Goal: Task Accomplishment & Management: Complete application form

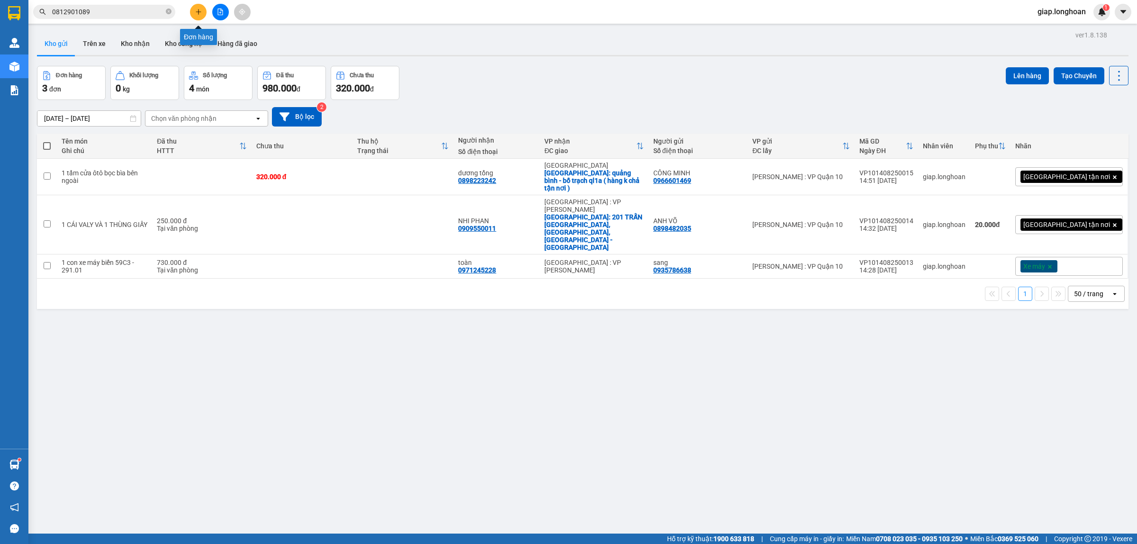
click at [200, 9] on icon "plus" at bounding box center [198, 12] width 7 height 7
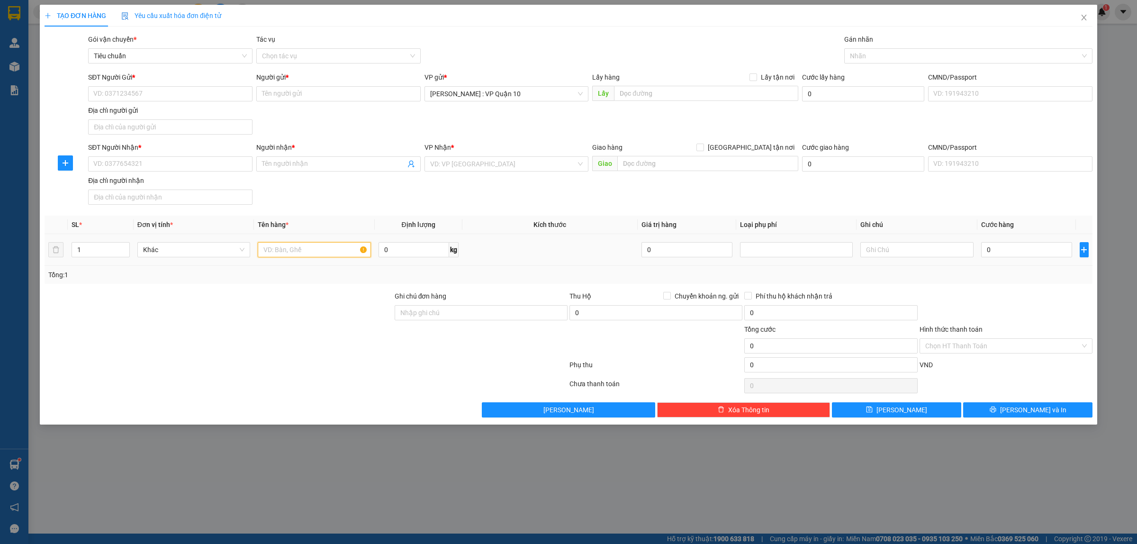
click at [299, 245] on input "text" at bounding box center [314, 249] width 113 height 15
type input "1 THÙNG GIẤT"
click at [134, 160] on input "SĐT Người Nhận *" at bounding box center [170, 163] width 164 height 15
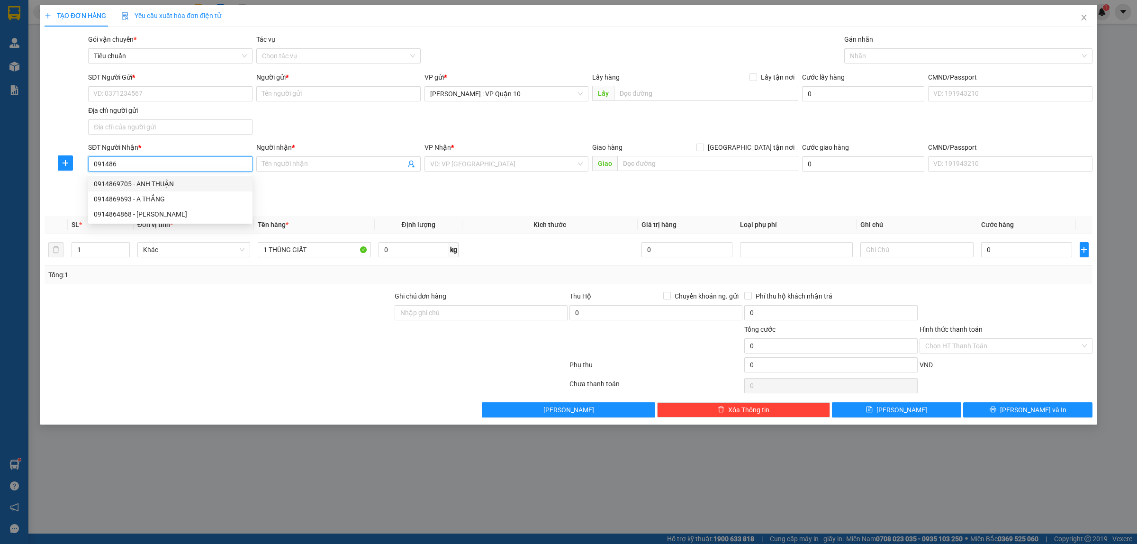
click at [125, 183] on div "0914869705 - ANH THUẬN" at bounding box center [170, 184] width 153 height 10
type input "0914869705"
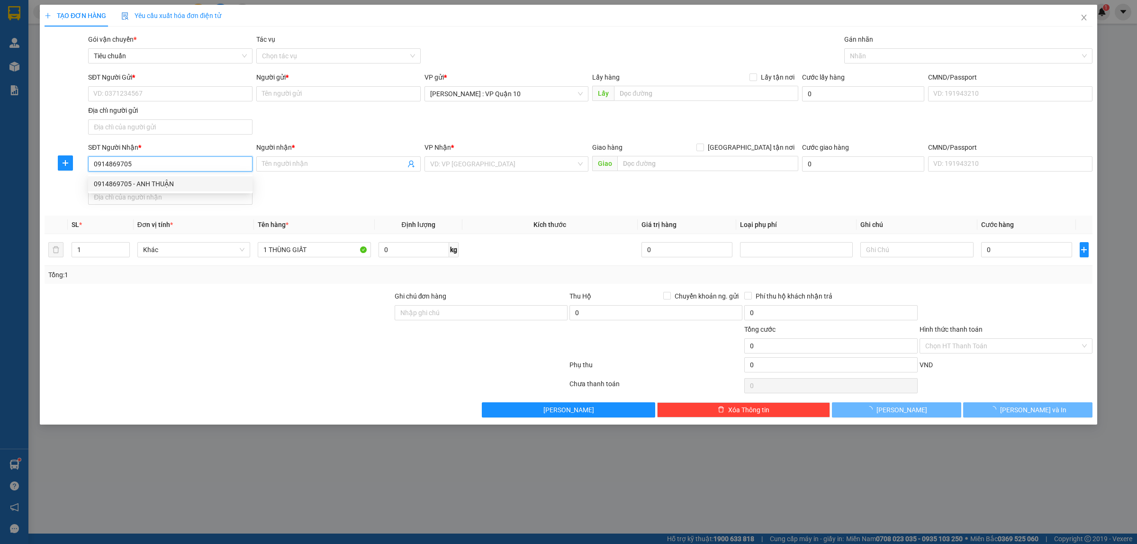
type input "ANH THUẬN"
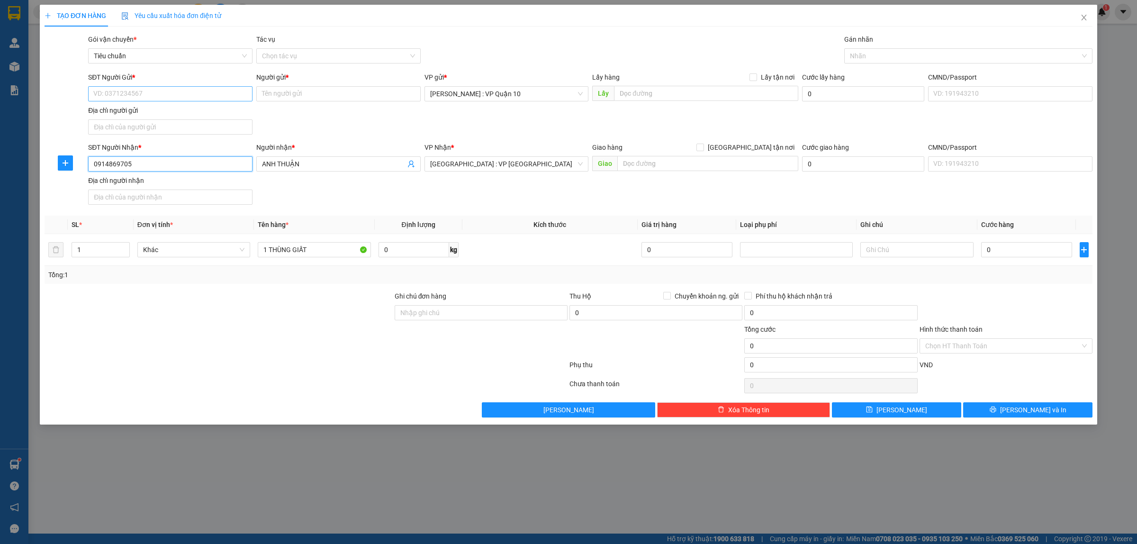
type input "0914869705"
click at [177, 95] on input "SĐT Người Gửi *" at bounding box center [170, 93] width 164 height 15
click at [117, 126] on div "0931117818 - LY" at bounding box center [170, 128] width 153 height 10
type input "0931117818"
type input "LY"
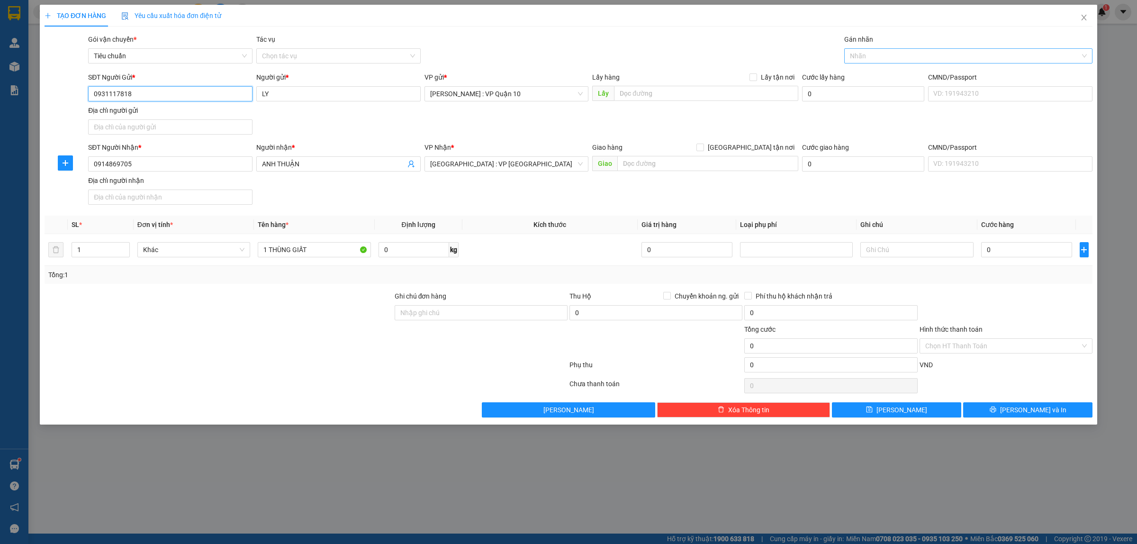
click at [875, 58] on div at bounding box center [964, 55] width 234 height 11
type input "0931117818"
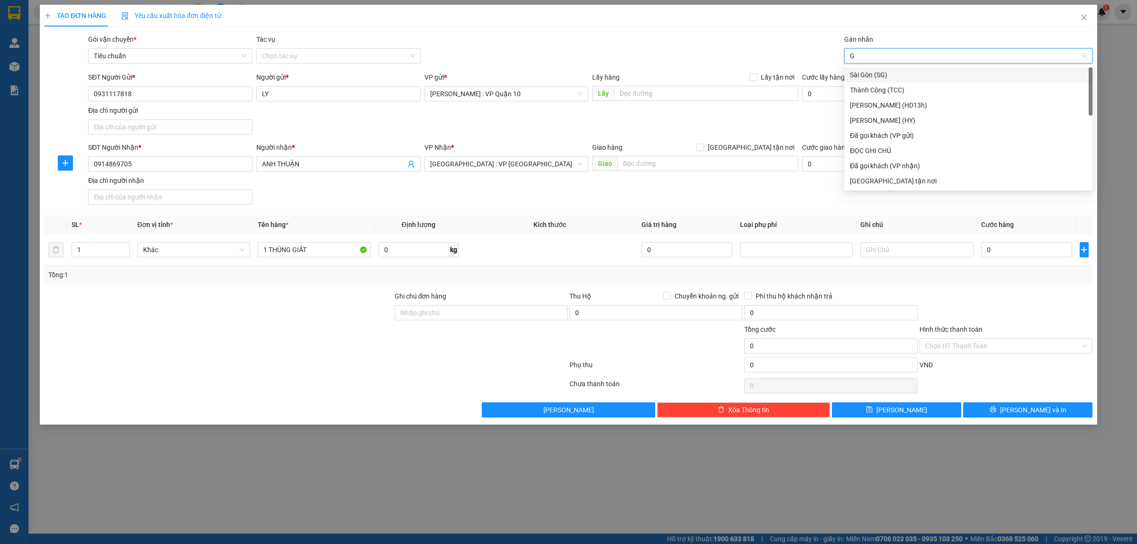
type input "GI"
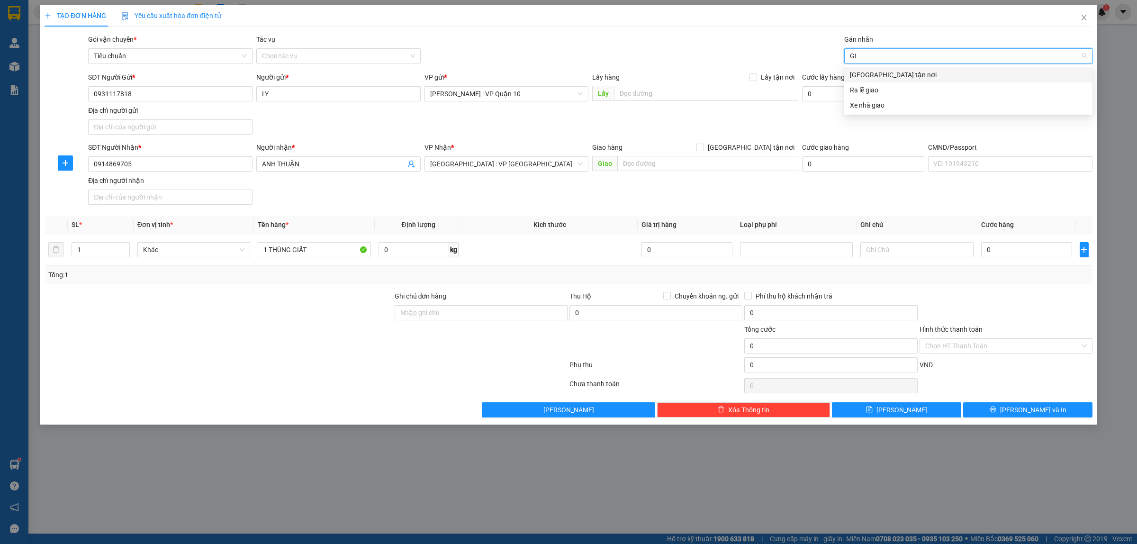
click at [877, 73] on div "Giao tận nơi" at bounding box center [968, 75] width 237 height 10
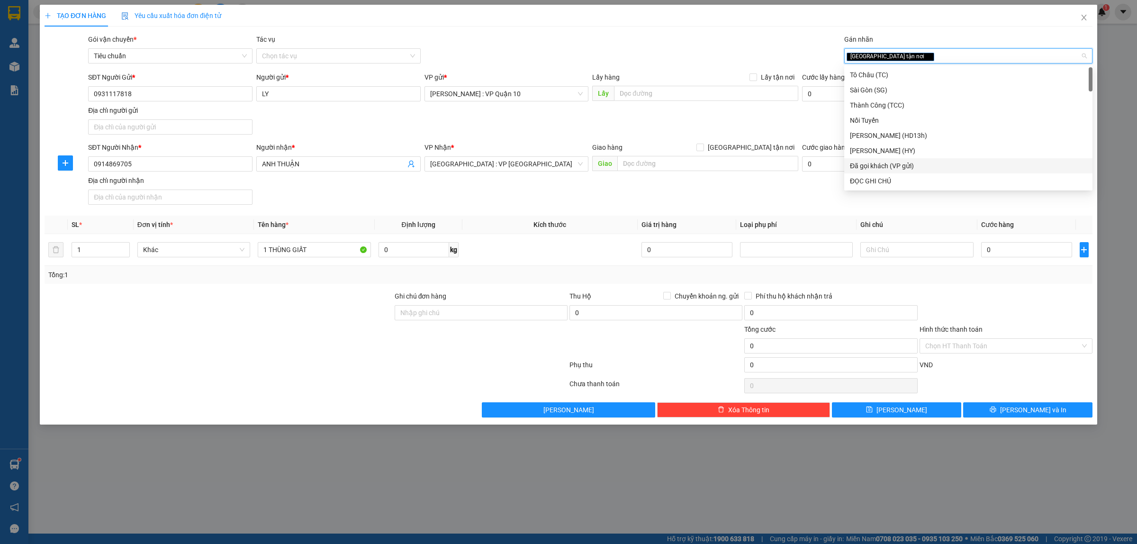
drag, startPoint x: 890, startPoint y: 162, endPoint x: 763, endPoint y: 208, distance: 135.0
click at [890, 162] on div "Đã gọi khách (VP gửi)" at bounding box center [968, 166] width 237 height 10
drag, startPoint x: 423, startPoint y: 316, endPoint x: 449, endPoint y: 327, distance: 28.9
click at [423, 316] on input "Ghi chú đơn hàng" at bounding box center [481, 312] width 173 height 15
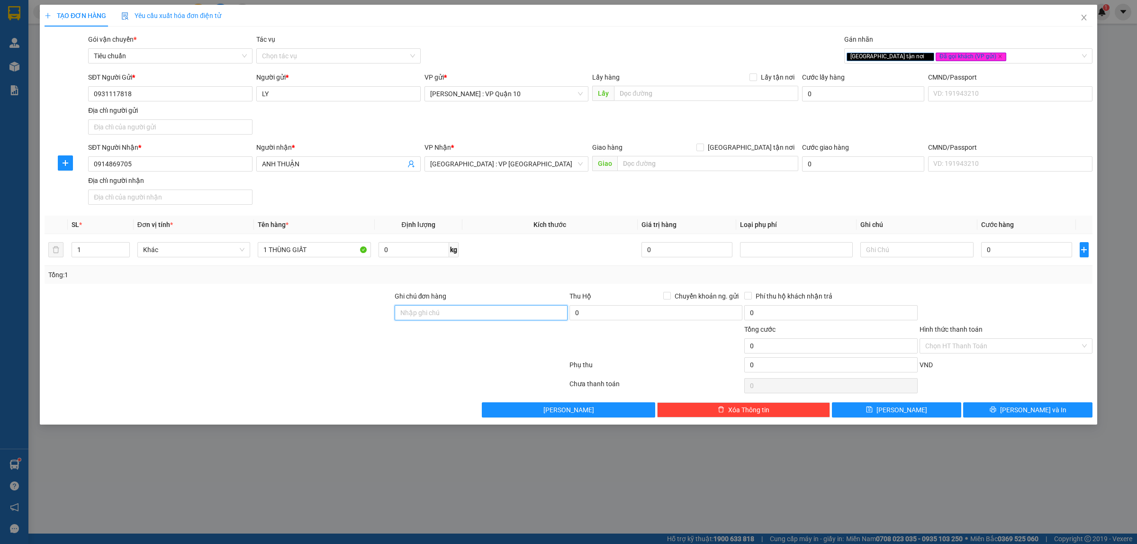
type input "hàng k bao bể vỡ hư hỏng"
drag, startPoint x: 425, startPoint y: 425, endPoint x: 394, endPoint y: 60, distance: 366.6
click at [421, 420] on div "TẠO ĐƠN HÀNG Yêu cầu xuất hóa đơn điện tử Transit Pickup Surcharge Ids Transit …" at bounding box center [568, 215] width 1057 height 420
click at [1029, 248] on input "0" at bounding box center [1026, 249] width 91 height 15
type input "10"
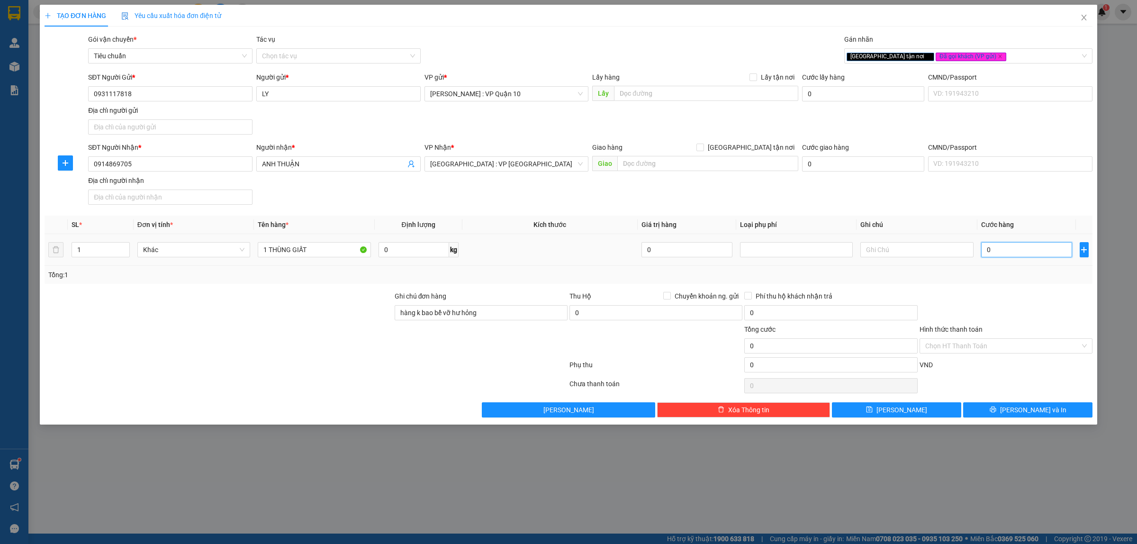
type input "10"
type input "160"
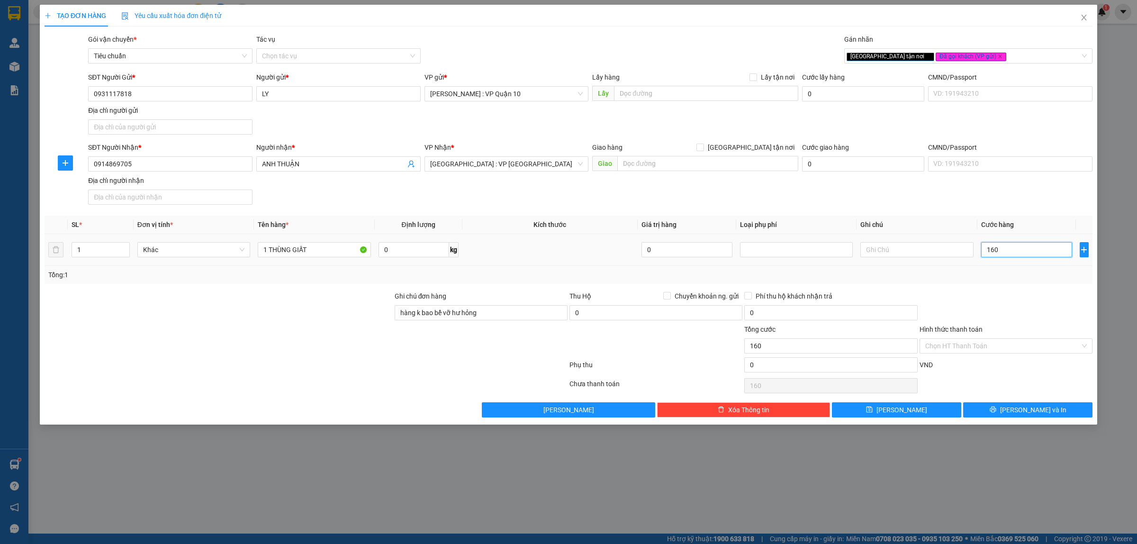
type input "1.600"
type input "16.000"
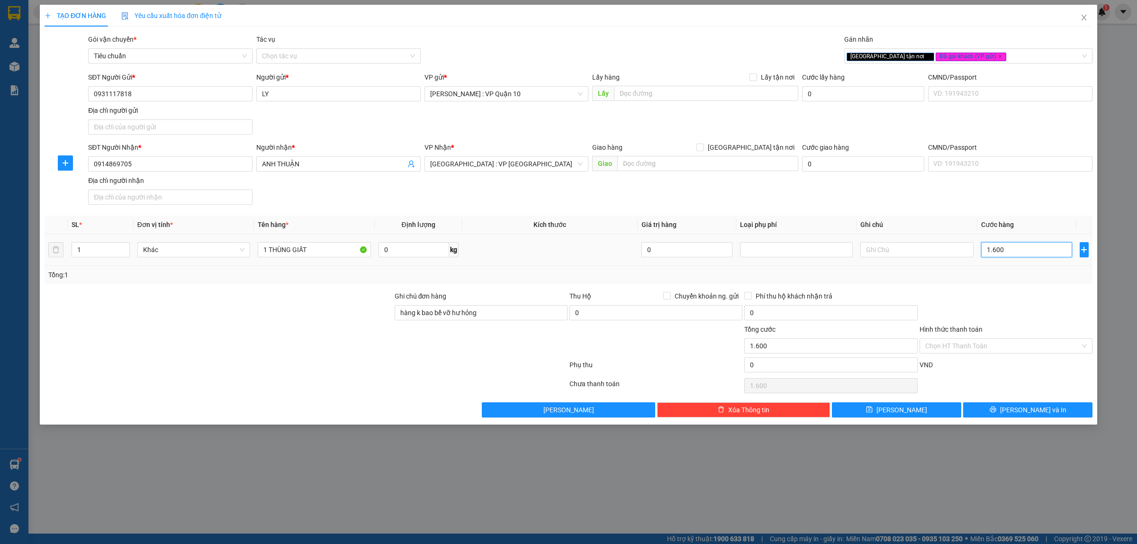
type input "16.000"
type input "160.000"
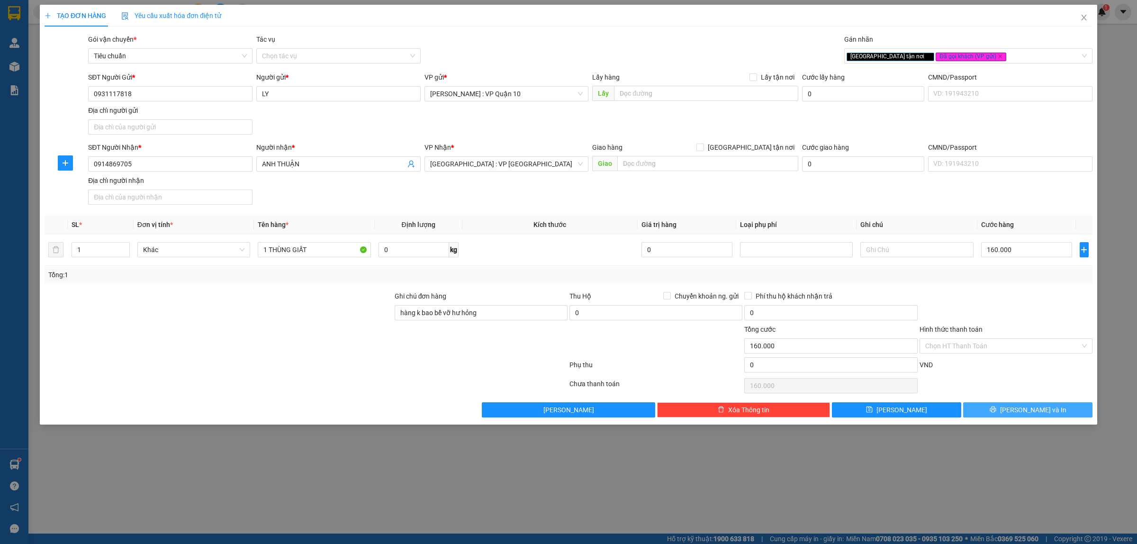
click at [996, 413] on icon "printer" at bounding box center [993, 409] width 7 height 7
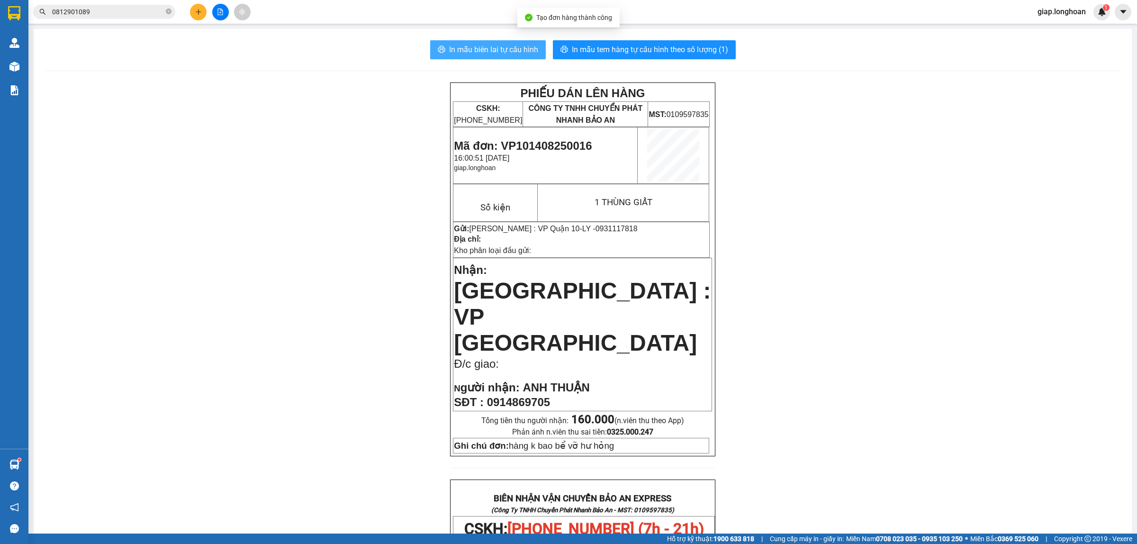
click at [495, 50] on span "In mẫu biên lai tự cấu hình" at bounding box center [493, 50] width 89 height 12
click at [904, 281] on div "PHIẾU DÁN LÊN HÀNG CSKH: 1900.06.88.33 CÔNG TY TNHH CHUYỂN PHÁT NHANH BẢO AN MS…" at bounding box center [582, 526] width 1075 height 889
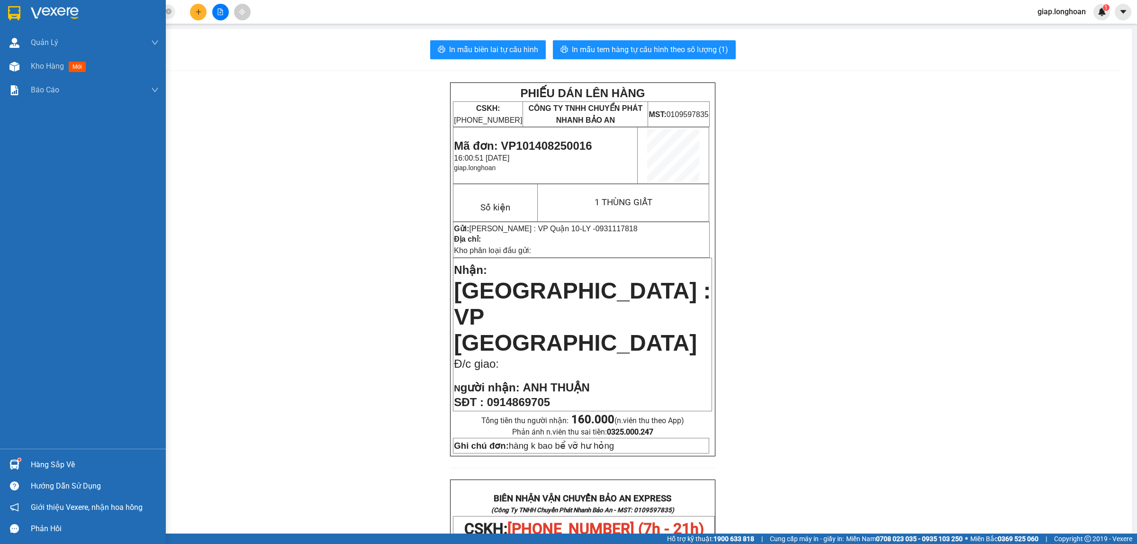
click at [53, 9] on img at bounding box center [55, 13] width 48 height 14
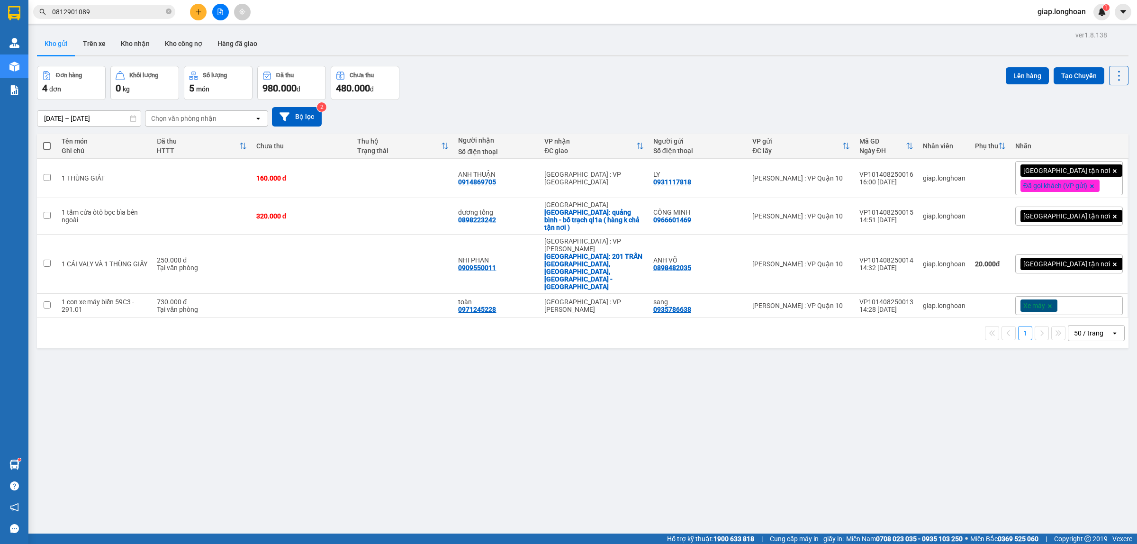
click at [199, 18] on button at bounding box center [198, 12] width 17 height 17
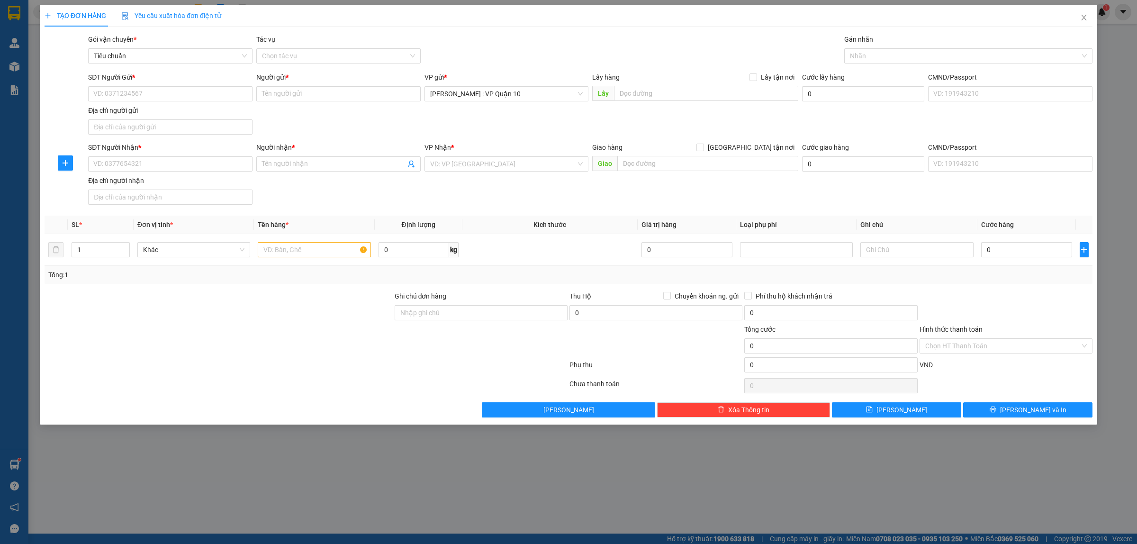
click at [229, 346] on div at bounding box center [219, 340] width 350 height 33
drag, startPoint x: 302, startPoint y: 257, endPoint x: 297, endPoint y: 256, distance: 5.3
click at [301, 257] on input "text" at bounding box center [314, 249] width 113 height 15
type input "1 THÙNG GIẤY"
click at [115, 159] on input "SĐT Người Nhận *" at bounding box center [170, 163] width 164 height 15
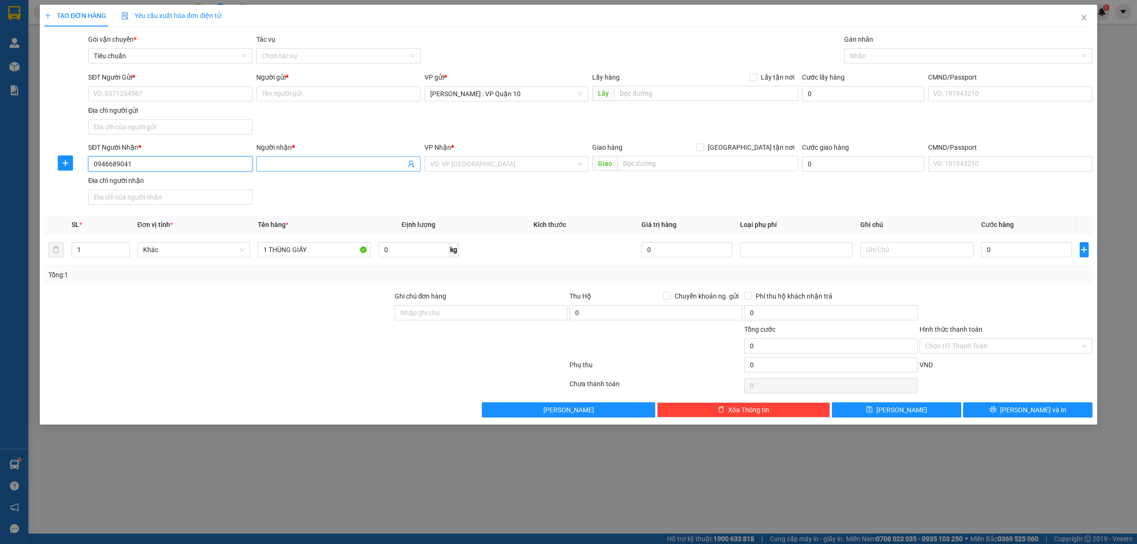
type input "0946689041"
click at [273, 162] on input "Người nhận *" at bounding box center [334, 164] width 144 height 10
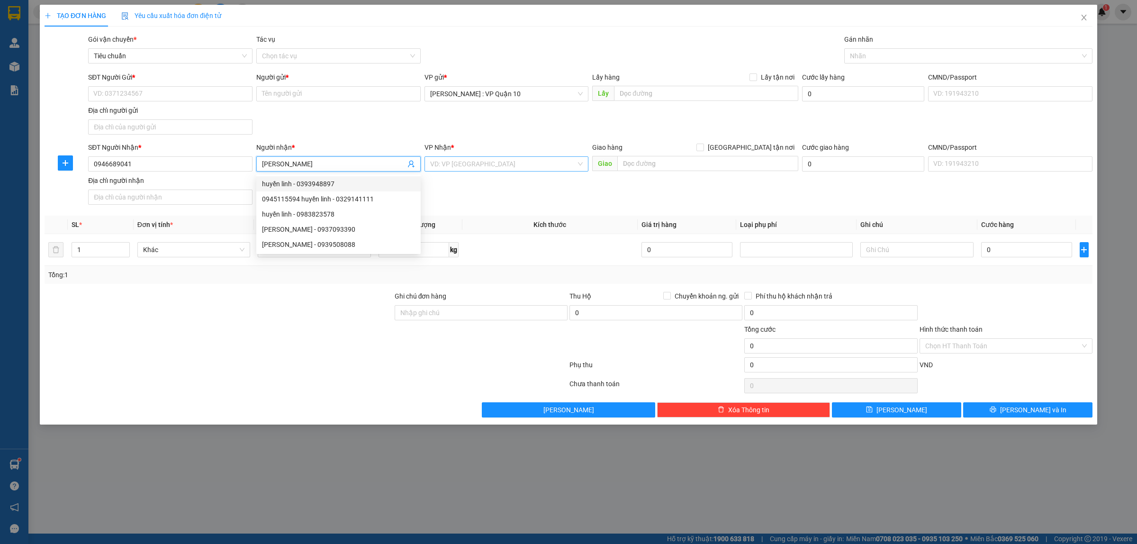
type input "HUYỀN LINH"
click at [481, 171] on div "VP Nhận * VD: VP Sài Gòn" at bounding box center [506, 158] width 164 height 33
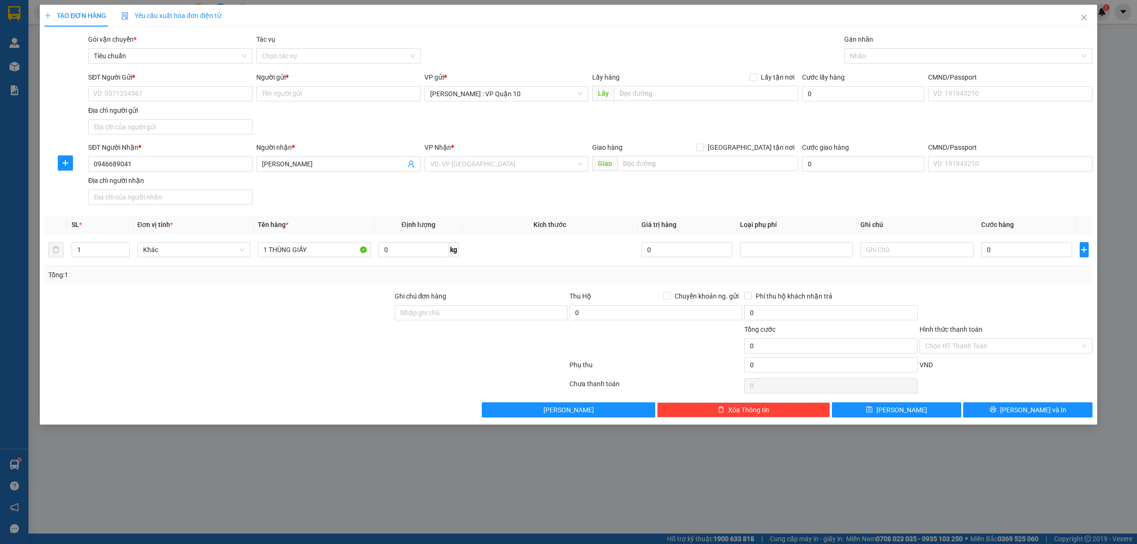
click at [483, 173] on div "VP Nhận * VD: VP Sài Gòn" at bounding box center [506, 158] width 164 height 33
click at [650, 164] on input "text" at bounding box center [707, 163] width 181 height 15
type input "25 NGÁCH 46 NGÕ LINH QUANG - P, VĂN MIẾU - HÀ NỘI"
click at [126, 90] on input "SĐT Người Gửi *" at bounding box center [170, 93] width 164 height 15
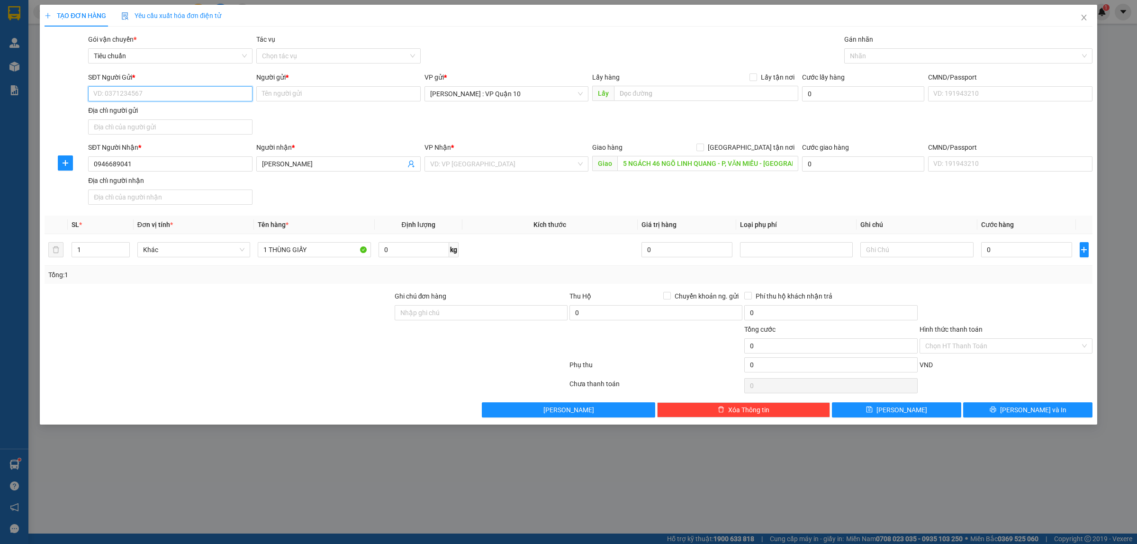
scroll to position [0, 0]
type input "0382587794"
click at [288, 97] on input "Người gửi *" at bounding box center [338, 93] width 164 height 15
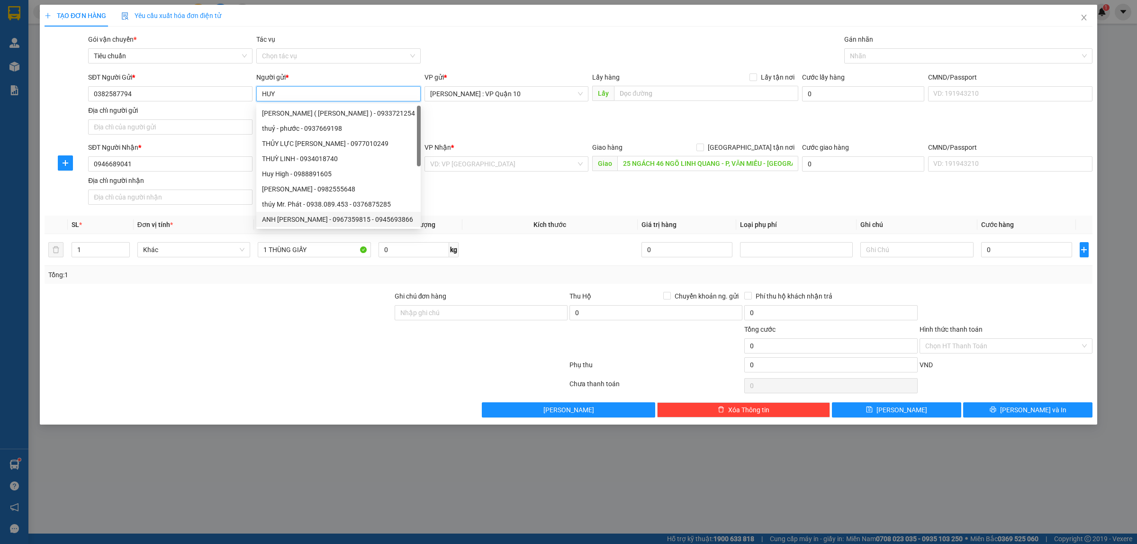
type input "HUY"
drag, startPoint x: 274, startPoint y: 398, endPoint x: 371, endPoint y: 359, distance: 104.6
click at [280, 394] on div "Transit Pickup Surcharge Ids Transit Deliver Surcharge Ids Transit Deliver Surc…" at bounding box center [569, 225] width 1048 height 383
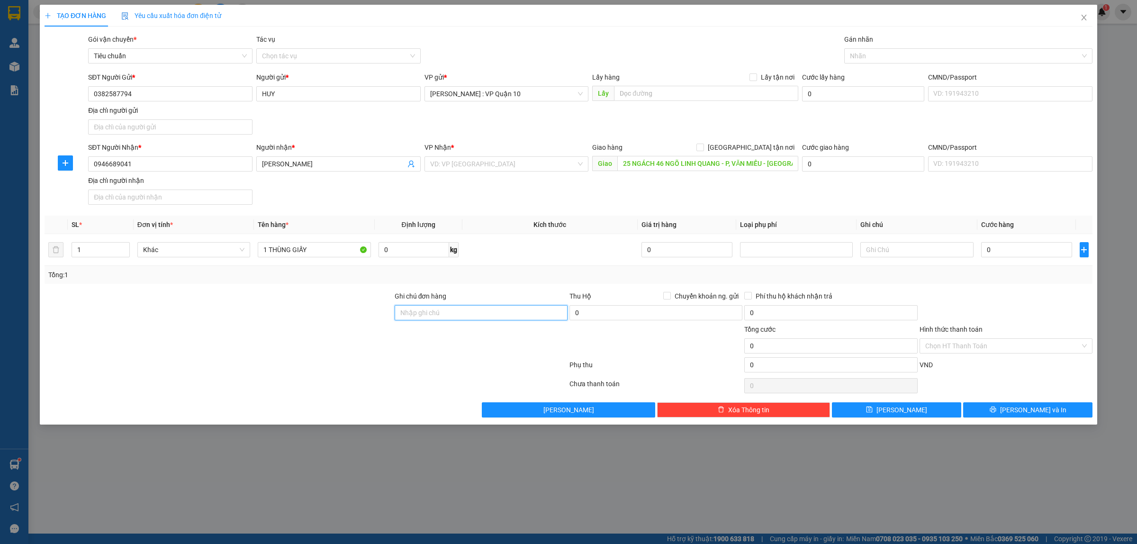
drag, startPoint x: 455, startPoint y: 314, endPoint x: 464, endPoint y: 314, distance: 9.5
click at [455, 314] on input "Ghi chú đơn hàng" at bounding box center [481, 312] width 173 height 15
type input "hàng k bao bể vỡ hư hỏng"
click at [370, 381] on div at bounding box center [306, 385] width 525 height 19
click at [464, 166] on input "search" at bounding box center [503, 164] width 146 height 14
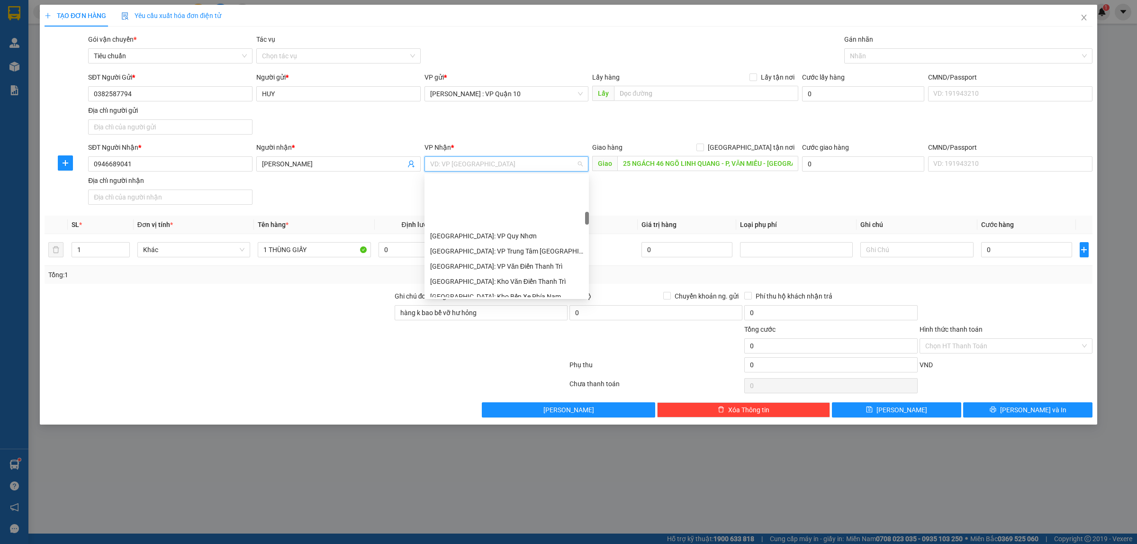
scroll to position [355, 0]
click at [470, 226] on div "[GEOGRAPHIC_DATA]: Kho Văn Điển Thanh Trì" at bounding box center [506, 222] width 153 height 10
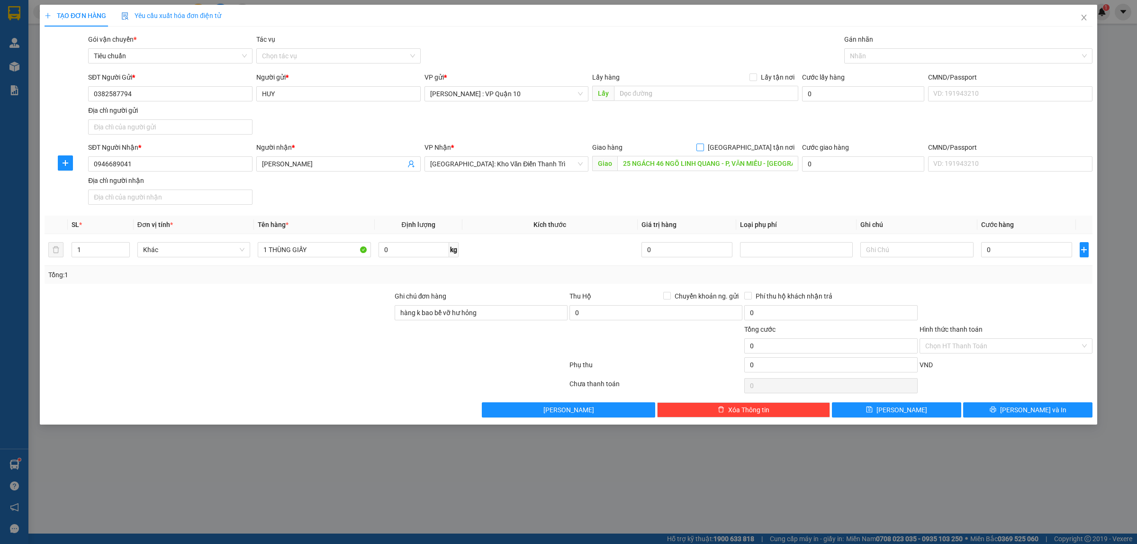
click at [703, 149] on input "[GEOGRAPHIC_DATA] tận nơi" at bounding box center [699, 147] width 7 height 7
checkbox input "true"
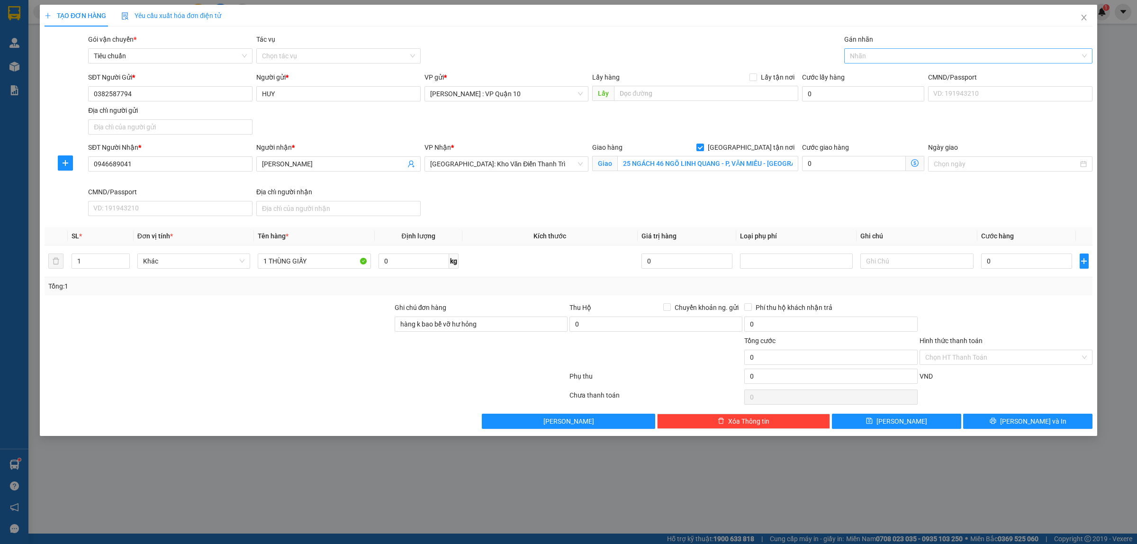
click at [885, 54] on div at bounding box center [964, 55] width 234 height 11
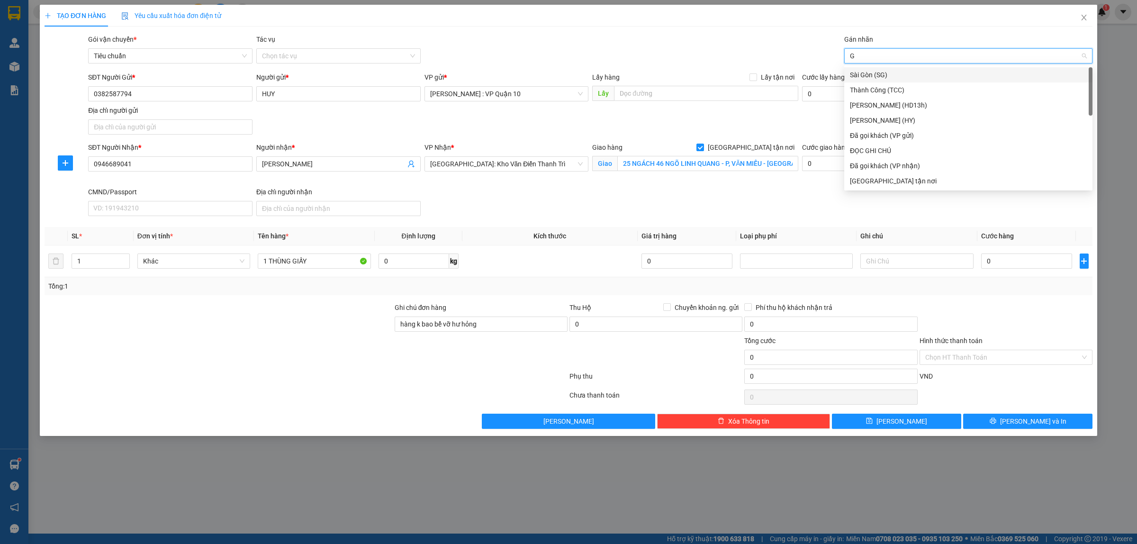
type input "GI"
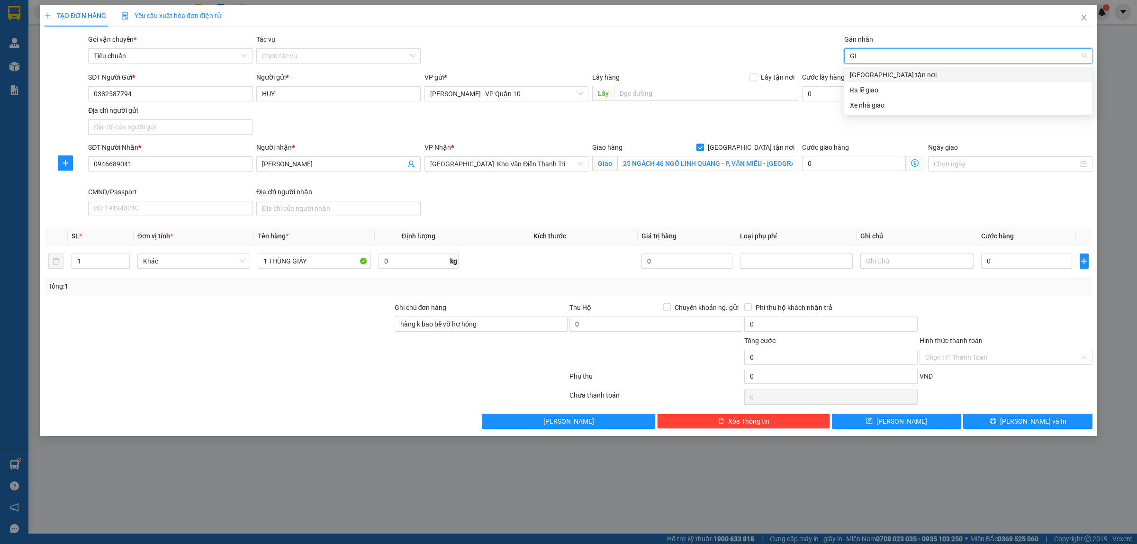
click at [892, 72] on div "[GEOGRAPHIC_DATA] tận nơi" at bounding box center [968, 75] width 237 height 10
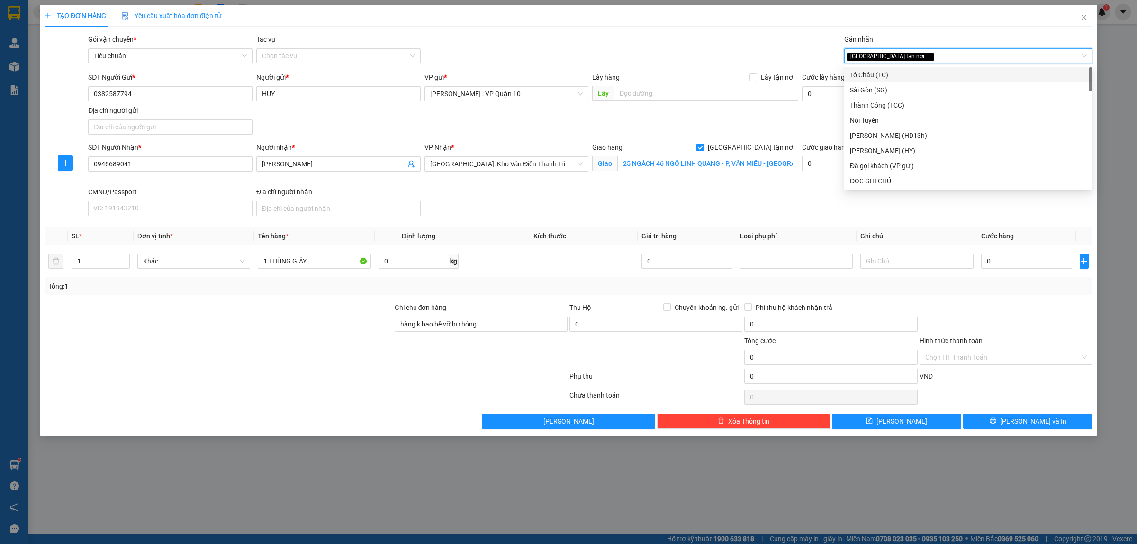
click at [739, 38] on div "Gói vận chuyển * Tiêu chuẩn Tác vụ Chọn tác vụ Gán nhãn Giao tận nơi Giao tận…" at bounding box center [590, 50] width 1008 height 33
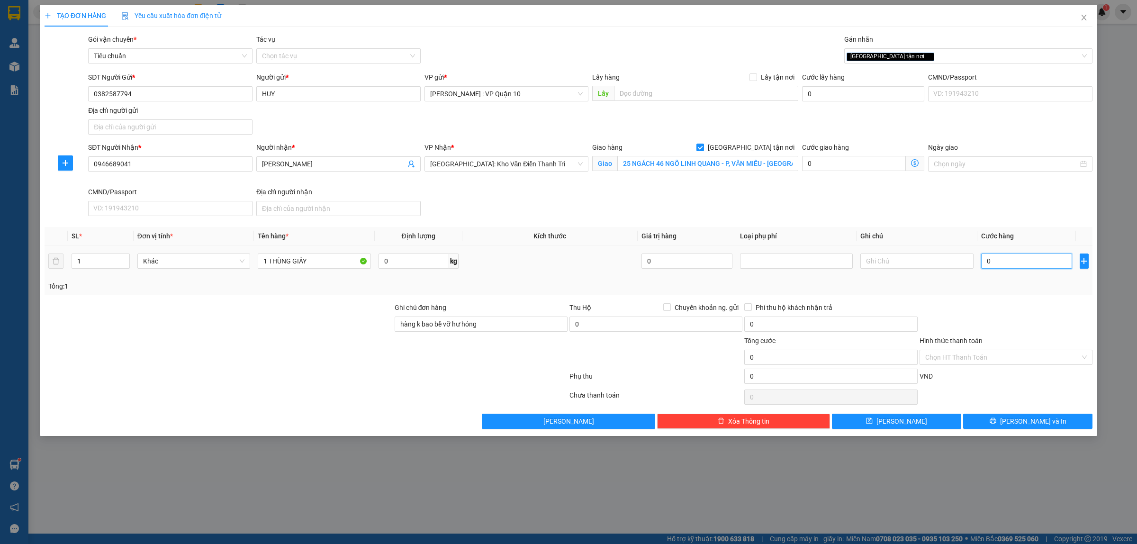
click at [992, 256] on input "0" at bounding box center [1026, 260] width 91 height 15
type input "20"
type input "210"
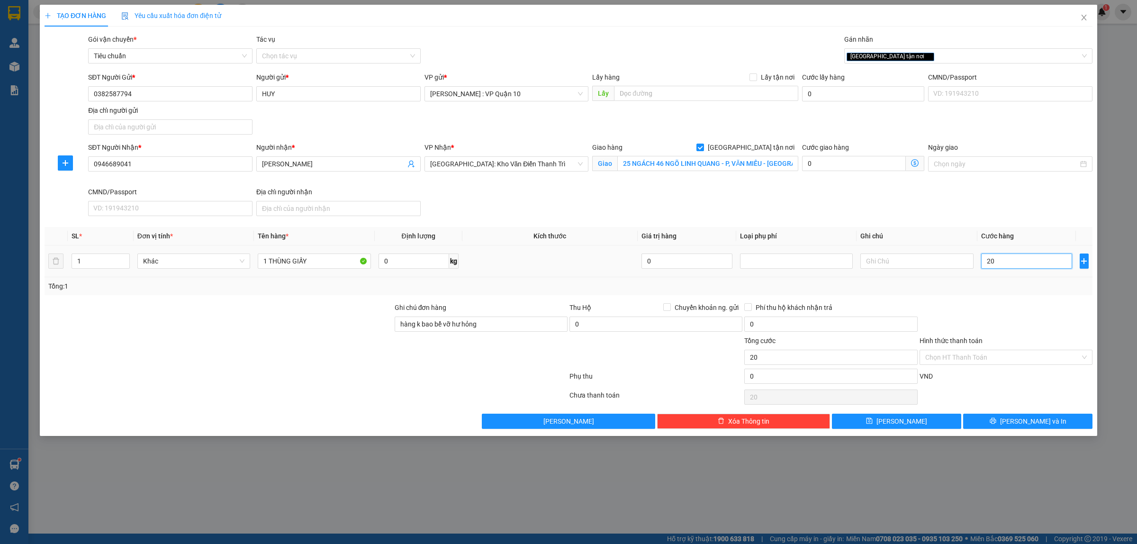
type input "210"
type input "2.100"
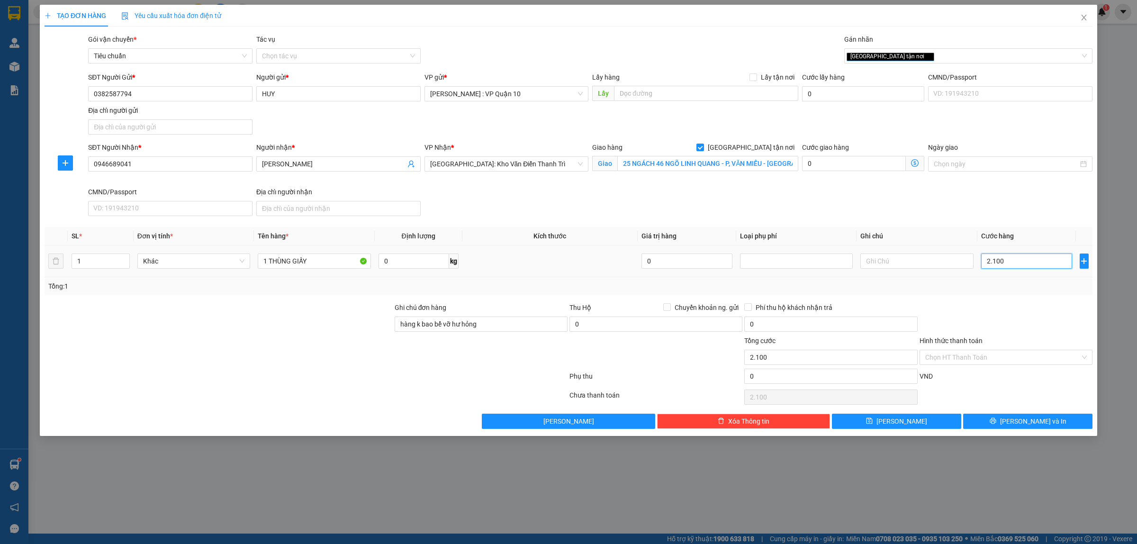
type input "21.000"
type input "210.000"
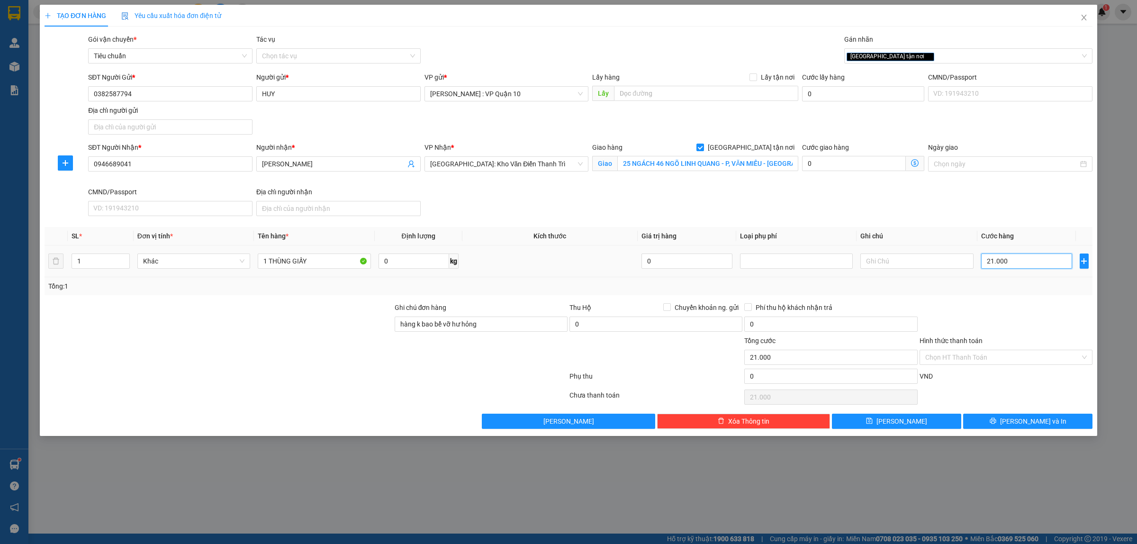
type input "210.000"
click at [1004, 425] on button "[PERSON_NAME] và In" at bounding box center [1027, 421] width 129 height 15
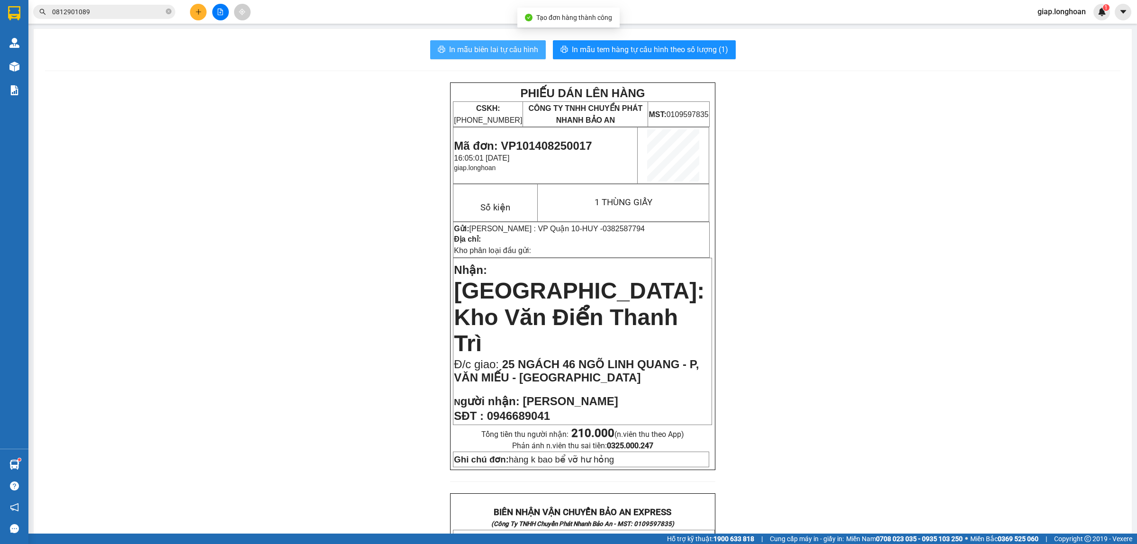
click at [473, 53] on span "In mẫu biên lai tự cấu hình" at bounding box center [493, 50] width 89 height 12
click at [891, 292] on div "PHIẾU DÁN LÊN HÀNG CSKH: 1900.06.88.33 CÔNG TY TNHH CHUYỂN PHÁT NHANH BẢO AN MS…" at bounding box center [582, 526] width 1075 height 888
click at [654, 39] on div "In mẫu biên lai tự cấu hình In mẫu tem hàng tự cấu hình theo số lượng (1) PHIẾU…" at bounding box center [583, 505] width 1098 height 953
click at [653, 50] on span "In mẫu tem hàng tự cấu hình theo số lượng (1)" at bounding box center [650, 50] width 156 height 12
drag, startPoint x: 884, startPoint y: 448, endPoint x: 877, endPoint y: 446, distance: 7.4
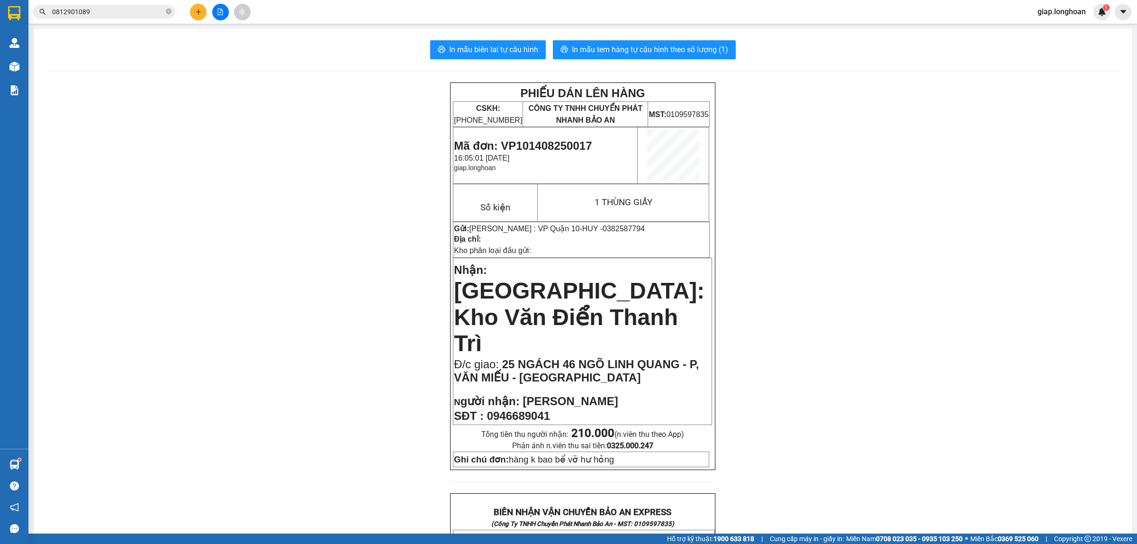
click at [884, 448] on div "PHIẾU DÁN LÊN HÀNG CSKH: 1900.06.88.33 CÔNG TY TNHH CHUYỂN PHÁT NHANH BẢO AN MS…" at bounding box center [582, 526] width 1075 height 888
click at [195, 10] on icon "plus" at bounding box center [198, 12] width 7 height 7
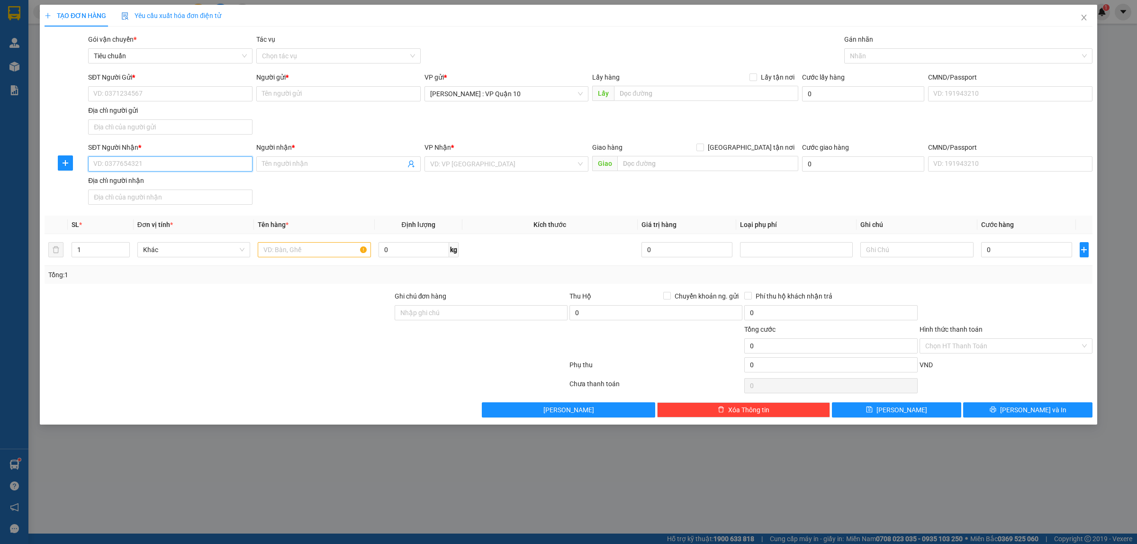
click at [143, 167] on input "SĐT Người Nhận *" at bounding box center [170, 163] width 164 height 15
type input "0907545607"
click at [159, 185] on div "0907545607 - vĩnh hiếu (HONDA TIẾN THU)" at bounding box center [170, 184] width 153 height 10
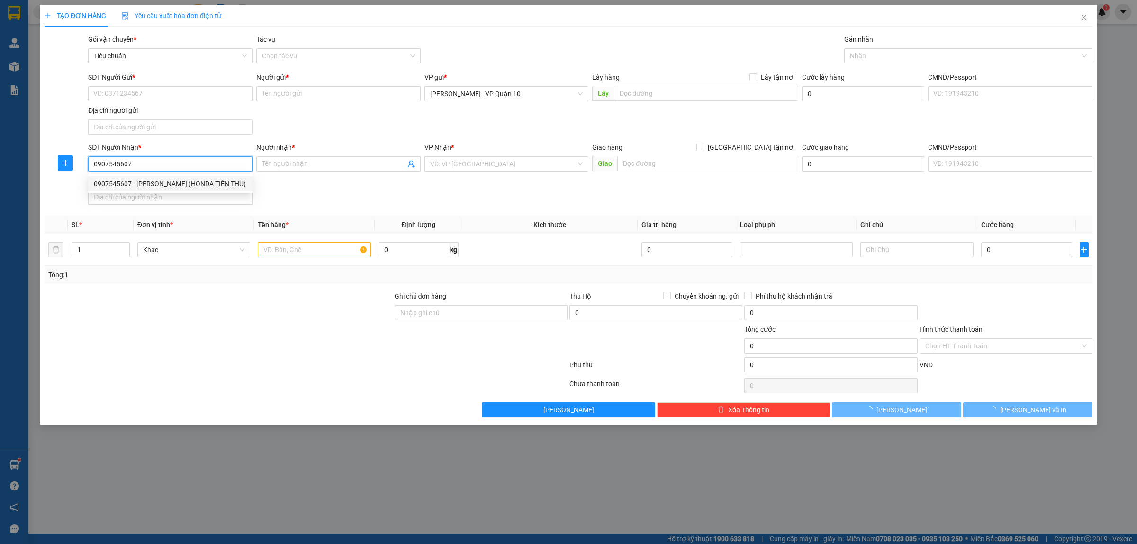
type input "vĩnh hiếu (HONDA TIẾN THU)"
checkbox input "true"
type input "149A - phạm hùng - hòa xuân - cẩm lệ - đà nẵng"
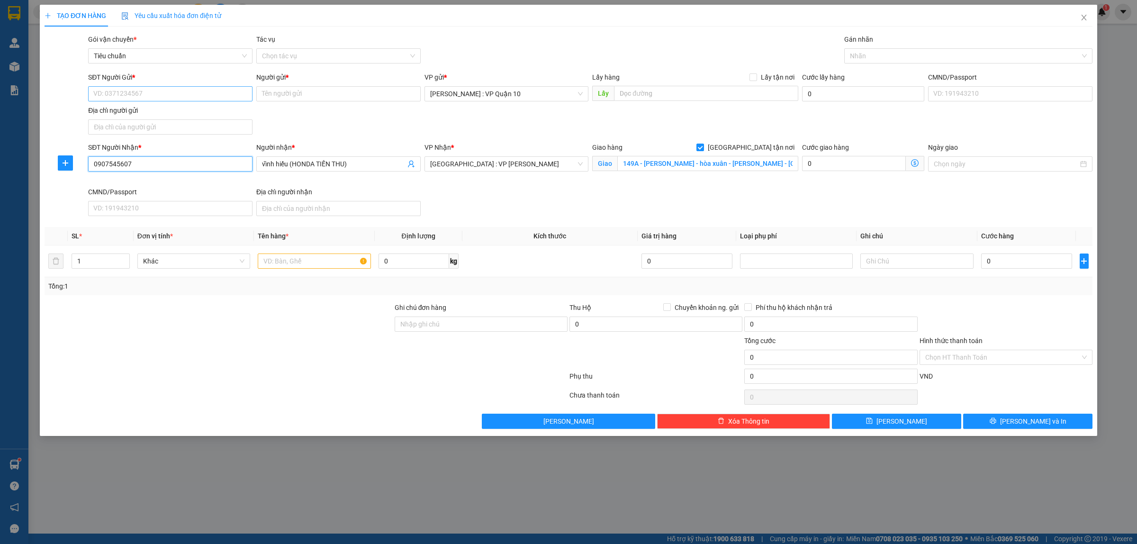
type input "0907545607"
click at [192, 91] on input "SĐT Người Gửi *" at bounding box center [170, 93] width 164 height 15
click at [145, 124] on input "Địa chỉ người gửi" at bounding box center [170, 126] width 164 height 15
click at [154, 93] on input "SĐT Người Gửi *" at bounding box center [170, 93] width 164 height 15
click at [118, 121] on body "Kết quả tìm kiếm ( 1 ) Bộ lọc Mã ĐH Trạng thái Món hàng Thu hộ Tổng cước Chưa c…" at bounding box center [568, 272] width 1137 height 544
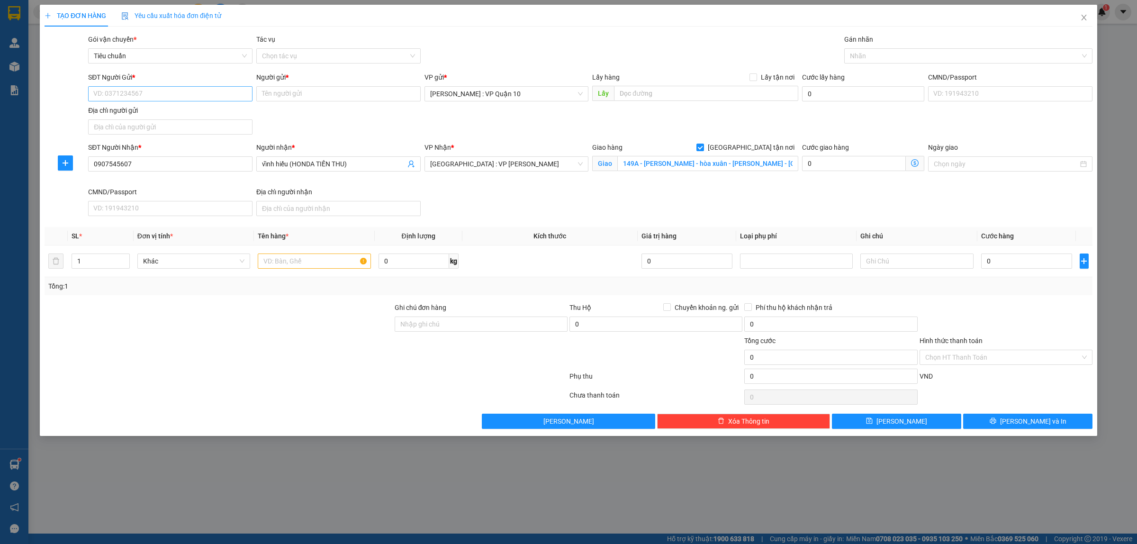
drag, startPoint x: 120, startPoint y: 83, endPoint x: 114, endPoint y: 91, distance: 9.8
click at [117, 89] on div "SĐT Người Gửi * VD: 0371234567" at bounding box center [170, 88] width 164 height 33
click at [109, 96] on input "SĐT Người Gửi *" at bounding box center [170, 93] width 164 height 15
drag, startPoint x: 112, startPoint y: 114, endPoint x: 306, endPoint y: 75, distance: 197.3
click at [113, 113] on div "0908381363 - tuân" at bounding box center [170, 113] width 153 height 10
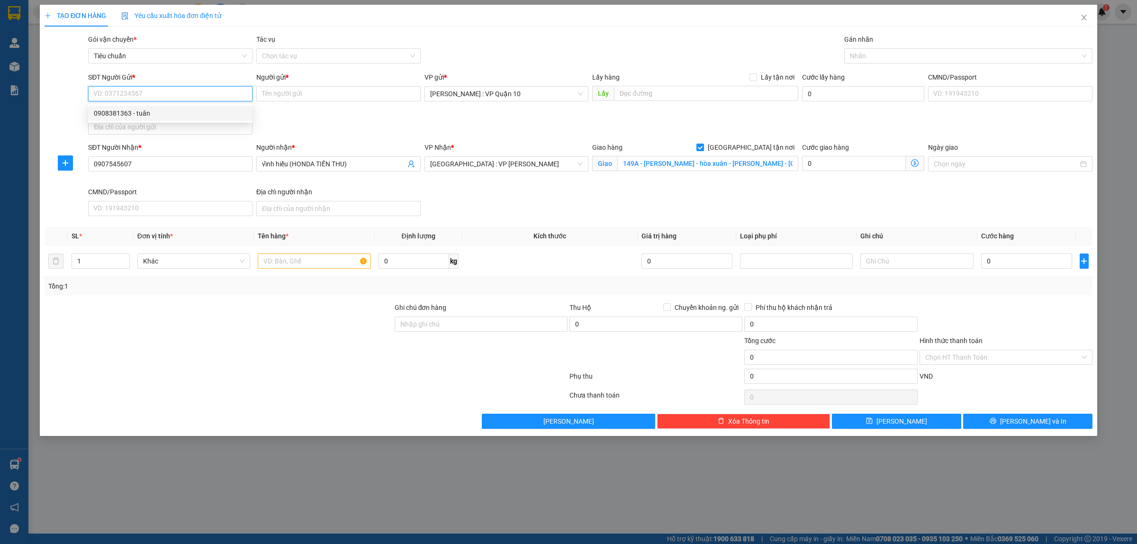
type input "0908381363"
type input "tuân"
click at [82, 271] on td "1" at bounding box center [101, 261] width 66 height 32
click at [83, 270] on div "1" at bounding box center [101, 261] width 58 height 19
click at [82, 263] on input "1" at bounding box center [100, 261] width 57 height 14
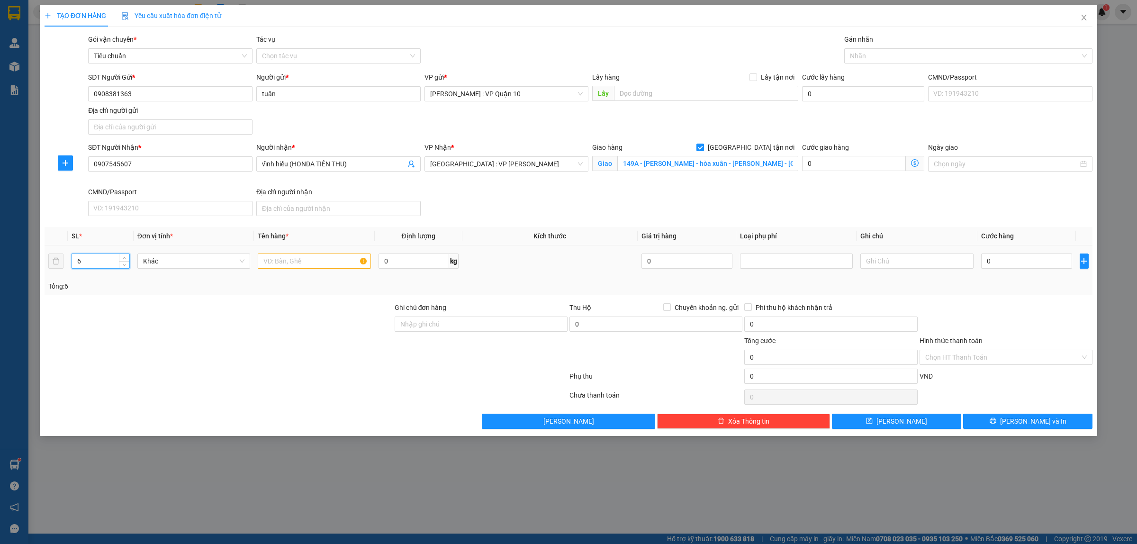
type input "6"
click at [277, 266] on input "text" at bounding box center [314, 260] width 113 height 15
type input "6 THÙNG GIẤY"
click at [223, 403] on div at bounding box center [306, 397] width 525 height 19
click at [870, 54] on div at bounding box center [964, 55] width 234 height 11
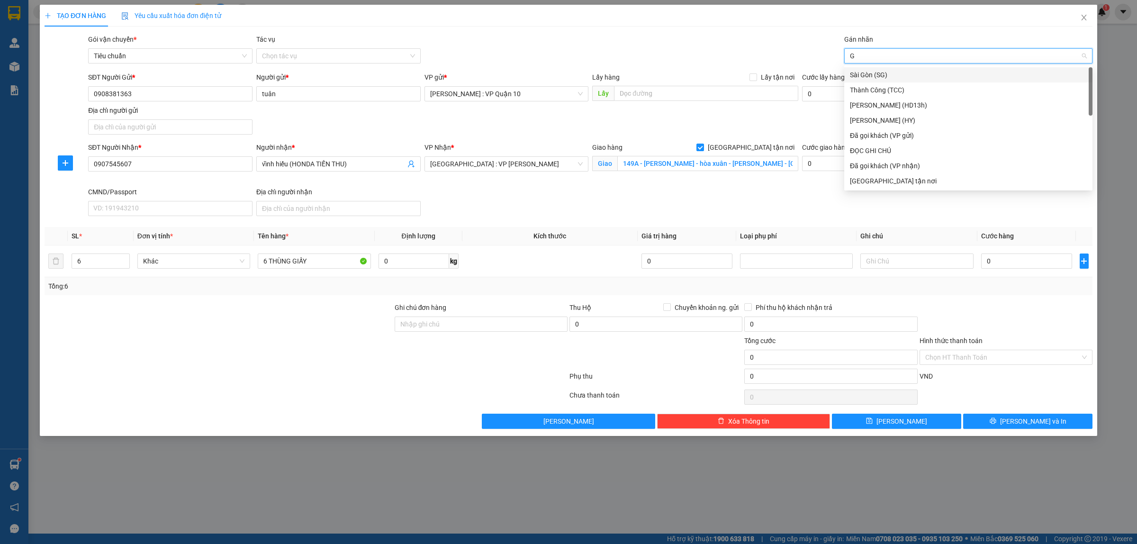
type input "GI"
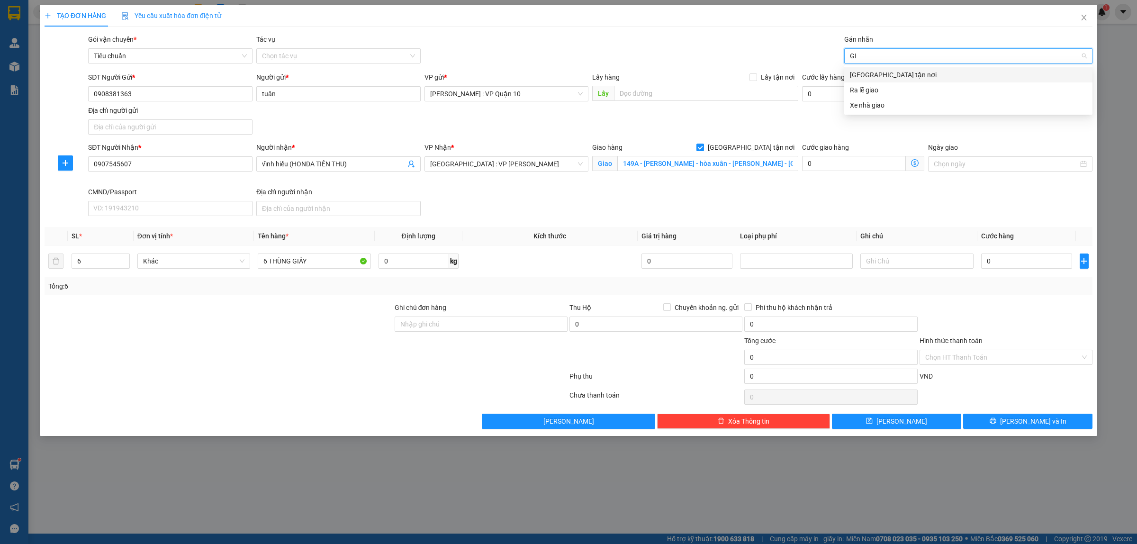
click at [878, 71] on div "[GEOGRAPHIC_DATA] tận nơi" at bounding box center [968, 75] width 237 height 10
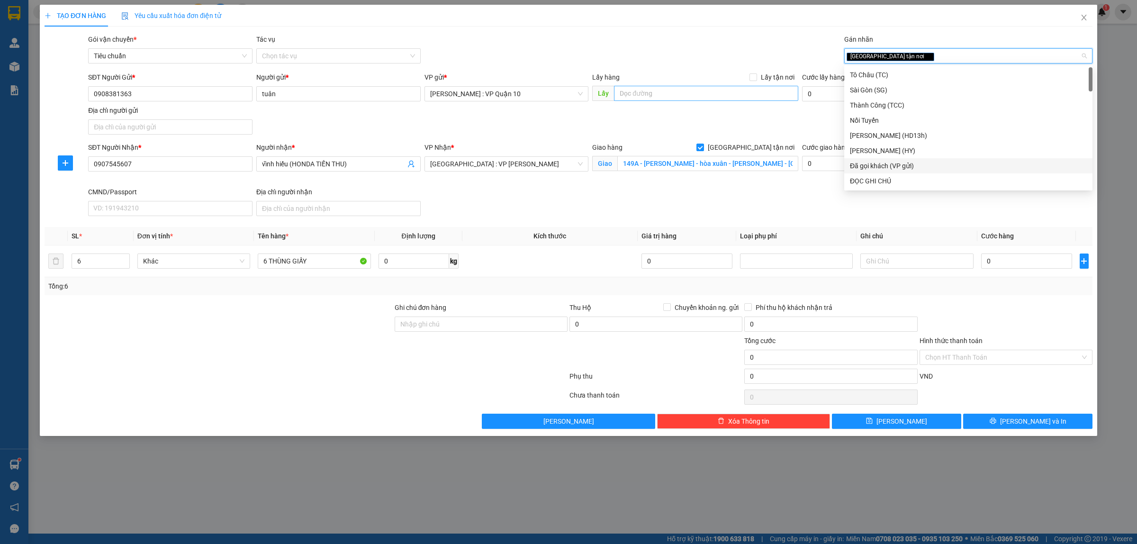
drag, startPoint x: 881, startPoint y: 172, endPoint x: 740, endPoint y: 93, distance: 161.2
click at [879, 173] on div "Tô Châu (TC) Sài Gòn (SG) Thành Công (TCC) Nối Tuyến Huy Dương (HD13h) Hoàng Yế…" at bounding box center [968, 143] width 248 height 152
drag, startPoint x: 605, startPoint y: 3, endPoint x: 542, endPoint y: 64, distance: 87.8
click at [605, 5] on div "TẠO ĐƠN HÀNG Yêu cầu xuất hóa đơn điện tử Transit Pickup Surcharge Ids Transit …" at bounding box center [568, 272] width 1137 height 544
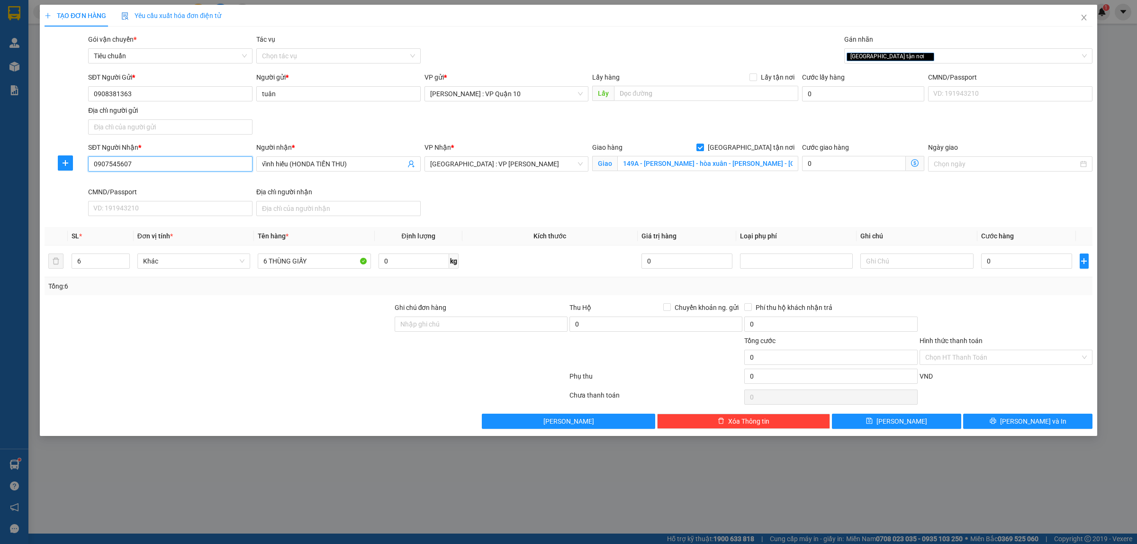
drag, startPoint x: 148, startPoint y: 165, endPoint x: 100, endPoint y: 166, distance: 48.3
click at [74, 164] on div "SĐT Người Nhận * 0907545607 Người nhận * vĩnh hiếu (HONDA TIẾN THU) VP Nhận * Đ…" at bounding box center [569, 181] width 1050 height 78
drag, startPoint x: 183, startPoint y: 346, endPoint x: 210, endPoint y: 329, distance: 31.3
click at [185, 346] on div at bounding box center [219, 351] width 350 height 33
click at [1020, 266] on input "0" at bounding box center [1026, 260] width 91 height 15
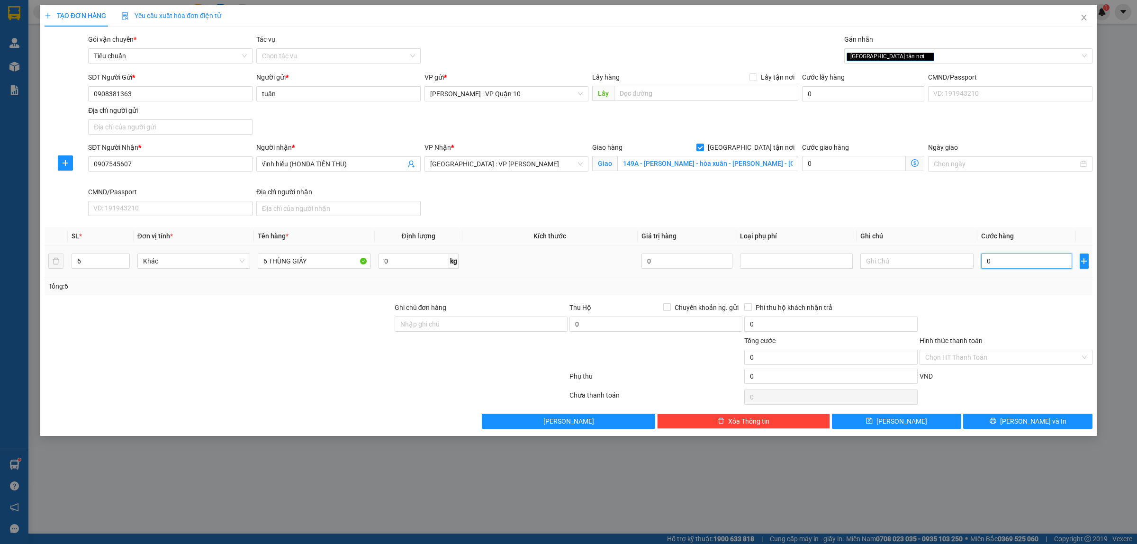
type input "40"
type input "490"
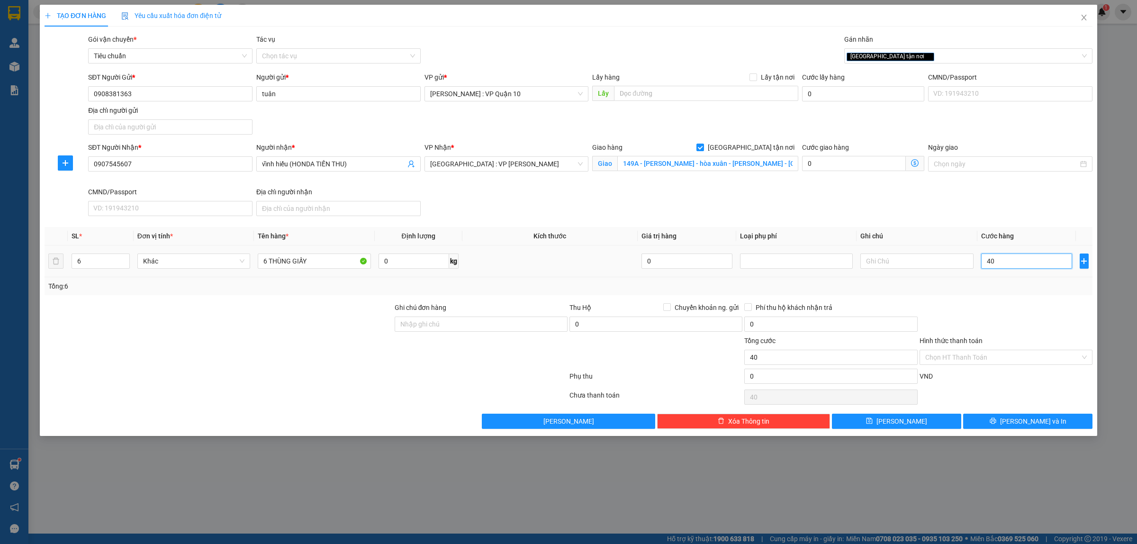
type input "490"
type input "4.900"
type input "49.000"
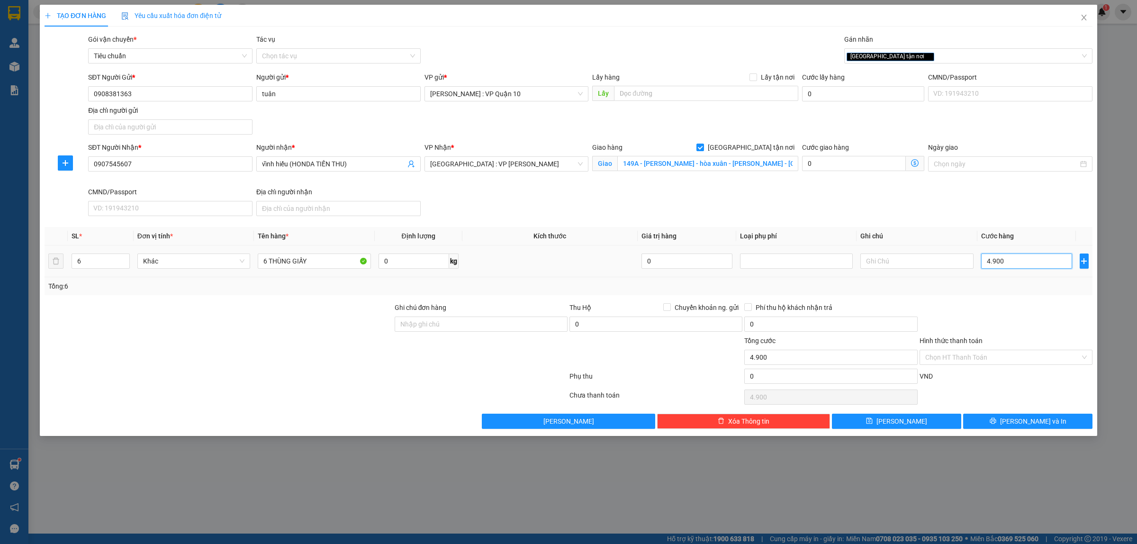
type input "49.000"
type input "490.000"
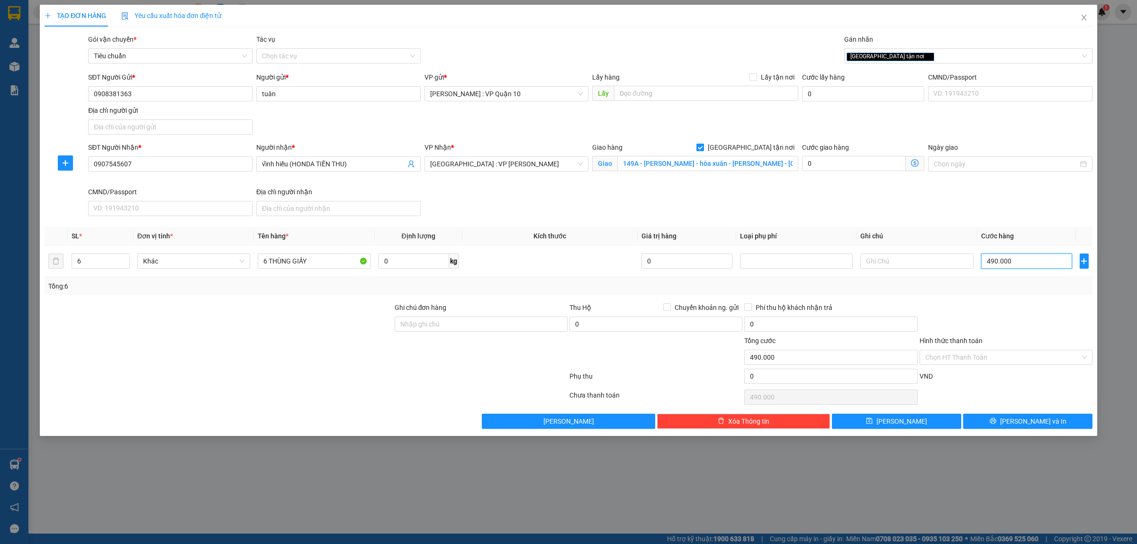
type input "490.000"
click at [443, 333] on div "Ghi chú đơn hàng" at bounding box center [481, 318] width 173 height 33
click at [446, 325] on input "Ghi chú đơn hàng" at bounding box center [481, 323] width 173 height 15
type input "hàng k bao bể vỡ hư hỏng"
click at [390, 397] on div at bounding box center [306, 397] width 525 height 19
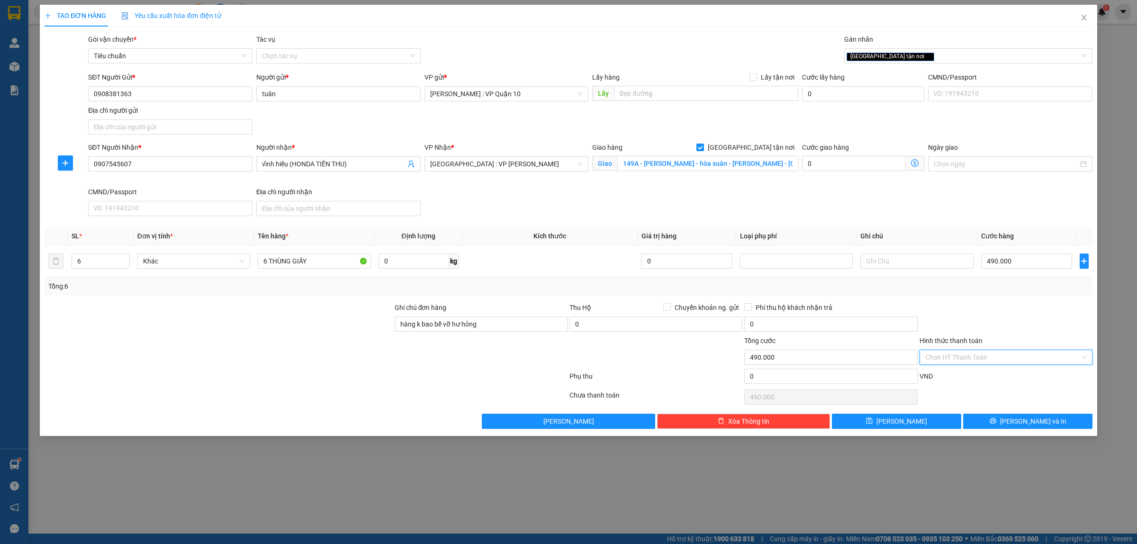
click at [956, 356] on input "Hình thức thanh toán" at bounding box center [1002, 357] width 155 height 14
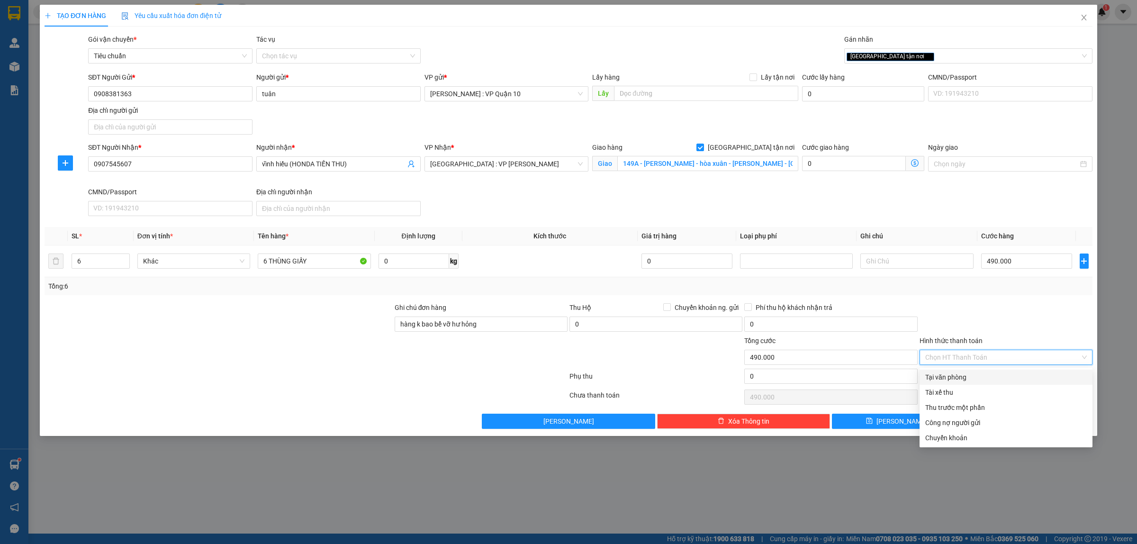
click at [964, 378] on div "Tại văn phòng" at bounding box center [1006, 377] width 162 height 10
type input "0"
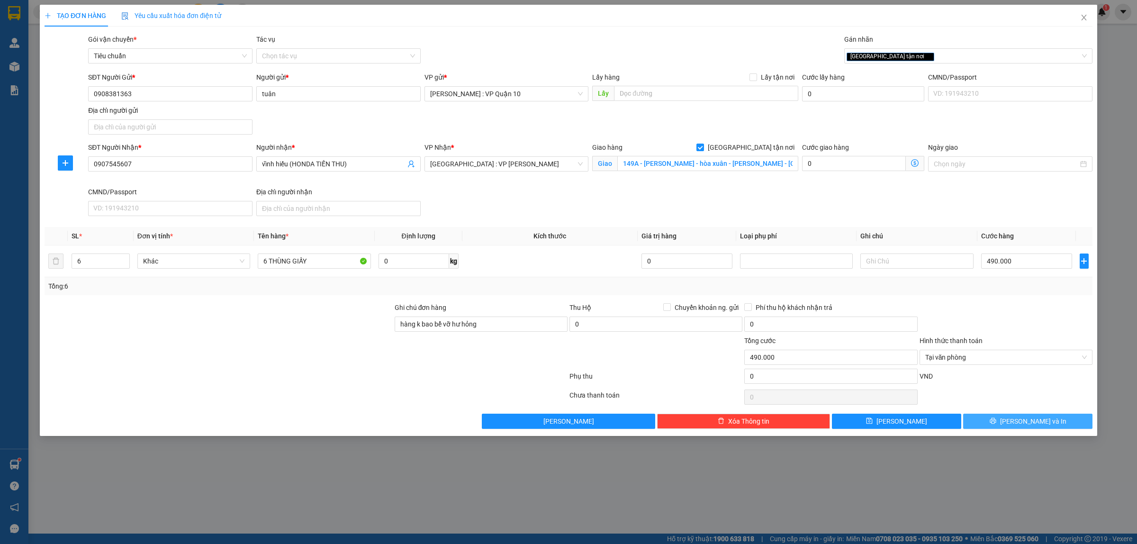
click at [1007, 422] on button "[PERSON_NAME] và In" at bounding box center [1027, 421] width 129 height 15
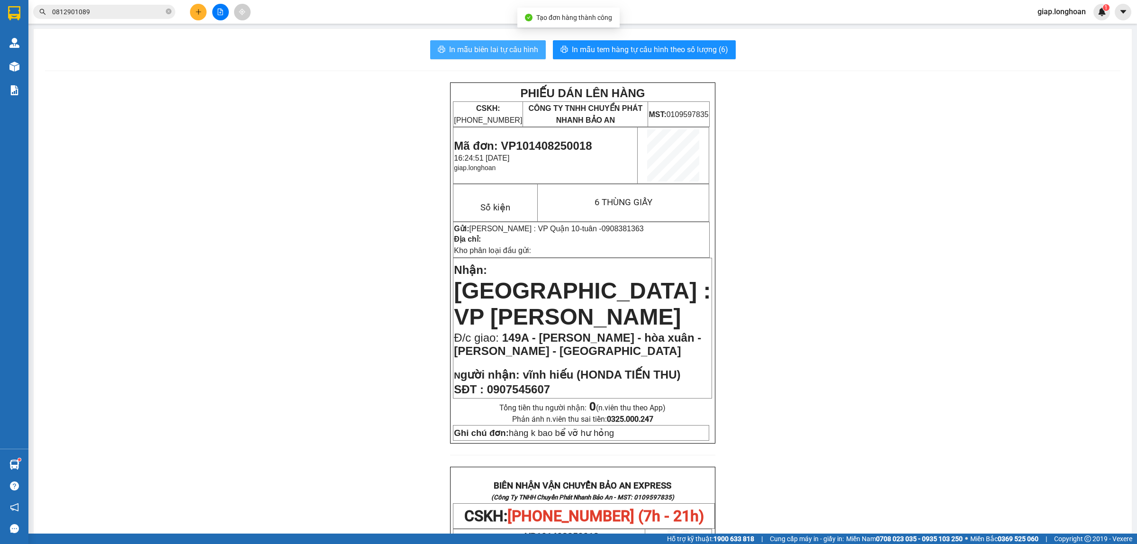
click at [477, 50] on span "In mẫu biên lai tự cấu hình" at bounding box center [493, 50] width 89 height 12
click at [628, 50] on span "In mẫu tem hàng tự cấu hình theo số lượng (6)" at bounding box center [650, 50] width 156 height 12
click at [825, 164] on div "PHIẾU DÁN LÊN HÀNG CSKH: 1900.06.88.33 CÔNG TY TNHH CHUYỂN PHÁT NHANH BẢO AN MS…" at bounding box center [582, 509] width 1075 height 854
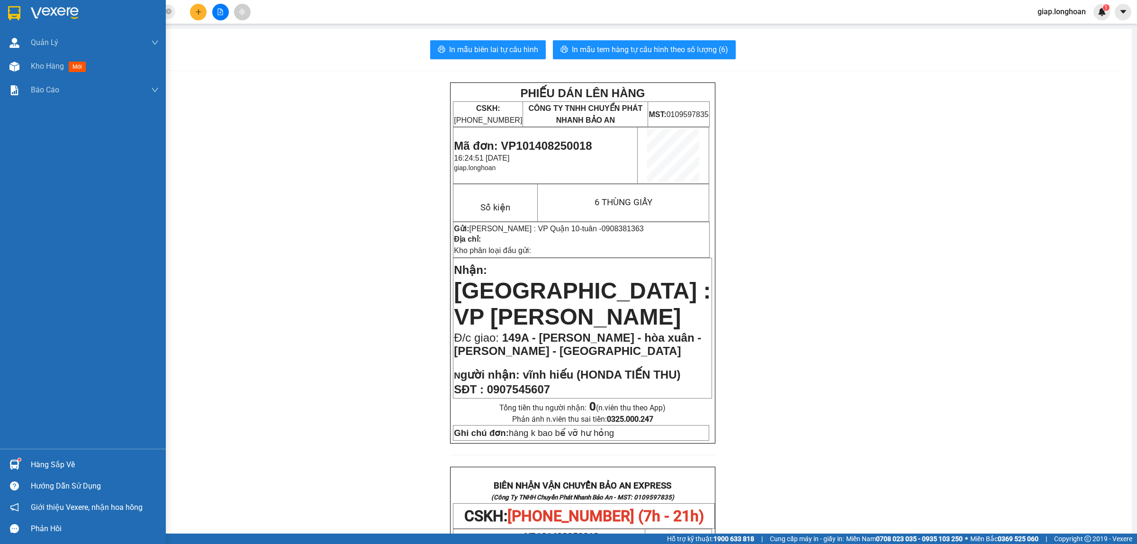
click at [48, 11] on img at bounding box center [55, 13] width 48 height 14
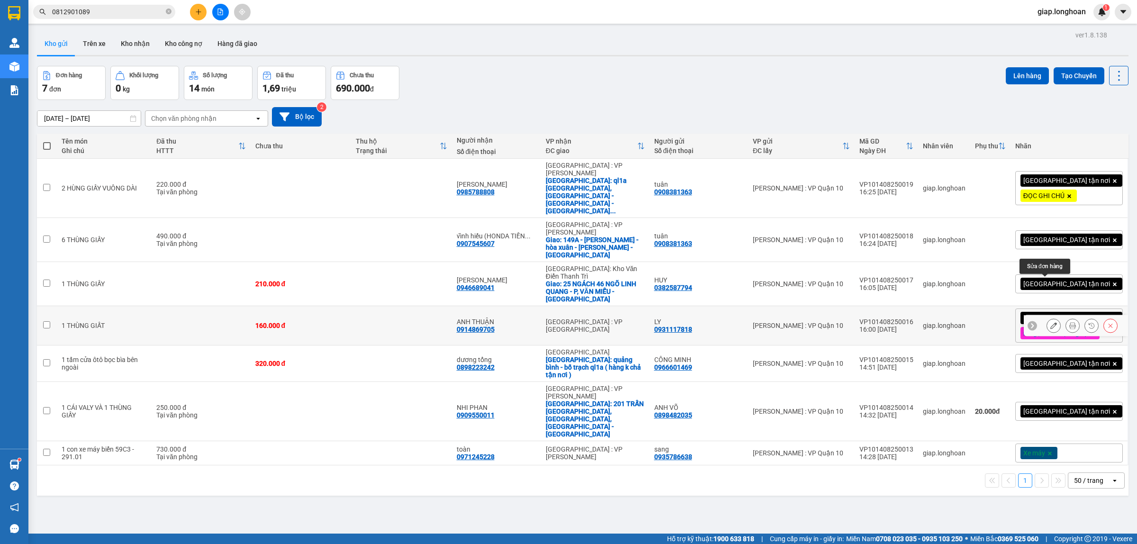
click at [1050, 322] on icon at bounding box center [1053, 325] width 7 height 7
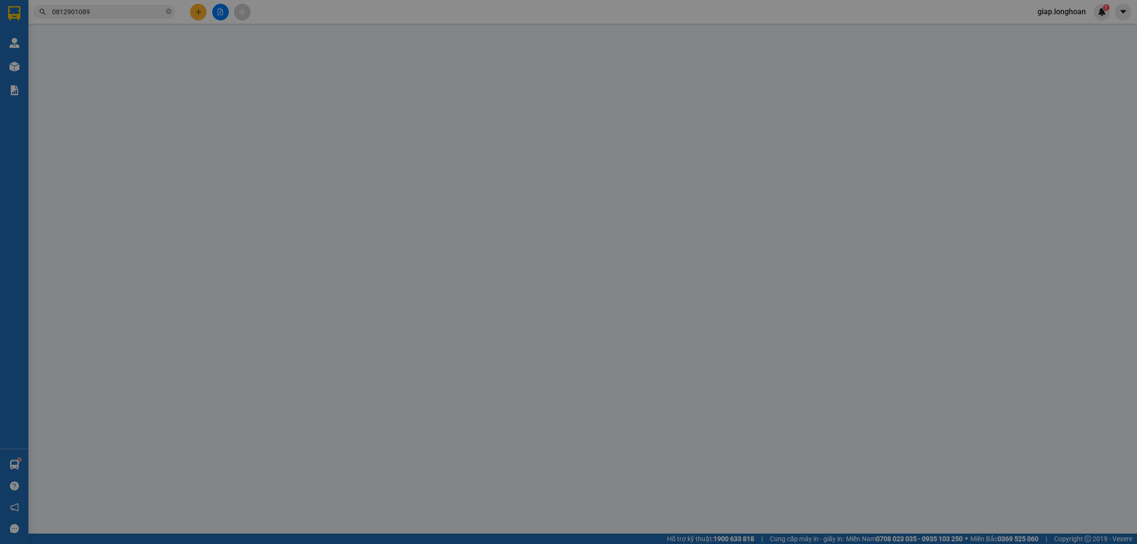
type input "0931117818"
type input "LY"
type input "0914869705"
type input "ANH THUẬN"
type input "hàng k bao bể vỡ hư hỏng"
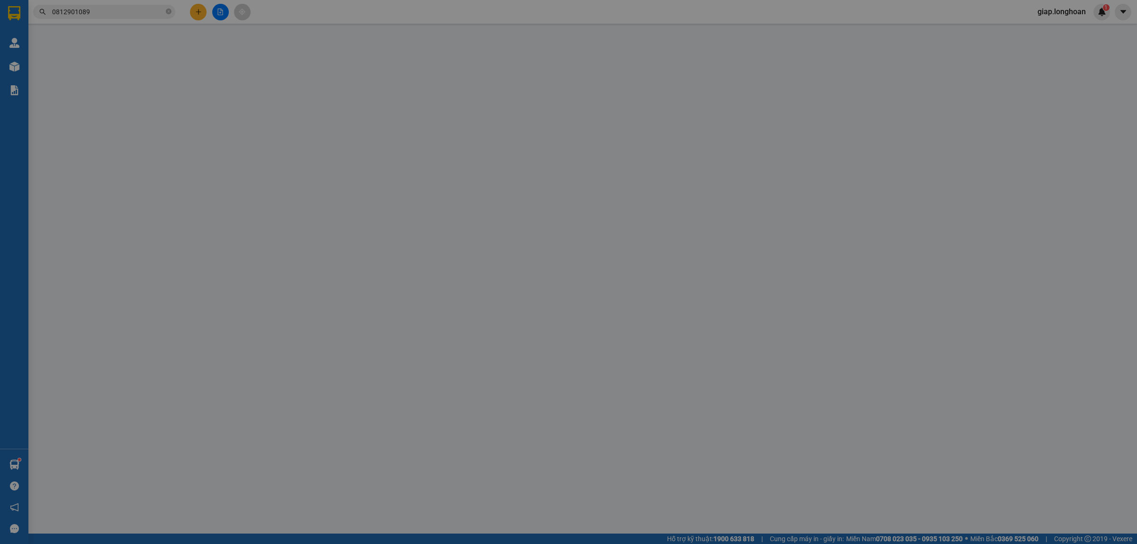
type input "160.000"
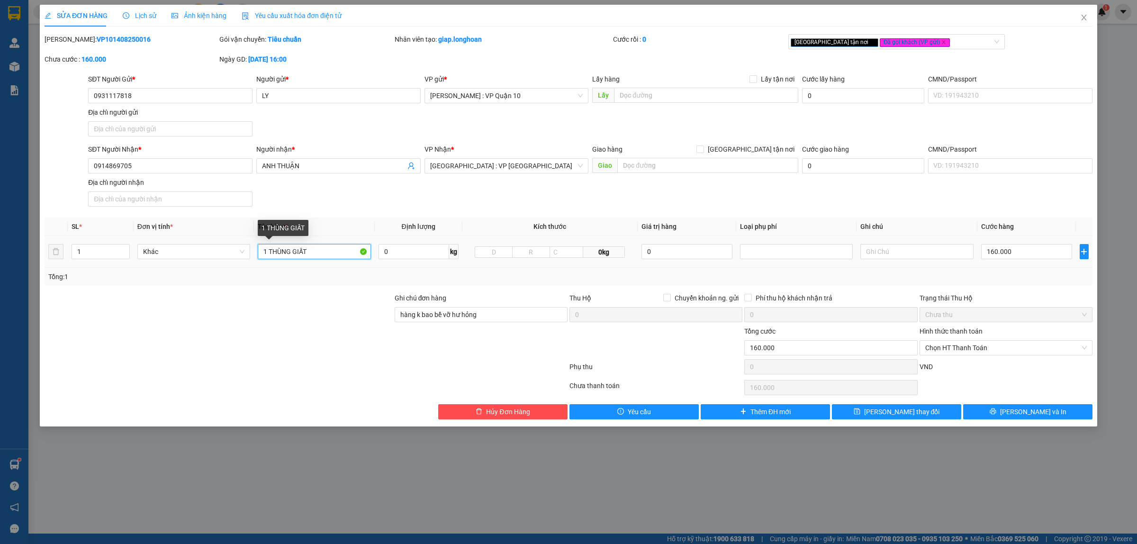
click at [316, 254] on input "1 THÙNG GIẤT" at bounding box center [314, 251] width 113 height 15
type input "1 THÙNG GIẤY"
click at [891, 415] on span "Lưu thay đổi" at bounding box center [902, 411] width 76 height 10
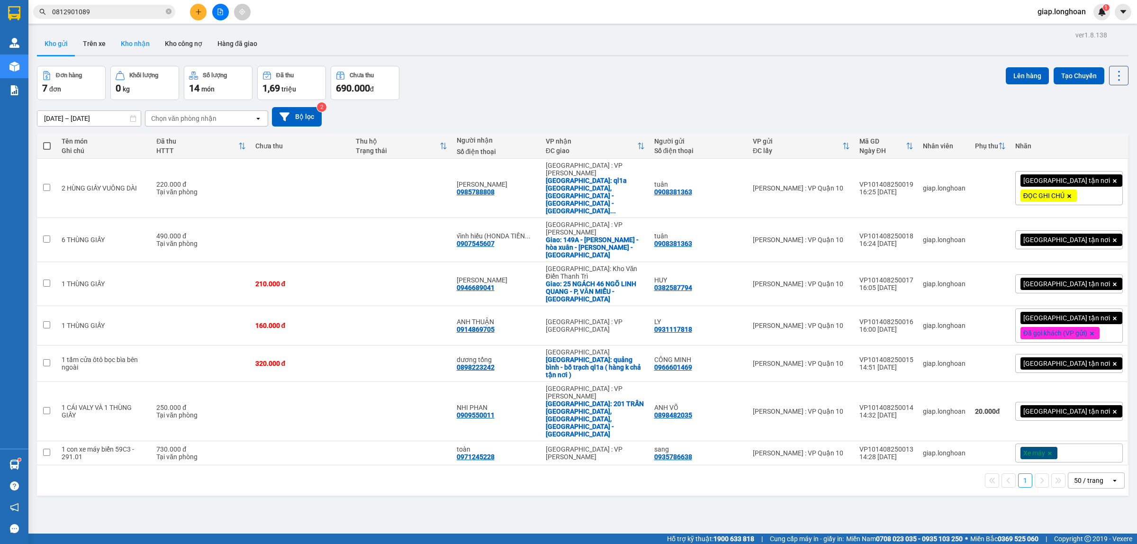
click at [131, 48] on button "Kho nhận" at bounding box center [135, 43] width 44 height 23
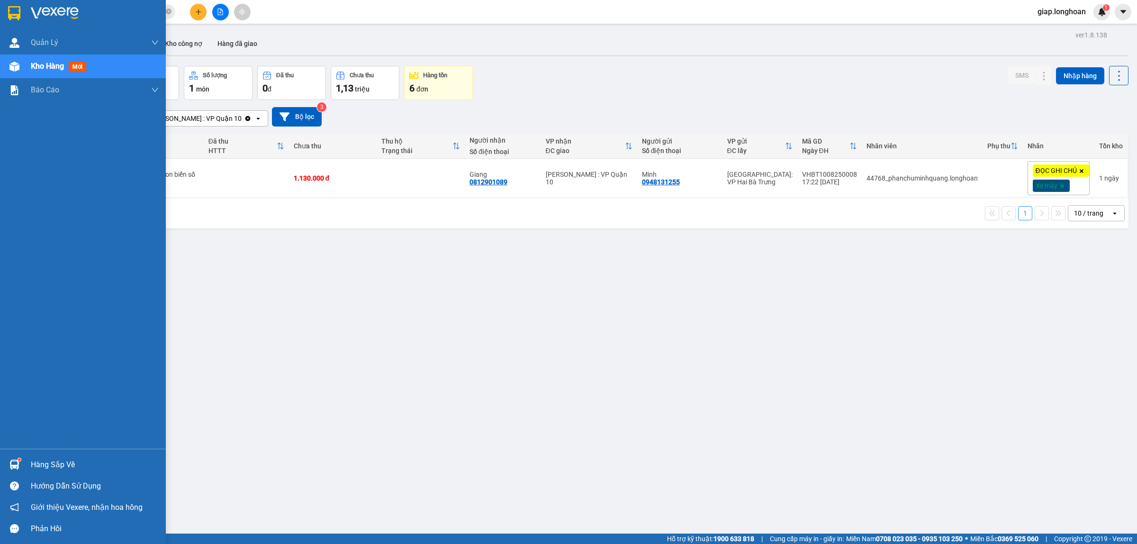
click at [46, 12] on img at bounding box center [55, 13] width 48 height 14
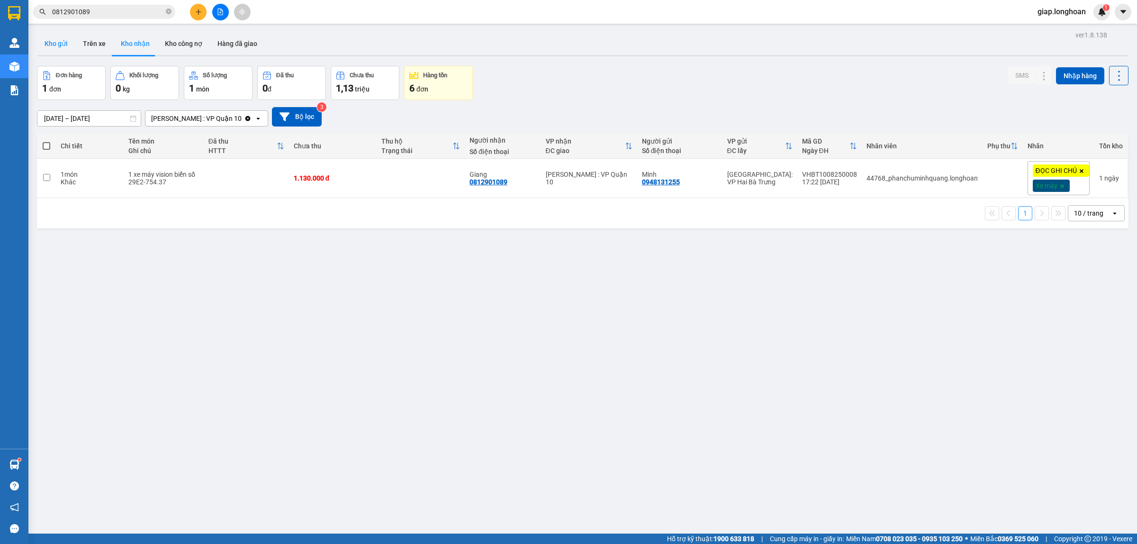
click at [42, 38] on button "Kho gửi" at bounding box center [56, 43] width 38 height 23
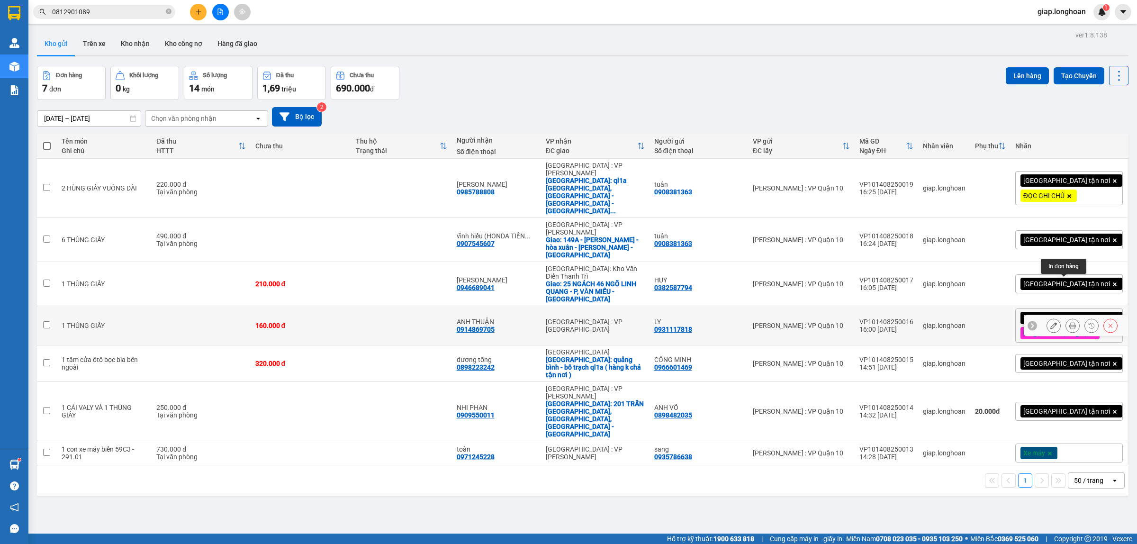
click at [1069, 322] on icon at bounding box center [1072, 325] width 7 height 7
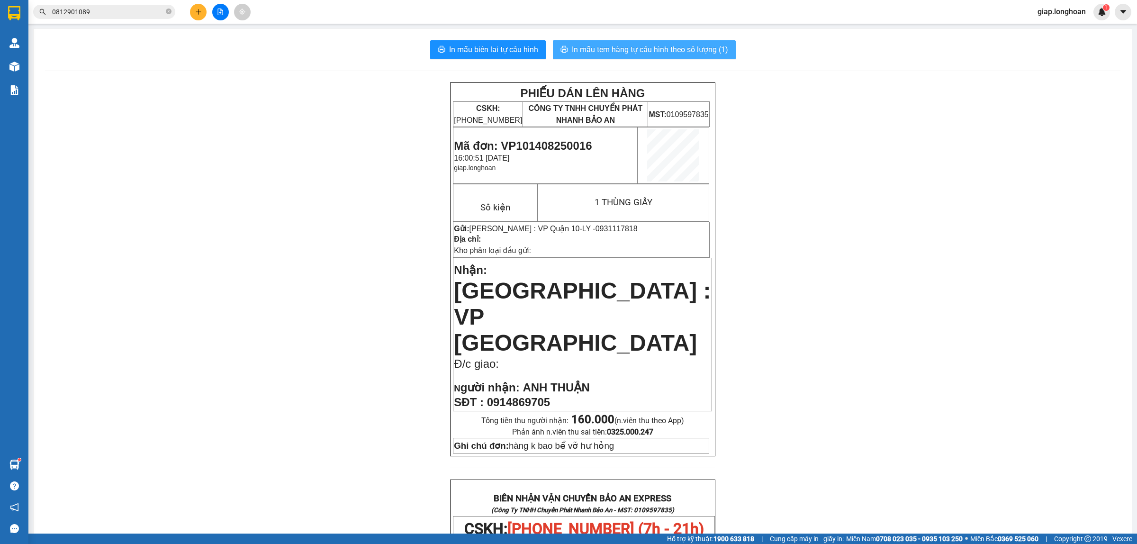
click at [621, 46] on span "In mẫu tem hàng tự cấu hình theo số lượng (1)" at bounding box center [650, 50] width 156 height 12
drag, startPoint x: 875, startPoint y: 454, endPoint x: 832, endPoint y: 447, distance: 43.2
click at [874, 453] on div "PHIẾU DÁN LÊN HÀNG CSKH: 1900.06.88.33 CÔNG TY TNHH CHUYỂN PHÁT NHANH BẢO AN MS…" at bounding box center [582, 526] width 1075 height 889
click at [325, 425] on div "PHIẾU DÁN LÊN HÀNG CSKH: 1900.06.88.33 CÔNG TY TNHH CHUYỂN PHÁT NHANH BẢO AN MS…" at bounding box center [582, 526] width 1075 height 889
click at [202, 12] on button at bounding box center [198, 12] width 17 height 17
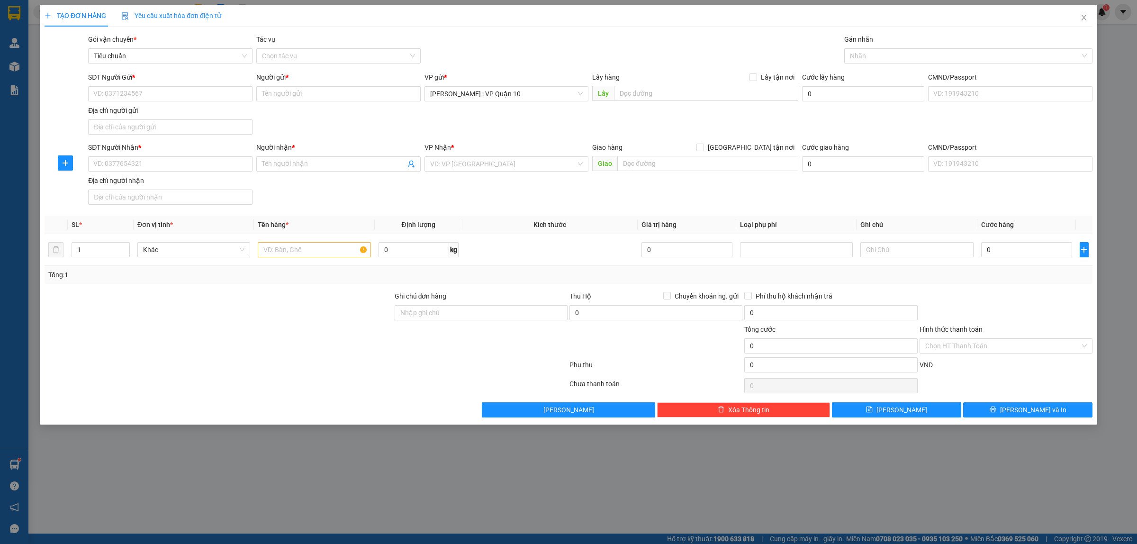
click at [299, 322] on div at bounding box center [219, 307] width 350 height 33
click at [107, 249] on input "1" at bounding box center [100, 250] width 57 height 14
type input "2"
click at [285, 256] on input "text" at bounding box center [314, 249] width 113 height 15
type input "2 KIỆN LOA BỌC BÌA BÊN NGOÀI"
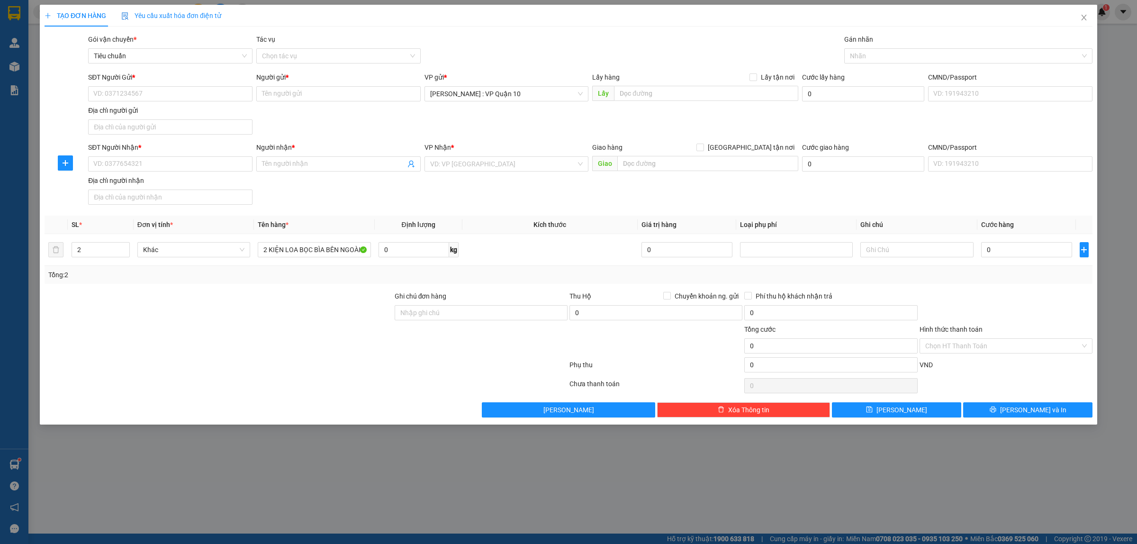
click at [311, 372] on div at bounding box center [306, 366] width 525 height 19
drag, startPoint x: 432, startPoint y: 313, endPoint x: 454, endPoint y: 321, distance: 23.2
click at [433, 313] on input "Ghi chú đơn hàng" at bounding box center [481, 312] width 173 height 15
type input "T"
drag, startPoint x: 460, startPoint y: 314, endPoint x: 457, endPoint y: 321, distance: 7.7
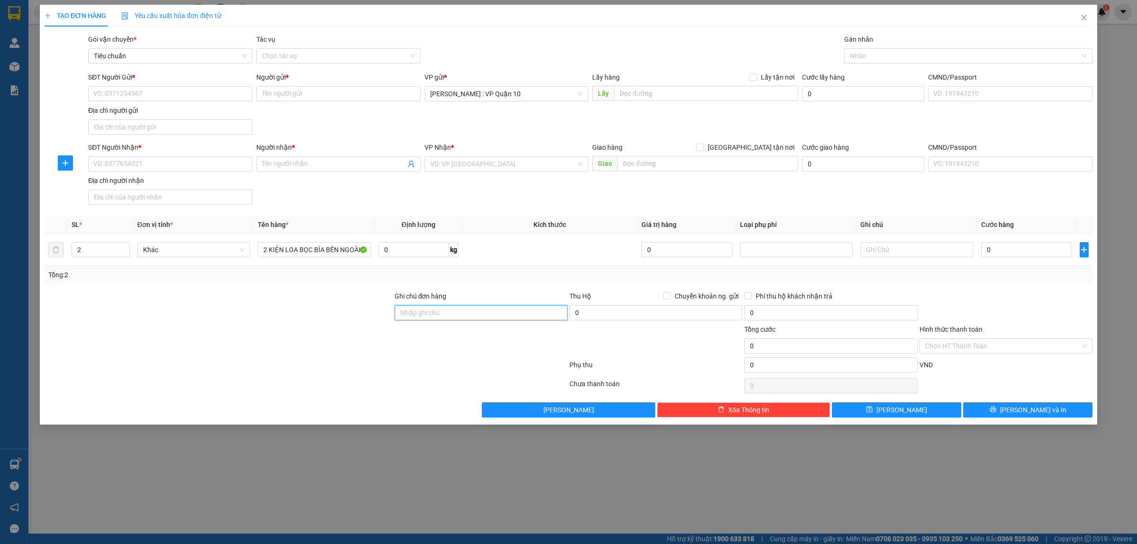
click at [460, 314] on input "Ghi chú đơn hàng" at bounding box center [481, 312] width 173 height 15
type input "hàng k bao bể vỡ hư hỏng"
click at [404, 353] on div at bounding box center [481, 340] width 175 height 33
click at [126, 172] on div "SĐT Người Nhận * VD: 0377654321" at bounding box center [170, 158] width 164 height 33
click at [143, 162] on input "SĐT Người Nhận *" at bounding box center [170, 163] width 164 height 15
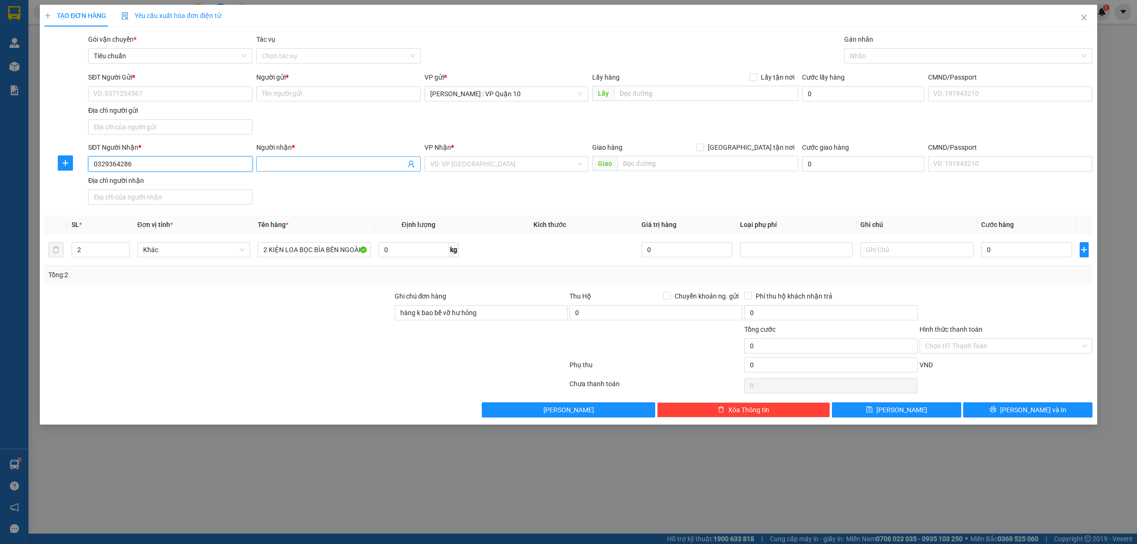
type input "0329364286"
click at [291, 166] on input "Người nhận *" at bounding box center [334, 164] width 144 height 10
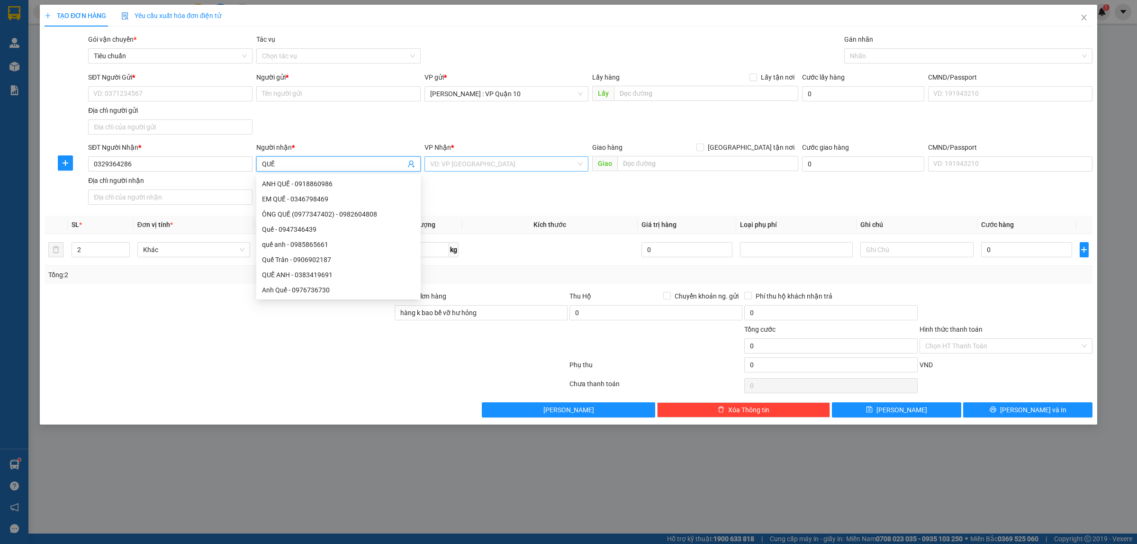
type input "QUẾ"
click at [457, 162] on input "search" at bounding box center [503, 164] width 146 height 14
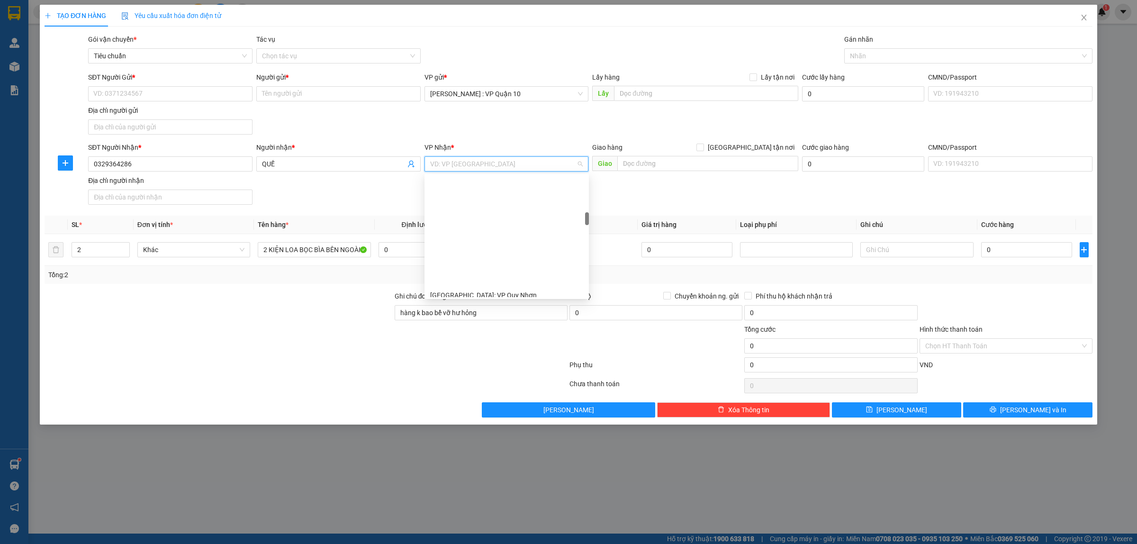
scroll to position [355, 0]
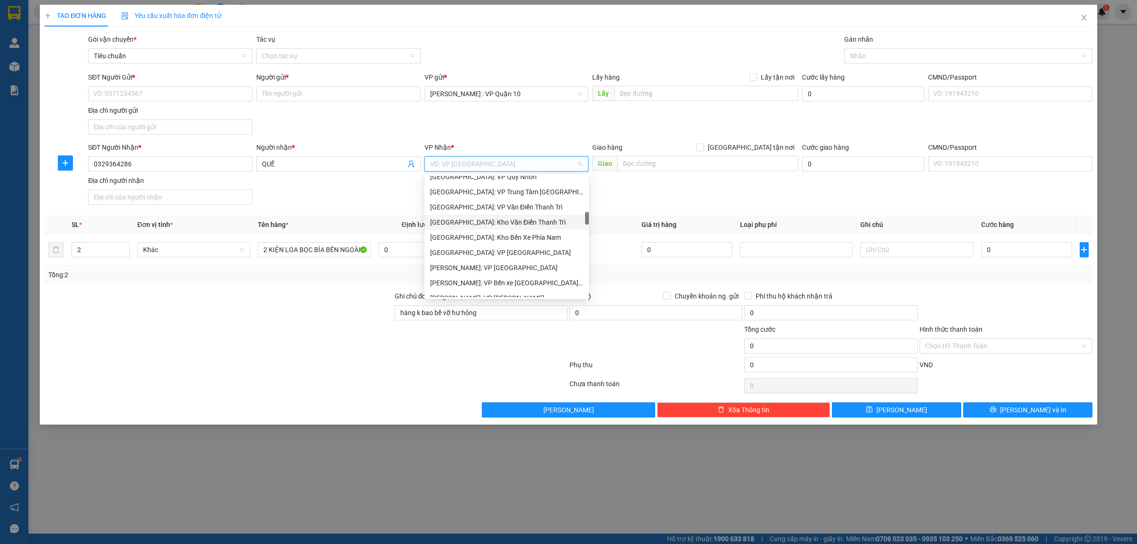
drag, startPoint x: 493, startPoint y: 221, endPoint x: 588, endPoint y: 170, distance: 107.9
click at [493, 221] on div "[GEOGRAPHIC_DATA]: Kho Văn Điển Thanh Trì" at bounding box center [506, 222] width 153 height 10
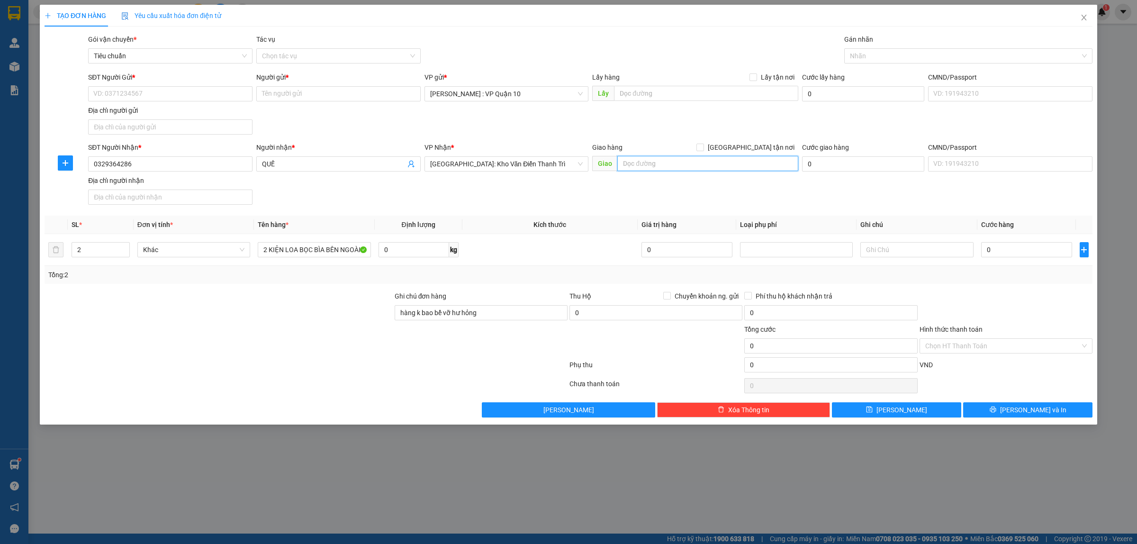
click at [643, 159] on input "text" at bounding box center [707, 163] width 181 height 15
type input "XÓM TÂY HOÀNH LỘC - CẨM VĂN - CẨM GIÀNG - HẢI DƯƠNG"
click at [703, 149] on input "[GEOGRAPHIC_DATA] tận nơi" at bounding box center [699, 147] width 7 height 7
checkbox input "true"
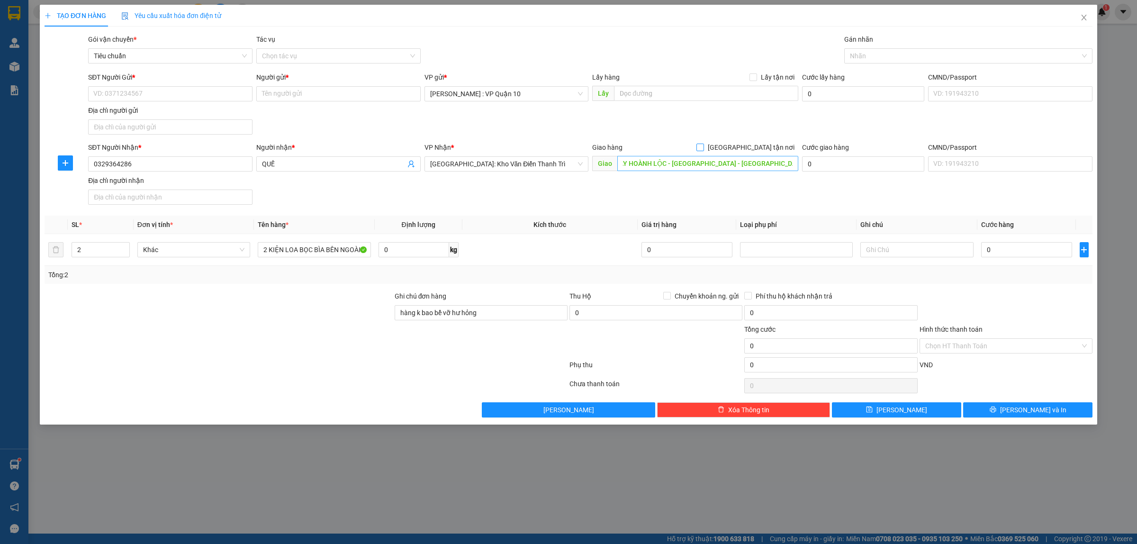
scroll to position [0, 0]
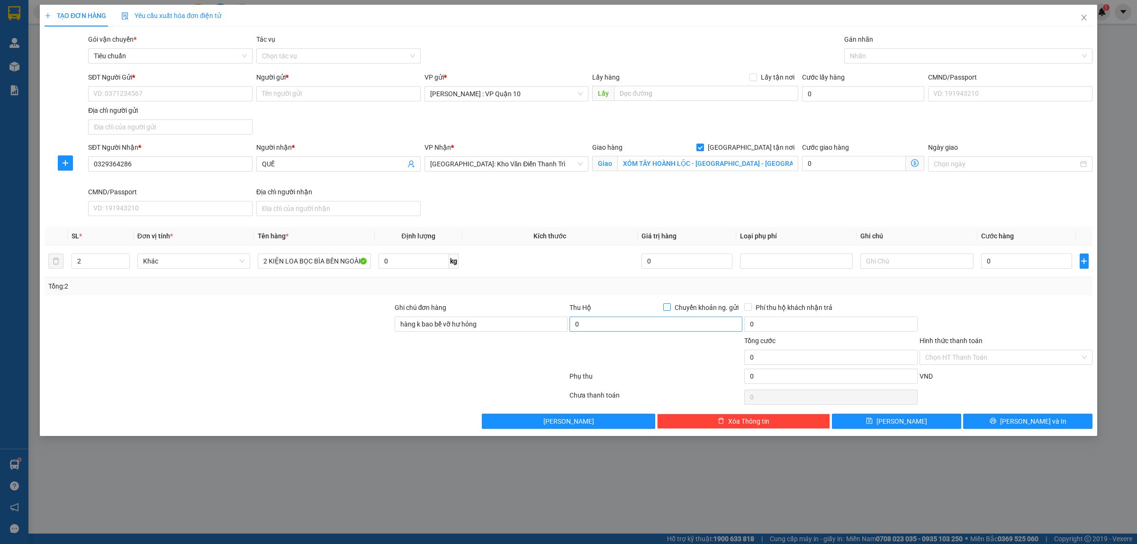
drag, startPoint x: 666, startPoint y: 307, endPoint x: 648, endPoint y: 327, distance: 27.2
click at [664, 308] on input "Chuyển khoản ng. gửi" at bounding box center [666, 306] width 7 height 7
checkbox input "true"
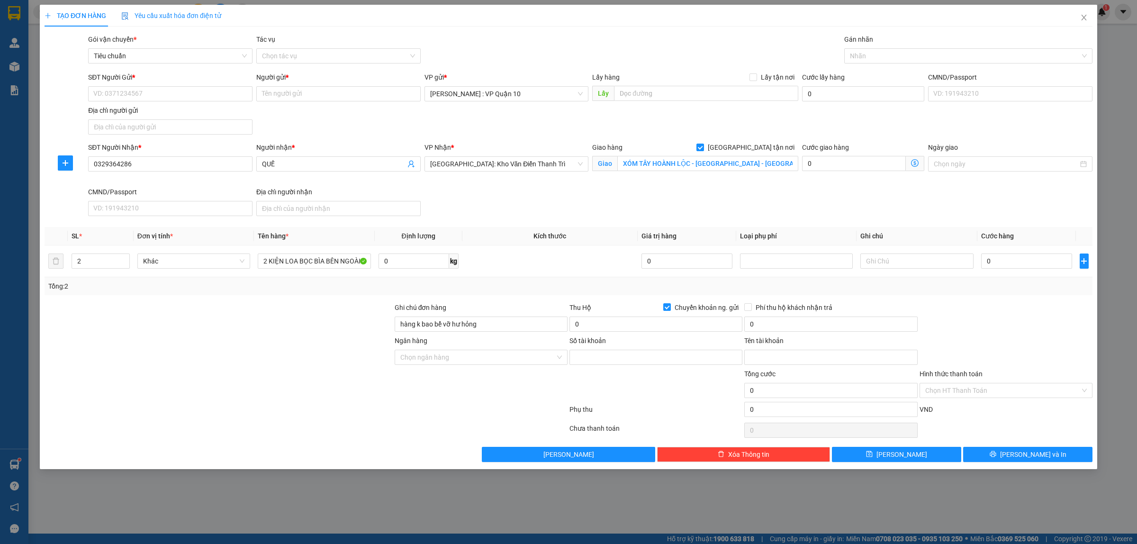
click at [623, 334] on div "0" at bounding box center [655, 325] width 173 height 19
click at [619, 326] on input "0" at bounding box center [655, 323] width 173 height 15
type input "3.000.000"
click at [585, 354] on input "Số tài khoản" at bounding box center [655, 357] width 173 height 15
type input "201139189"
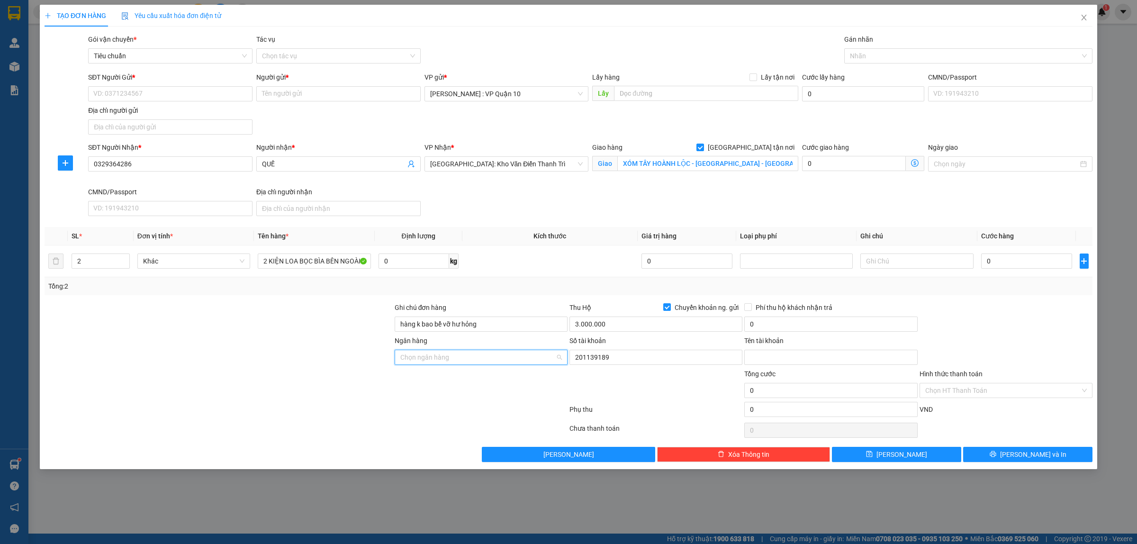
click at [432, 364] on input "Ngân hàng" at bounding box center [477, 357] width 155 height 14
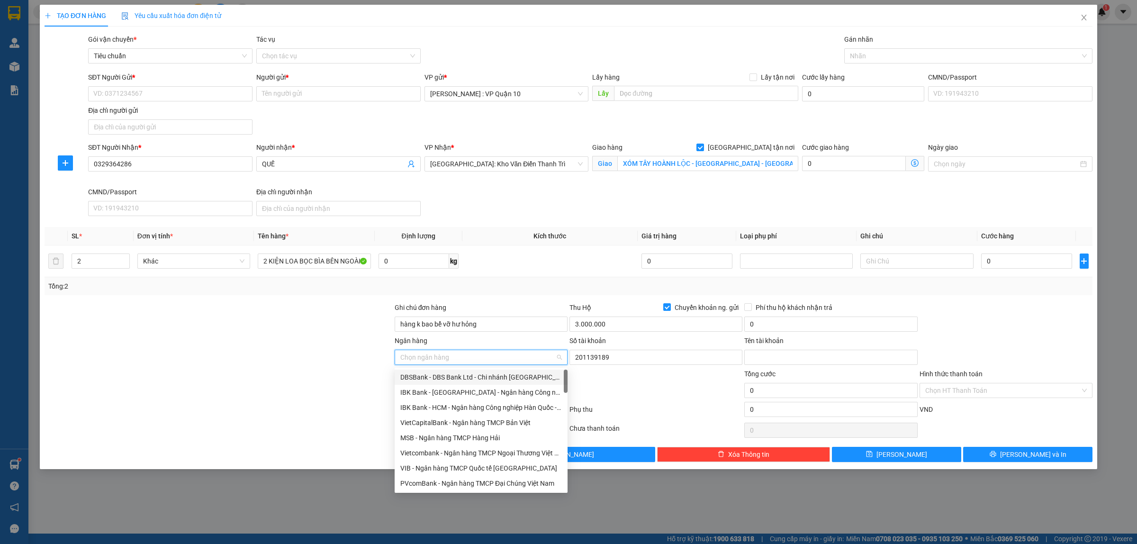
type input "Q"
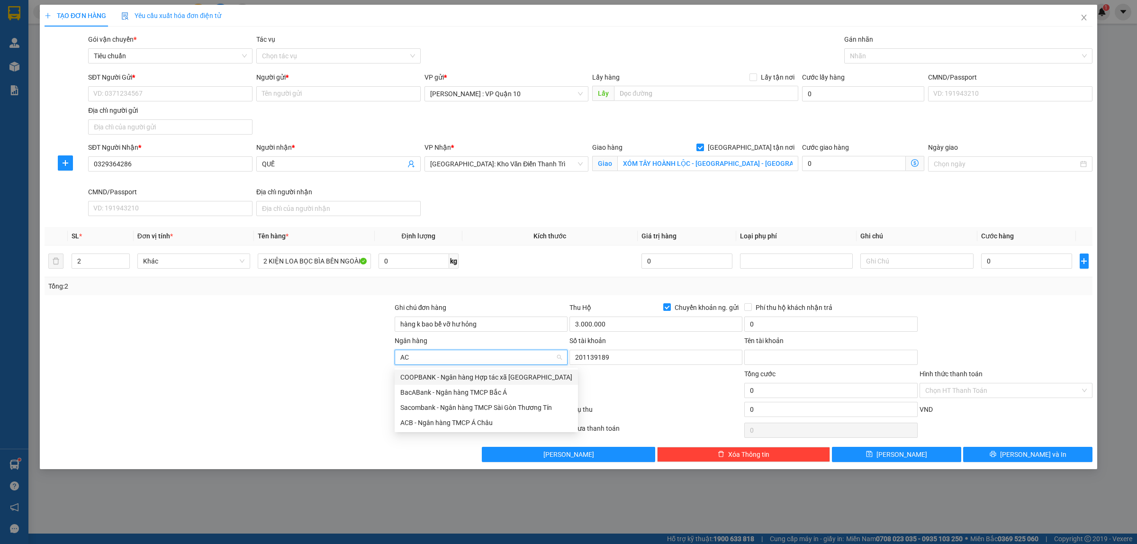
type input "ACB"
click at [446, 374] on div "ACB - Ngân hàng TMCP Á Châu" at bounding box center [481, 377] width 162 height 10
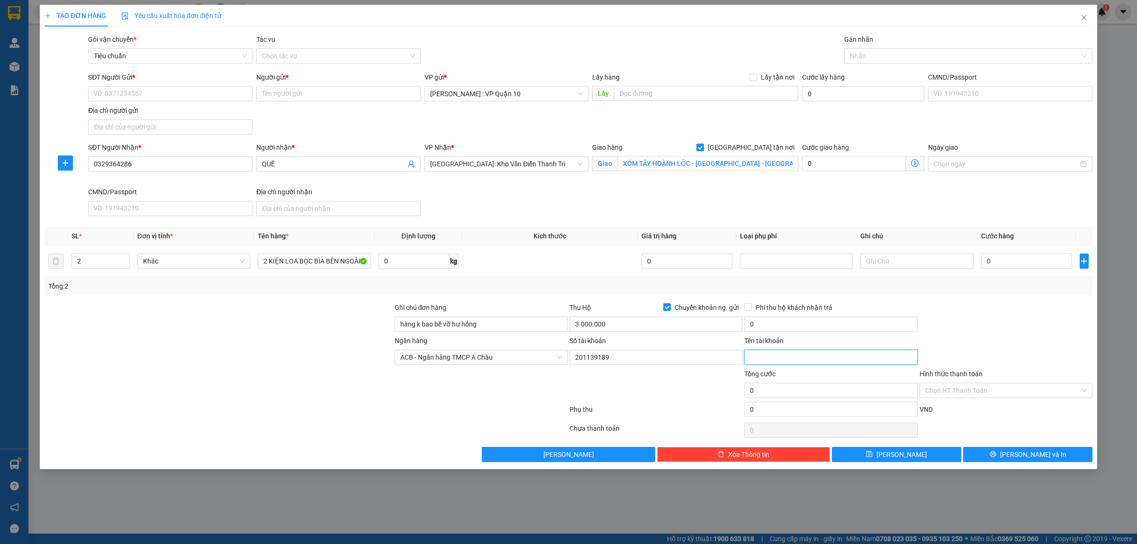
click at [766, 361] on input "Tên tài khoản" at bounding box center [830, 357] width 173 height 15
type input "NGUYẾN TUẤN PHƯƠNG"
click at [178, 95] on input "SĐT Người Gửi *" at bounding box center [170, 93] width 164 height 15
type input "0987117417"
click at [286, 94] on input "Người gửi *" at bounding box center [338, 93] width 164 height 15
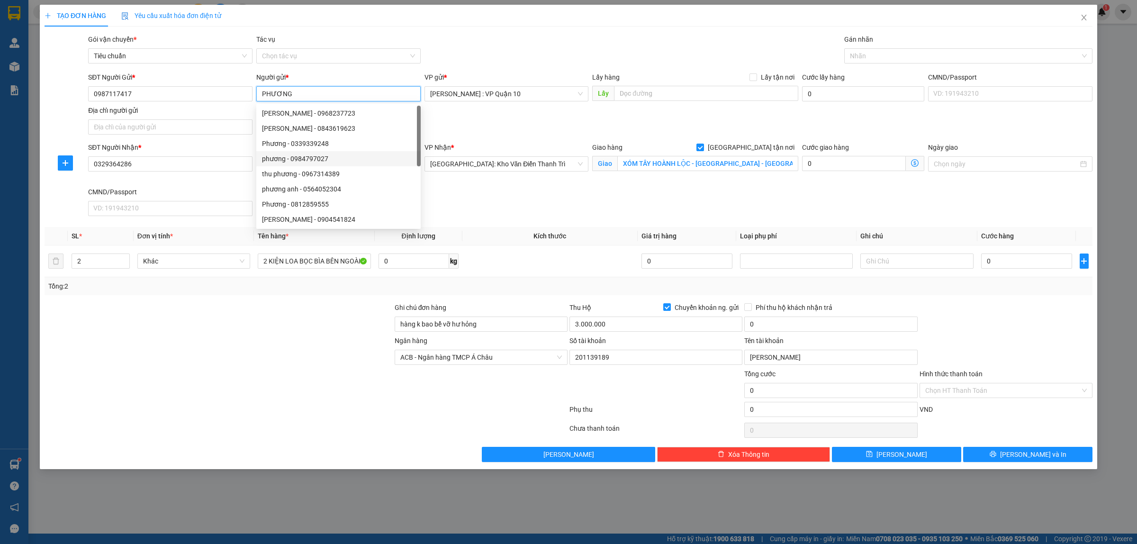
type input "PHƯƠNG"
click at [276, 354] on div at bounding box center [219, 351] width 350 height 33
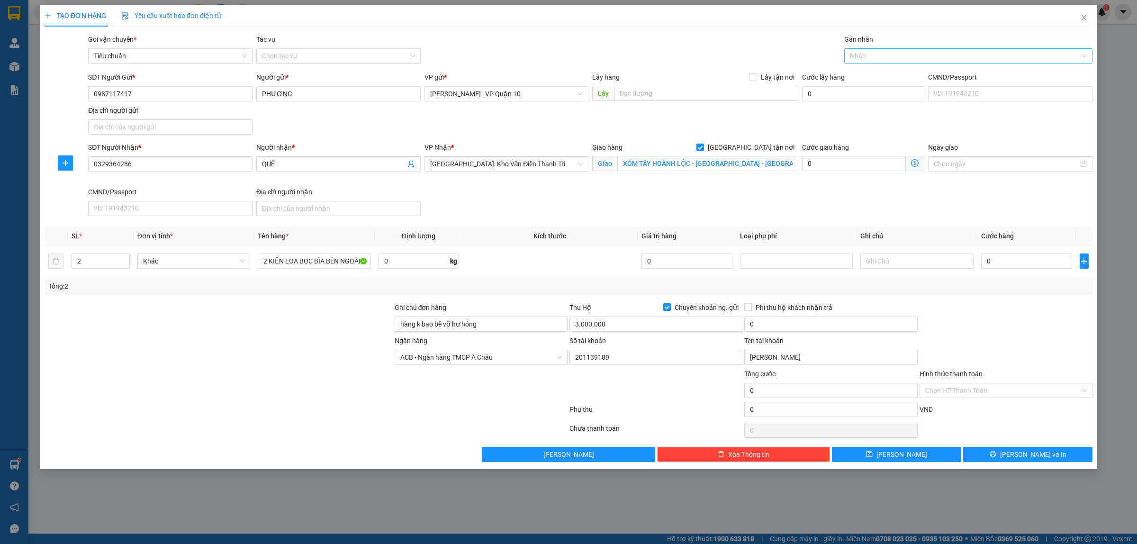
drag, startPoint x: 881, startPoint y: 50, endPoint x: 886, endPoint y: 52, distance: 5.1
click at [882, 50] on div at bounding box center [964, 55] width 234 height 11
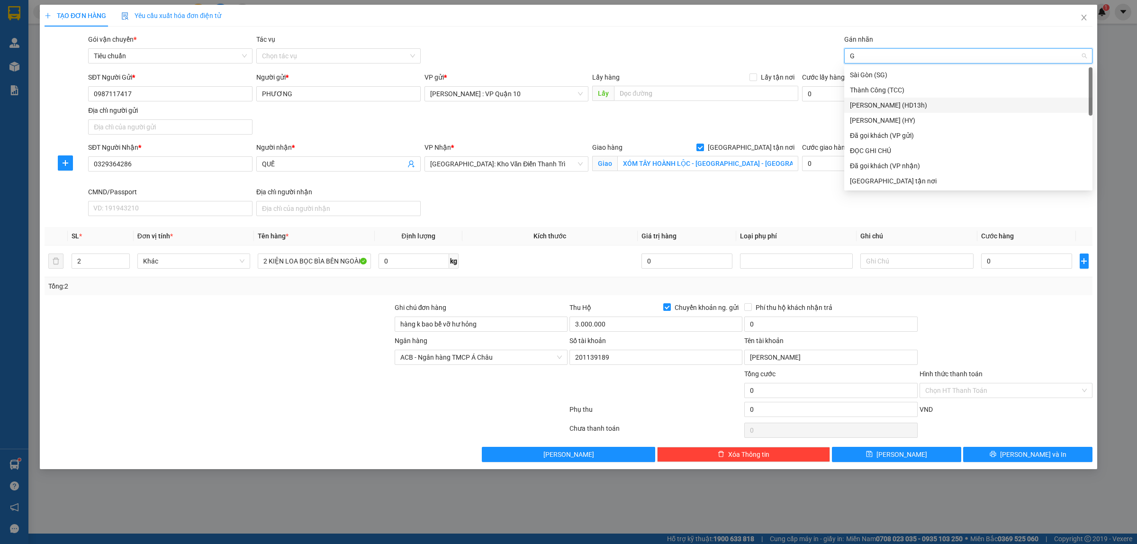
type input "GI"
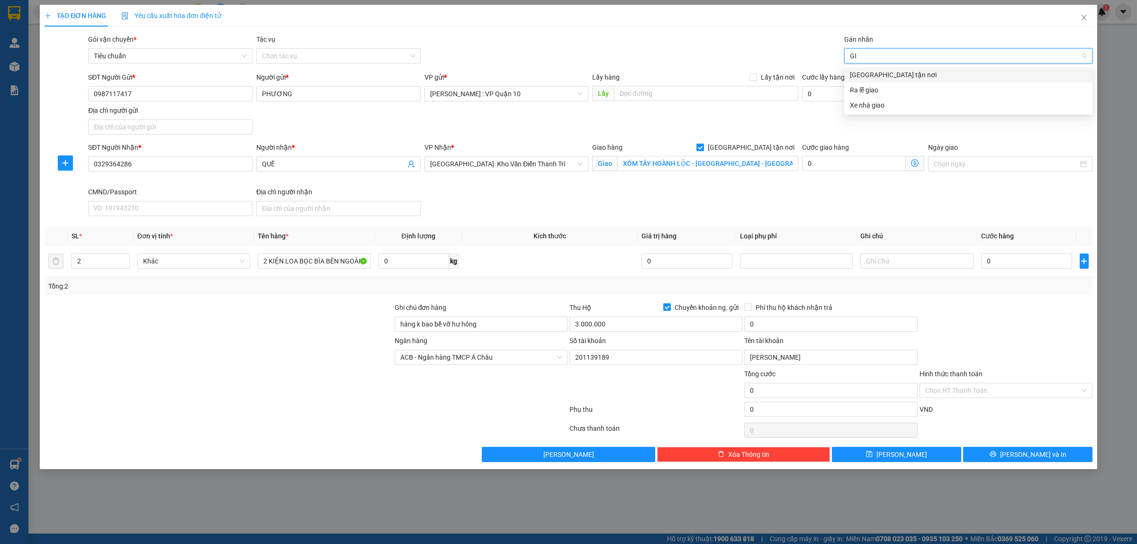
drag, startPoint x: 881, startPoint y: 76, endPoint x: 804, endPoint y: 67, distance: 77.3
click at [879, 76] on div "[GEOGRAPHIC_DATA] tận nơi" at bounding box center [968, 75] width 237 height 10
drag, startPoint x: 719, startPoint y: 50, endPoint x: 578, endPoint y: 26, distance: 142.7
click at [705, 49] on div "Gói vận chuyển * Tiêu chuẩn Tác vụ Chọn tác vụ Gán nhãn Giao tận nơi" at bounding box center [590, 50] width 1008 height 33
click at [776, 323] on input "0" at bounding box center [830, 323] width 173 height 15
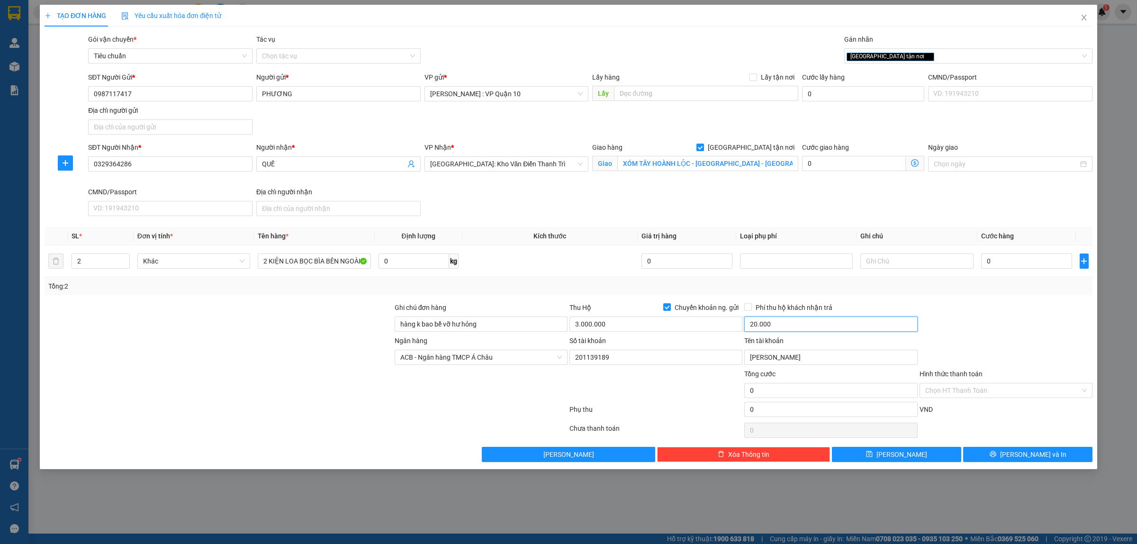
type input "20.000"
click at [1020, 323] on div at bounding box center [1006, 318] width 175 height 33
click at [1012, 264] on input "0" at bounding box center [1026, 260] width 91 height 15
type input "30"
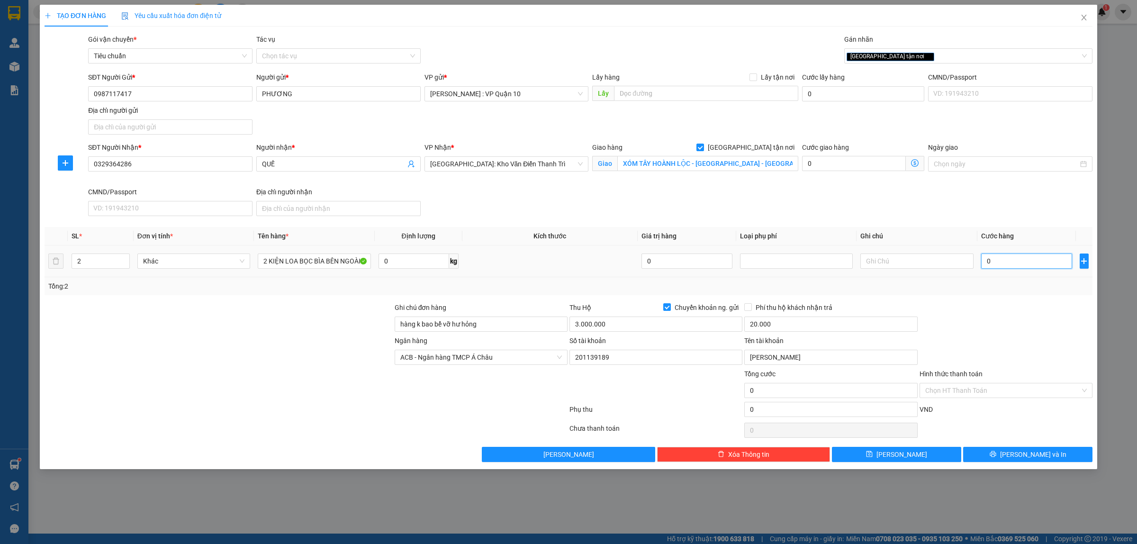
type input "30"
type input "330"
type input "3.300"
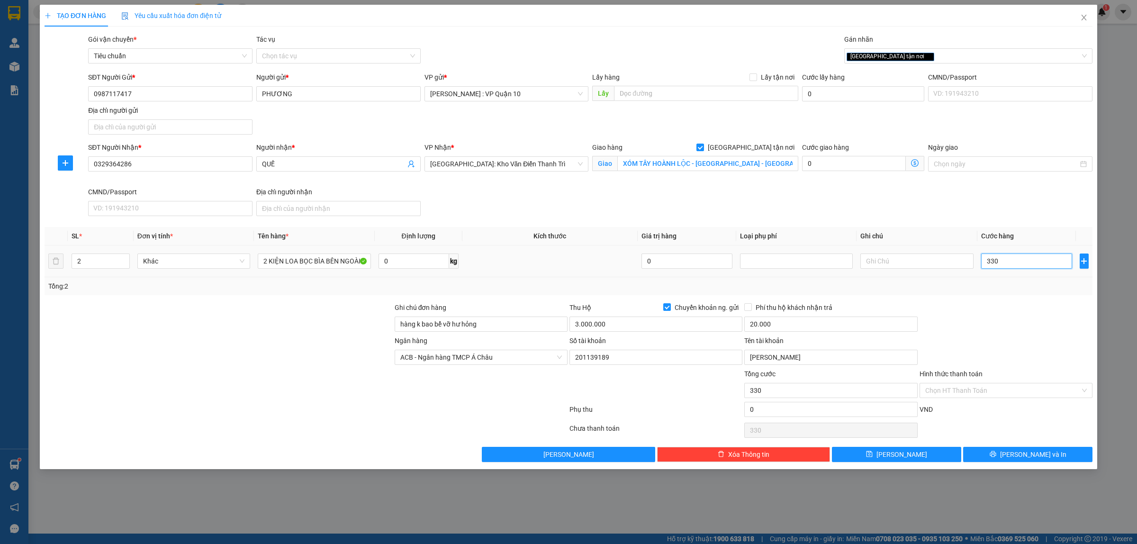
type input "3.300"
type input "33.000"
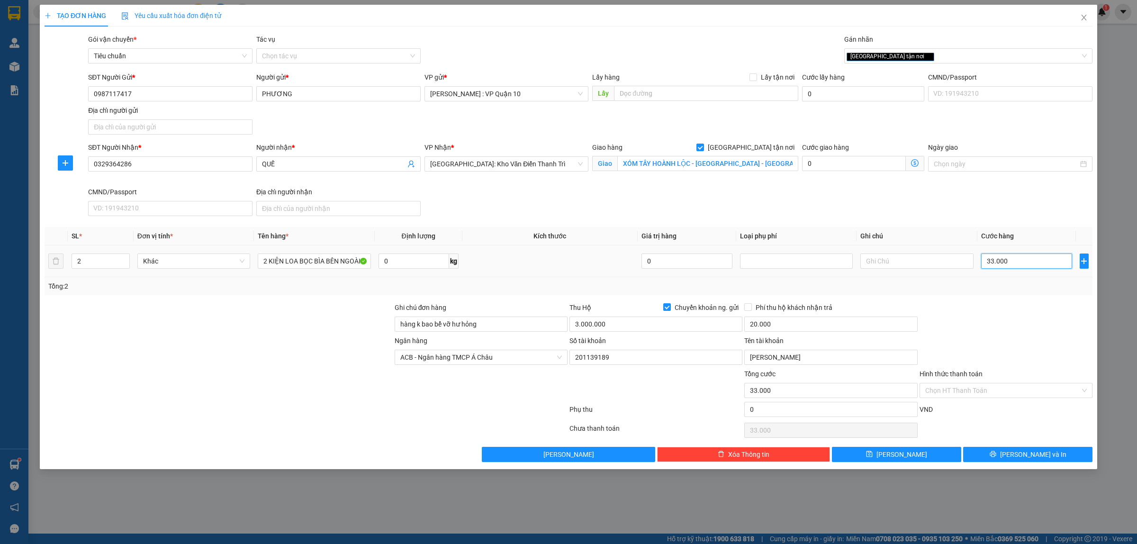
type input "330.000"
click at [749, 310] on input "Phí thu hộ khách nhận trả" at bounding box center [747, 306] width 7 height 7
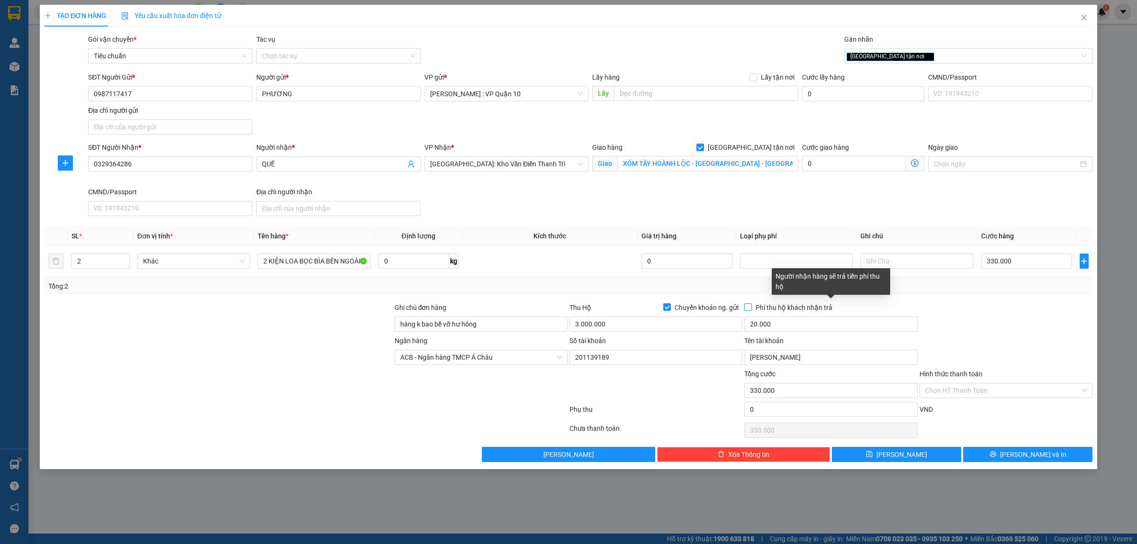
checkbox input "true"
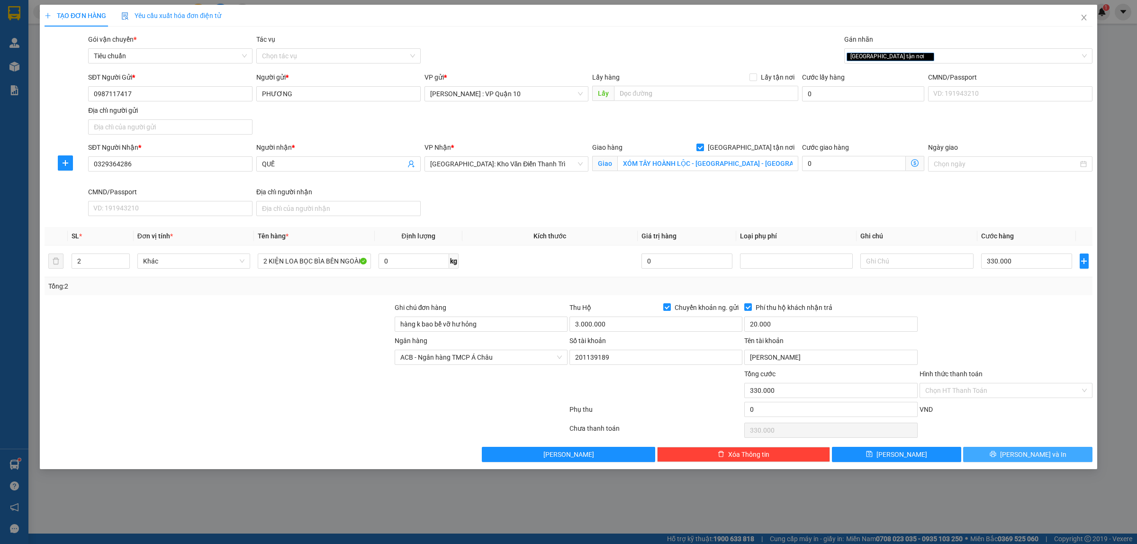
click at [1021, 452] on span "[PERSON_NAME] và In" at bounding box center [1033, 454] width 66 height 10
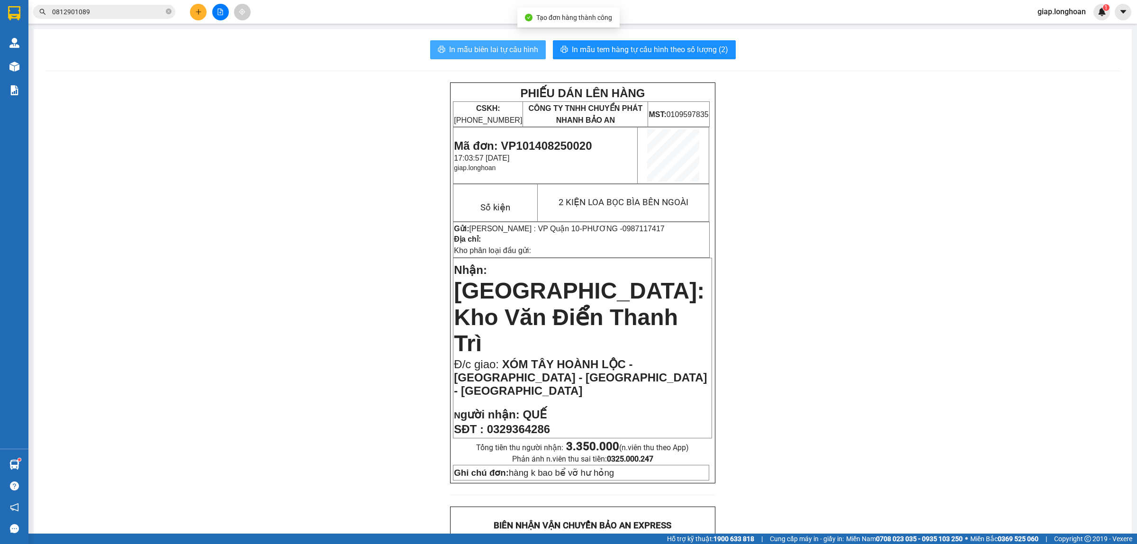
click at [489, 44] on span "In mẫu biên lai tự cấu hình" at bounding box center [493, 50] width 89 height 12
click at [896, 290] on div "PHIẾU DÁN LÊN HÀNG CSKH: 1900.06.88.33 CÔNG TY TNHH CHUYỂN PHÁT NHANH BẢO AN MS…" at bounding box center [582, 543] width 1075 height 922
click at [616, 48] on span "In mẫu tem hàng tự cấu hình theo số lượng (2)" at bounding box center [650, 50] width 156 height 12
click at [195, 16] on button at bounding box center [198, 12] width 17 height 17
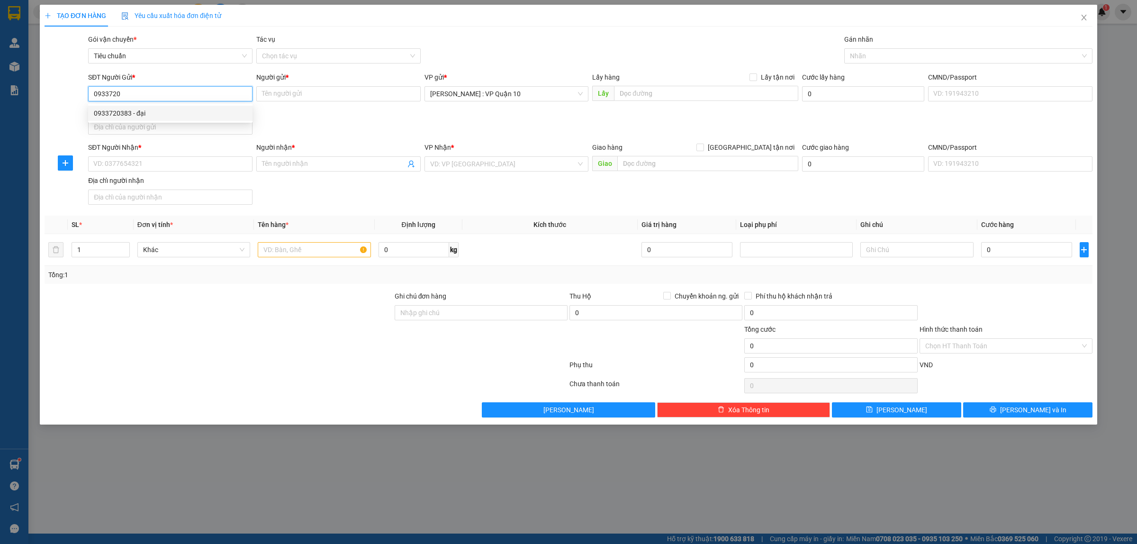
click at [119, 112] on div "0933720383 - đại" at bounding box center [170, 113] width 153 height 10
type input "0933720383"
type input "đại"
checkbox input "true"
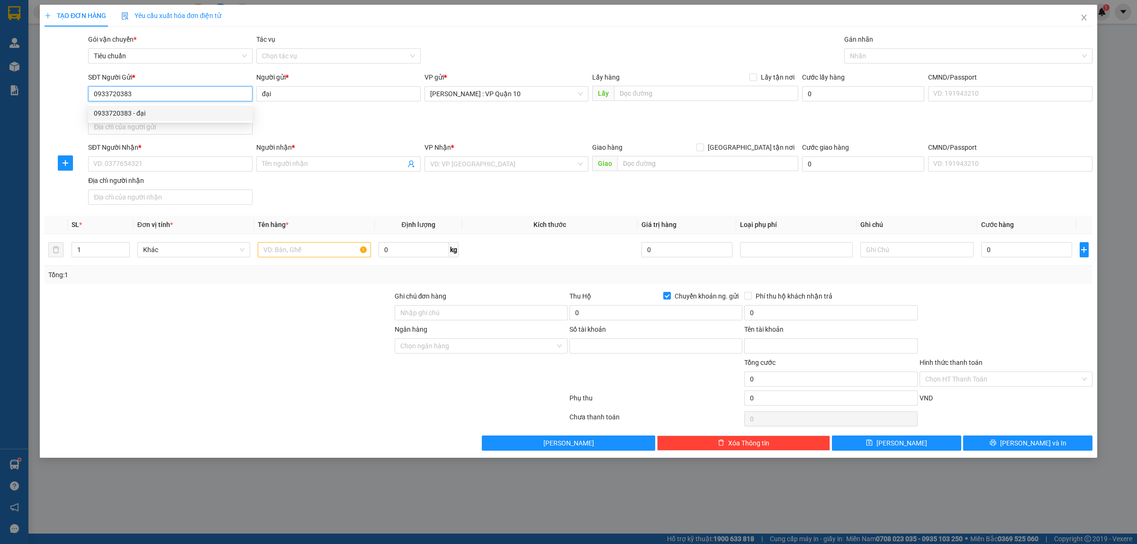
type input "19033049517013"
type input "VÕ HOÀNG ĐẠI"
type input "0933720383"
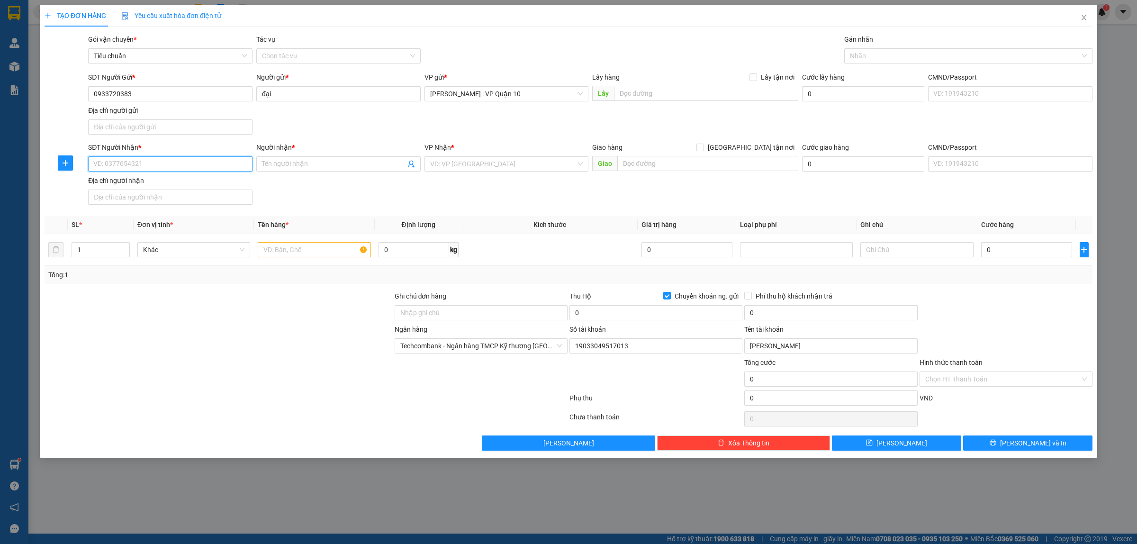
click at [162, 167] on input "SĐT Người Nhận *" at bounding box center [170, 163] width 164 height 15
click at [150, 181] on div "0985781790 - SANG TRUNG" at bounding box center [170, 184] width 153 height 10
type input "0985781790"
type input "SANG TRUNG"
checkbox input "true"
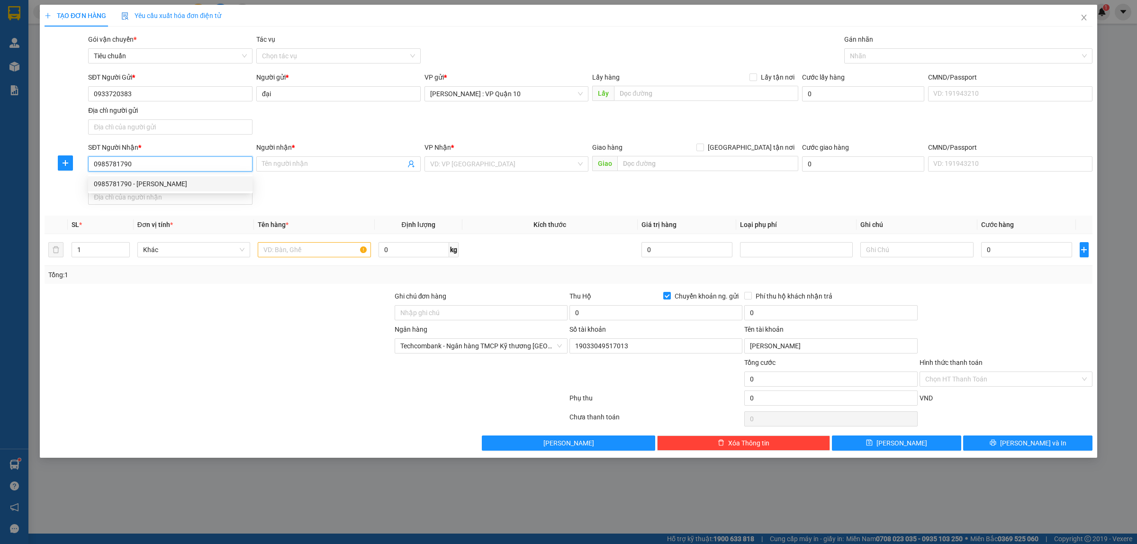
type input "VĨNH PHÚC - BÌNH XUYÊN"
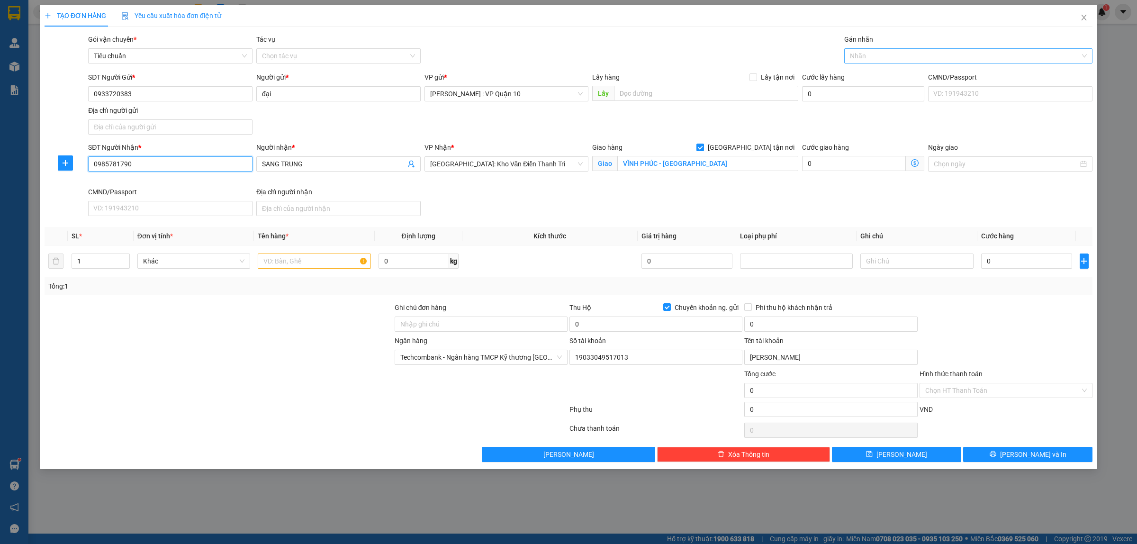
drag, startPoint x: 868, startPoint y: 53, endPoint x: 874, endPoint y: 57, distance: 7.8
click at [873, 57] on div at bounding box center [964, 55] width 234 height 11
type input "0985781790"
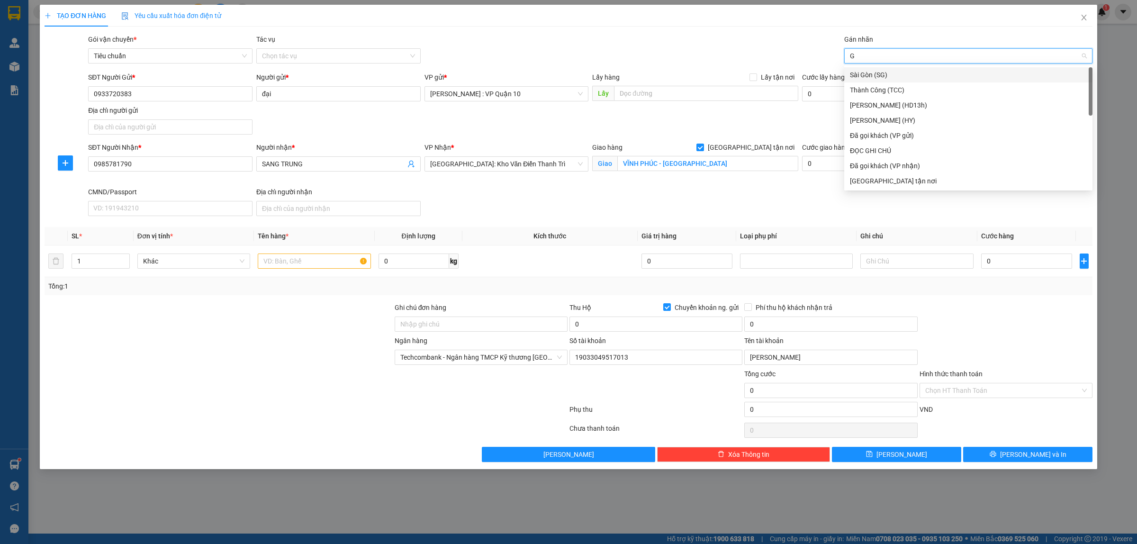
type input "GI"
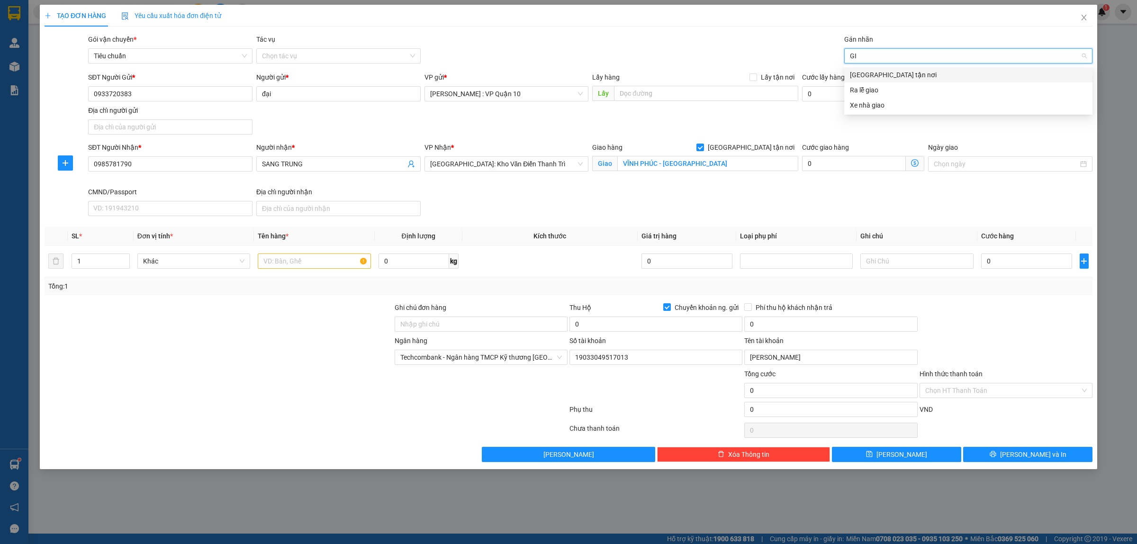
click at [882, 76] on div "[GEOGRAPHIC_DATA] tận nơi" at bounding box center [968, 75] width 237 height 10
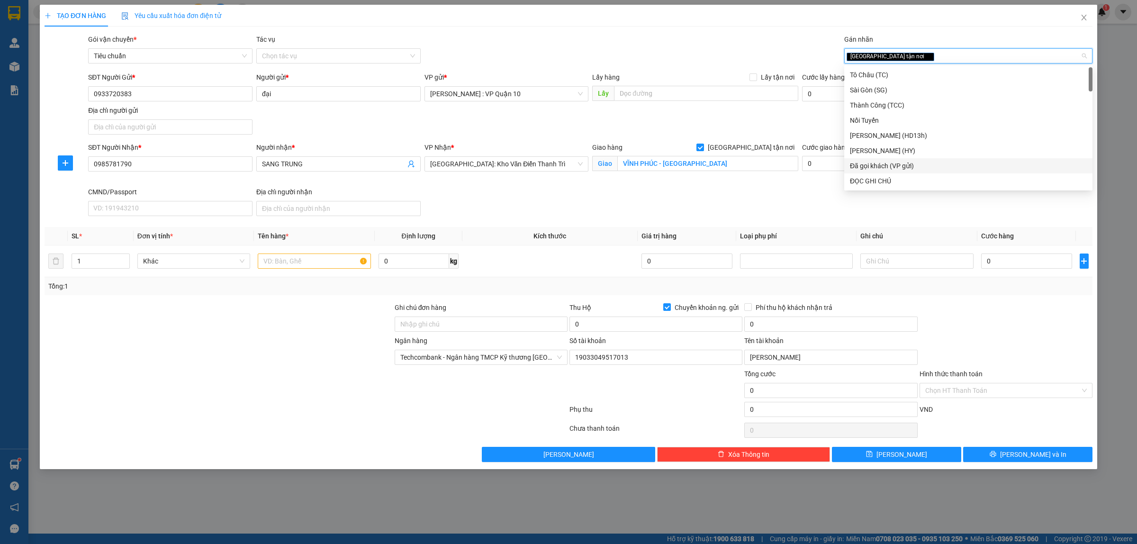
click at [904, 164] on div "Đã gọi khách (VP gửi)" at bounding box center [968, 166] width 237 height 10
click at [282, 365] on div at bounding box center [219, 351] width 350 height 33
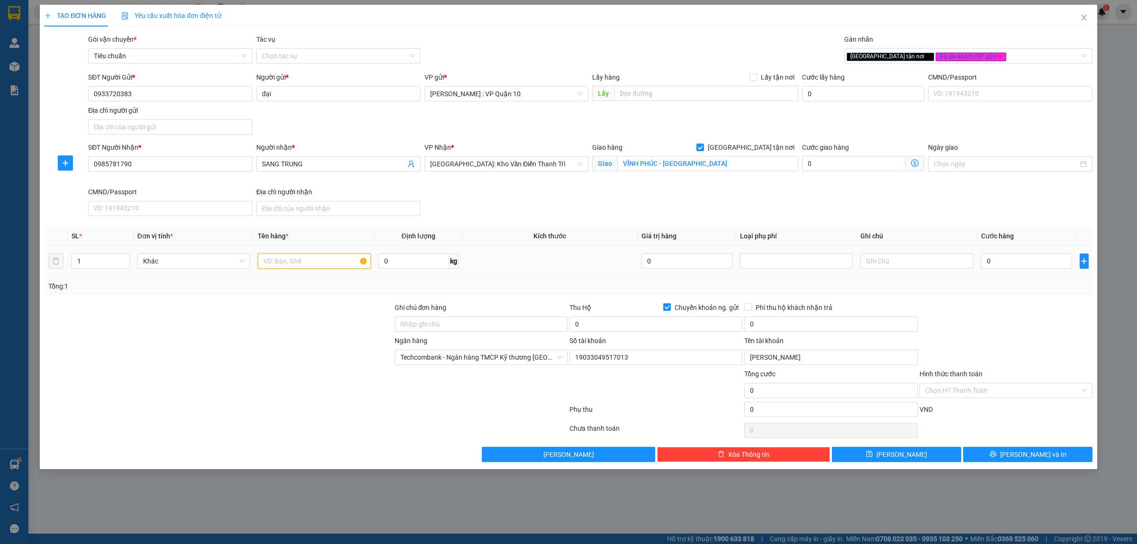
click at [289, 255] on input "text" at bounding box center [314, 260] width 113 height 15
type input "1 THÙNG GIẤY"
click at [280, 342] on div at bounding box center [219, 351] width 350 height 33
click at [1020, 269] on div "0" at bounding box center [1026, 261] width 91 height 19
click at [1020, 261] on input "0" at bounding box center [1026, 260] width 91 height 15
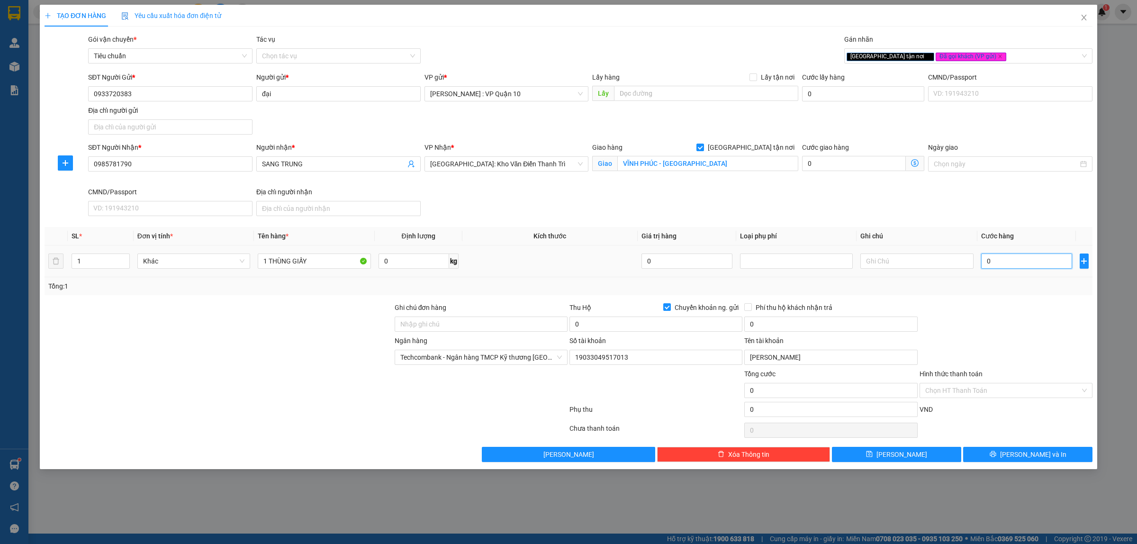
type input "10"
type input "140"
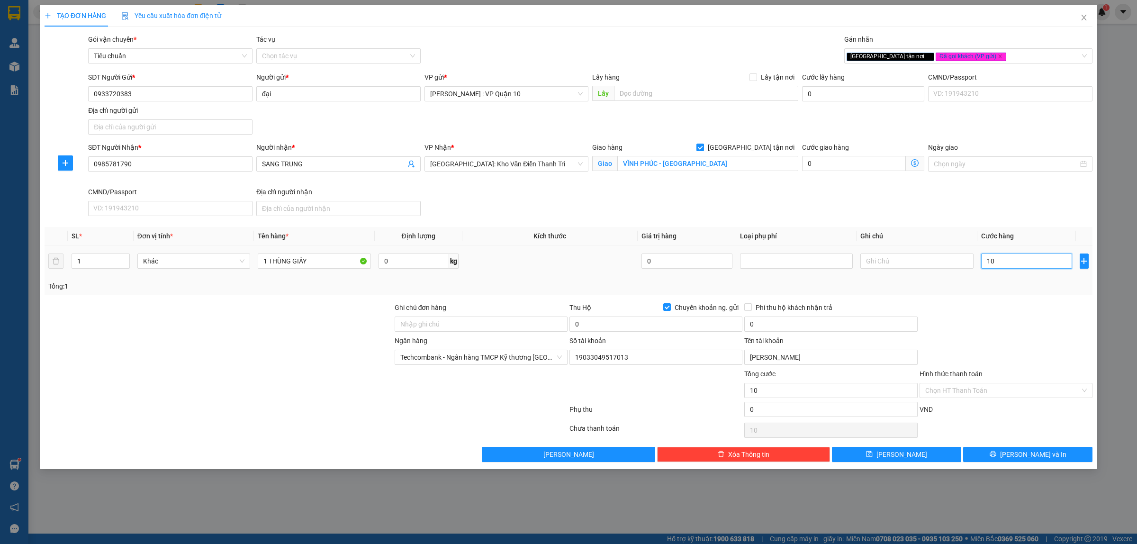
type input "140"
type input "1.400"
type input "14.000"
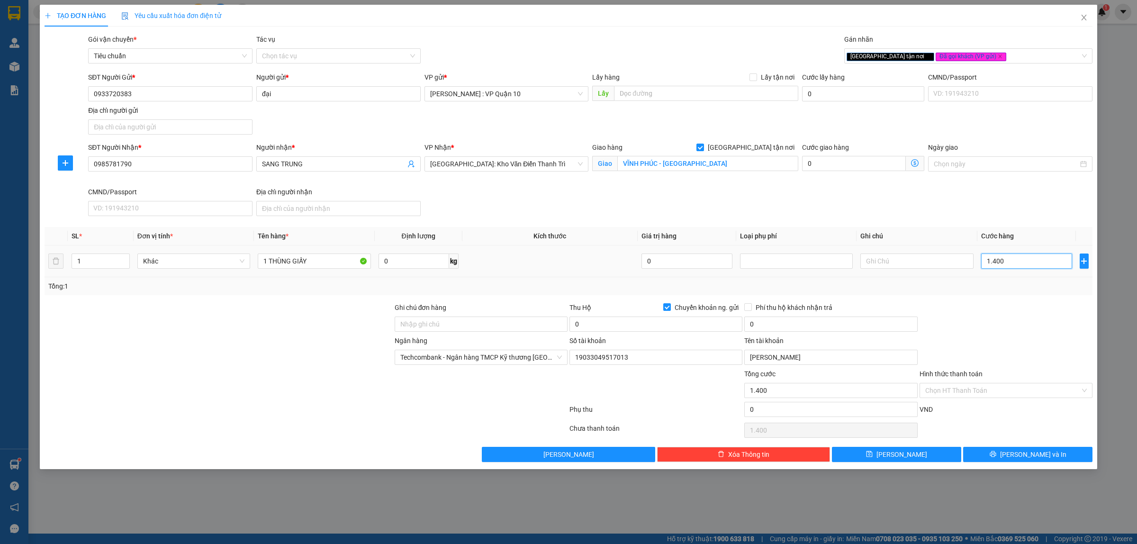
type input "14.000"
type input "140.000"
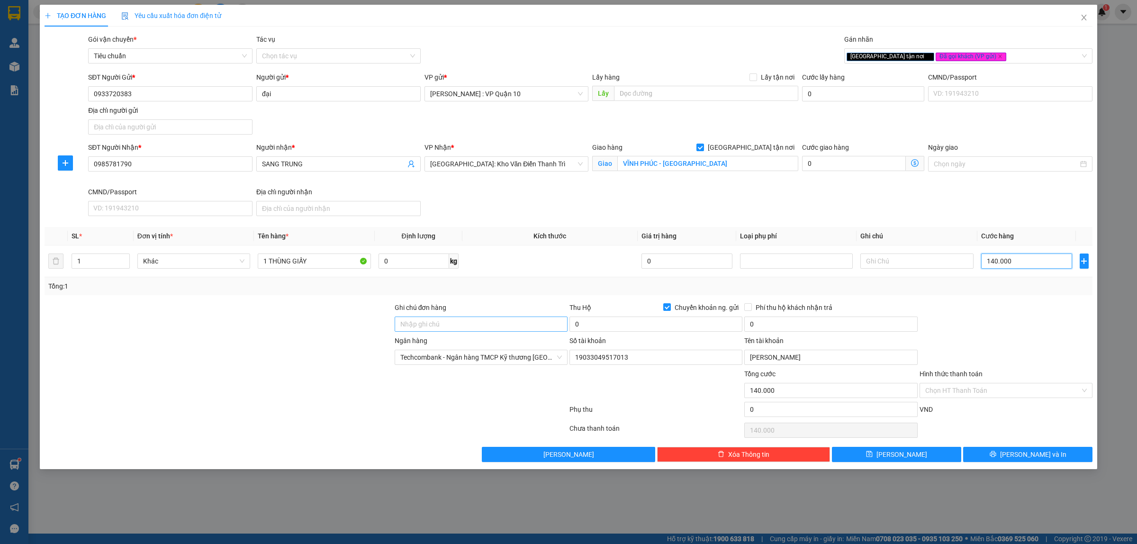
type input "140.000"
click at [451, 324] on input "Ghi chú đơn hàng" at bounding box center [481, 323] width 173 height 15
click at [996, 455] on icon "printer" at bounding box center [993, 454] width 7 height 7
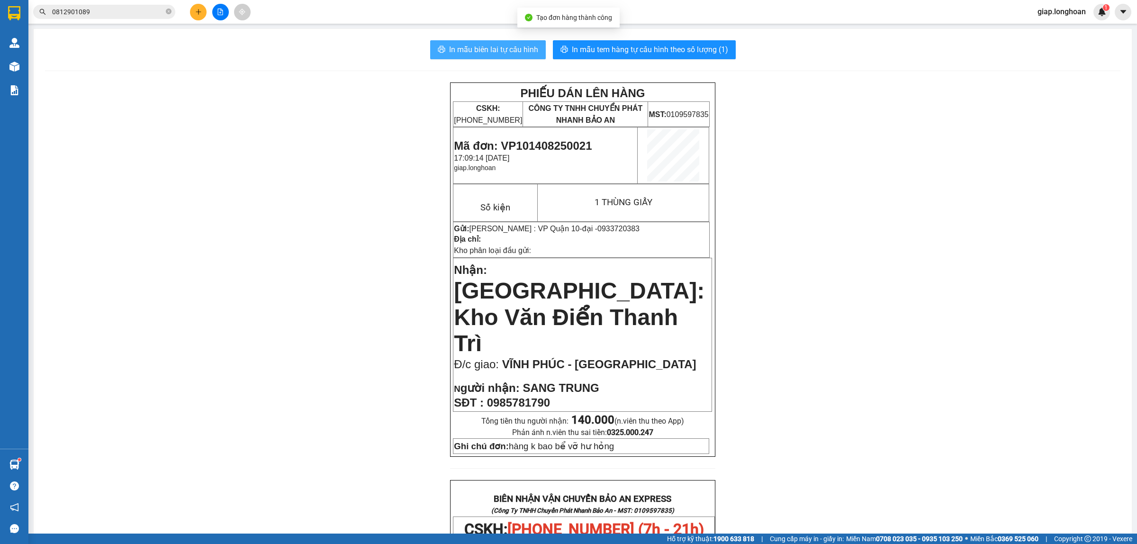
click at [494, 46] on span "In mẫu biên lai tự cấu hình" at bounding box center [493, 50] width 89 height 12
click at [865, 453] on div "PHIẾU DÁN LÊN HÀNG CSKH: 1900.06.88.33 CÔNG TY TNHH CHUYỂN PHÁT NHANH BẢO AN MS…" at bounding box center [582, 524] width 1075 height 885
click at [678, 45] on span "In mẫu tem hàng tự cấu hình theo số lượng (1)" at bounding box center [650, 50] width 156 height 12
click at [866, 311] on div "PHIẾU DÁN LÊN HÀNG CSKH: 1900.06.88.33 CÔNG TY TNHH CHUYỂN PHÁT NHANH BẢO AN MS…" at bounding box center [582, 524] width 1075 height 885
click at [198, 15] on button at bounding box center [198, 12] width 17 height 17
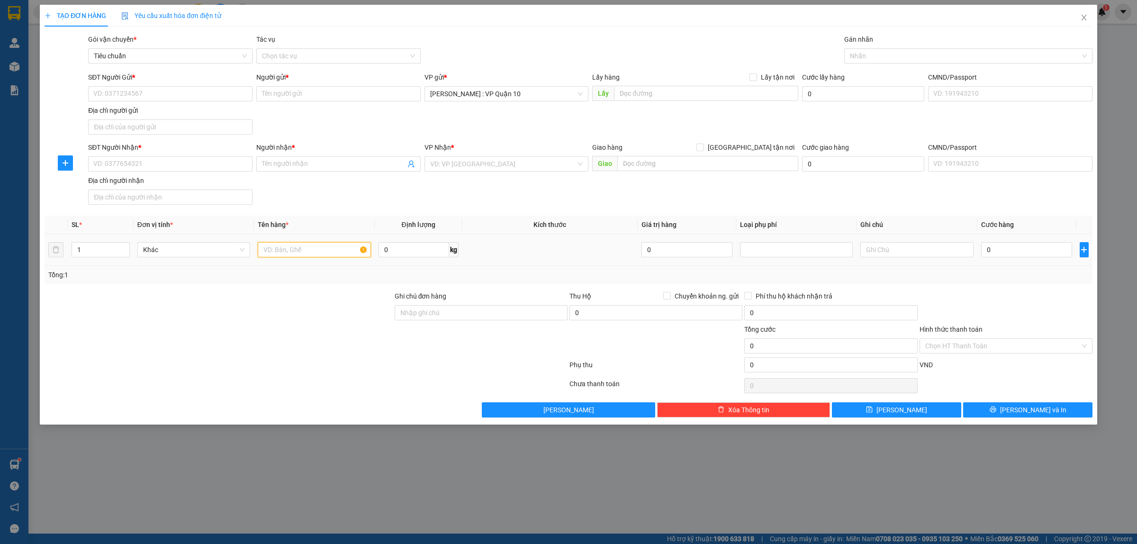
click at [280, 251] on input "text" at bounding box center [314, 249] width 113 height 15
type input "1 KIỆN HÒM GỖ"
click at [180, 95] on input "SĐT Người Gửi *" at bounding box center [170, 93] width 164 height 15
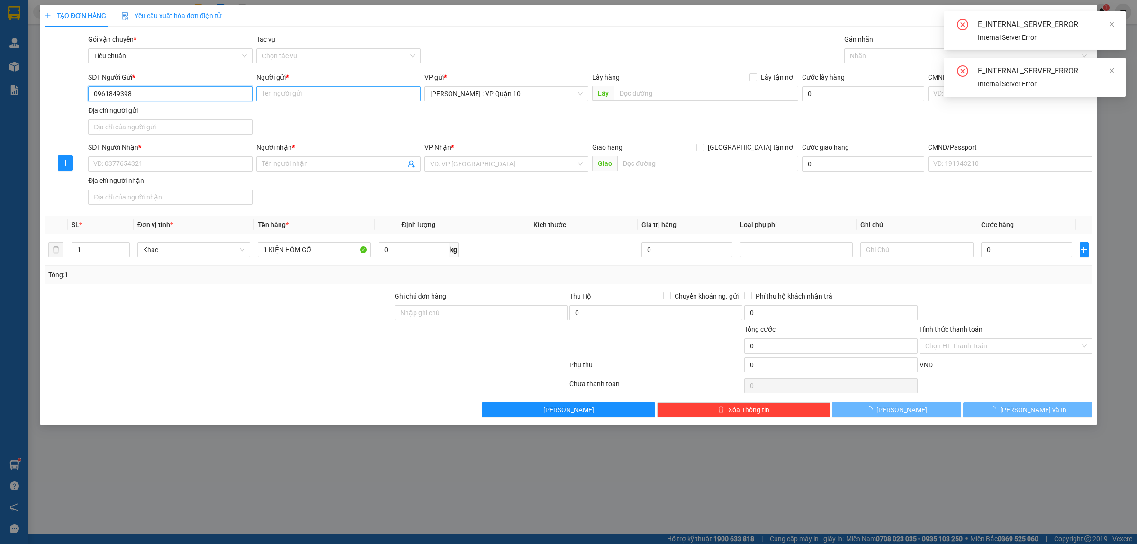
type input "0961849398"
click at [289, 97] on input "Người gửi *" at bounding box center [338, 93] width 164 height 15
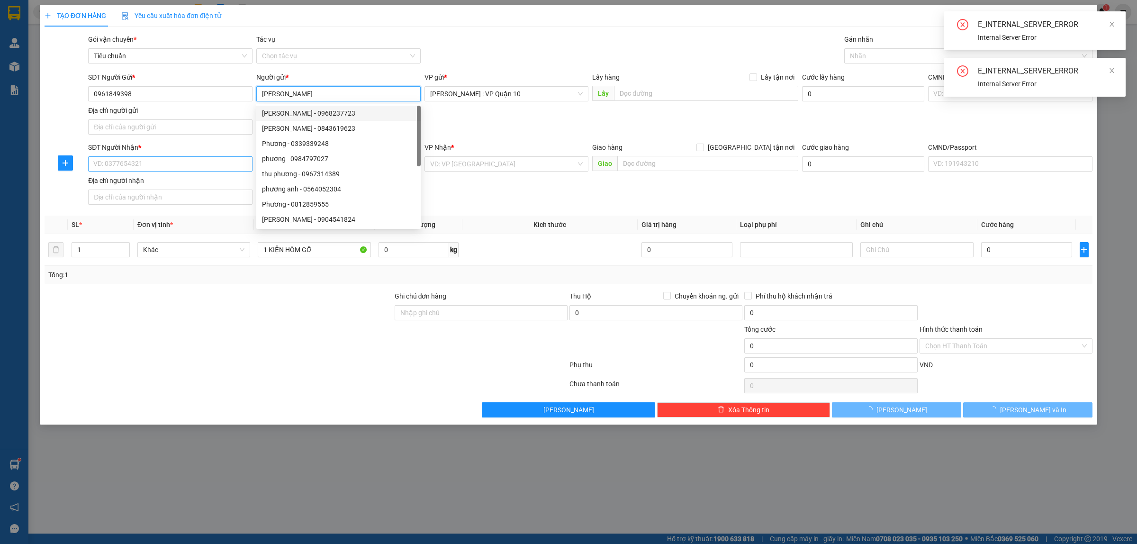
type input "ANH HÙNG"
click at [130, 168] on input "SĐT Người Nhận *" at bounding box center [170, 163] width 164 height 15
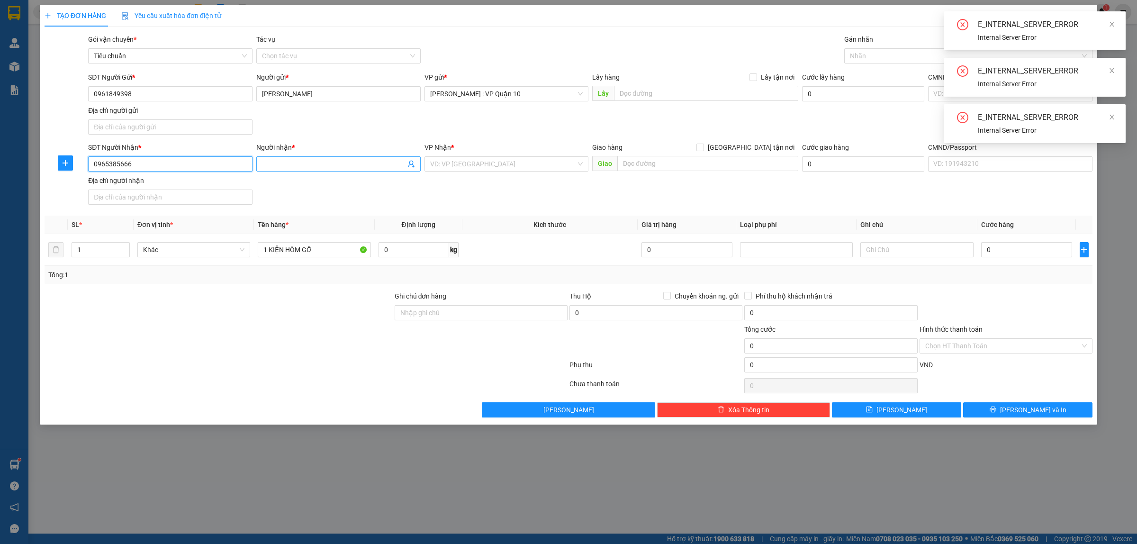
type input "0965385666"
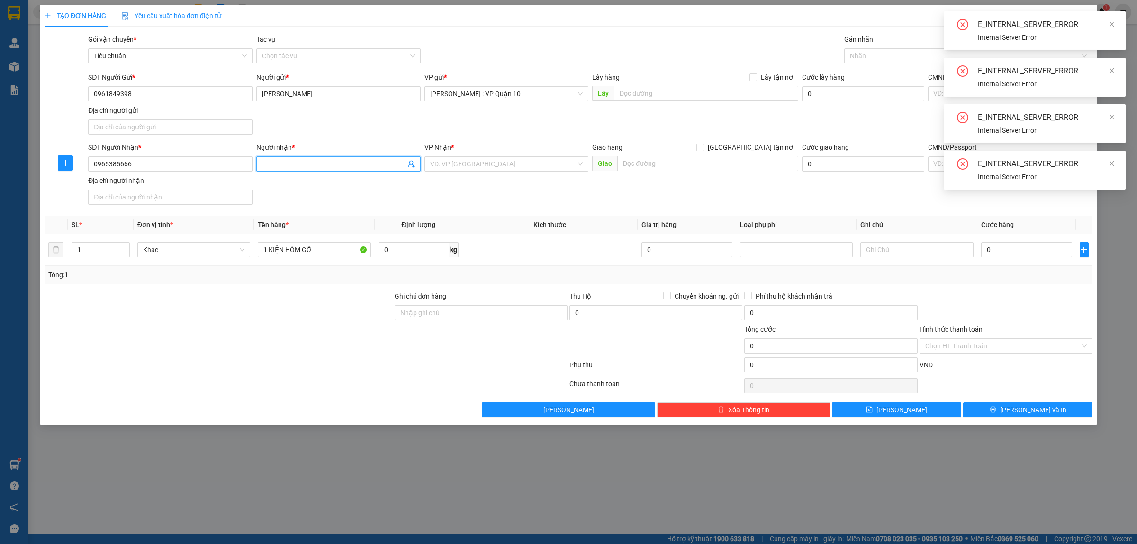
click at [287, 166] on input "Người nhận *" at bounding box center [334, 164] width 144 height 10
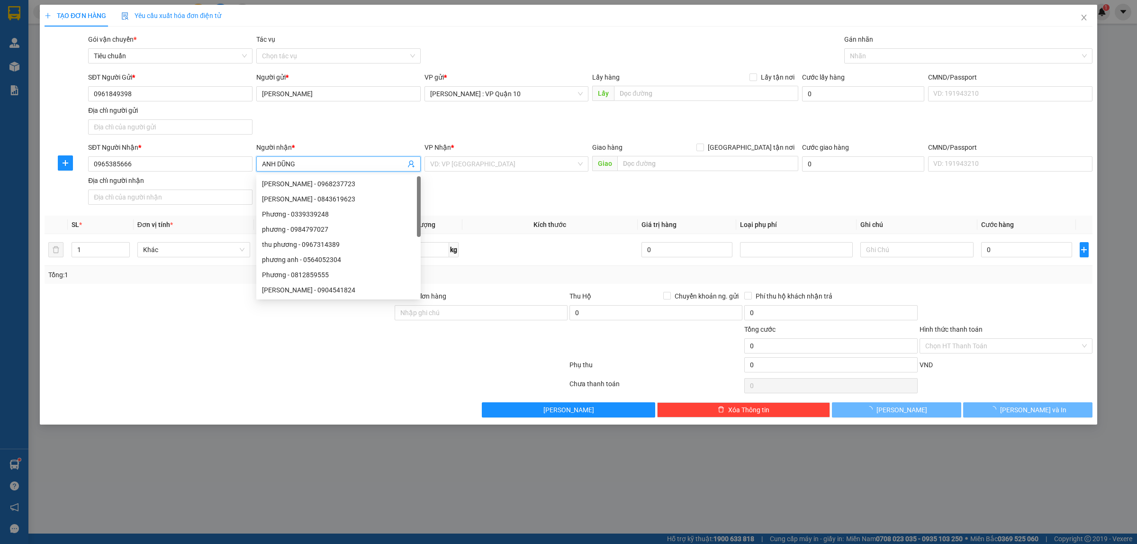
type input "ANH DŨNG"
click at [339, 347] on div at bounding box center [219, 340] width 350 height 33
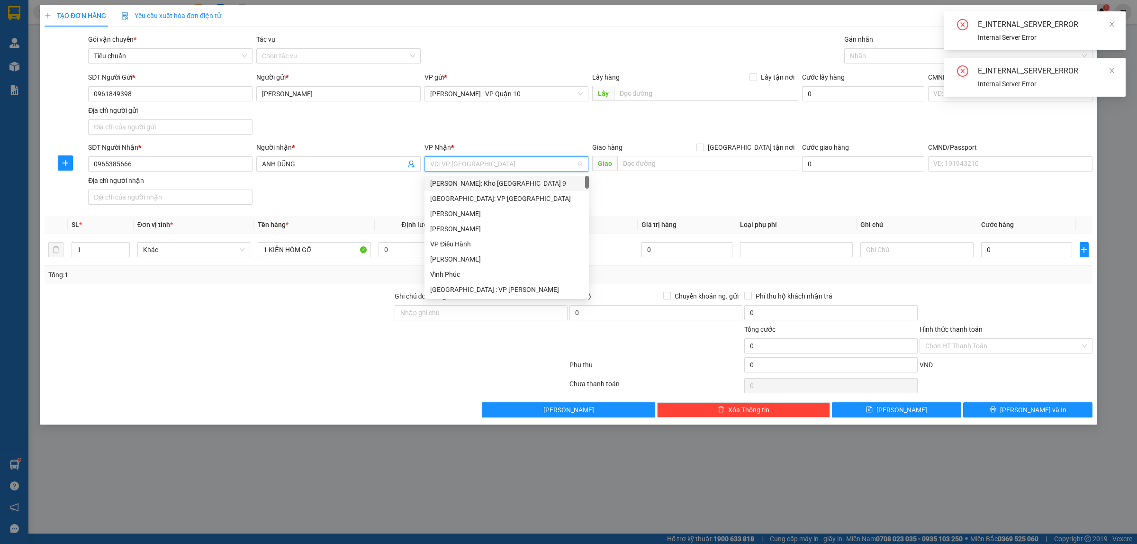
click at [460, 162] on input "search" at bounding box center [503, 164] width 146 height 14
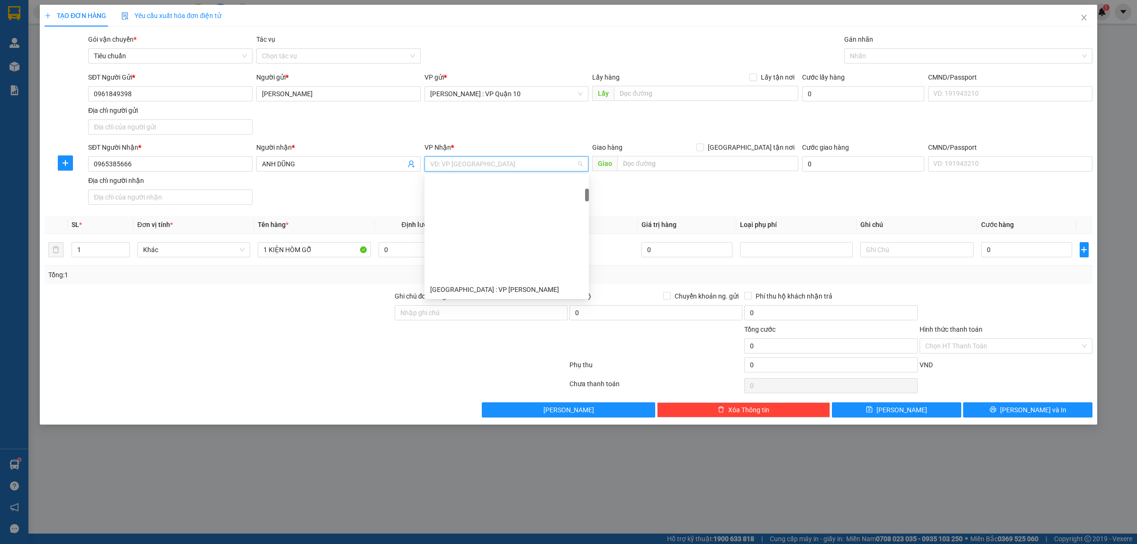
click at [515, 390] on div "[GEOGRAPHIC_DATA]: Văn phòng Bến xe [GEOGRAPHIC_DATA]" at bounding box center [506, 395] width 153 height 10
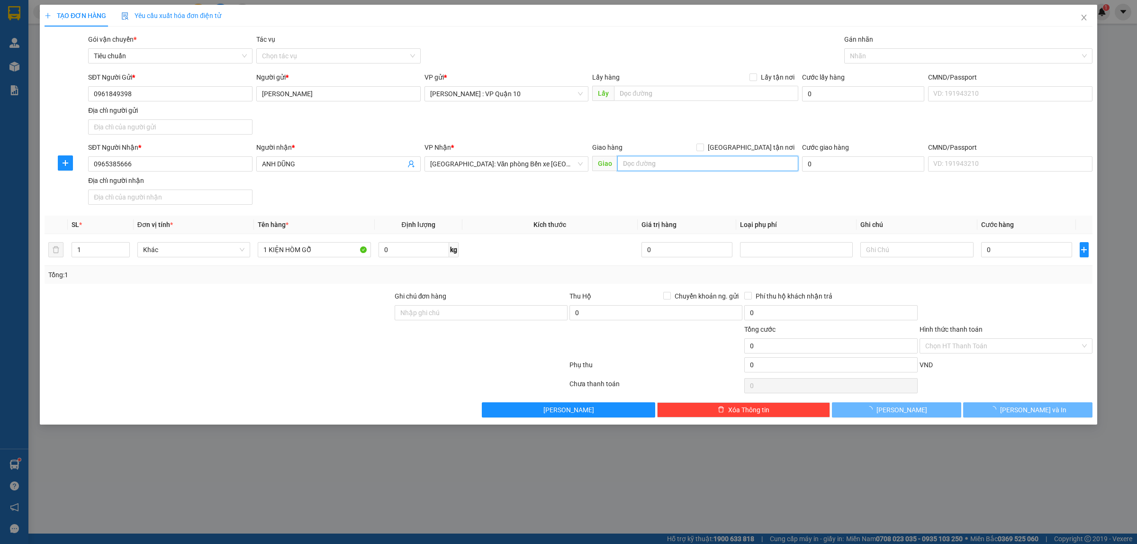
click at [648, 162] on input "text" at bounding box center [707, 163] width 181 height 15
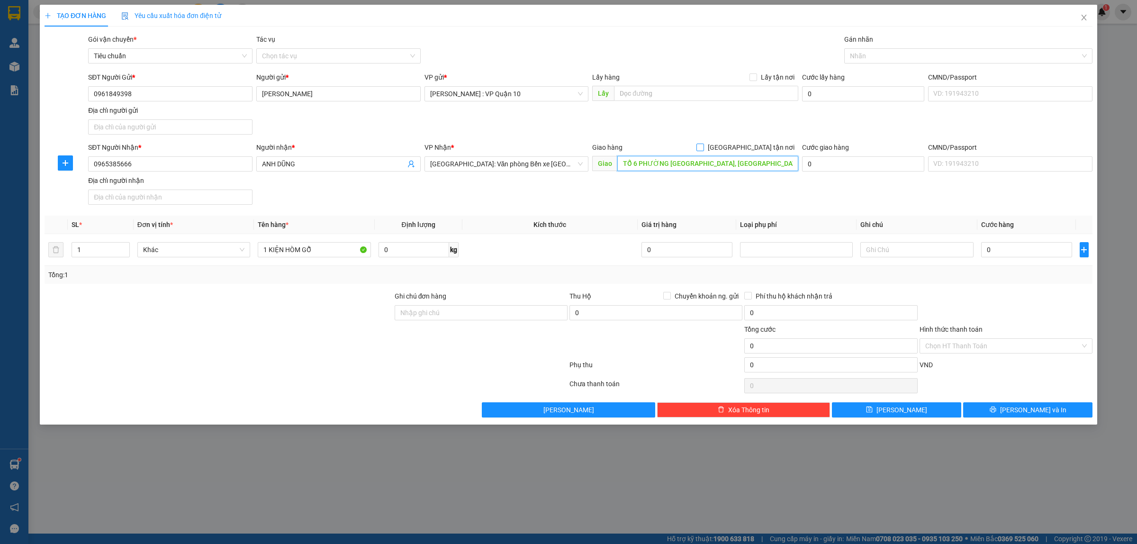
type input "TỔ 6 PHƯỜNG LÊ LỢI - Q, AN DƯƠNG - HẢI PHÒNG"
click at [703, 145] on input "[GEOGRAPHIC_DATA] tận nơi" at bounding box center [699, 147] width 7 height 7
checkbox input "true"
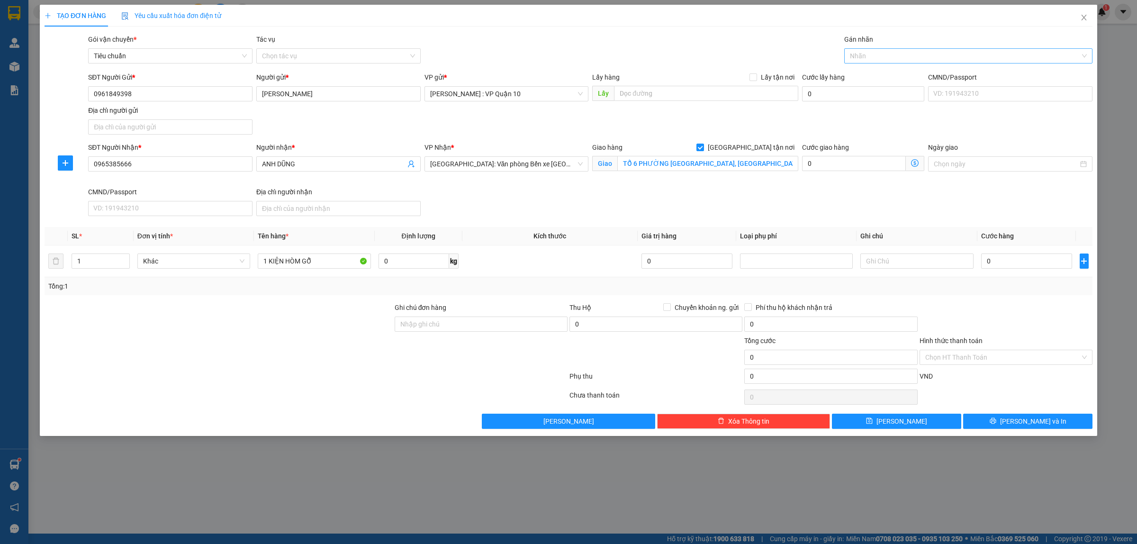
click at [864, 51] on div at bounding box center [964, 55] width 234 height 11
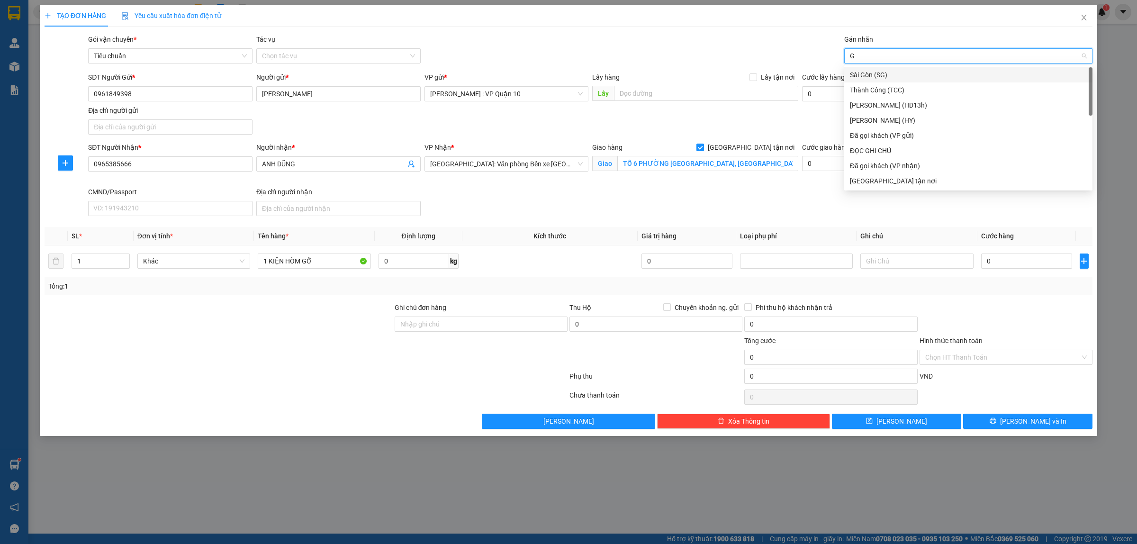
type input "GI"
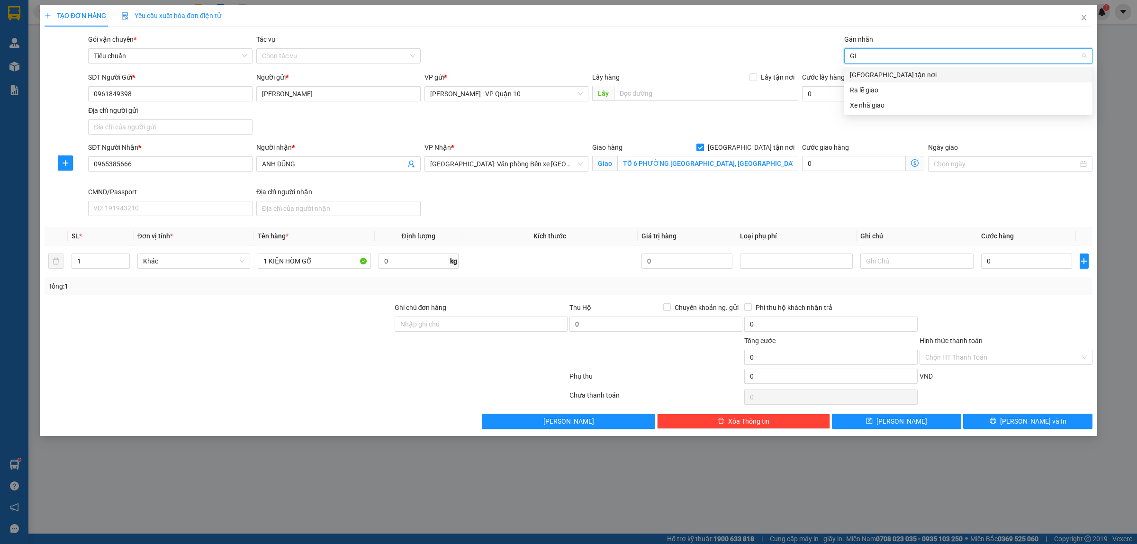
drag, startPoint x: 869, startPoint y: 76, endPoint x: 766, endPoint y: 91, distance: 104.4
click at [868, 76] on div "[GEOGRAPHIC_DATA] tận nơi" at bounding box center [968, 75] width 237 height 10
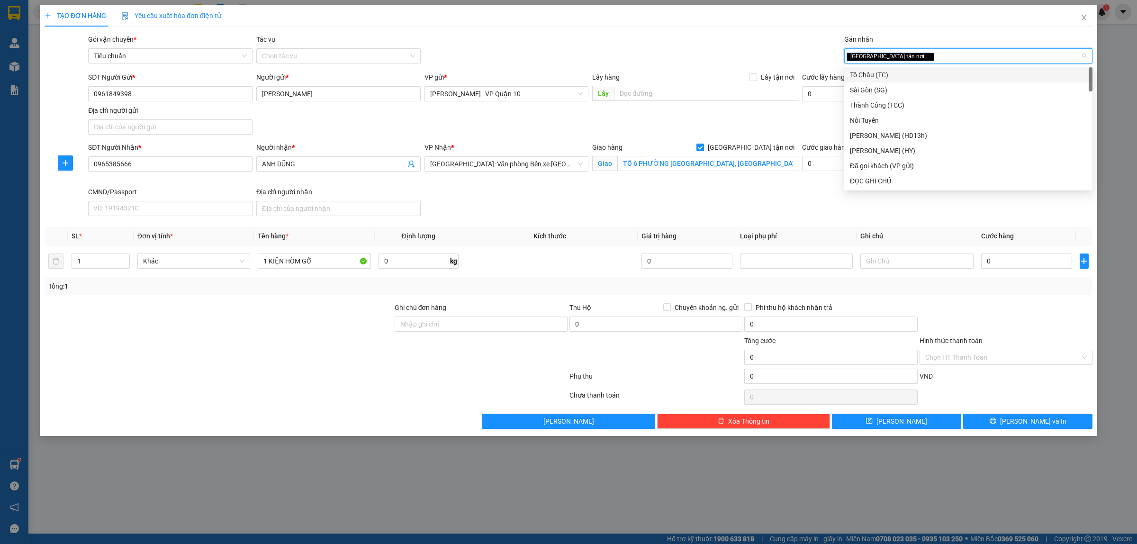
click at [241, 328] on div at bounding box center [219, 318] width 350 height 33
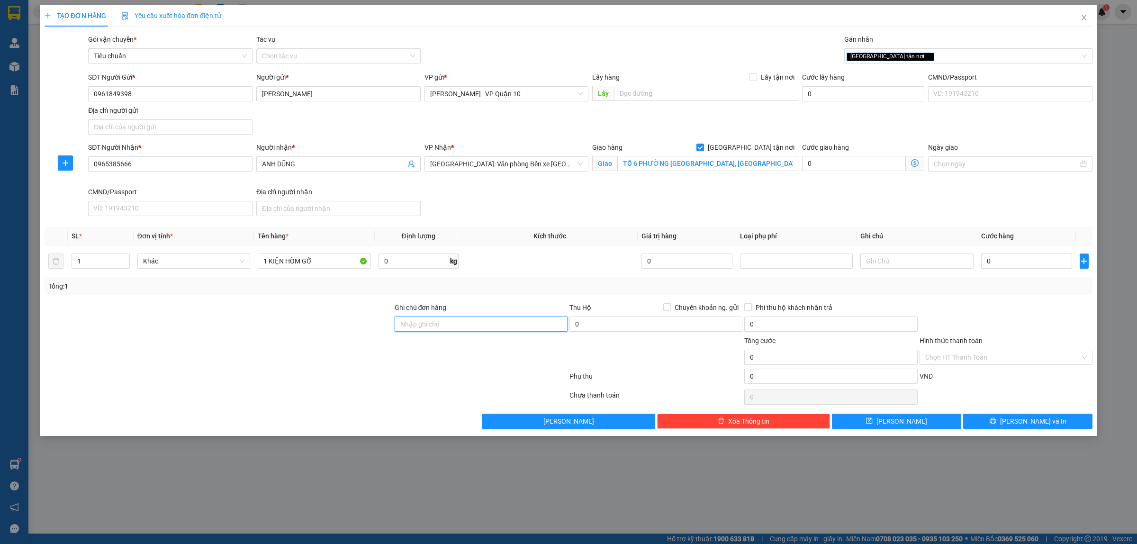
drag, startPoint x: 441, startPoint y: 320, endPoint x: 462, endPoint y: 332, distance: 23.7
click at [443, 320] on input "Ghi chú đơn hàng" at bounding box center [481, 323] width 173 height 15
click at [320, 396] on div at bounding box center [306, 397] width 525 height 19
click at [1006, 259] on input "0" at bounding box center [1026, 260] width 91 height 15
type input "40"
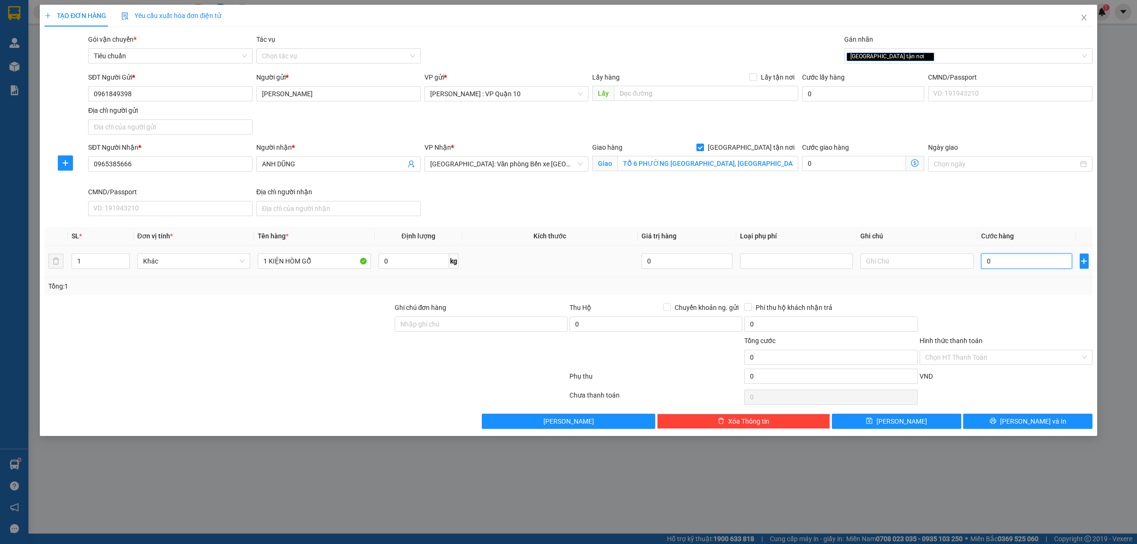
type input "40"
type input "400"
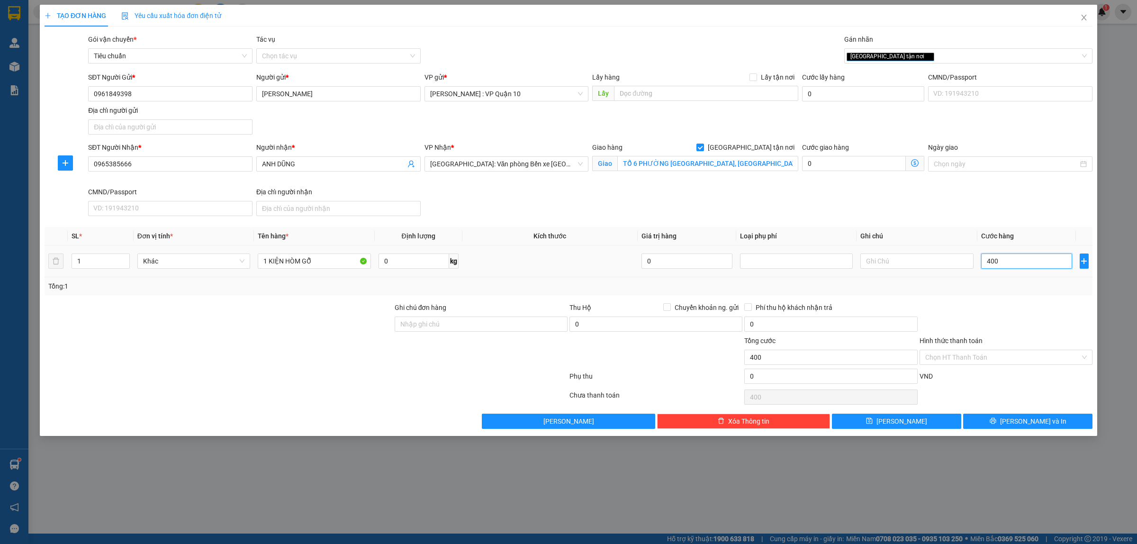
type input "4.000"
type input "40.000"
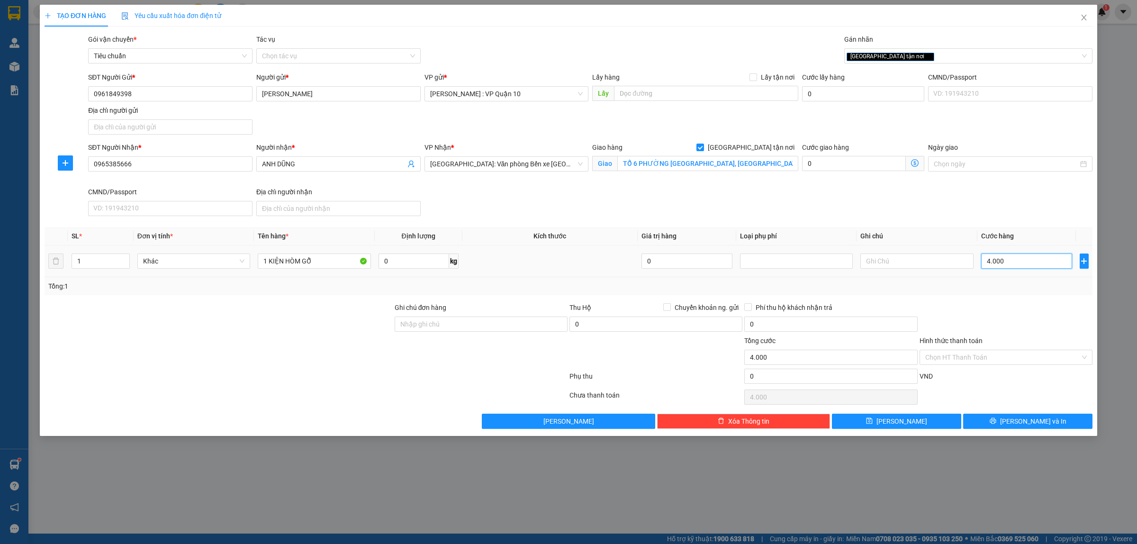
type input "40.000"
type input "400.000"
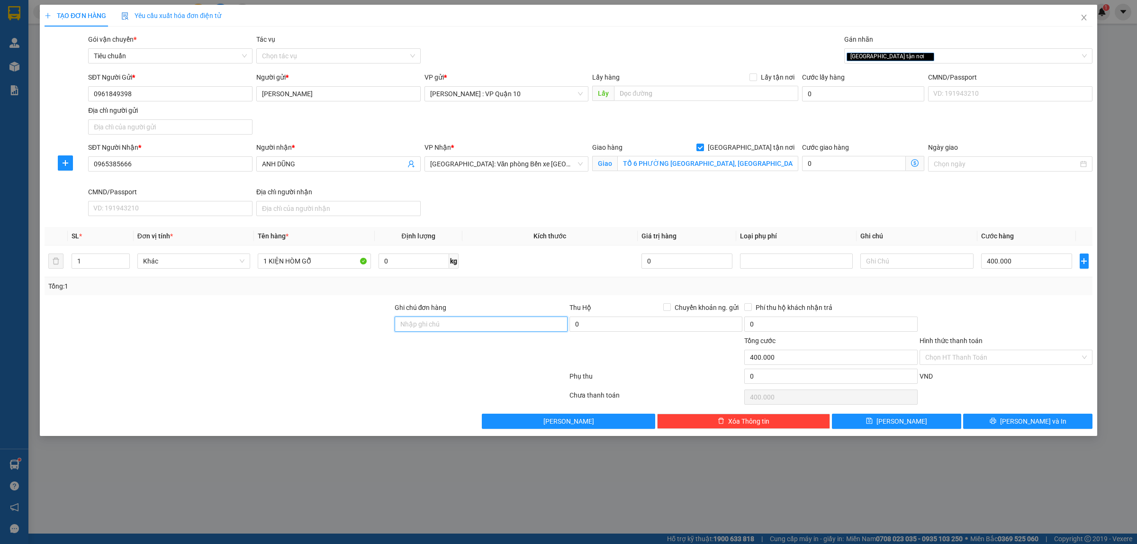
drag, startPoint x: 448, startPoint y: 325, endPoint x: 469, endPoint y: 331, distance: 22.6
click at [448, 325] on input "Ghi chú đơn hàng" at bounding box center [481, 323] width 173 height 15
type input "hàng k bao bể vỡ hư hỏng"
click at [1017, 420] on button "[PERSON_NAME] và In" at bounding box center [1027, 421] width 129 height 15
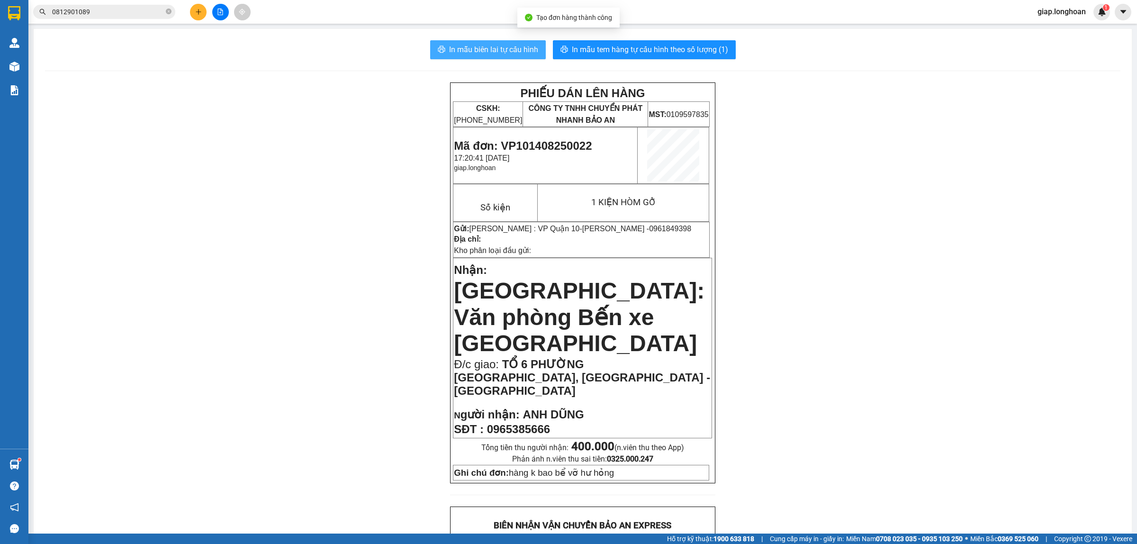
click at [488, 49] on span "In mẫu biên lai tự cấu hình" at bounding box center [493, 50] width 89 height 12
drag, startPoint x: 884, startPoint y: 224, endPoint x: 794, endPoint y: 167, distance: 106.9
click at [883, 223] on div "PHIẾU DÁN LÊN HÀNG CSKH: 1900.06.88.33 CÔNG TY TNHH CHUYỂN PHÁT NHANH BẢO AN MS…" at bounding box center [582, 548] width 1075 height 932
click at [631, 50] on span "In mẫu tem hàng tự cấu hình theo số lượng (1)" at bounding box center [650, 50] width 156 height 12
click at [931, 314] on div "PHIẾU DÁN LÊN HÀNG CSKH: 1900.06.88.33 CÔNG TY TNHH CHUYỂN PHÁT NHANH BẢO AN MS…" at bounding box center [582, 548] width 1075 height 932
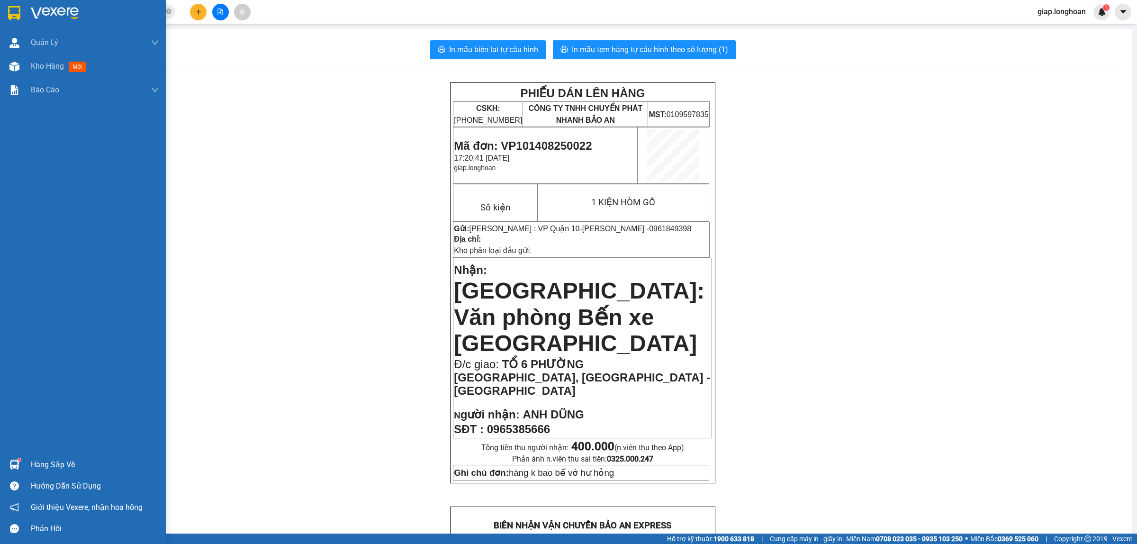
click at [46, 12] on img at bounding box center [55, 13] width 48 height 14
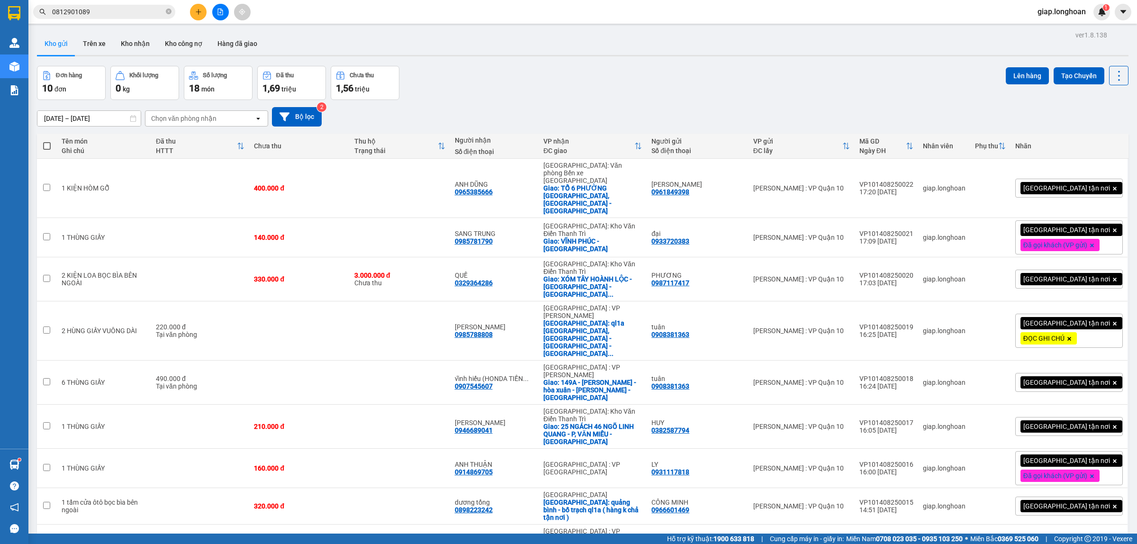
click at [166, 12] on icon "close-circle" at bounding box center [169, 12] width 6 height 6
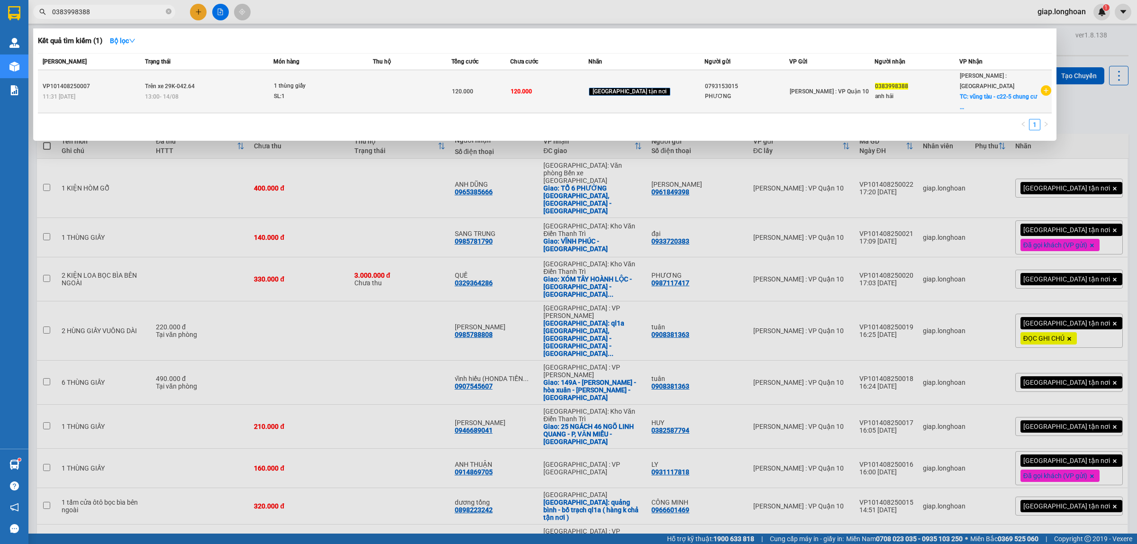
type input "0383998388"
click at [372, 89] on span "1 thùng giấy SL: 1" at bounding box center [323, 91] width 99 height 20
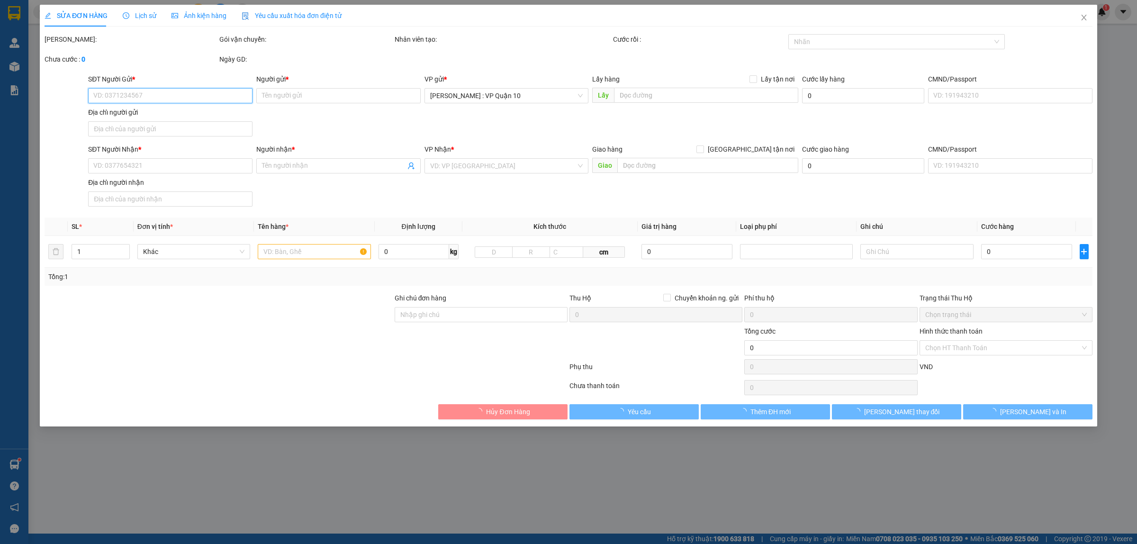
type input "0793153015"
type input "PHƯƠNG"
type input "0383998388"
type input "anh hải"
checkbox input "true"
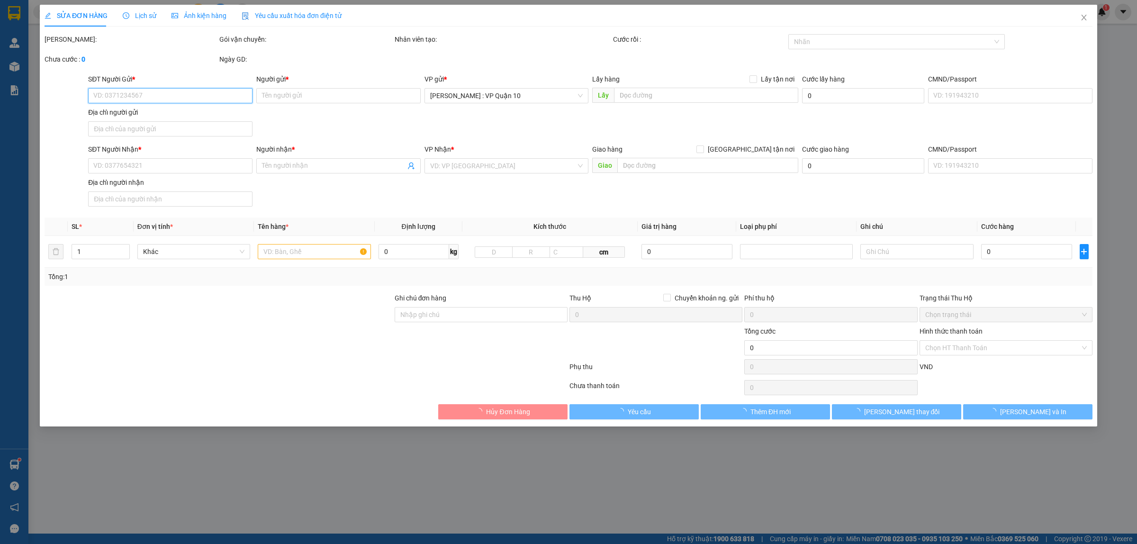
type input "vũng tàu - c22-5 chung cư gold sea - 172 hoàng hòa thám - p,2 tp vũng tàu"
type input "hàng k bao bể vỡ hư hỏng"
type input "120.000"
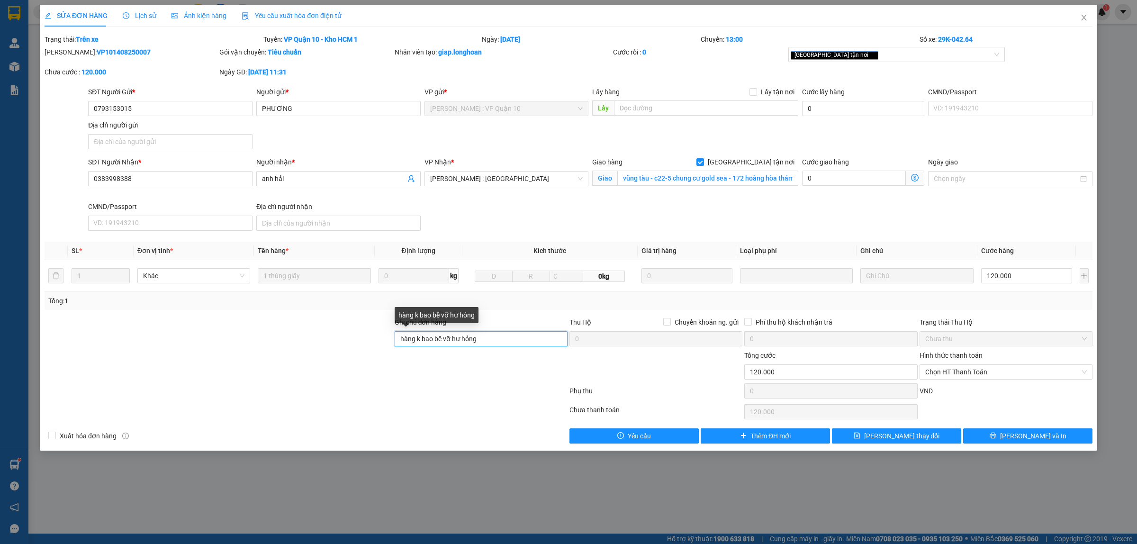
click at [502, 338] on input "hàng k bao bể vỡ hư hỏng" at bounding box center [481, 338] width 173 height 15
type input "h"
click at [388, 375] on div at bounding box center [219, 366] width 350 height 33
click at [430, 341] on input "Ghi chú đơn hàng" at bounding box center [481, 338] width 173 height 15
type input "THU TIỀN THEO APP"
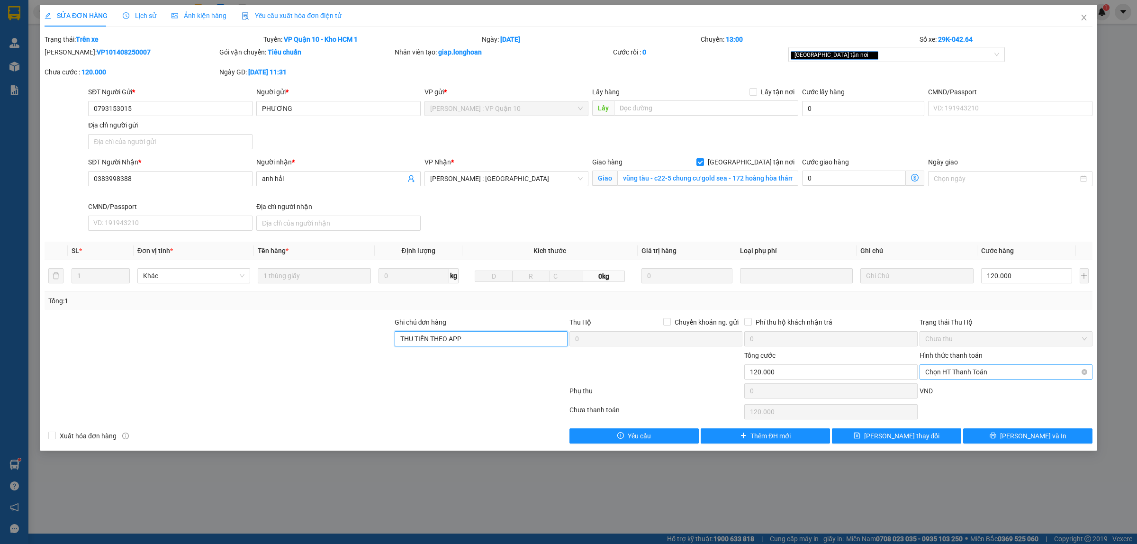
click at [964, 375] on span "Chọn HT Thanh Toán" at bounding box center [1006, 372] width 162 height 14
drag, startPoint x: 961, startPoint y: 388, endPoint x: 956, endPoint y: 392, distance: 7.0
click at [961, 388] on div "Tại văn phòng" at bounding box center [1006, 392] width 162 height 10
type input "0"
click at [931, 435] on button "Lưu thay đổi" at bounding box center [896, 435] width 129 height 15
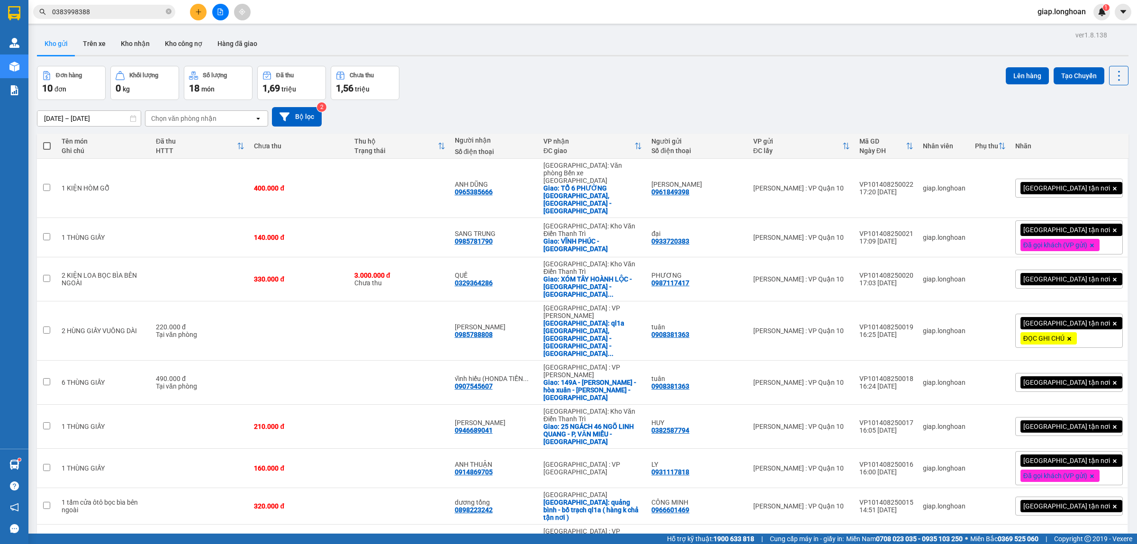
click at [114, 19] on div "Kết quả tìm kiếm ( 1 ) Bộ lọc Mã ĐH Trạng thái Món hàng Thu hộ Tổng cước Chưa c…" at bounding box center [92, 12] width 185 height 17
click at [114, 15] on input "0383998388" at bounding box center [108, 12] width 112 height 10
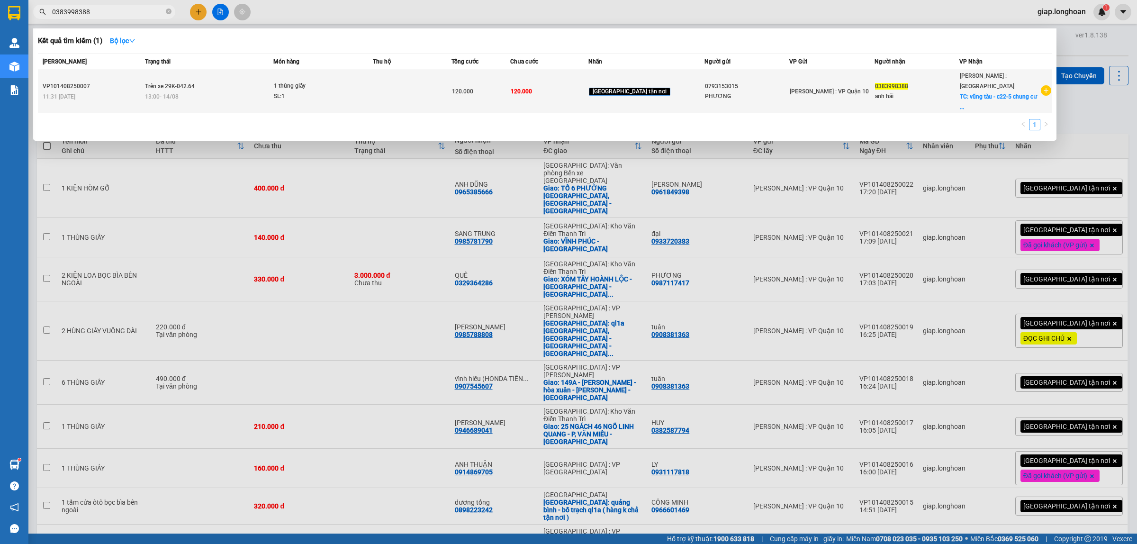
click at [432, 89] on td at bounding box center [412, 91] width 79 height 43
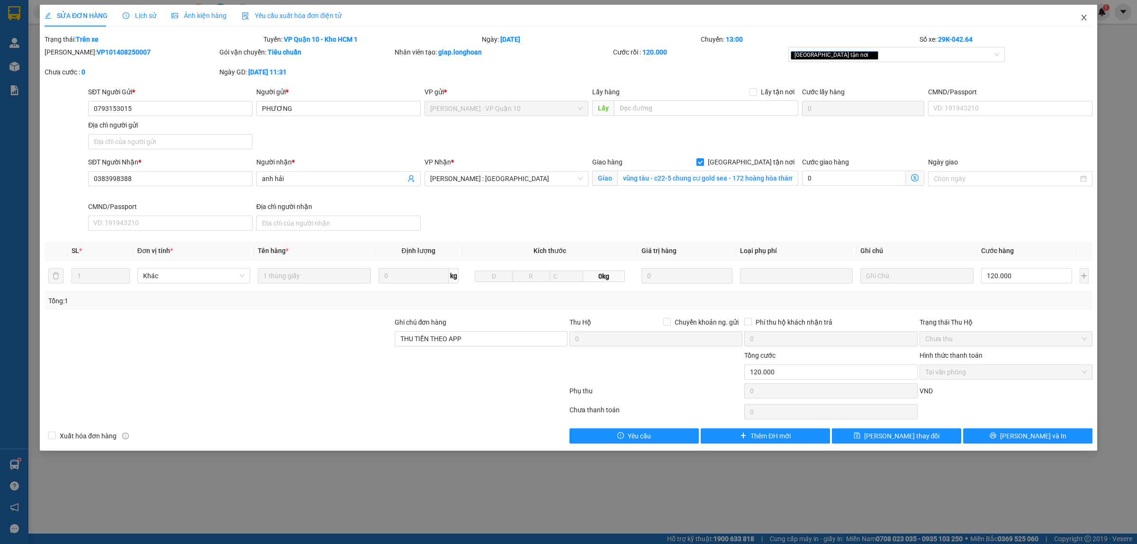
click at [1081, 18] on icon "close" at bounding box center [1084, 18] width 8 height 8
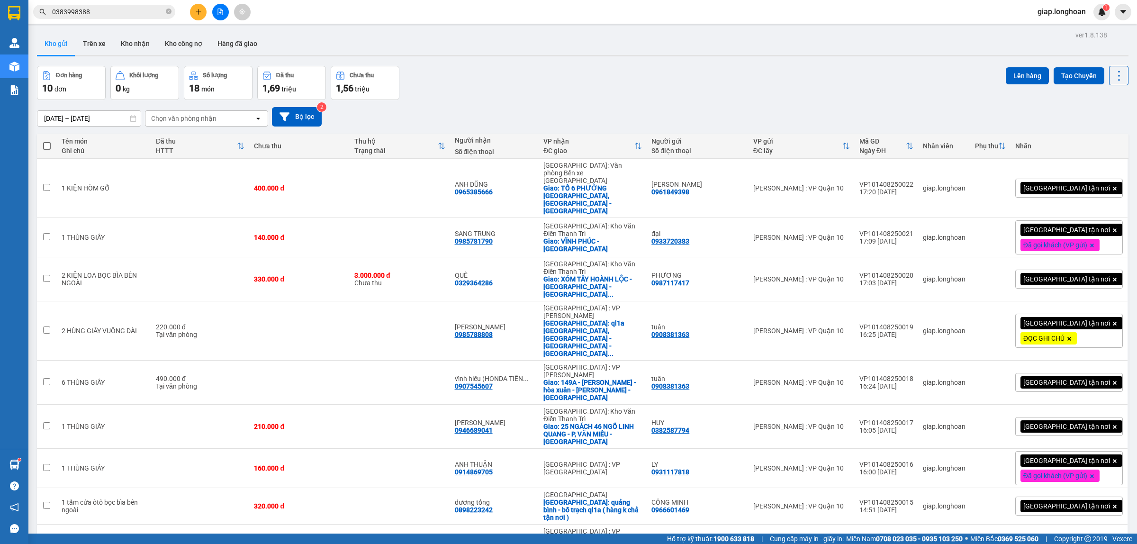
click at [1078, 446] on span "20 / trang" at bounding box center [1081, 450] width 30 height 9
drag, startPoint x: 929, startPoint y: 445, endPoint x: 879, endPoint y: 444, distance: 50.2
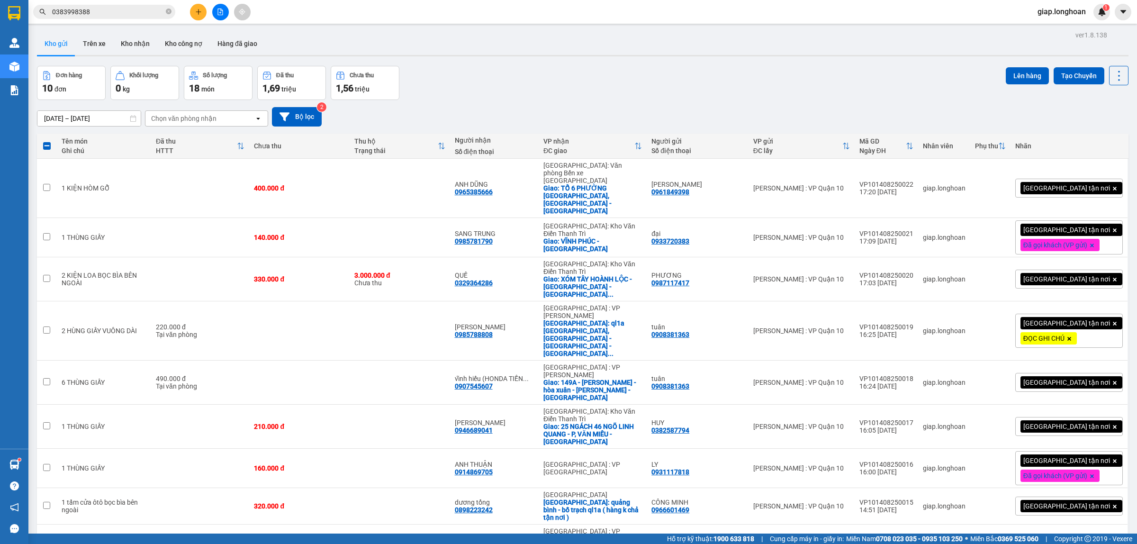
checkbox input "false"
drag, startPoint x: 126, startPoint y: 40, endPoint x: 88, endPoint y: 49, distance: 38.4
click at [126, 40] on button "Kho nhận" at bounding box center [135, 43] width 44 height 23
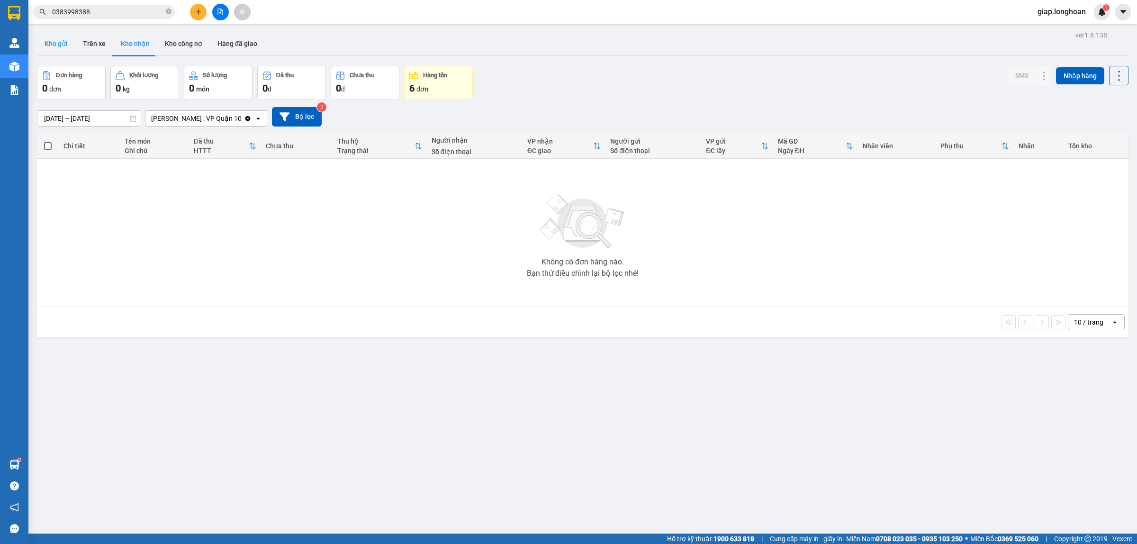
click at [53, 46] on button "Kho gửi" at bounding box center [56, 43] width 38 height 23
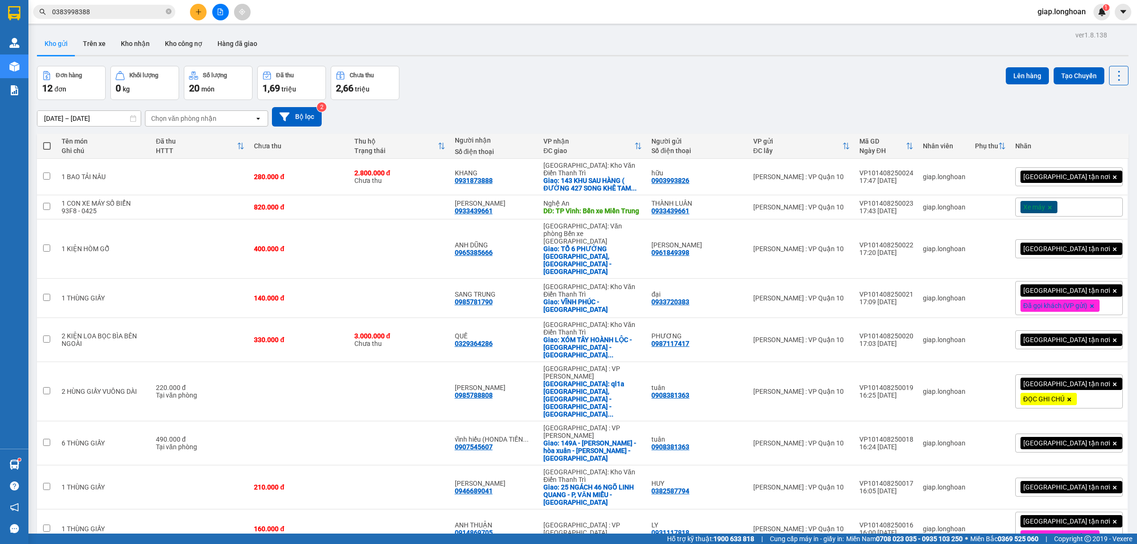
drag, startPoint x: 928, startPoint y: 475, endPoint x: 876, endPoint y: 477, distance: 51.2
checkbox input "true"
drag, startPoint x: 928, startPoint y: 446, endPoint x: 877, endPoint y: 448, distance: 50.7
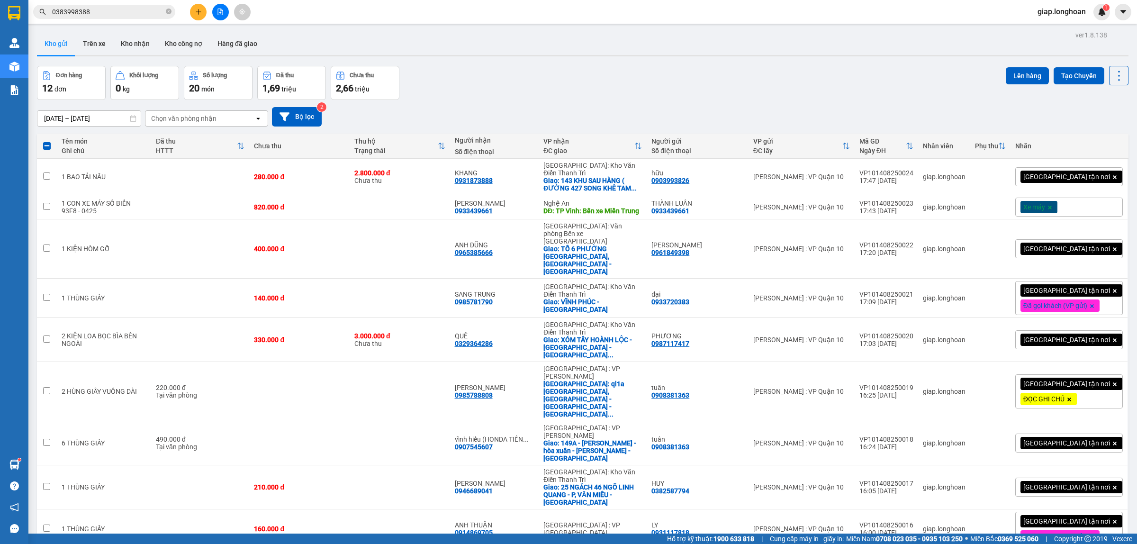
checkbox input "true"
drag, startPoint x: 927, startPoint y: 413, endPoint x: 876, endPoint y: 413, distance: 50.2
checkbox input "true"
drag, startPoint x: 929, startPoint y: 380, endPoint x: 878, endPoint y: 379, distance: 50.7
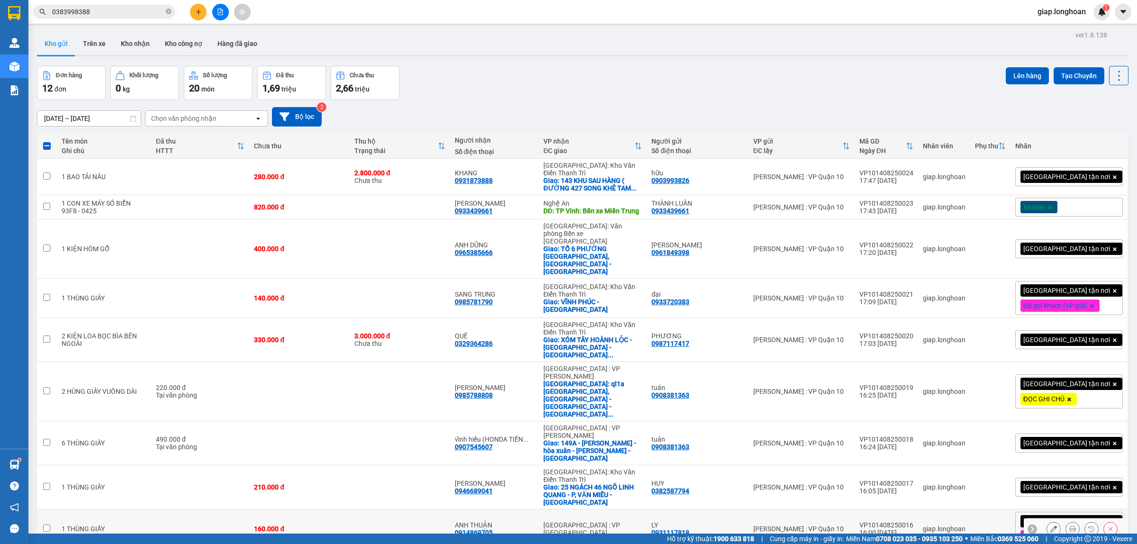
click at [878, 509] on td "VP101408250016 16:00 14/08" at bounding box center [886, 528] width 63 height 39
checkbox input "true"
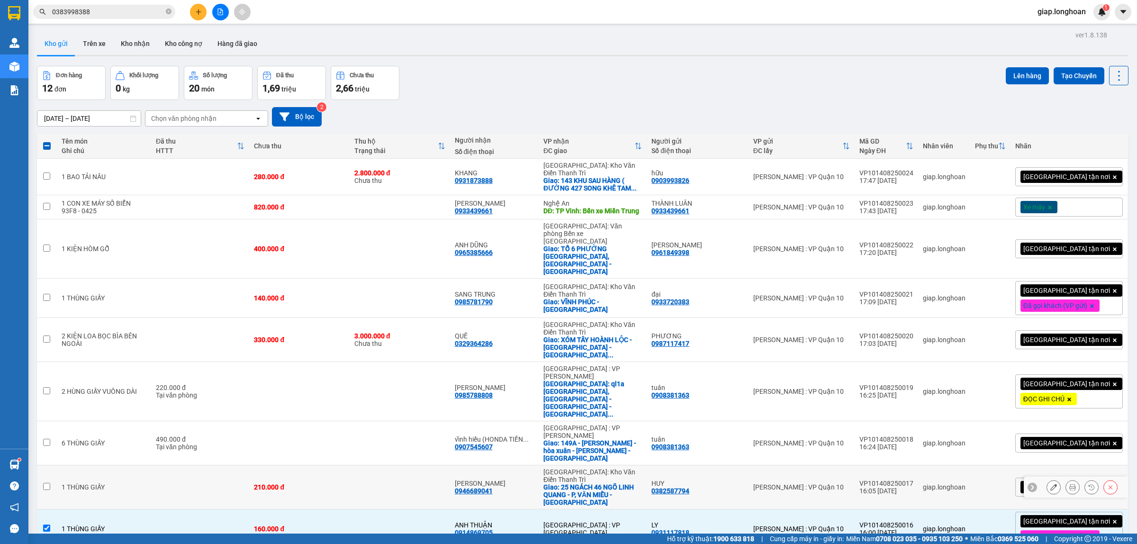
drag, startPoint x: 929, startPoint y: 337, endPoint x: 870, endPoint y: 340, distance: 58.8
click at [870, 465] on tr "1 THÙNG GIẤY 210.000 đ HUYỀN LINH 0946689041 Hà Nội: Kho Văn Điển Thanh Trì Gia…" at bounding box center [583, 487] width 1092 height 44
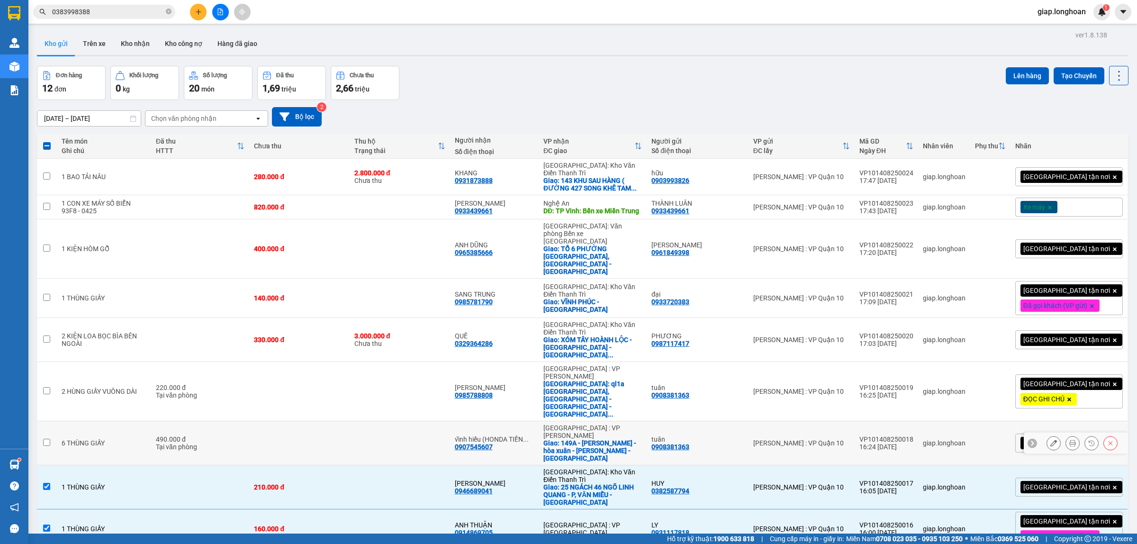
drag, startPoint x: 925, startPoint y: 377, endPoint x: 874, endPoint y: 377, distance: 50.7
click at [874, 421] on td "VP101408250018 16:24 14/08" at bounding box center [886, 443] width 63 height 44
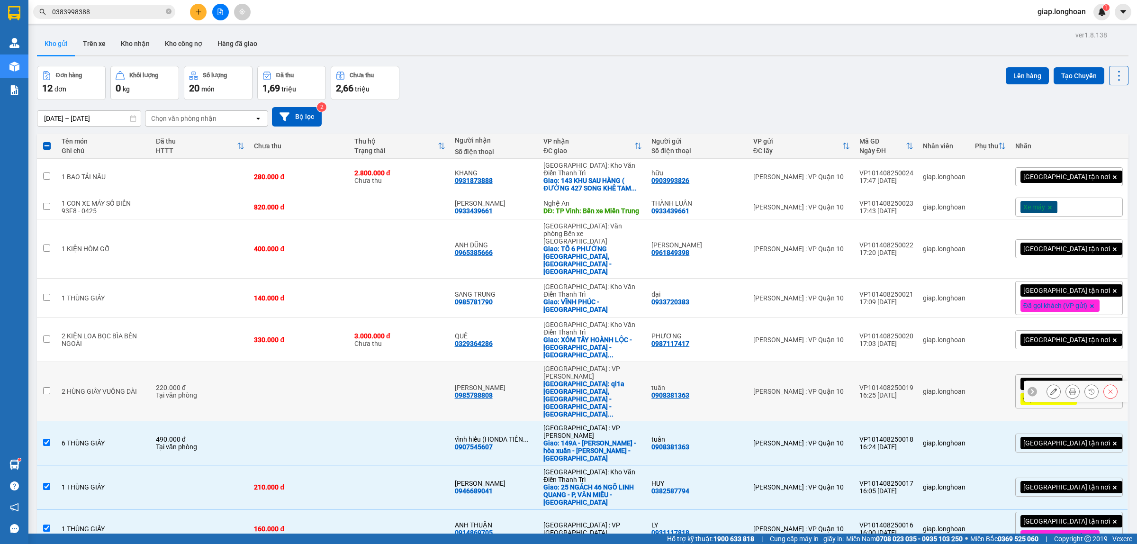
drag, startPoint x: 924, startPoint y: 343, endPoint x: 876, endPoint y: 342, distance: 47.9
click at [876, 362] on td "VP101408250019 16:25 14/08" at bounding box center [886, 391] width 63 height 59
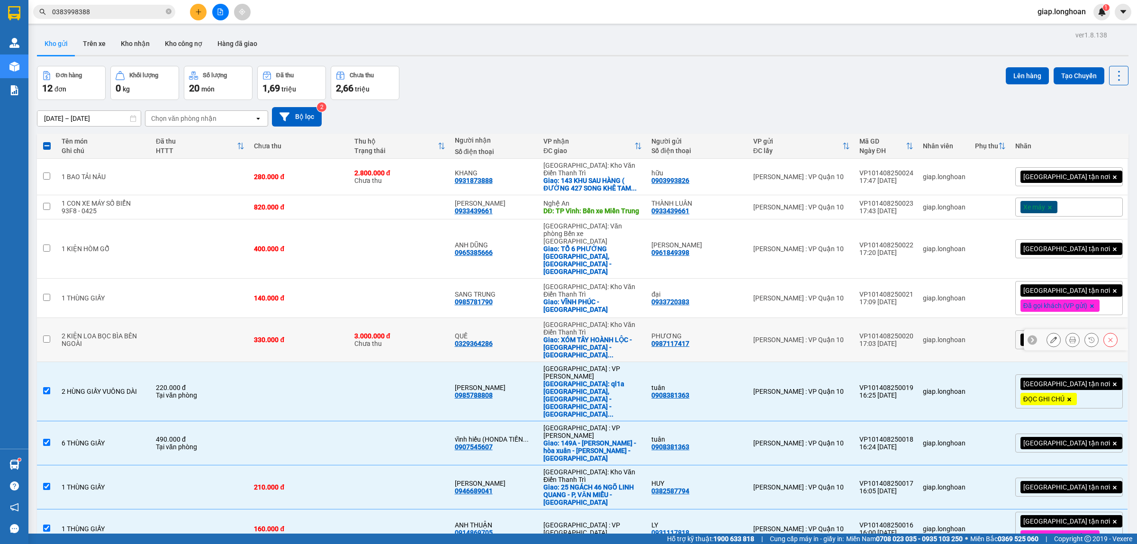
drag, startPoint x: 929, startPoint y: 304, endPoint x: 877, endPoint y: 307, distance: 51.7
click at [877, 318] on td "VP101408250020 17:03 14/08" at bounding box center [886, 340] width 63 height 44
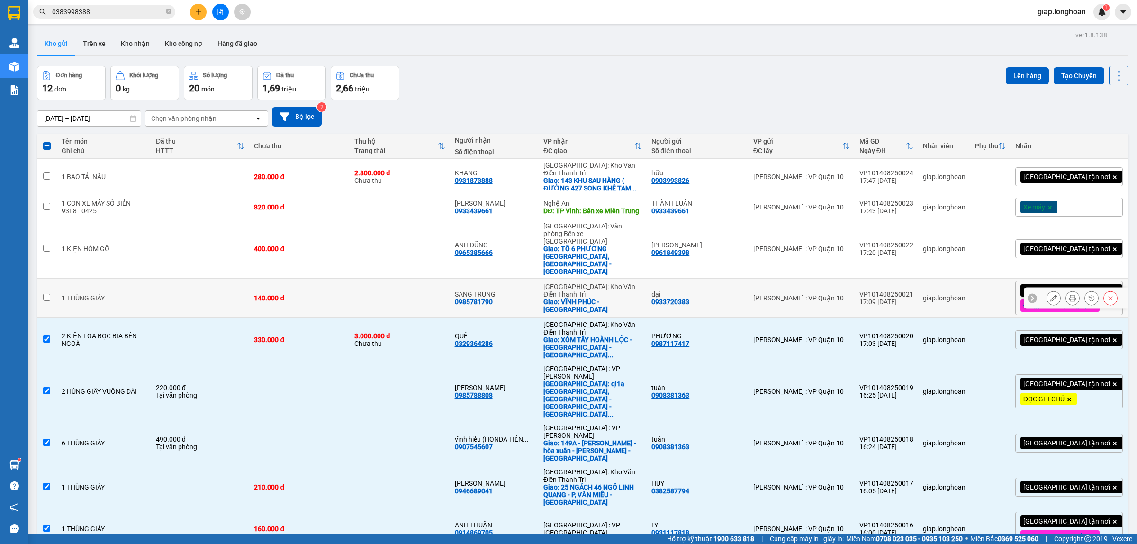
drag, startPoint x: 929, startPoint y: 266, endPoint x: 876, endPoint y: 271, distance: 53.7
click at [876, 279] on td "VP101408250021 17:09 14/08" at bounding box center [886, 298] width 63 height 39
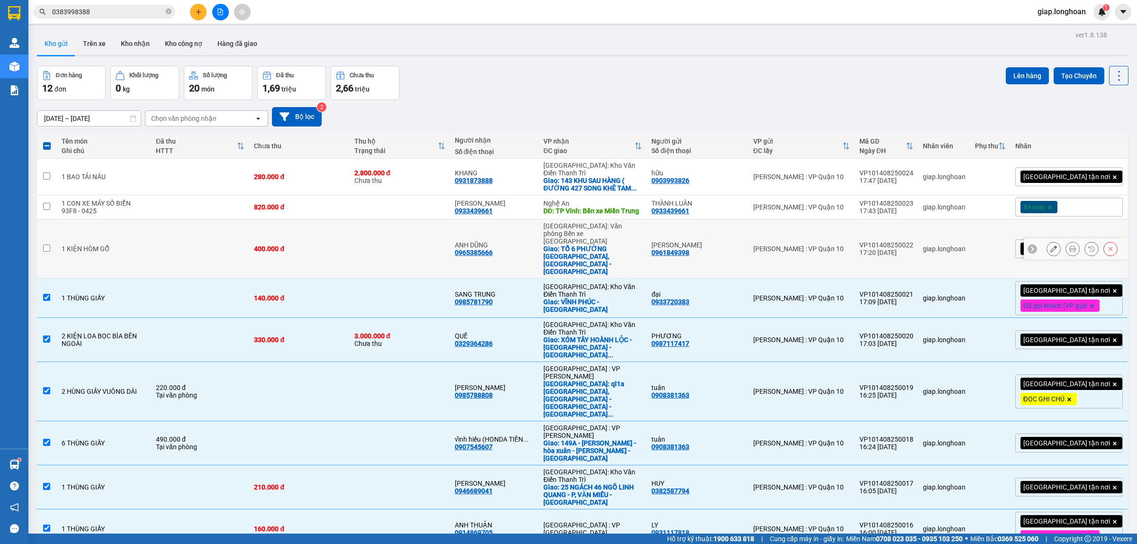
drag, startPoint x: 929, startPoint y: 226, endPoint x: 877, endPoint y: 227, distance: 51.2
click at [877, 227] on td "VP101408250022 17:20 14/08" at bounding box center [886, 248] width 63 height 59
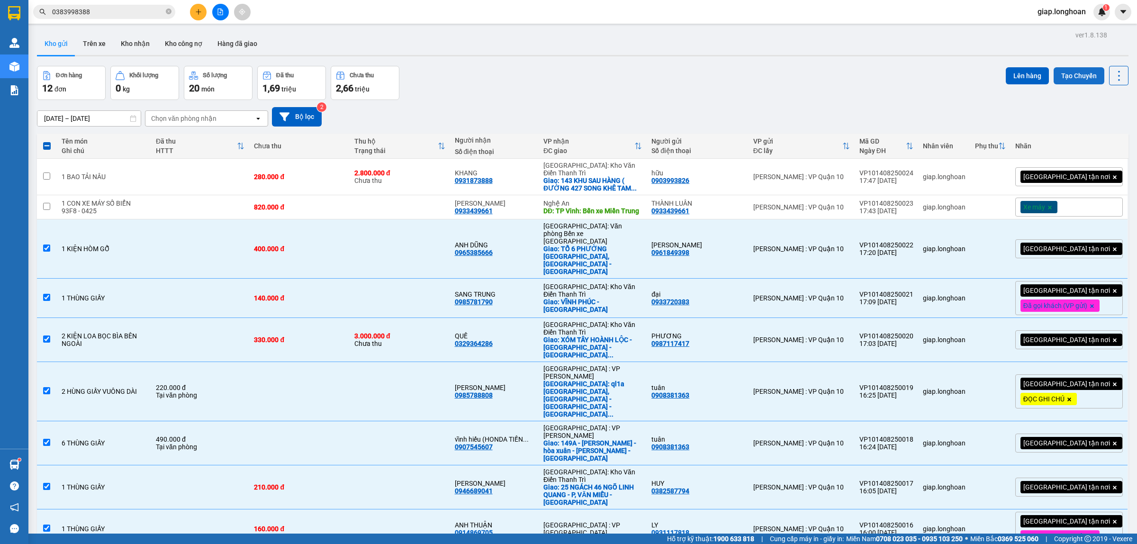
click at [1078, 70] on button "Tạo Chuyến" at bounding box center [1079, 75] width 51 height 17
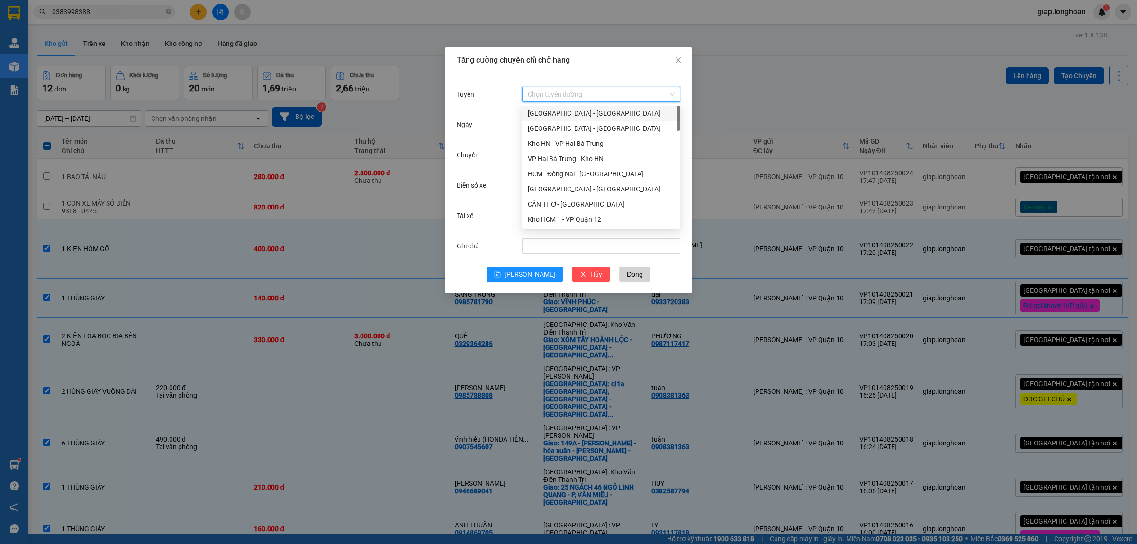
click at [542, 89] on input "Tuyến" at bounding box center [598, 94] width 140 height 14
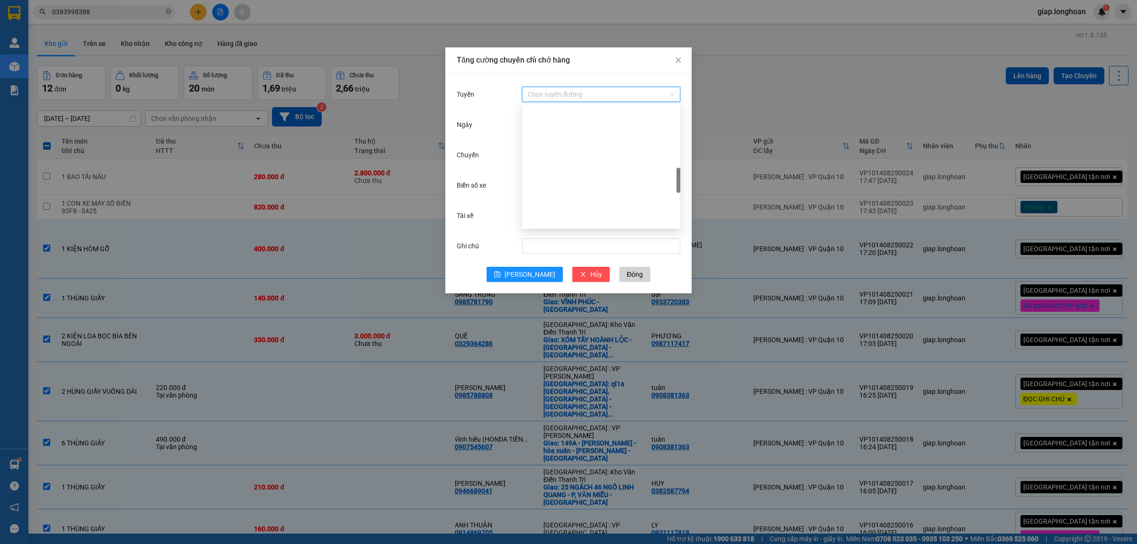
click at [573, 502] on div "VP Quận 10 - Kho HCM 1" at bounding box center [601, 507] width 147 height 10
click at [552, 159] on input "Chuyến" at bounding box center [597, 155] width 138 height 10
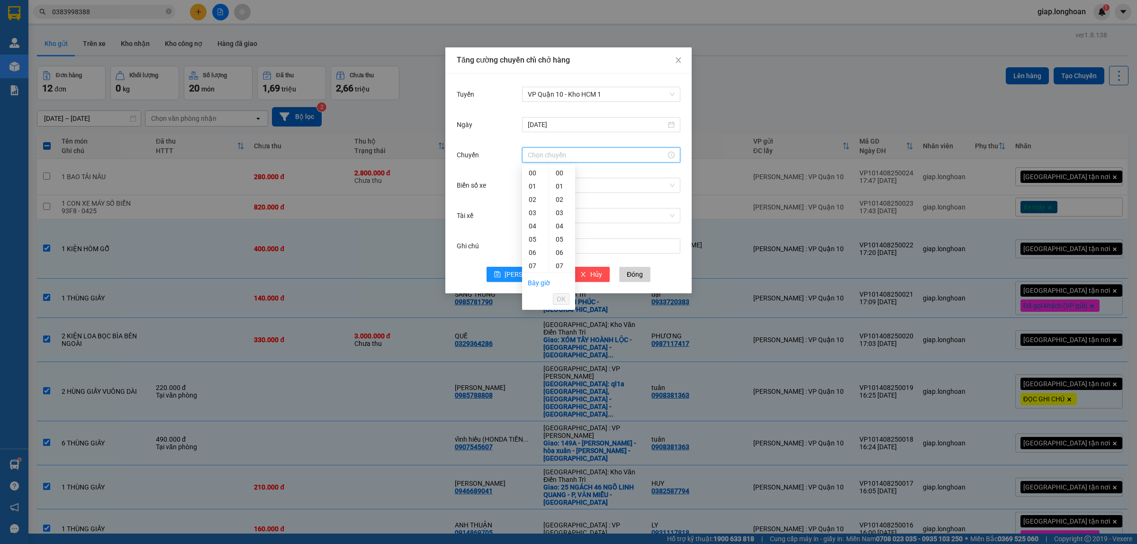
click at [538, 392] on div "17" at bounding box center [535, 398] width 27 height 13
click at [563, 299] on span "OK" at bounding box center [561, 299] width 9 height 10
click at [540, 186] on input "Biển số xe" at bounding box center [598, 185] width 140 height 14
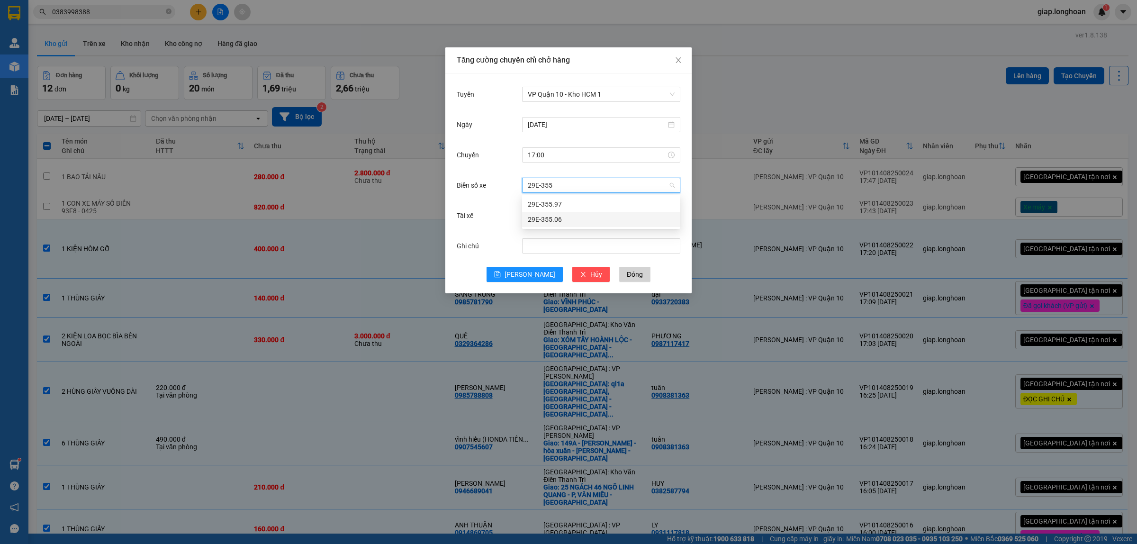
click at [559, 219] on div "29E-355.06" at bounding box center [601, 219] width 147 height 10
click at [545, 217] on input "Tài xế" at bounding box center [598, 215] width 140 height 14
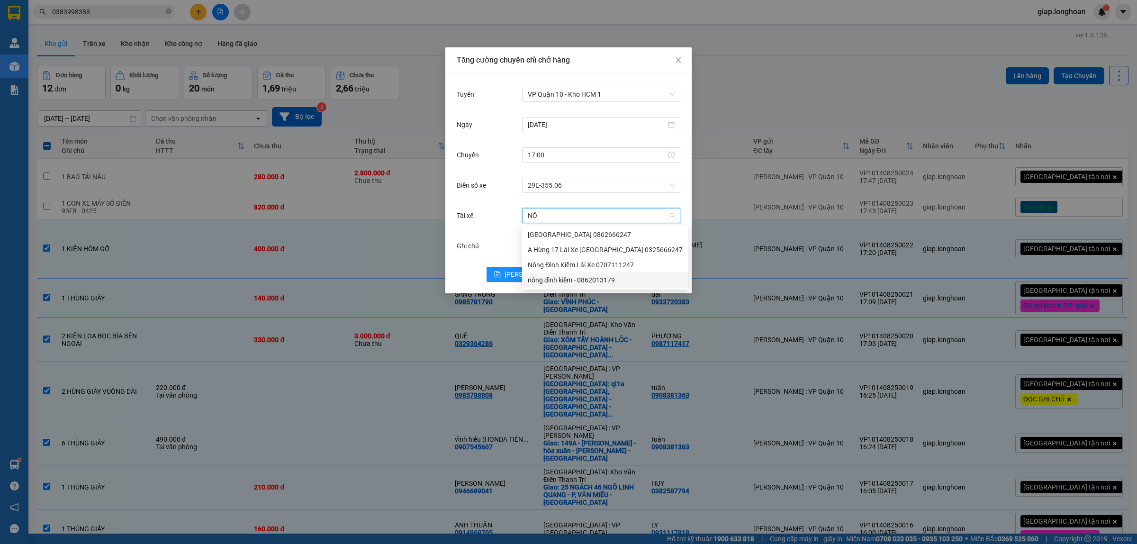
click at [560, 278] on div "nông đình kiểm - 0862013179" at bounding box center [605, 280] width 155 height 10
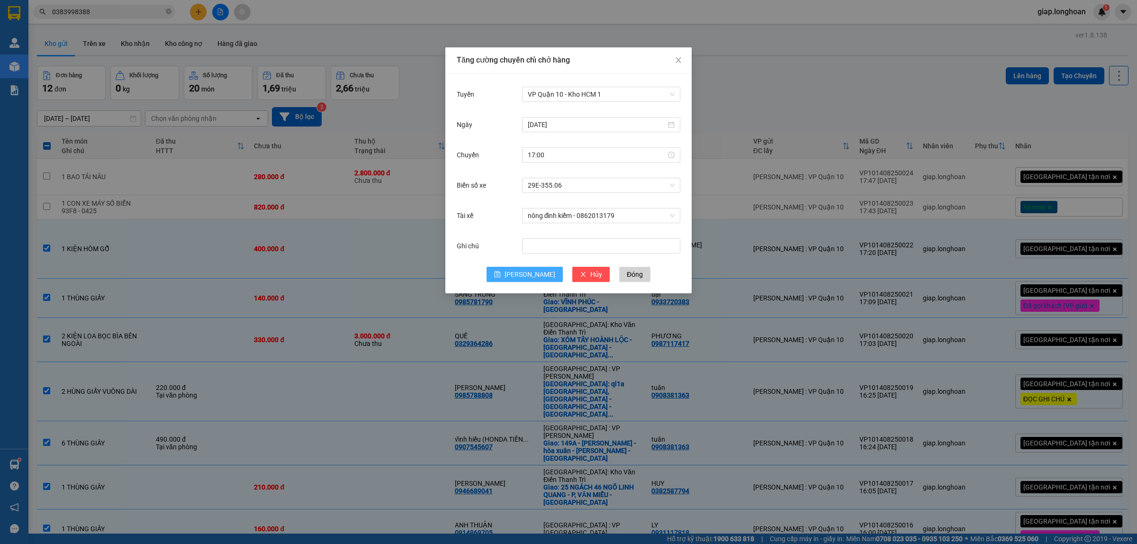
click at [501, 273] on icon "save" at bounding box center [497, 274] width 7 height 7
click at [674, 60] on span "Close" at bounding box center [678, 60] width 27 height 27
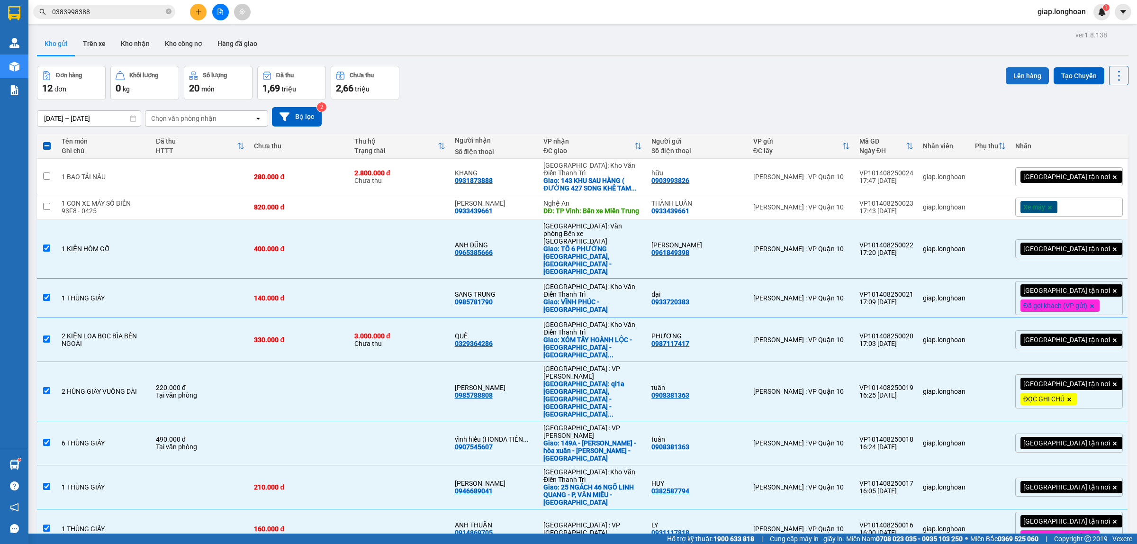
click at [1010, 72] on button "Lên hàng" at bounding box center [1027, 75] width 43 height 17
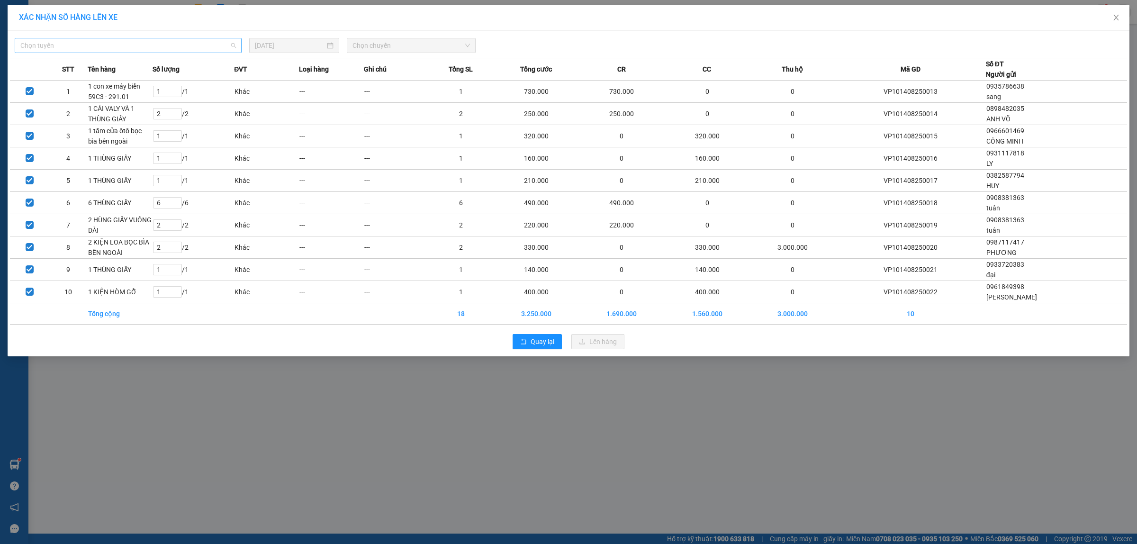
click at [113, 43] on span "Chọn tuyến" at bounding box center [128, 45] width 216 height 14
click at [71, 466] on div "VP Quận 10 - Kho HCM 1" at bounding box center [128, 473] width 227 height 15
click at [370, 46] on span "Chọn chuyến" at bounding box center [411, 45] width 118 height 14
click at [381, 91] on div "17:00 (TC) - 29E-355.06" at bounding box center [389, 95] width 74 height 10
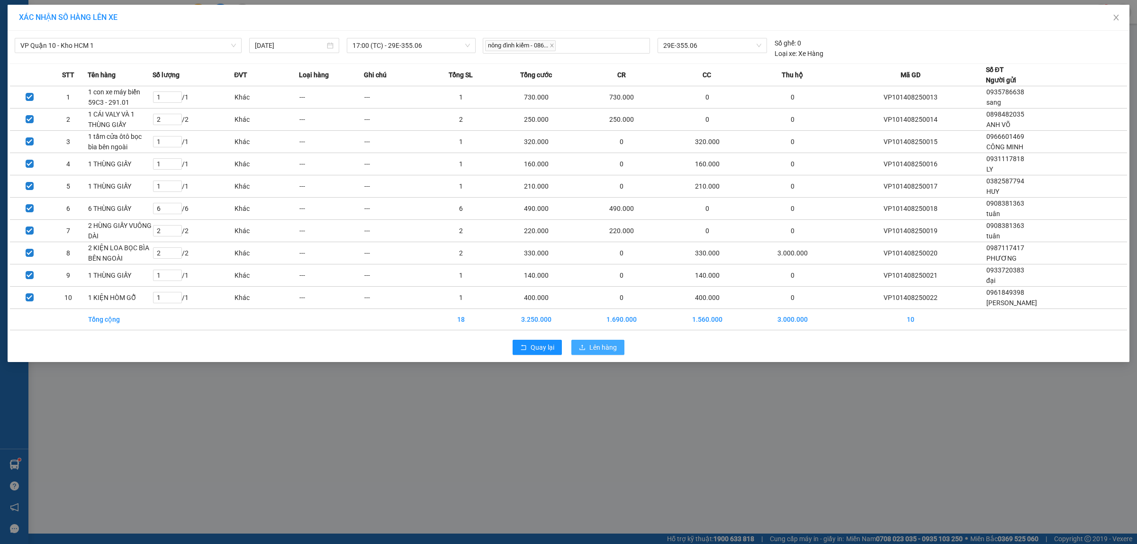
click at [597, 351] on span "Lên hàng" at bounding box center [602, 347] width 27 height 10
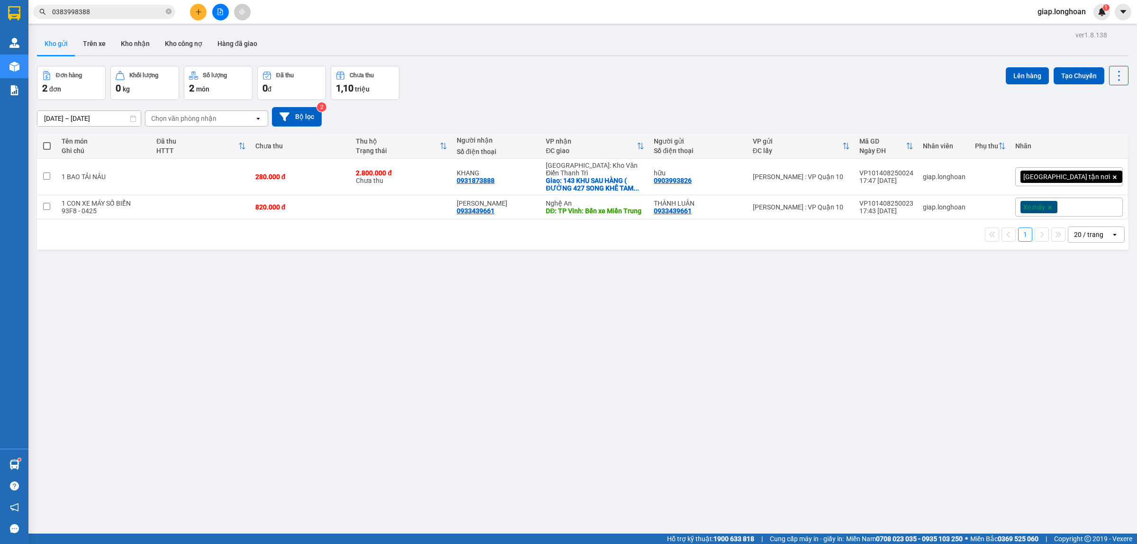
click at [747, 378] on div "ver 1.8.138 Kho gửi Trên xe Kho nhận Kho công nợ Hàng đã giao Đơn hàng 2 đơn Kh…" at bounding box center [582, 300] width 1099 height 544
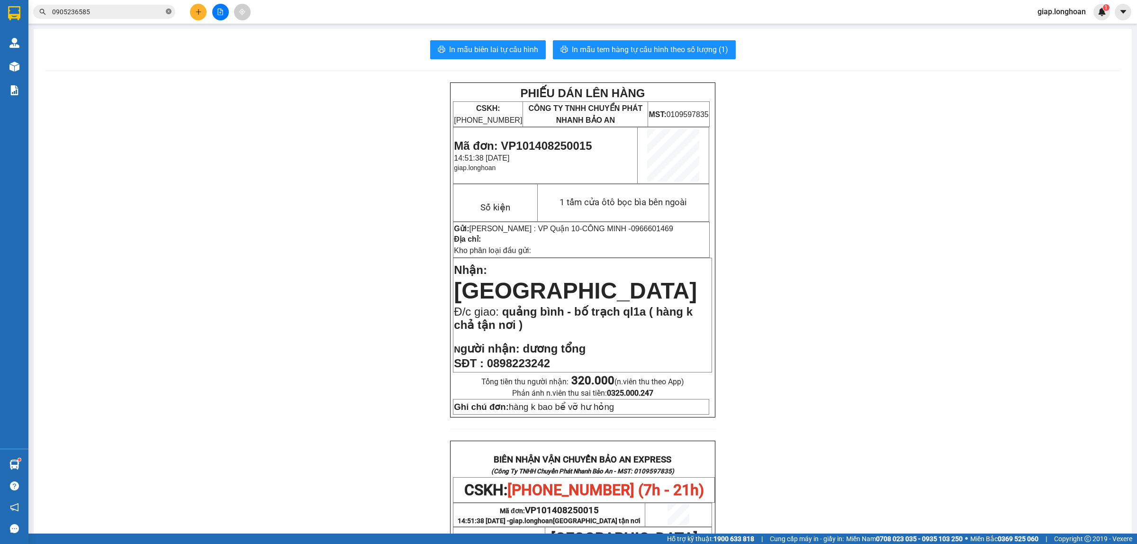
click at [171, 13] on icon "close-circle" at bounding box center [169, 12] width 6 height 6
drag, startPoint x: 117, startPoint y: 13, endPoint x: 113, endPoint y: 12, distance: 4.9
click at [115, 13] on input "text" at bounding box center [108, 12] width 112 height 10
paste input "0907545607"
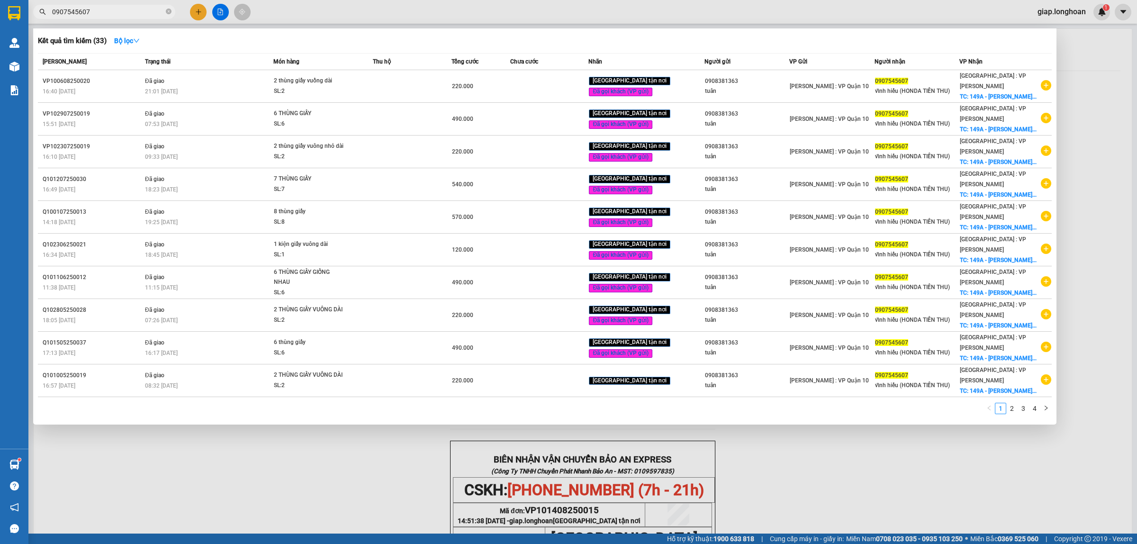
type input "0907545607"
click at [199, 18] on div at bounding box center [568, 272] width 1137 height 544
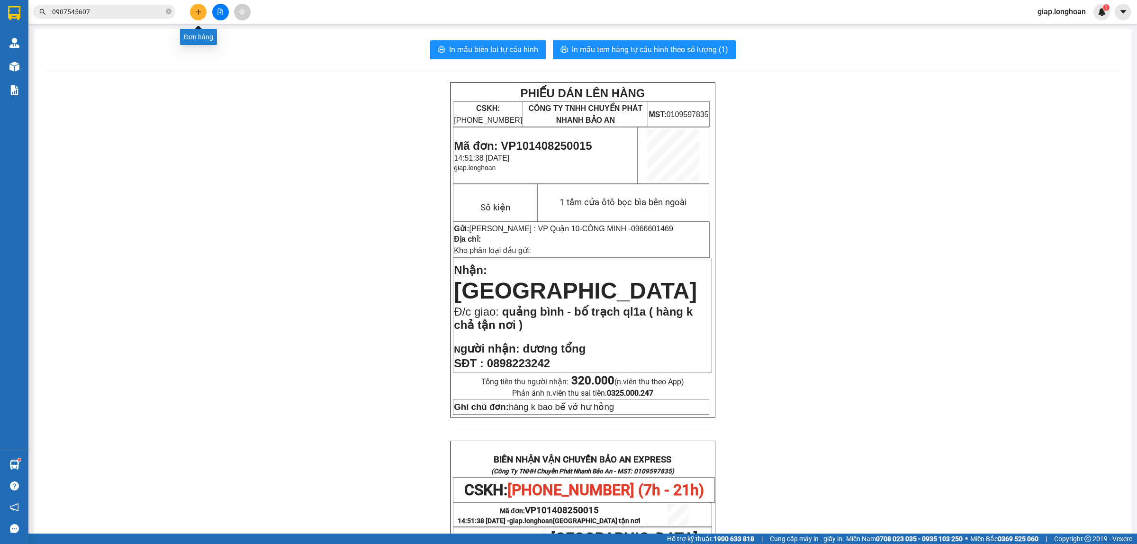
click at [192, 9] on button at bounding box center [198, 12] width 17 height 17
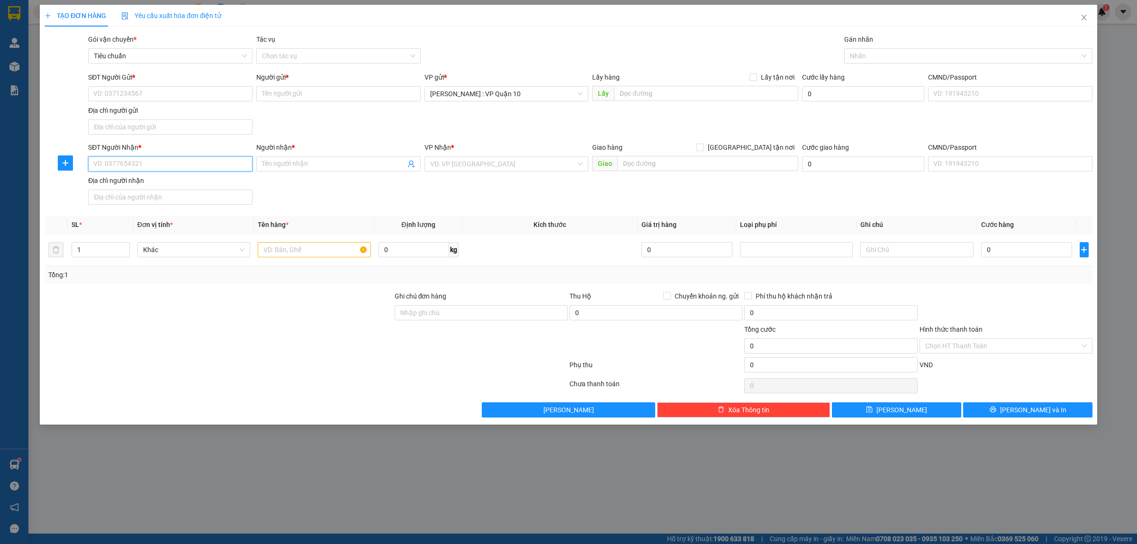
drag, startPoint x: 114, startPoint y: 166, endPoint x: 577, endPoint y: 164, distance: 462.9
click at [120, 166] on input "SĐT Người Nhận *" at bounding box center [170, 163] width 164 height 15
click at [113, 182] on div "0985788808 - xuân hà" at bounding box center [170, 184] width 153 height 10
type input "0985788808"
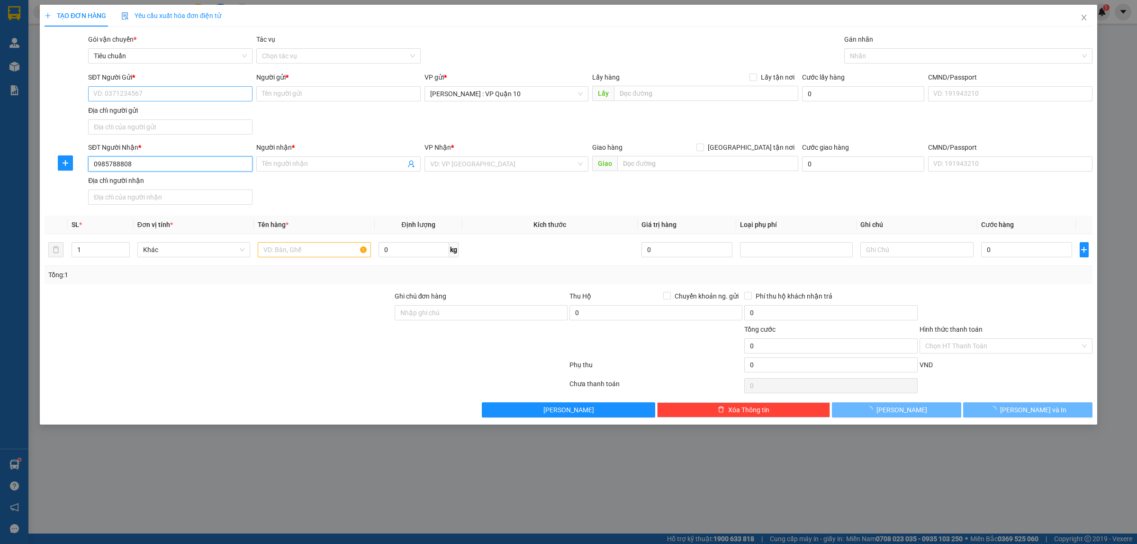
type input "[PERSON_NAME]"
checkbox input "true"
type input "ql1a [GEOGRAPHIC_DATA], [GEOGRAPHIC_DATA] - [GEOGRAPHIC_DATA] - [GEOGRAPHIC_DAT…"
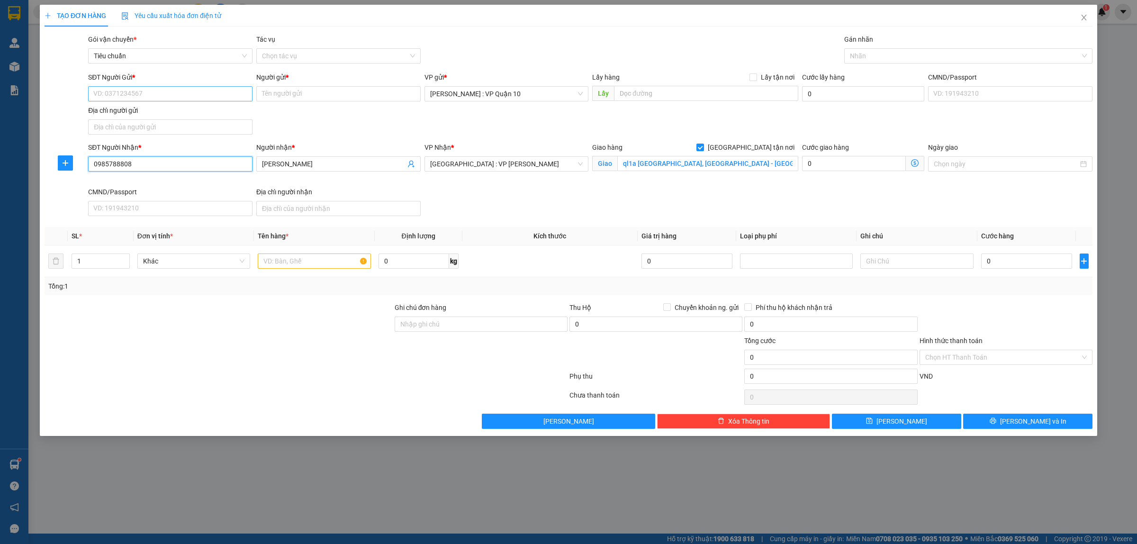
type input "0985788808"
click at [147, 99] on input "SĐT Người Gửi *" at bounding box center [170, 93] width 164 height 15
click at [130, 112] on div "0908381363 - tuân" at bounding box center [170, 113] width 153 height 10
type input "0908381363"
type input "tuân"
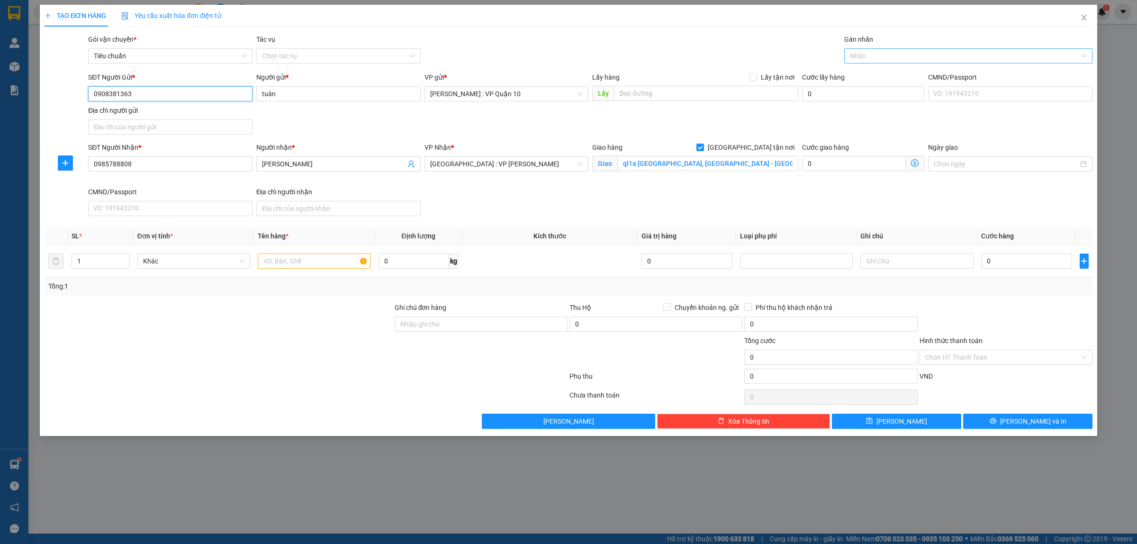
click at [867, 55] on div at bounding box center [964, 55] width 234 height 11
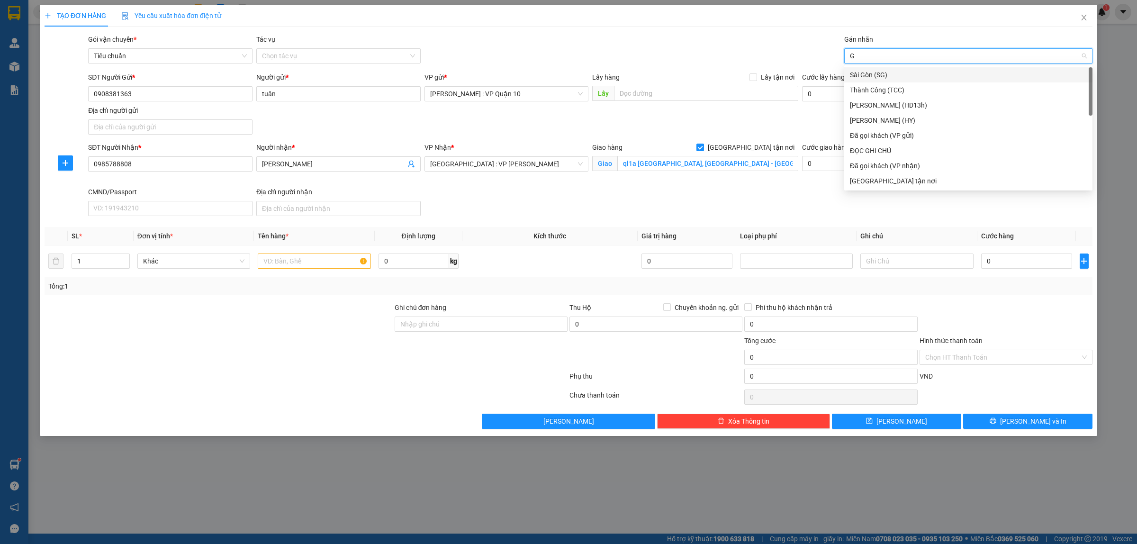
type input "GI"
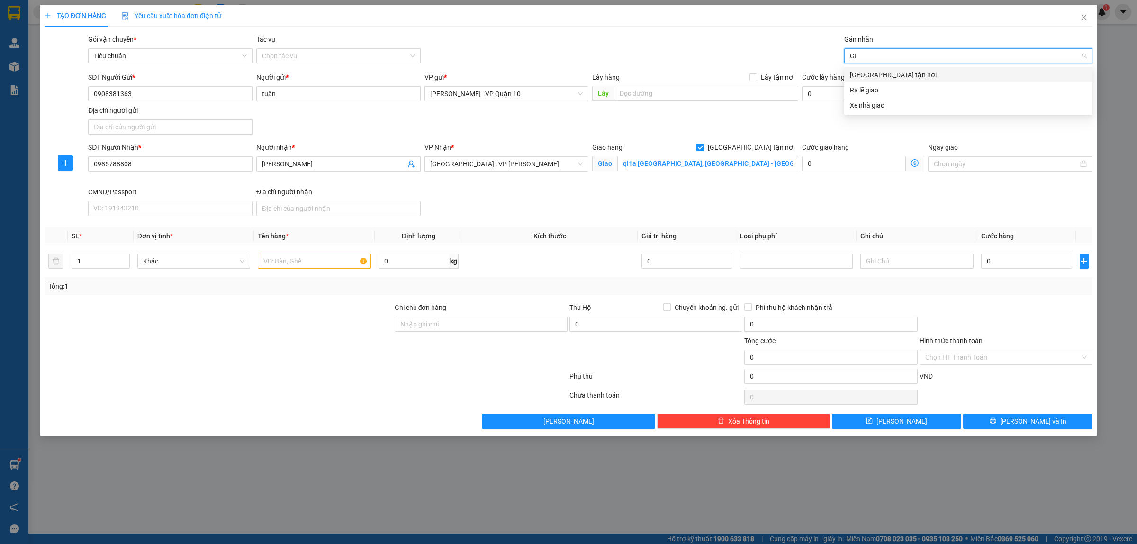
click at [871, 72] on div "[GEOGRAPHIC_DATA] tận nơi" at bounding box center [968, 75] width 237 height 10
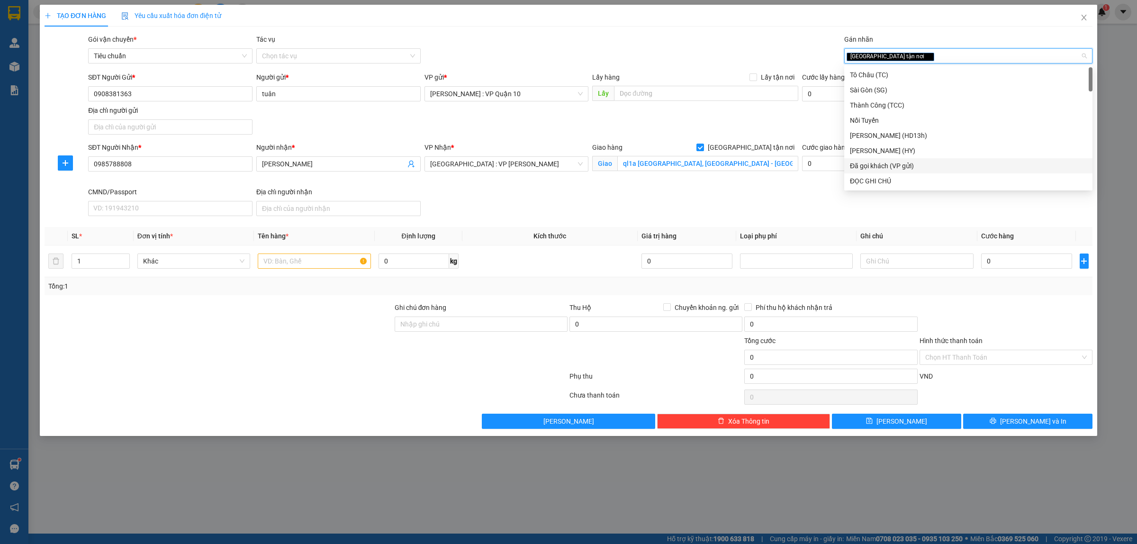
click at [890, 173] on div "ĐỌC GHI CHÚ" at bounding box center [968, 180] width 248 height 15
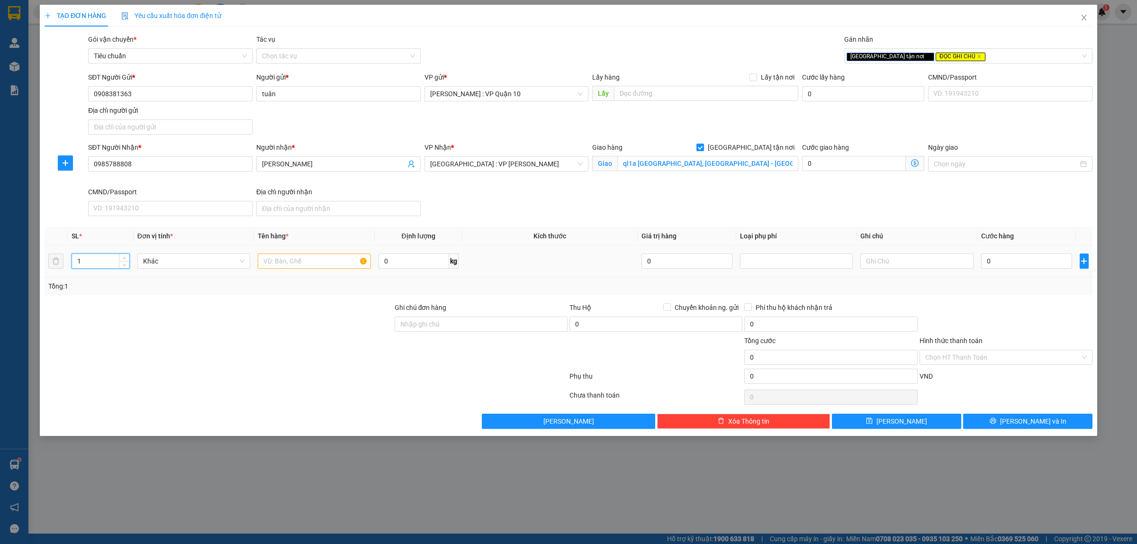
click at [86, 264] on input "1" at bounding box center [100, 261] width 57 height 14
type input "2"
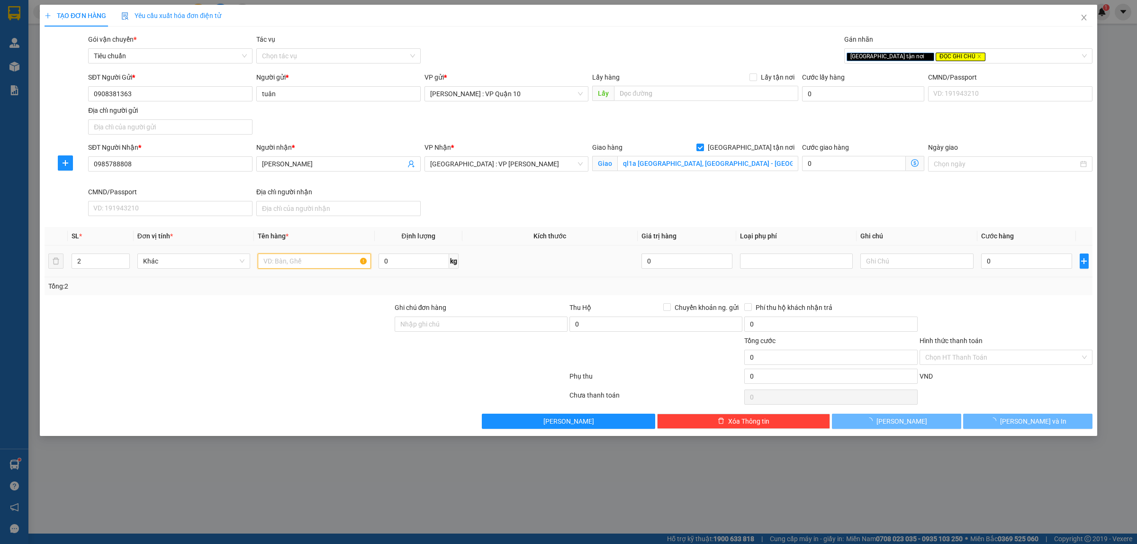
click at [274, 259] on input "text" at bounding box center [314, 260] width 113 height 15
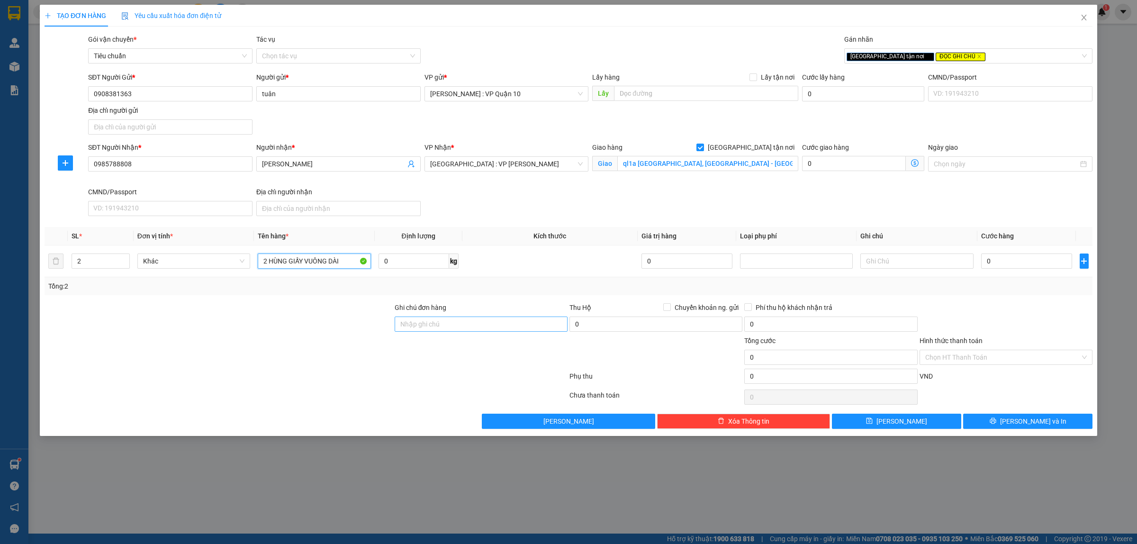
type input "2 HÙNG GIẤY VUÔNG DÀI"
click at [470, 323] on input "Ghi chú đơn hàng" at bounding box center [481, 323] width 173 height 15
type input "hàng k bao bể vỡ hư hỏng"
drag, startPoint x: 152, startPoint y: 155, endPoint x: 104, endPoint y: 161, distance: 47.8
click at [103, 167] on div "SĐT Người Nhận * 0985788808" at bounding box center [170, 158] width 164 height 33
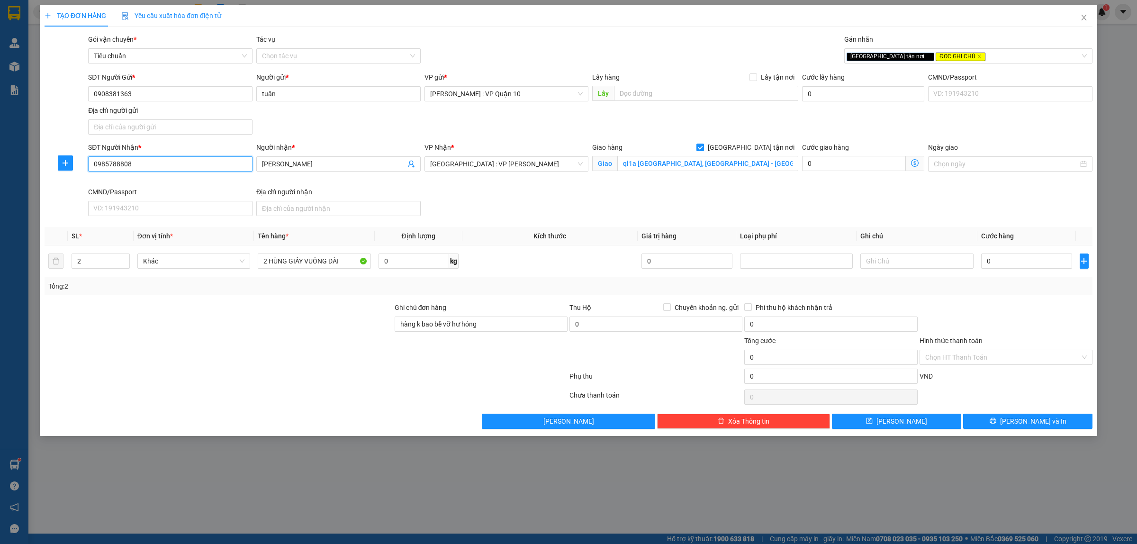
drag, startPoint x: 115, startPoint y: 164, endPoint x: 83, endPoint y: 165, distance: 31.7
click at [83, 165] on div "SĐT Người Nhận * 0985788808 0985788808 Người nhận * xuân hà VP Nhận * Đà Nẵng :…" at bounding box center [569, 181] width 1050 height 78
click at [198, 351] on div at bounding box center [219, 351] width 350 height 33
click at [691, 162] on input "ql1a [GEOGRAPHIC_DATA], [GEOGRAPHIC_DATA] - [GEOGRAPHIC_DATA] - [GEOGRAPHIC_DAT…" at bounding box center [707, 163] width 181 height 15
click at [325, 375] on div at bounding box center [306, 378] width 525 height 19
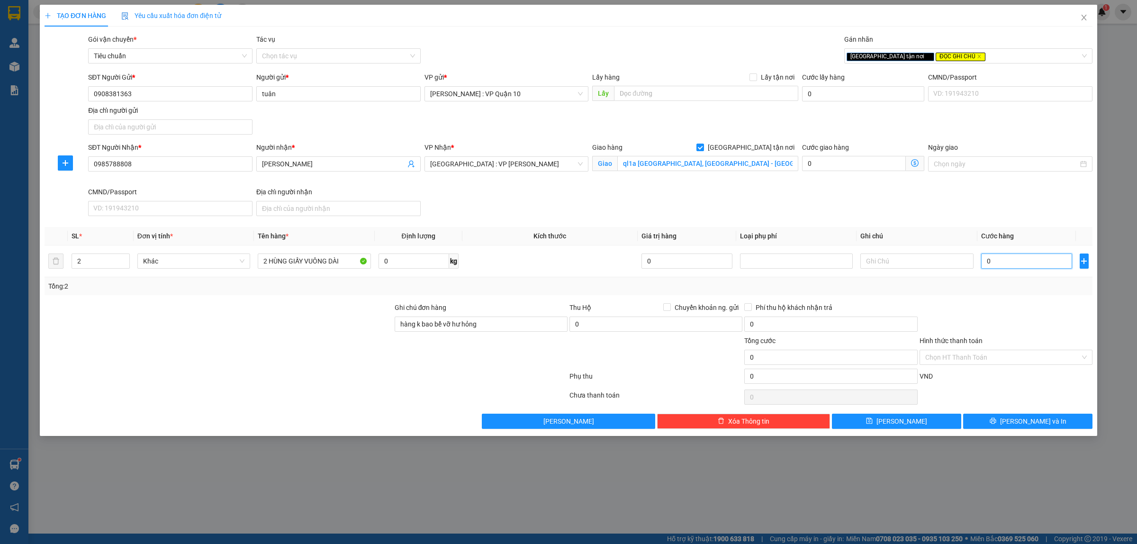
type input "20"
type input "220"
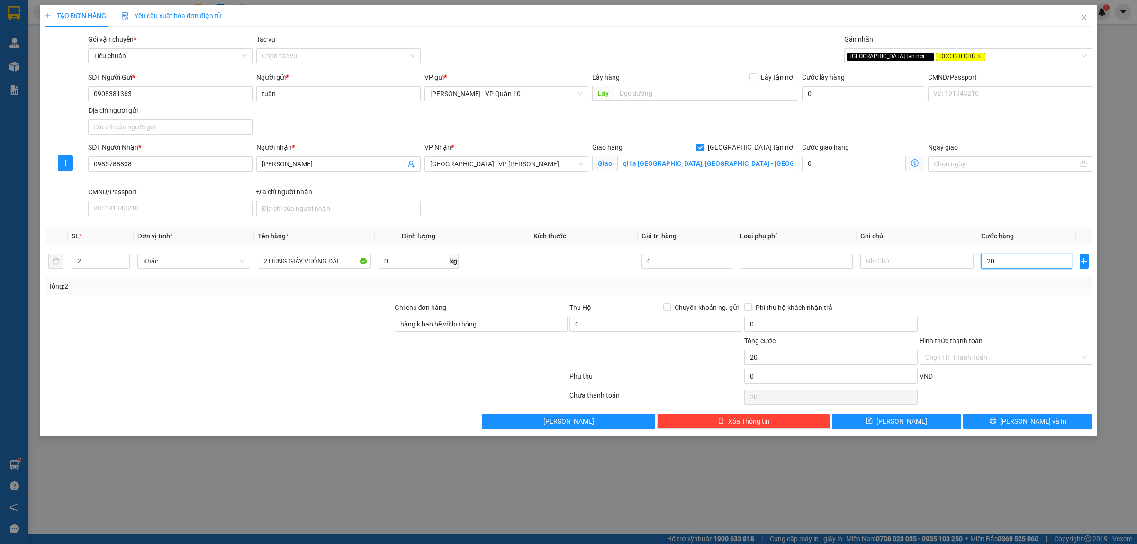
type input "220"
type input "2.200"
type input "22.000"
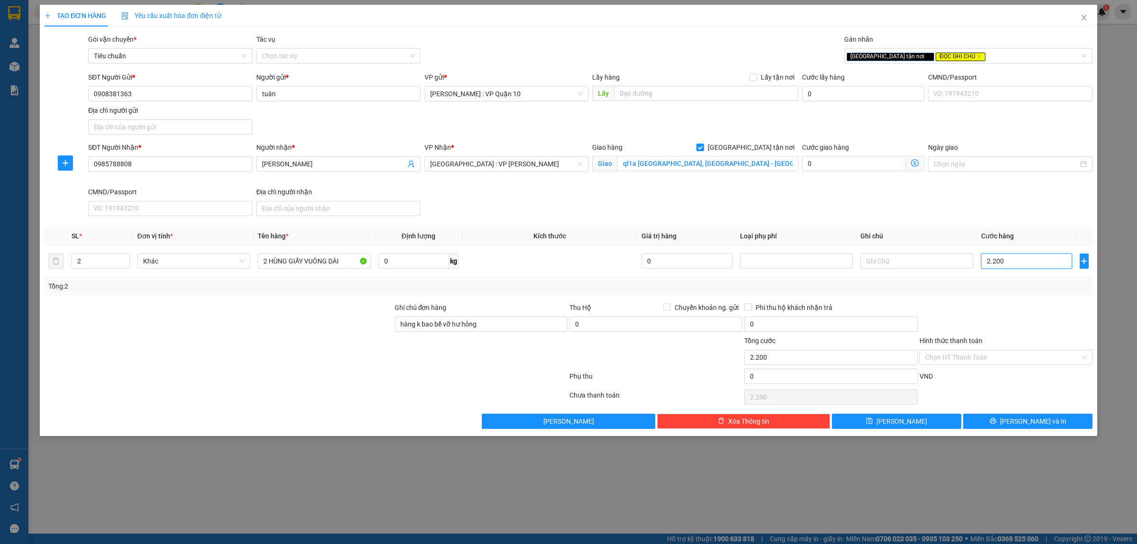
type input "22.000"
type input "220.000"
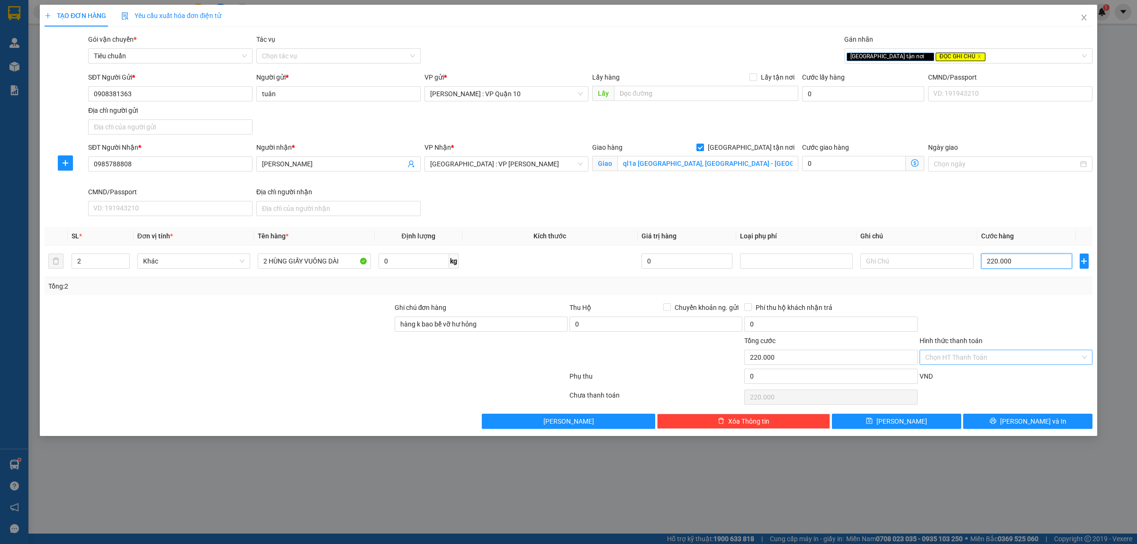
type input "220.000"
click at [949, 361] on input "Hình thức thanh toán" at bounding box center [1002, 357] width 155 height 14
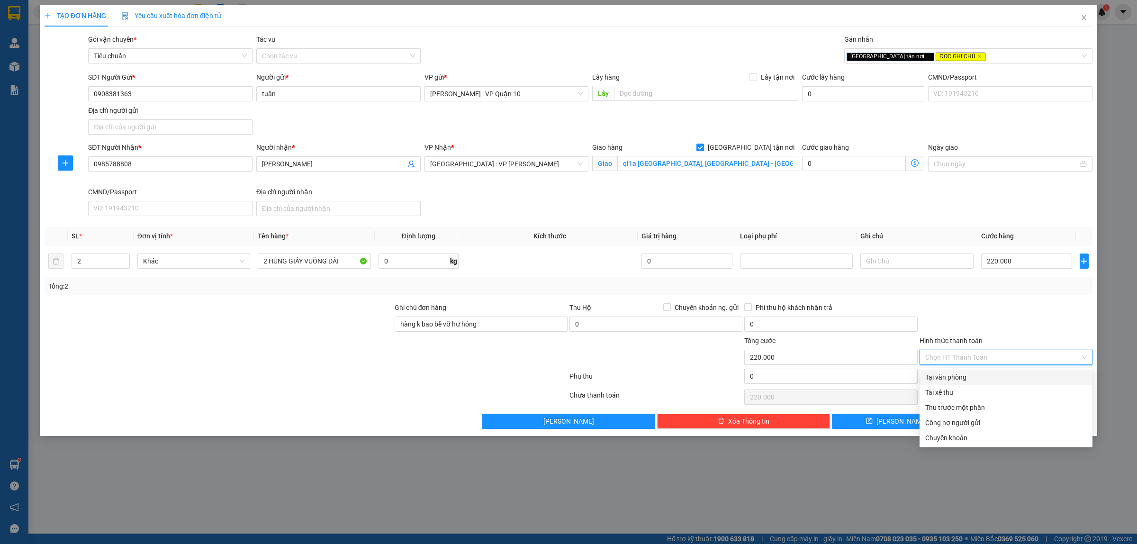
drag, startPoint x: 951, startPoint y: 372, endPoint x: 958, endPoint y: 380, distance: 10.7
click at [951, 374] on div "Tại văn phòng" at bounding box center [1006, 377] width 162 height 10
type input "0"
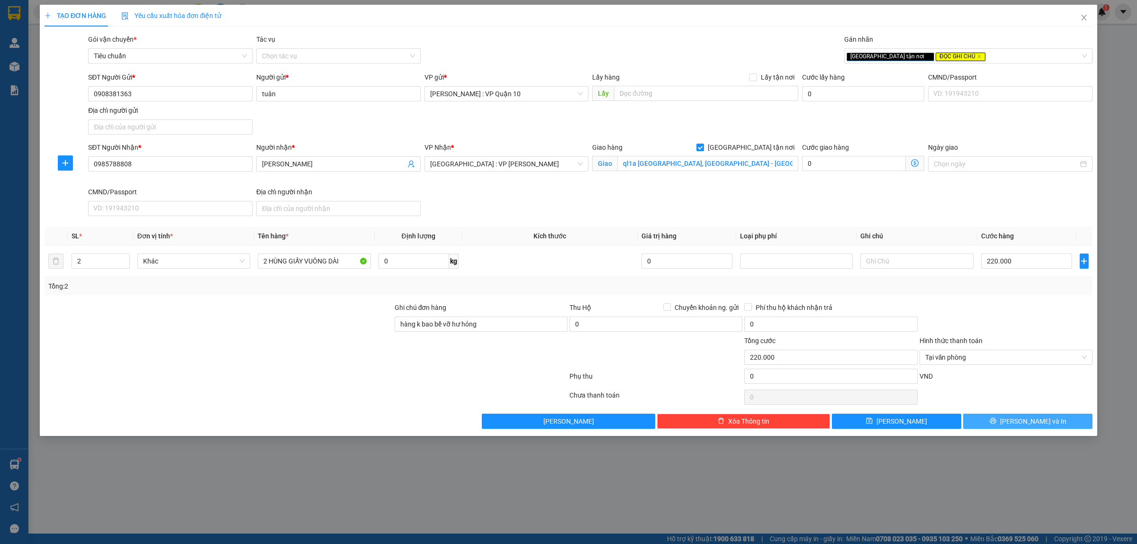
click at [995, 424] on button "[PERSON_NAME] và In" at bounding box center [1027, 421] width 129 height 15
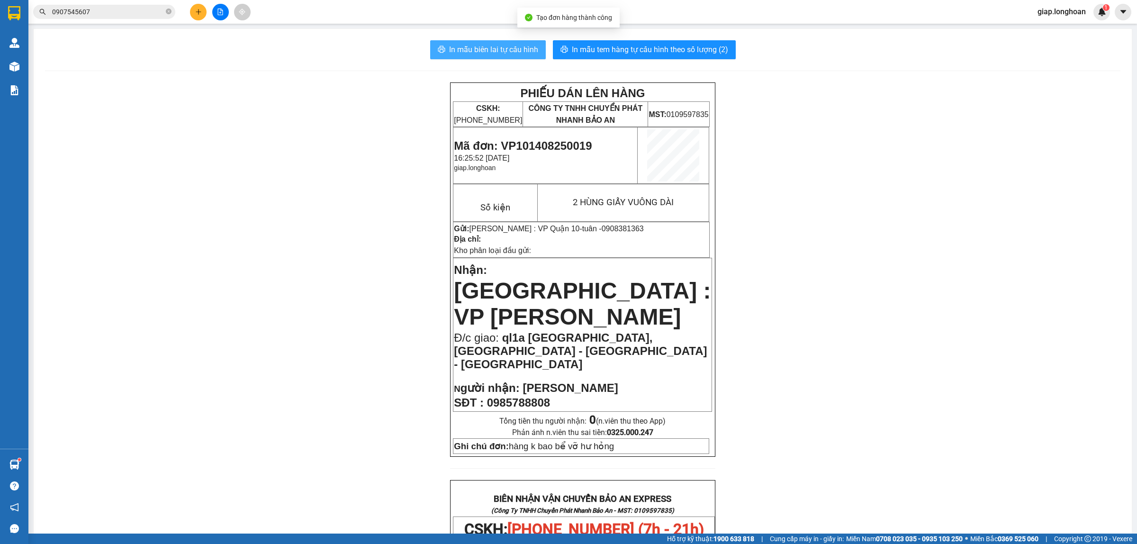
click at [482, 46] on span "In mẫu biên lai tự cấu hình" at bounding box center [493, 50] width 89 height 12
click at [876, 314] on div "PHIẾU DÁN LÊN HÀNG CSKH: 1900.06.88.33 CÔNG TY TNHH CHUYỂN PHÁT NHANH BẢO AN MS…" at bounding box center [582, 529] width 1075 height 895
click at [639, 51] on span "In mẫu tem hàng tự cấu hình theo số lượng (2)" at bounding box center [650, 50] width 156 height 12
drag, startPoint x: 872, startPoint y: 309, endPoint x: 860, endPoint y: 327, distance: 21.3
click at [870, 314] on div "PHIẾU DÁN LÊN HÀNG CSKH: 1900.06.88.33 CÔNG TY TNHH CHUYỂN PHÁT NHANH BẢO AN MS…" at bounding box center [582, 529] width 1075 height 895
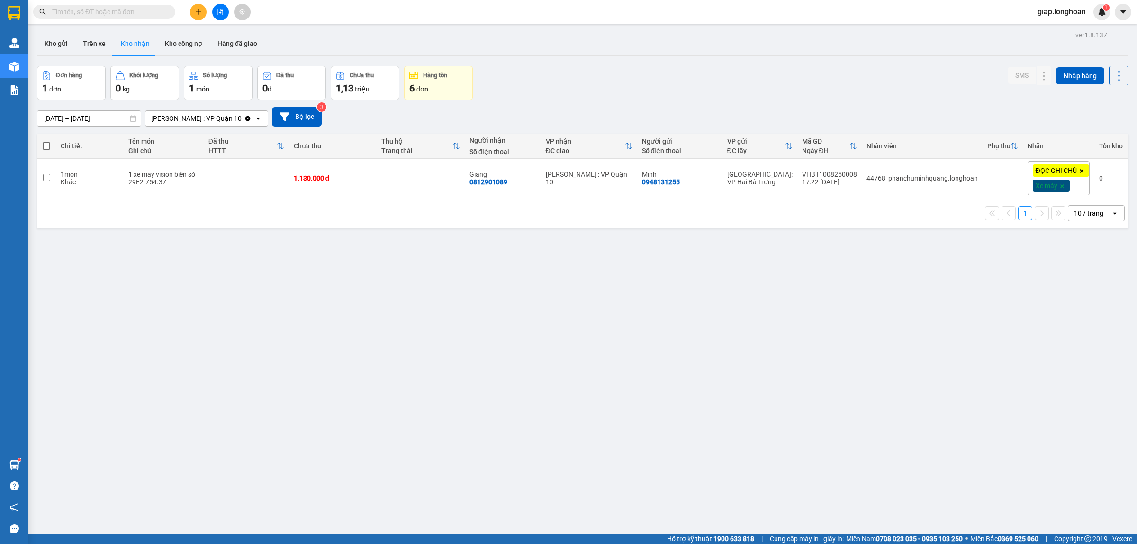
click at [109, 10] on input "text" at bounding box center [108, 12] width 112 height 10
paste input "0985788808"
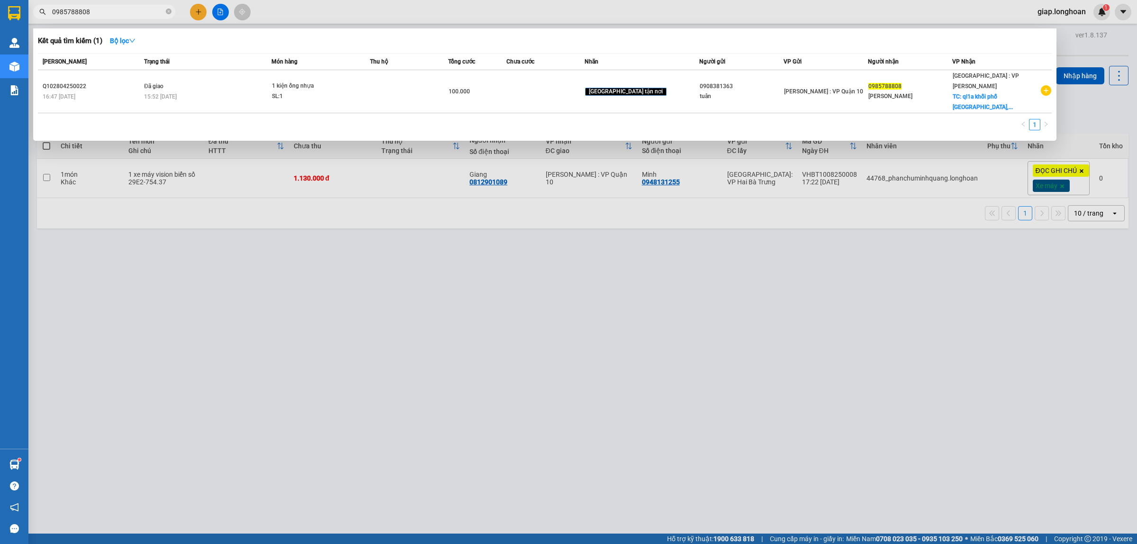
type input "0985788808"
click at [579, 361] on div at bounding box center [568, 272] width 1137 height 544
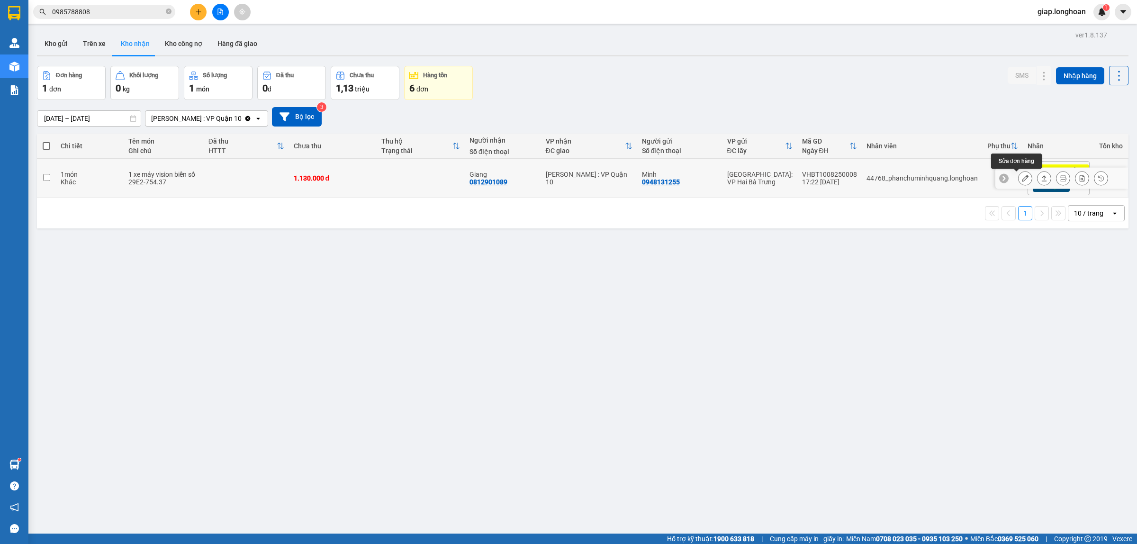
click at [1022, 181] on icon at bounding box center [1025, 178] width 7 height 7
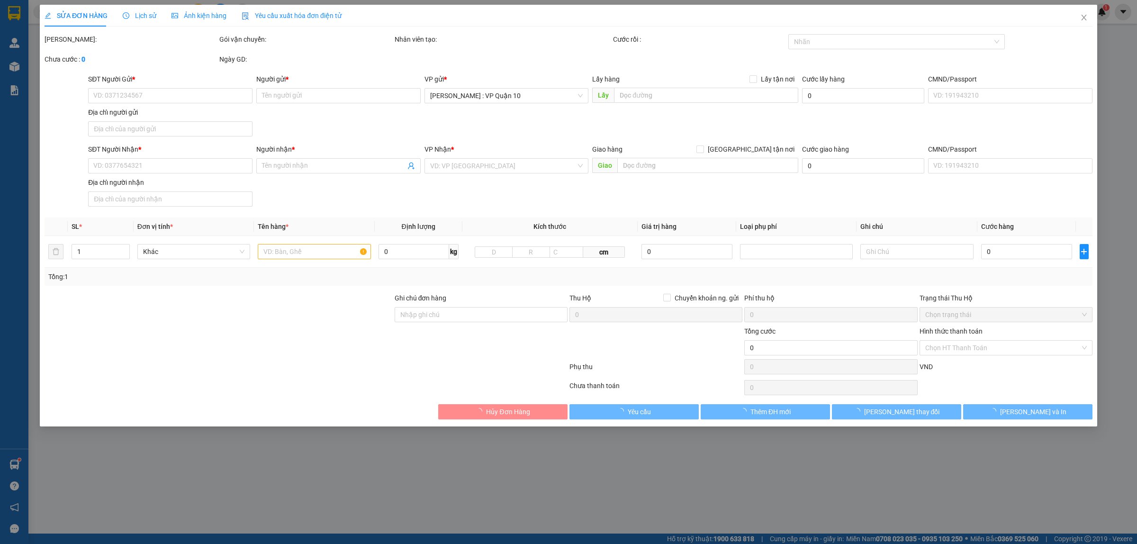
type input "0948131255"
type input "Minh"
type input "0812901089"
type input "Giang"
type input "có 1 chìa khoá, không giấy tờ, 1 gương"
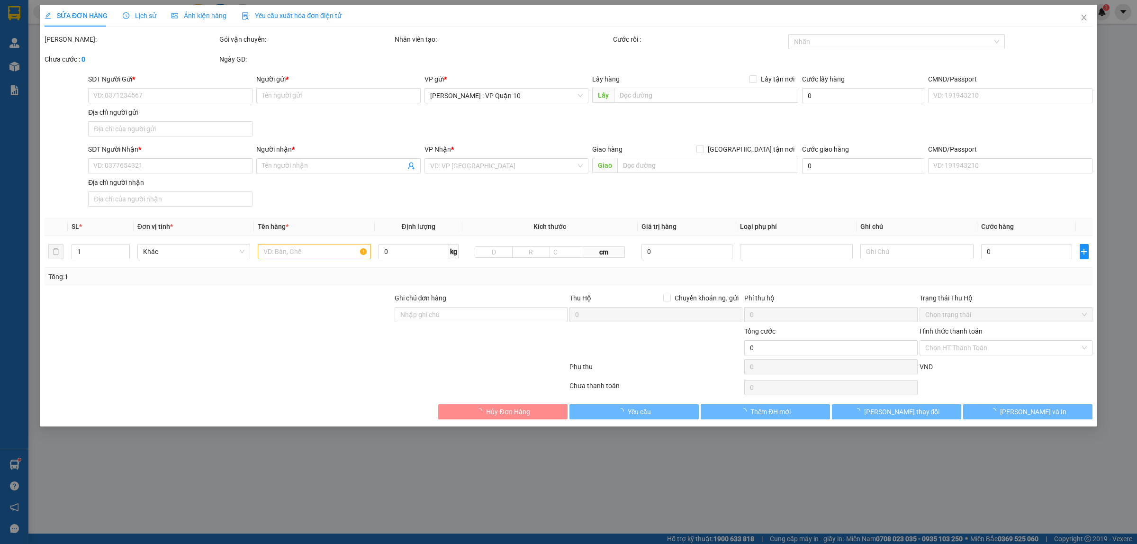
type input "1.130.000"
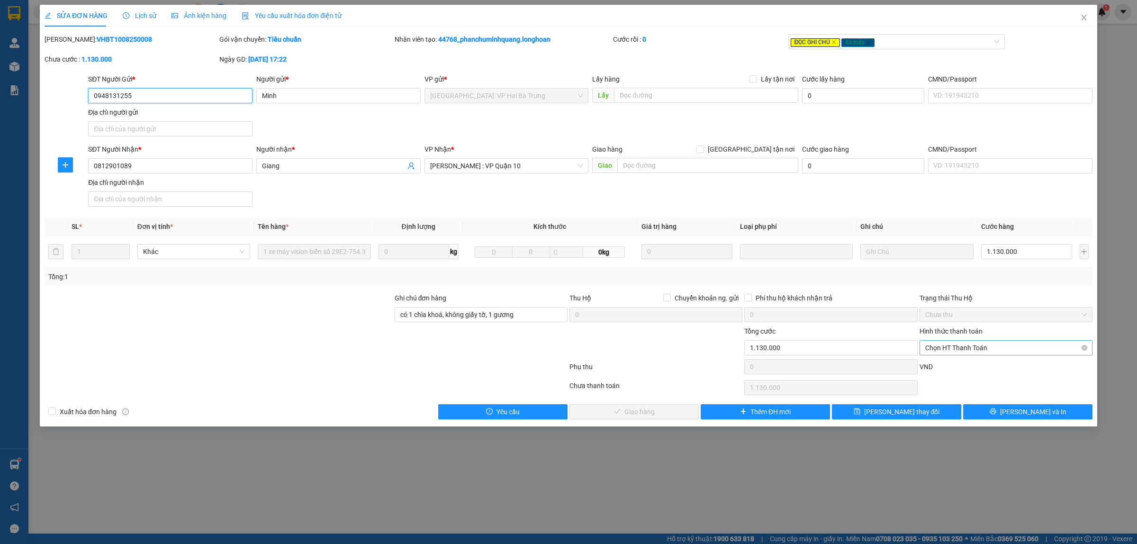
click at [971, 347] on span "Chọn HT Thanh Toán" at bounding box center [1006, 348] width 162 height 14
click at [957, 365] on div "Tại văn phòng" at bounding box center [1006, 367] width 162 height 10
type input "0"
drag, startPoint x: 623, startPoint y: 410, endPoint x: 634, endPoint y: 426, distance: 19.2
click at [624, 410] on span "Lưu và Giao hàng" at bounding box center [639, 411] width 91 height 10
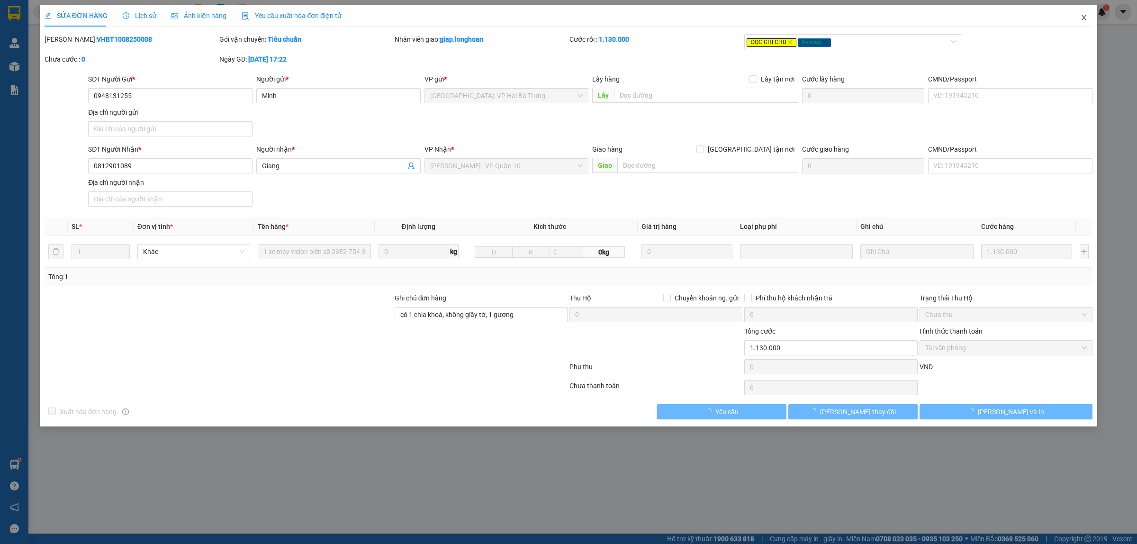
click at [1083, 18] on icon "close" at bounding box center [1084, 18] width 8 height 8
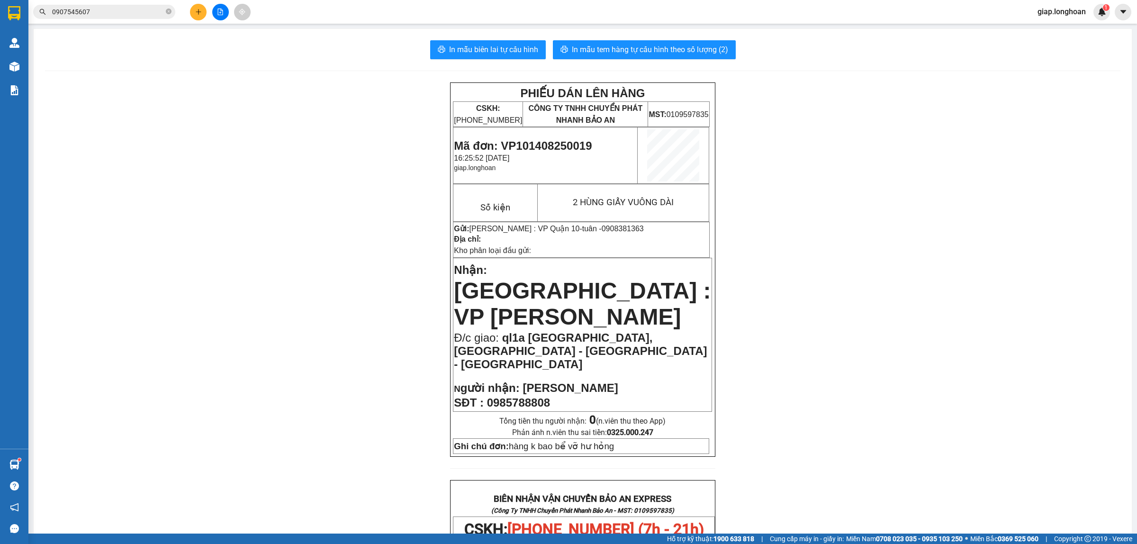
click at [195, 11] on icon "plus" at bounding box center [198, 12] width 7 height 7
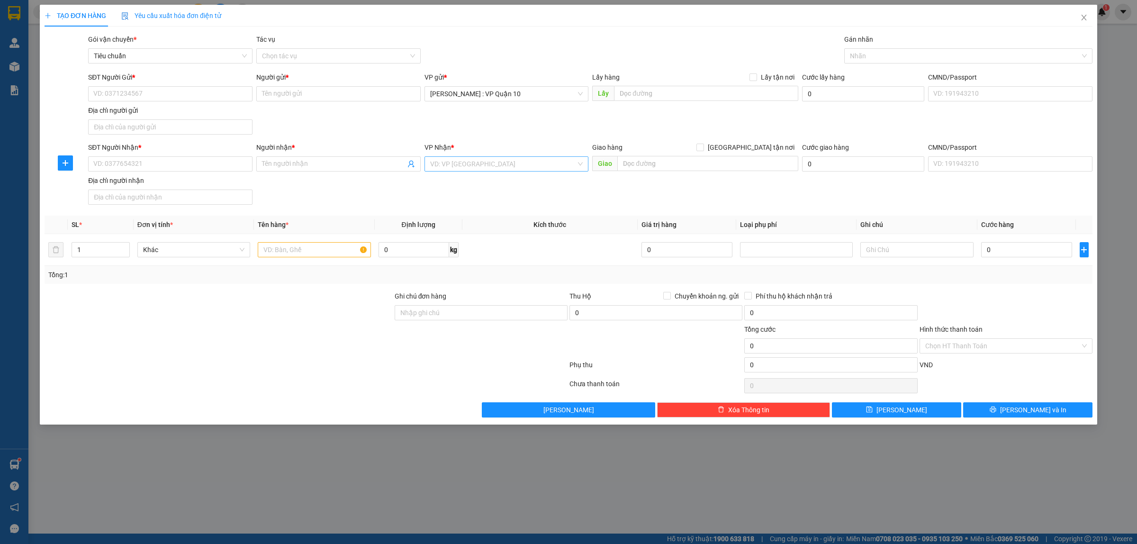
drag, startPoint x: 455, startPoint y: 162, endPoint x: 453, endPoint y: 167, distance: 5.1
click at [455, 164] on input "search" at bounding box center [503, 164] width 146 height 14
type input "NGHÊ"
click at [456, 183] on div "Nghệ An" at bounding box center [506, 183] width 153 height 10
click at [306, 368] on div at bounding box center [306, 366] width 525 height 19
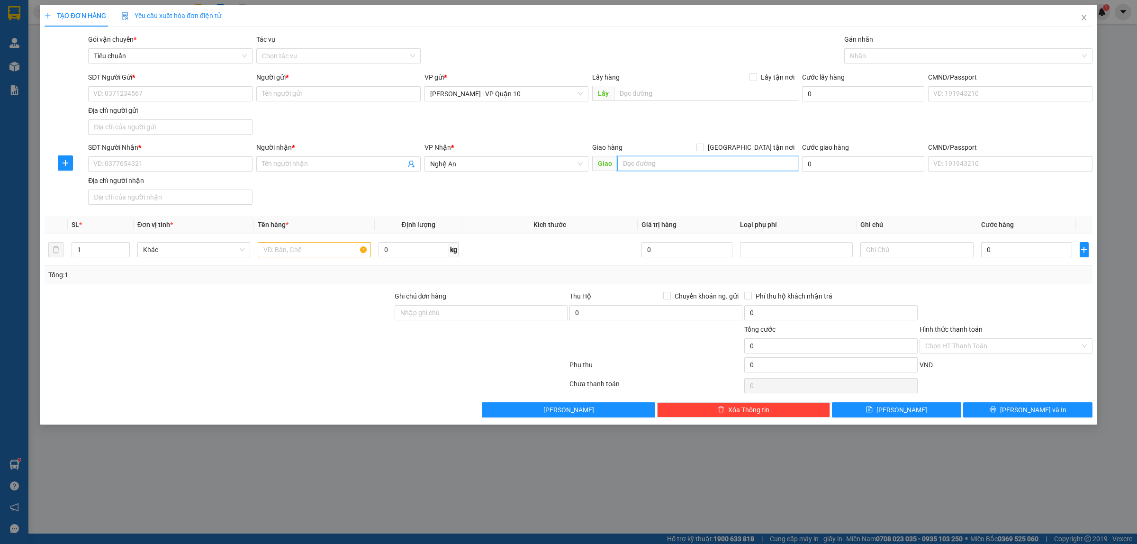
click at [640, 164] on input "text" at bounding box center [707, 163] width 181 height 15
paste input "TP Vinh: Bến xe Miền Trung"
type input "TP Vinh: Bến xe Miền Trung"
click at [278, 253] on input "text" at bounding box center [314, 249] width 113 height 15
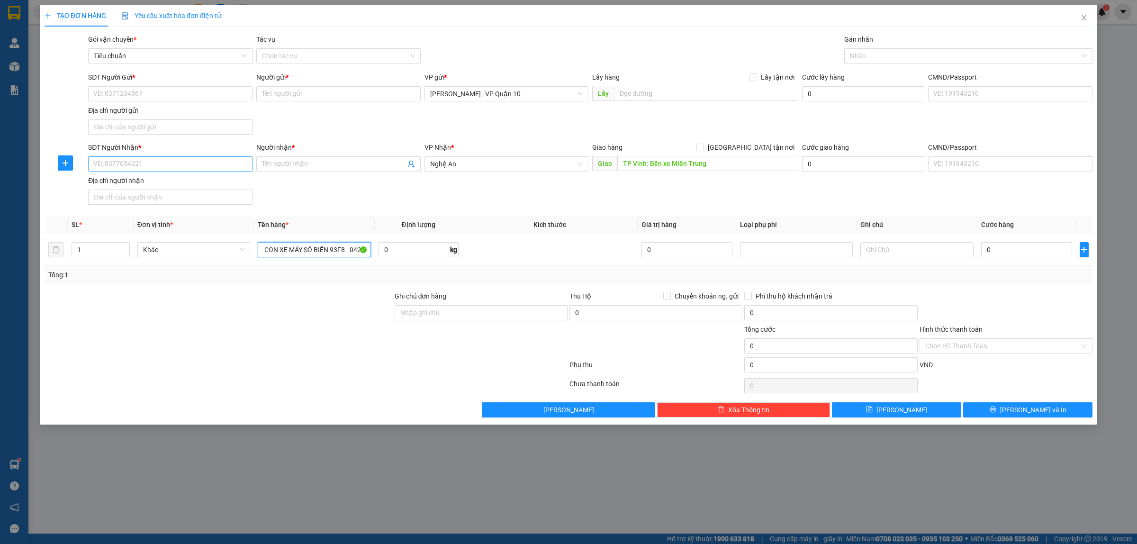
type input "1 CON XE MÁY SỐ BIỂN 93F8 - 0425"
click at [153, 163] on input "SĐT Người Nhận *" at bounding box center [170, 163] width 164 height 15
type input "0933439661"
click at [147, 181] on div "0933439661 - [PERSON_NAME]" at bounding box center [170, 184] width 153 height 10
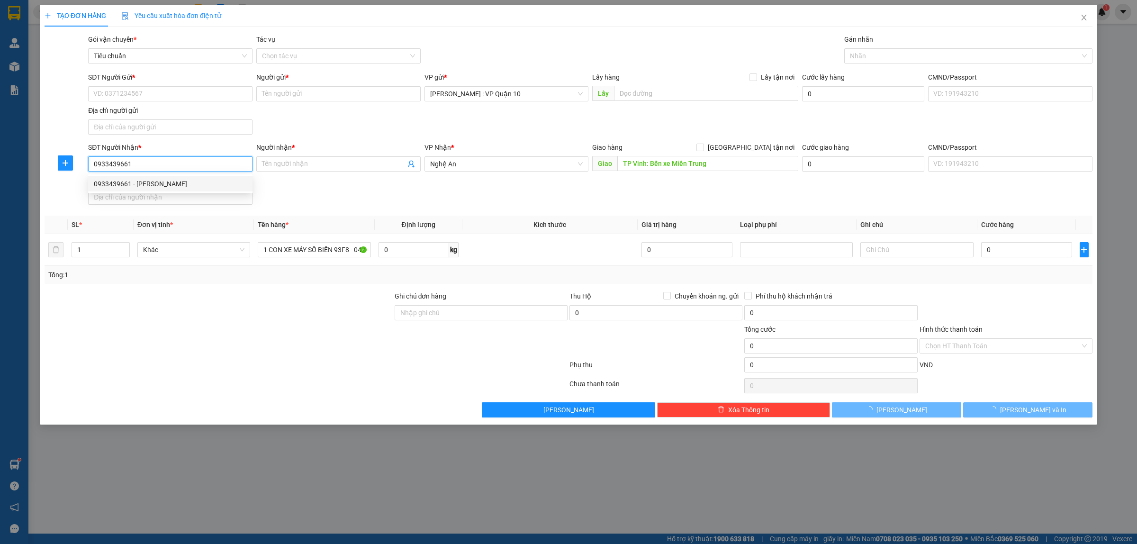
type input "[PERSON_NAME]"
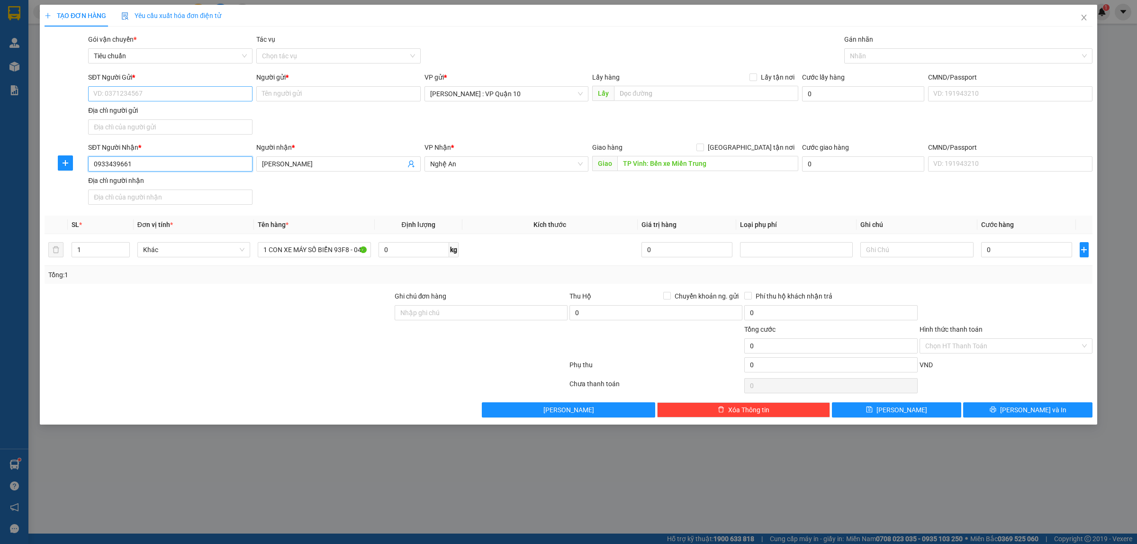
type input "0933439661"
click at [122, 96] on input "SĐT Người Gửi *" at bounding box center [170, 93] width 164 height 15
drag, startPoint x: 136, startPoint y: 164, endPoint x: 88, endPoint y: 163, distance: 48.3
click at [88, 163] on input "0933439661" at bounding box center [170, 163] width 164 height 15
click at [120, 90] on input "SĐT Người Gửi *" at bounding box center [170, 93] width 164 height 15
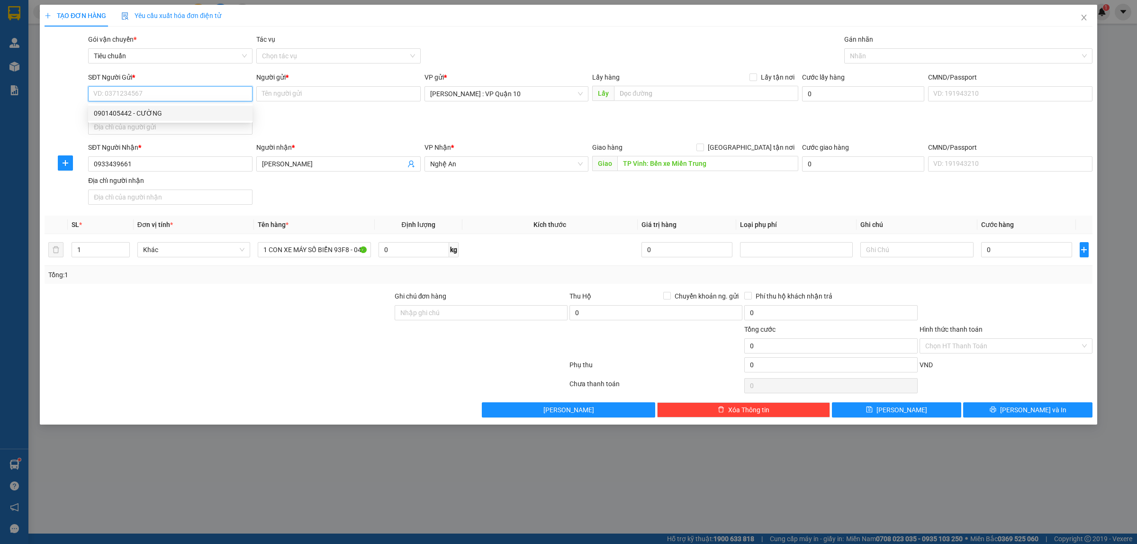
paste input "0933439661"
type input "0933439661"
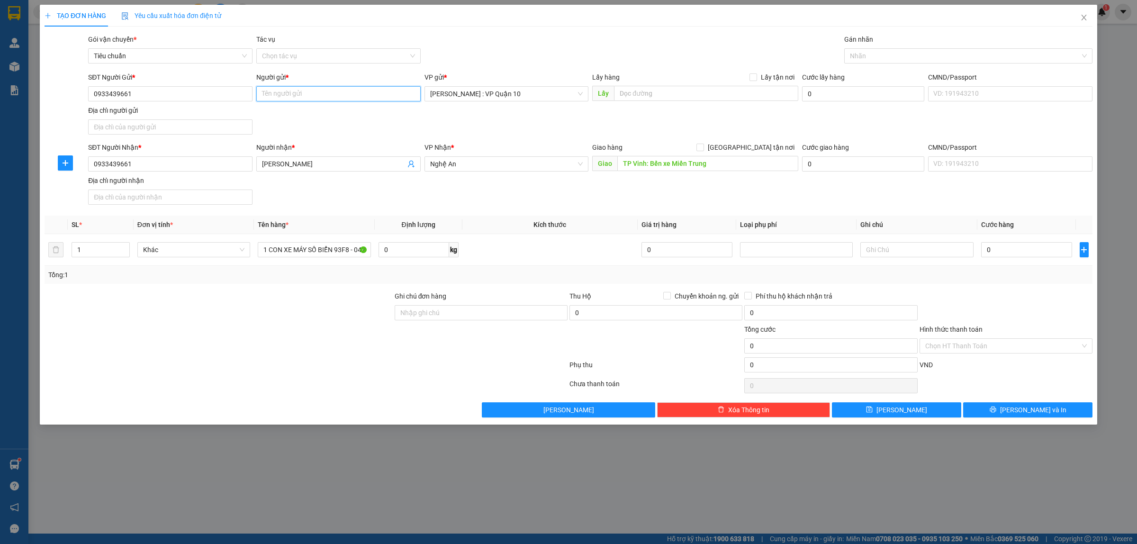
click at [278, 95] on input "Người gửi *" at bounding box center [338, 93] width 164 height 15
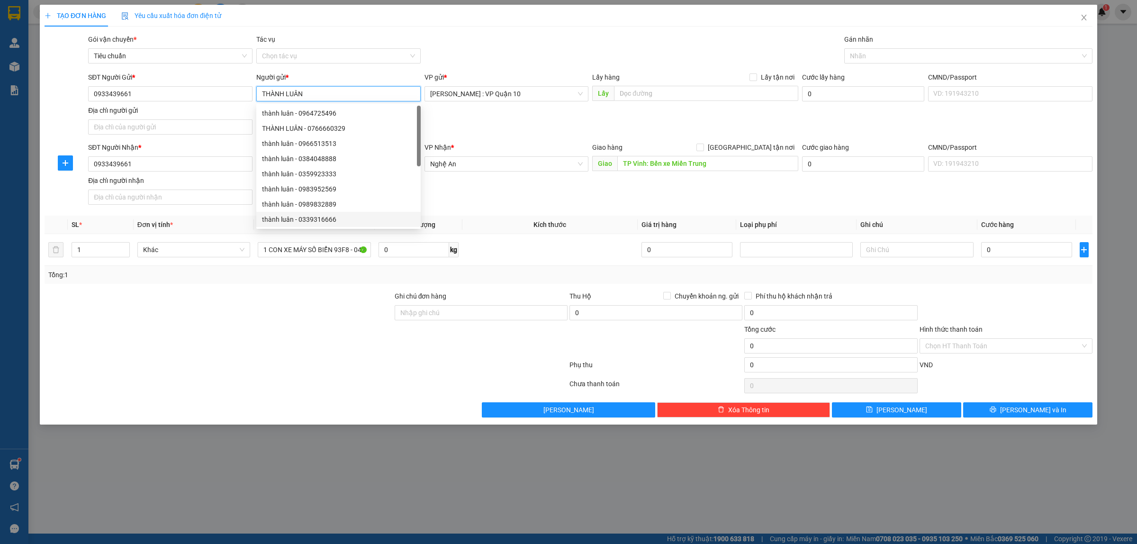
type input "THÀNH LUÂN"
click at [323, 380] on div at bounding box center [306, 385] width 525 height 19
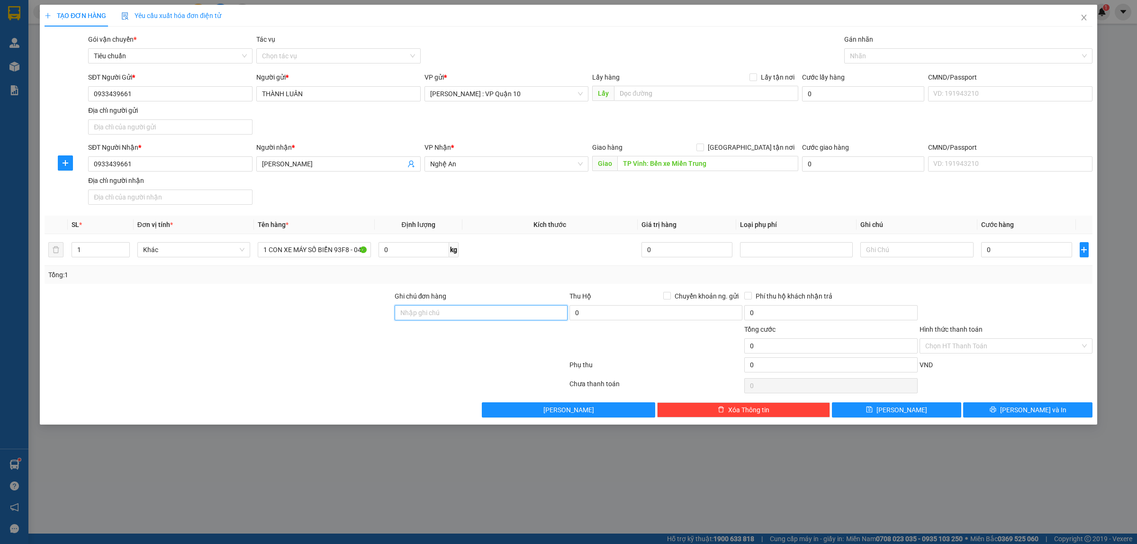
click at [452, 313] on input "Ghi chú đơn hàng" at bounding box center [481, 312] width 173 height 15
type input "CÓ CHÌA KHÓA VÀ CAVET ĐI KÈM"
click at [1023, 284] on div "Tổng: 1" at bounding box center [569, 275] width 1048 height 18
click at [868, 53] on div at bounding box center [964, 55] width 234 height 11
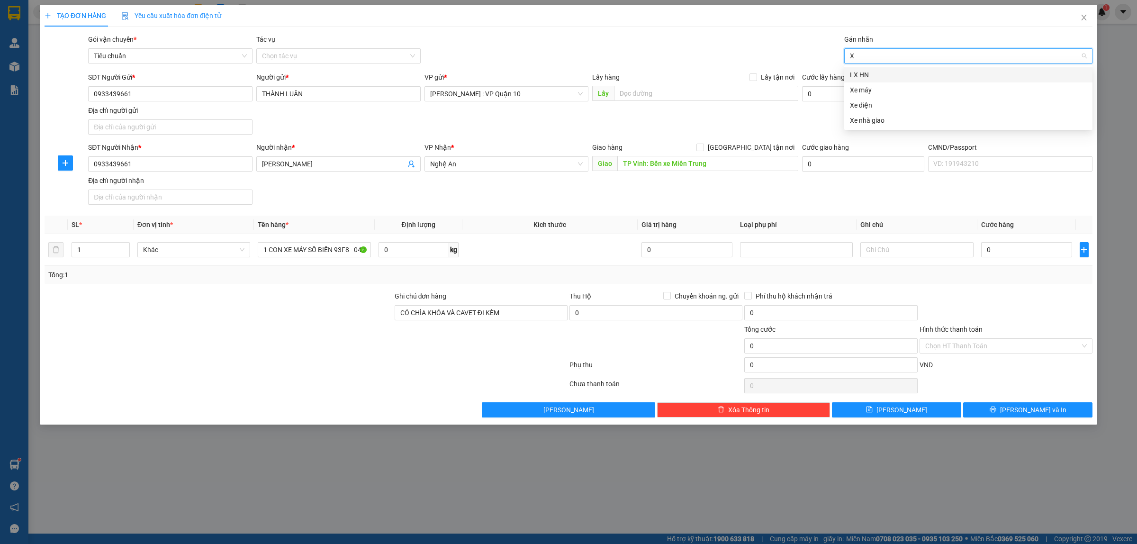
type input "XE"
click at [858, 72] on div "Xe máy" at bounding box center [968, 75] width 237 height 10
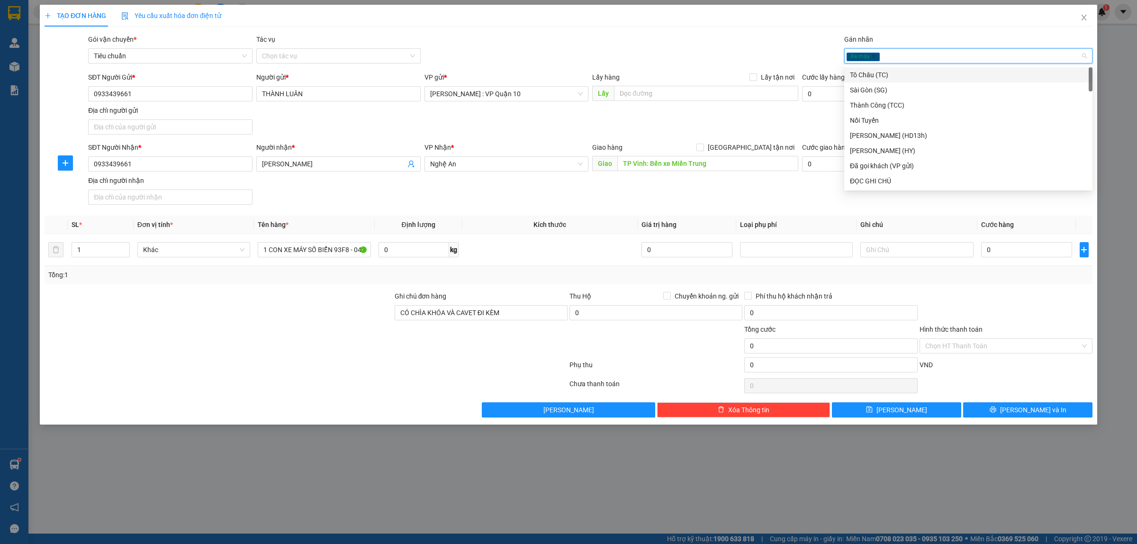
click at [700, 44] on div "Gói vận chuyển * Tiêu chuẩn Tác vụ Chọn tác vụ Gán nhãn Xe máy" at bounding box center [590, 50] width 1008 height 33
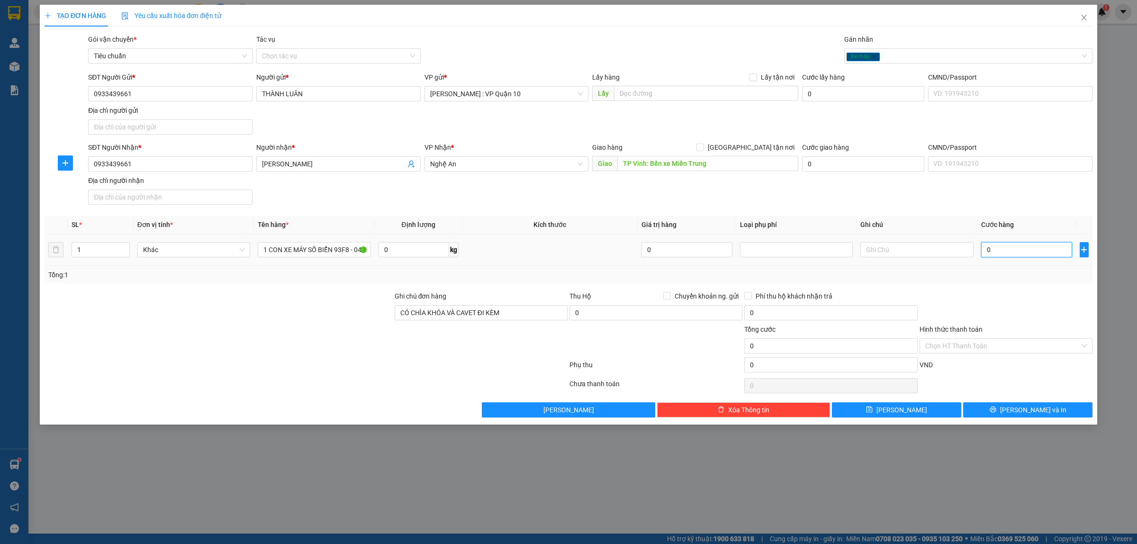
click at [1007, 254] on input "0" at bounding box center [1026, 249] width 91 height 15
type input "80"
type input "820"
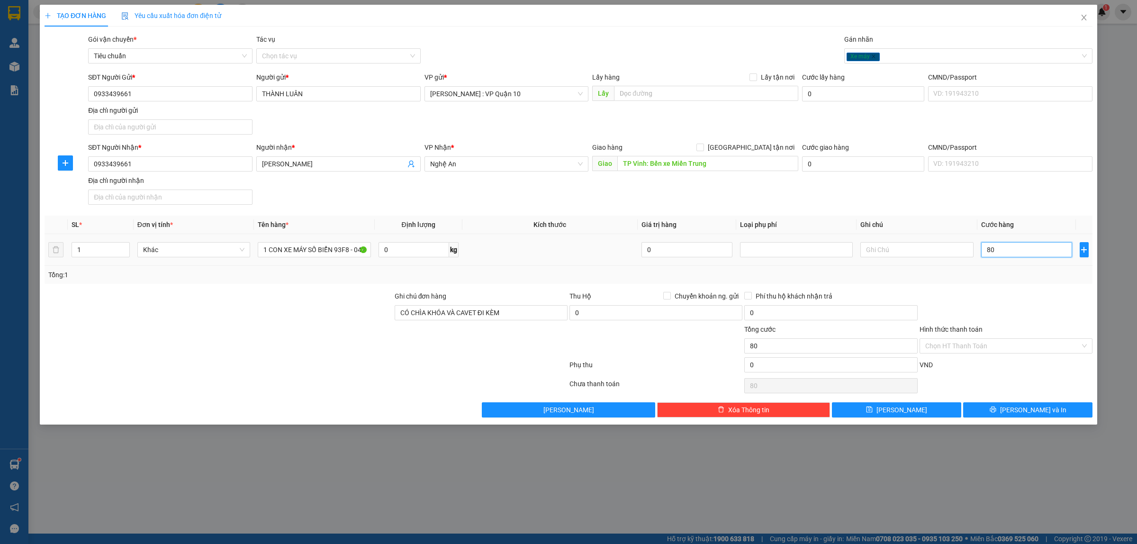
type input "820"
type input "8.200"
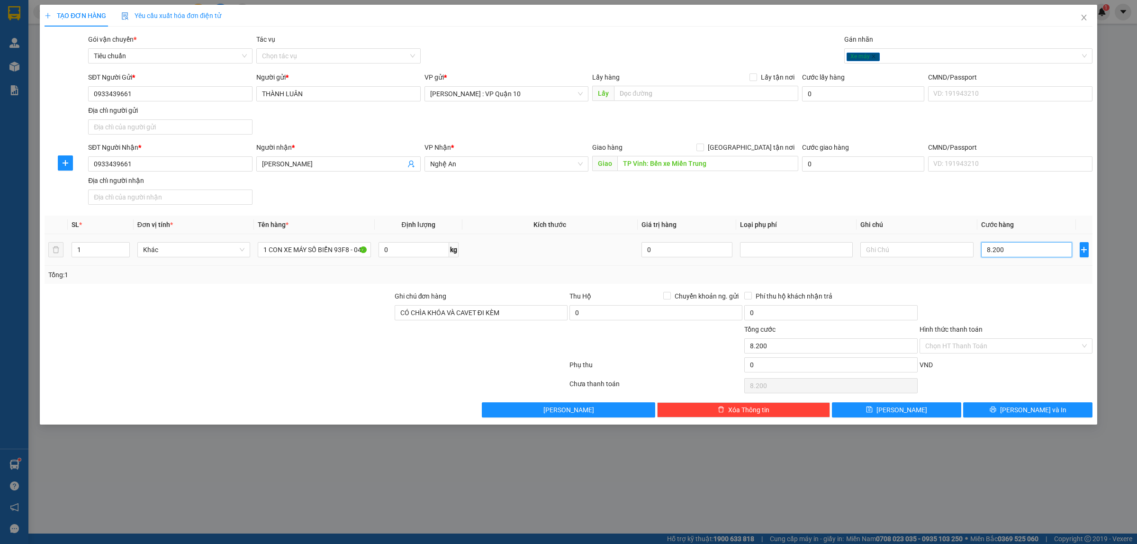
type input "82.000"
type input "820.000"
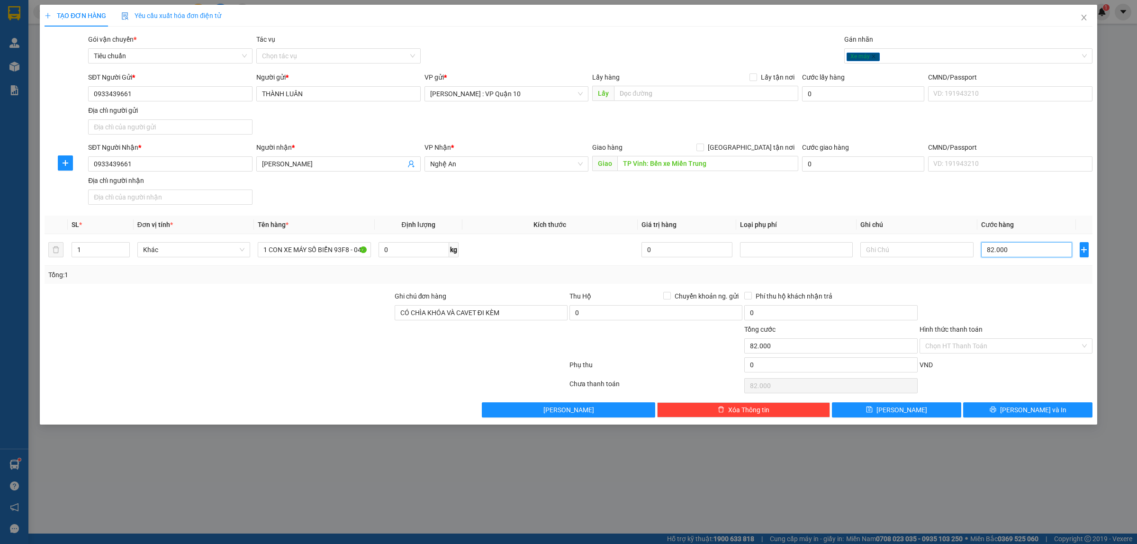
type input "820.000"
click at [1009, 406] on button "[PERSON_NAME] và In" at bounding box center [1027, 409] width 129 height 15
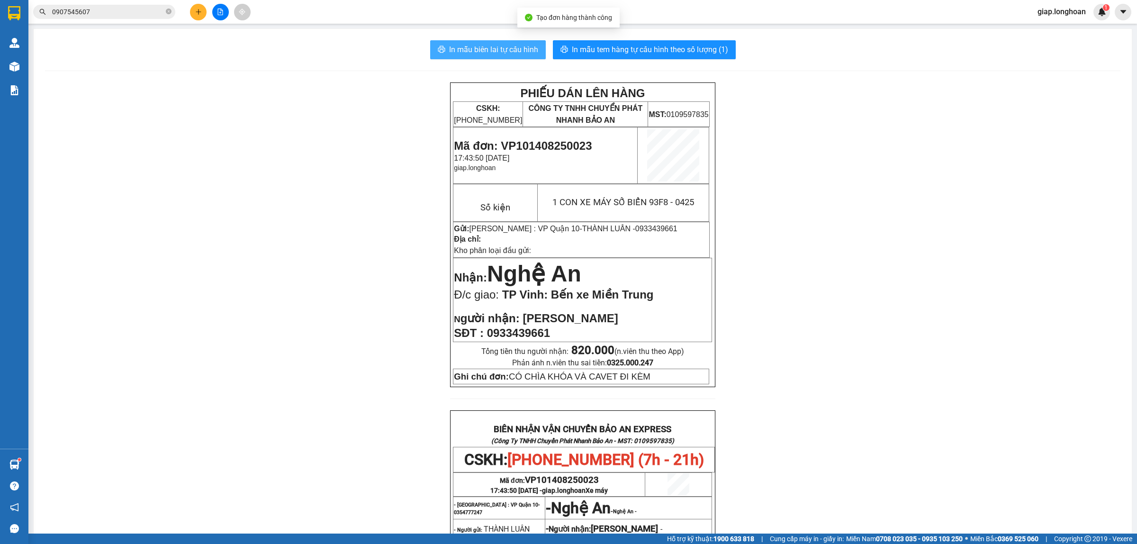
click at [494, 44] on span "In mẫu biên lai tự cấu hình" at bounding box center [493, 50] width 89 height 12
drag, startPoint x: 823, startPoint y: 160, endPoint x: 817, endPoint y: 152, distance: 10.5
click at [823, 160] on div "PHIẾU DÁN LÊN HÀNG CSKH: [PHONE_NUMBER] CÔNG TY TNHH CHUYỂN PHÁT NHANH BẢO AN M…" at bounding box center [582, 462] width 1075 height 761
click at [651, 46] on span "In mẫu tem hàng tự cấu hình theo số lượng (1)" at bounding box center [650, 50] width 156 height 12
click at [192, 12] on button at bounding box center [198, 12] width 17 height 17
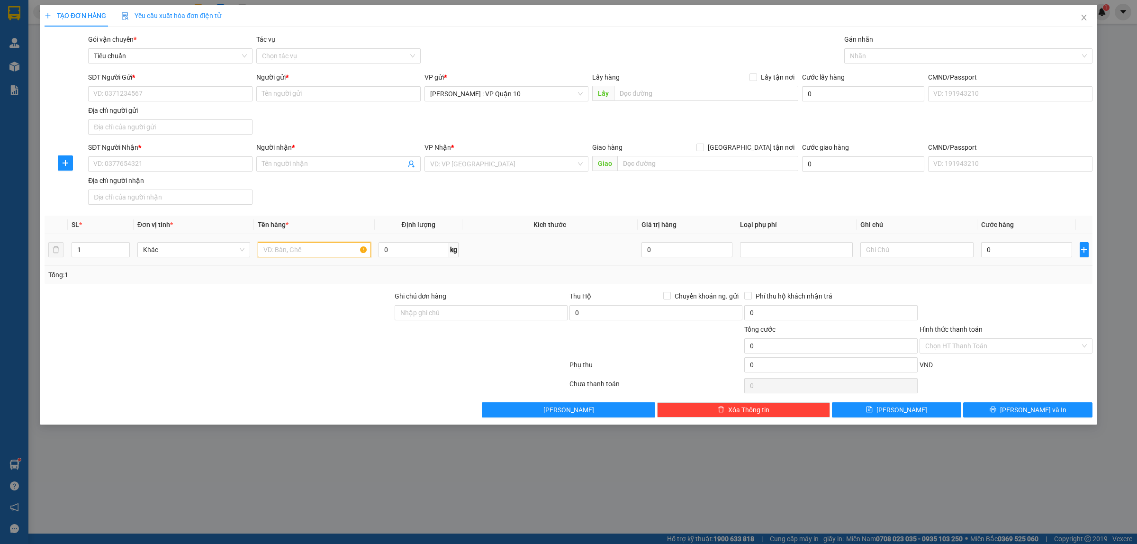
click at [267, 253] on input "text" at bounding box center [314, 249] width 113 height 15
type input "1 BAO TẢI NÂU"
click at [292, 293] on div at bounding box center [219, 307] width 350 height 33
click at [147, 160] on input "SĐT Người Nhận *" at bounding box center [170, 163] width 164 height 15
click at [664, 297] on input "Chuyển khoản ng. gửi" at bounding box center [666, 295] width 7 height 7
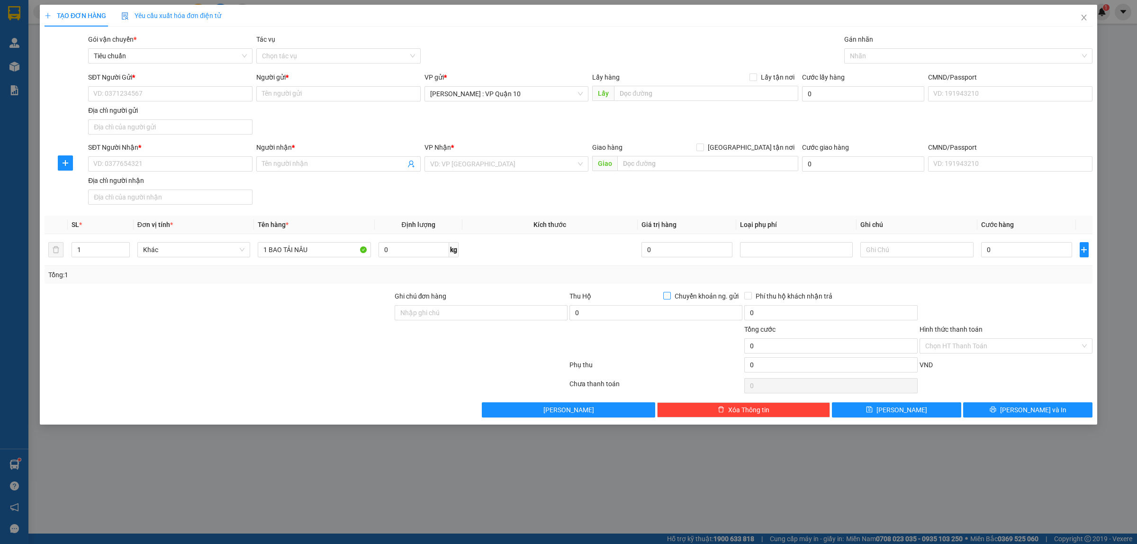
checkbox input "true"
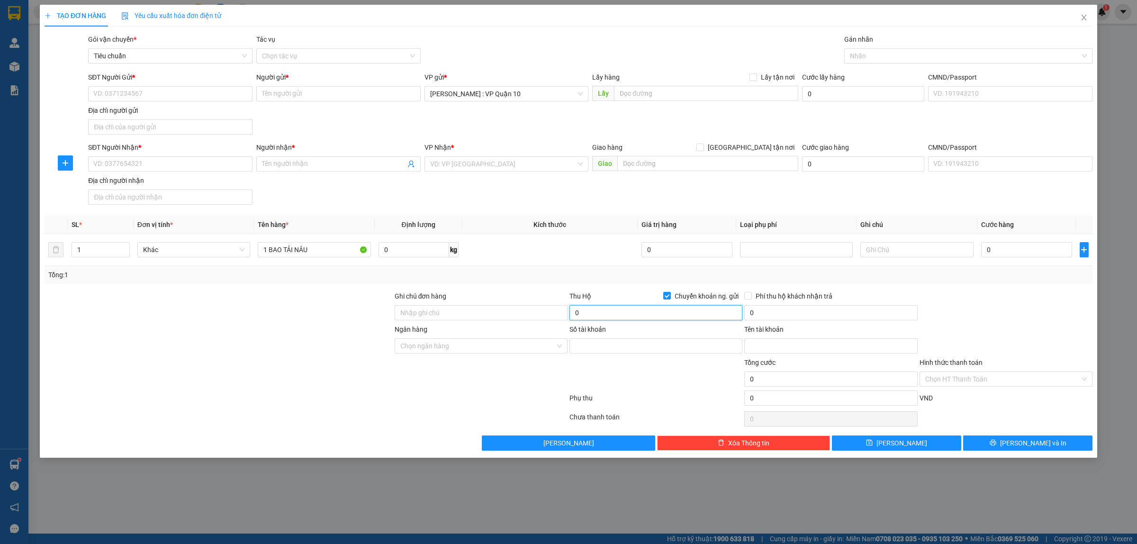
click at [615, 312] on input "0" at bounding box center [655, 312] width 173 height 15
type input "2.800.000"
click at [145, 166] on input "SĐT Người Nhận *" at bounding box center [170, 163] width 164 height 15
type input "0931873888"
click at [276, 165] on input "Người nhận *" at bounding box center [334, 164] width 144 height 10
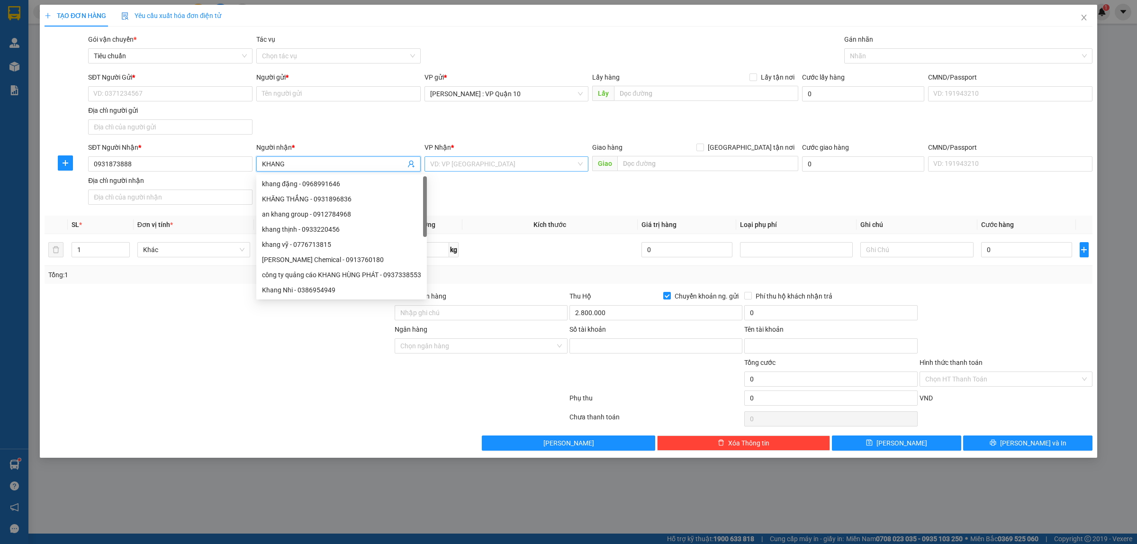
type input "KHANG"
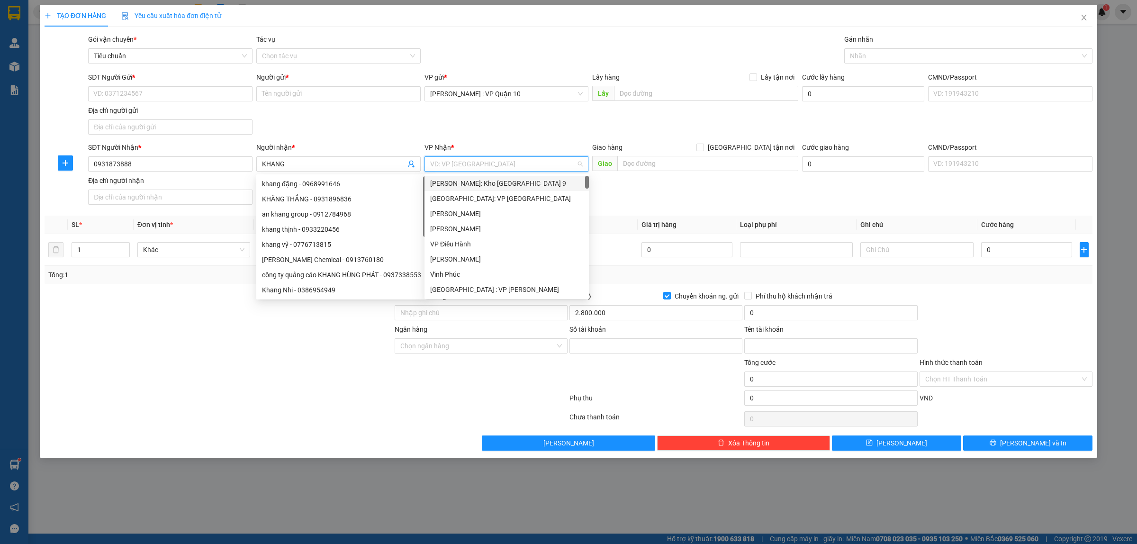
click at [459, 164] on input "search" at bounding box center [503, 164] width 146 height 14
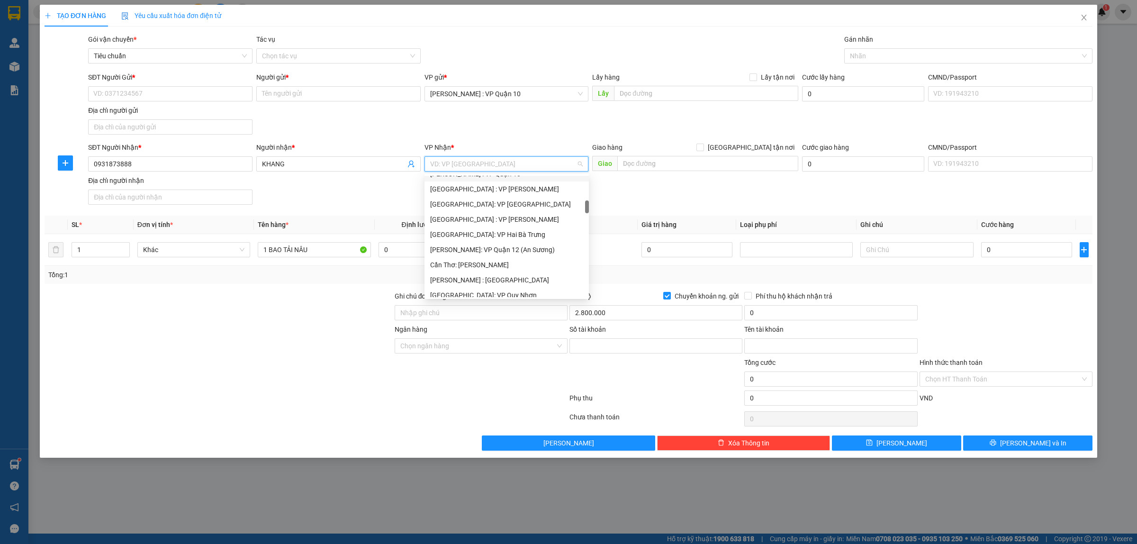
scroll to position [296, 0]
drag, startPoint x: 482, startPoint y: 280, endPoint x: 618, endPoint y: 178, distance: 170.3
click at [481, 280] on div "[GEOGRAPHIC_DATA]: Kho Văn Điển Thanh Trì" at bounding box center [506, 281] width 153 height 10
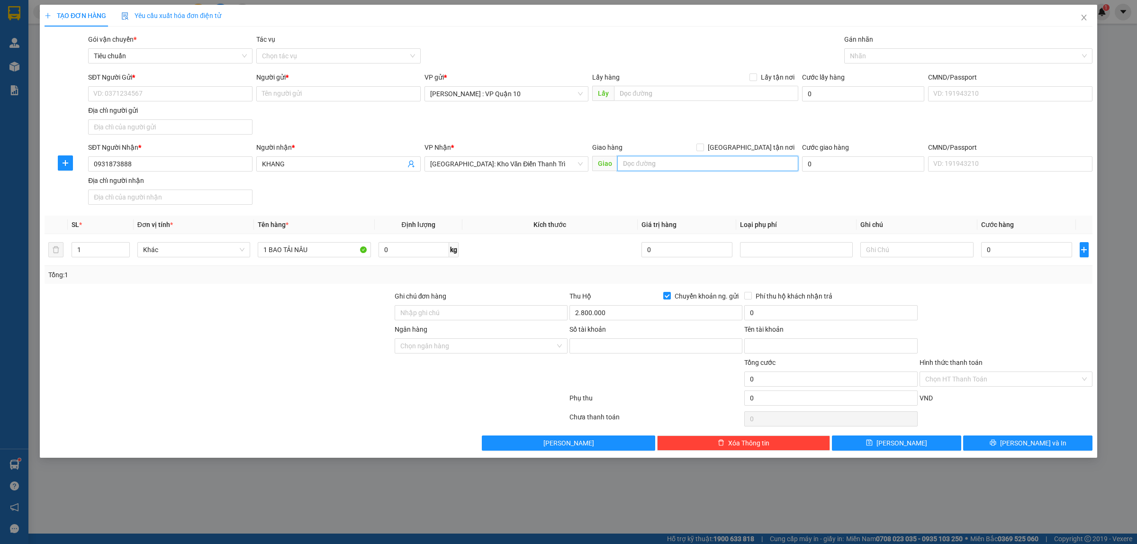
click at [641, 160] on input "text" at bounding box center [707, 163] width 181 height 15
type input "143 KHU SAU HÀNG ( ĐƯỜNG 427 SONG KHÊ [GEOGRAPHIC_DATA] - [GEOGRAPHIC_DATA]"
drag, startPoint x: 752, startPoint y: 148, endPoint x: 852, endPoint y: 81, distance: 119.6
click at [703, 147] on input "[GEOGRAPHIC_DATA] tận nơi" at bounding box center [699, 147] width 7 height 7
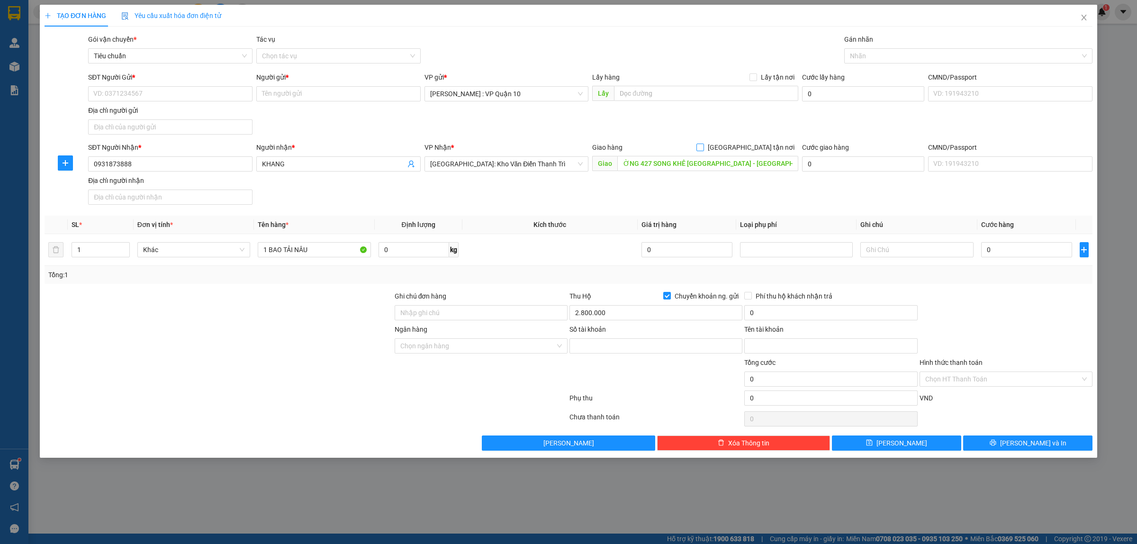
checkbox input "true"
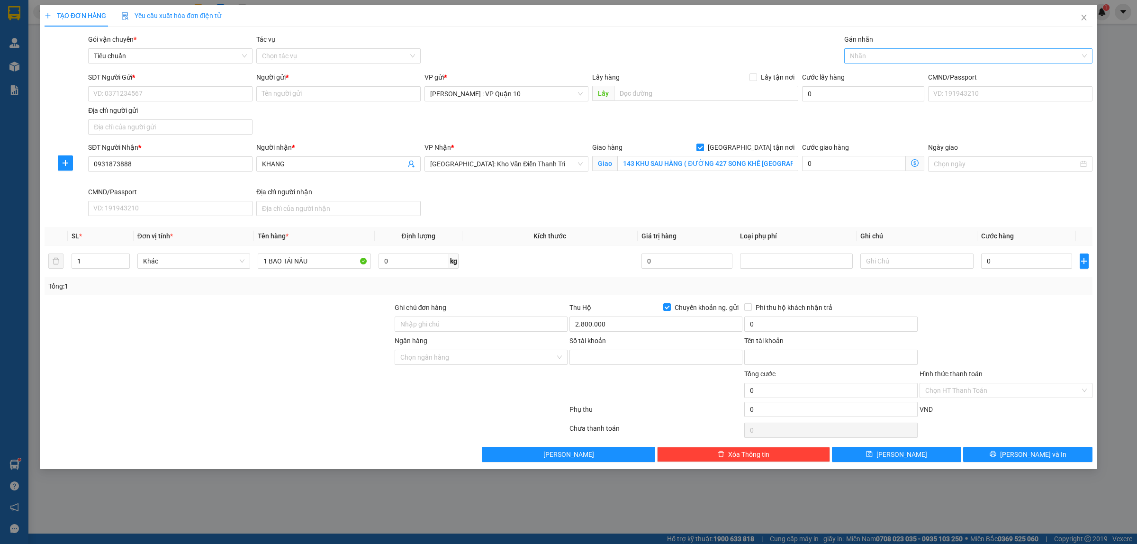
click at [866, 53] on div at bounding box center [964, 55] width 234 height 11
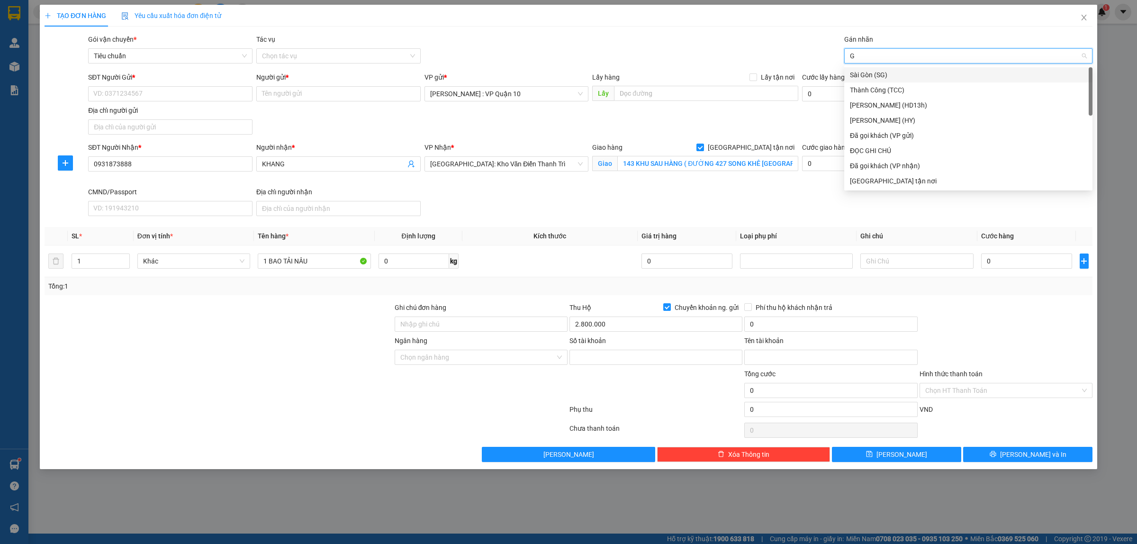
type input "GI"
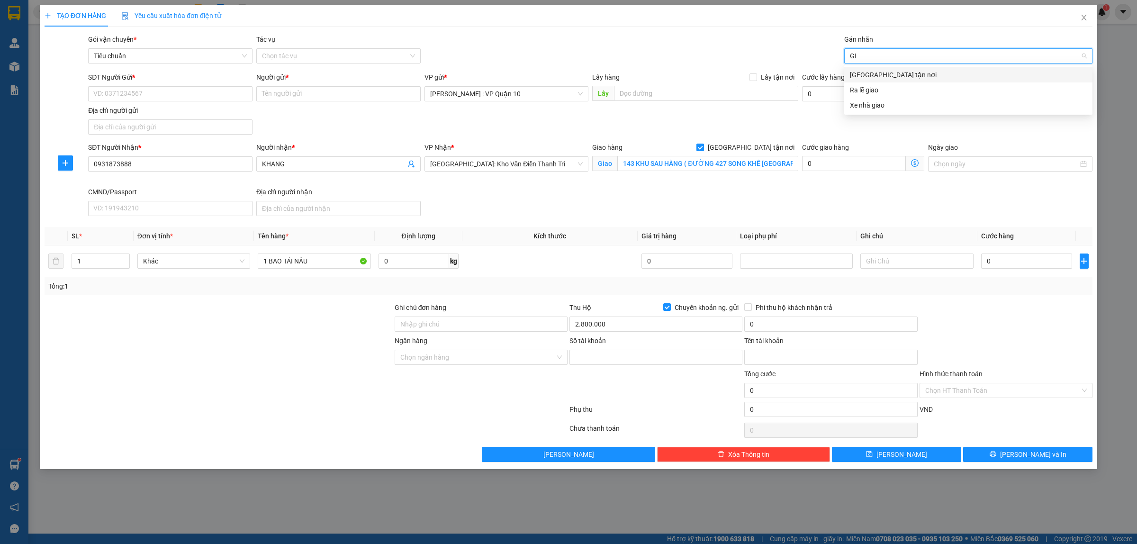
drag, startPoint x: 865, startPoint y: 74, endPoint x: 657, endPoint y: 33, distance: 212.0
click at [861, 73] on div "[GEOGRAPHIC_DATA] tận nơi" at bounding box center [968, 75] width 237 height 10
drag, startPoint x: 655, startPoint y: 32, endPoint x: 391, endPoint y: 88, distance: 269.8
click at [651, 32] on div "TẠO ĐƠN HÀNG Yêu cầu xuất hóa đơn điện tử Transit Pickup Surcharge Ids Transit …" at bounding box center [569, 233] width 1048 height 457
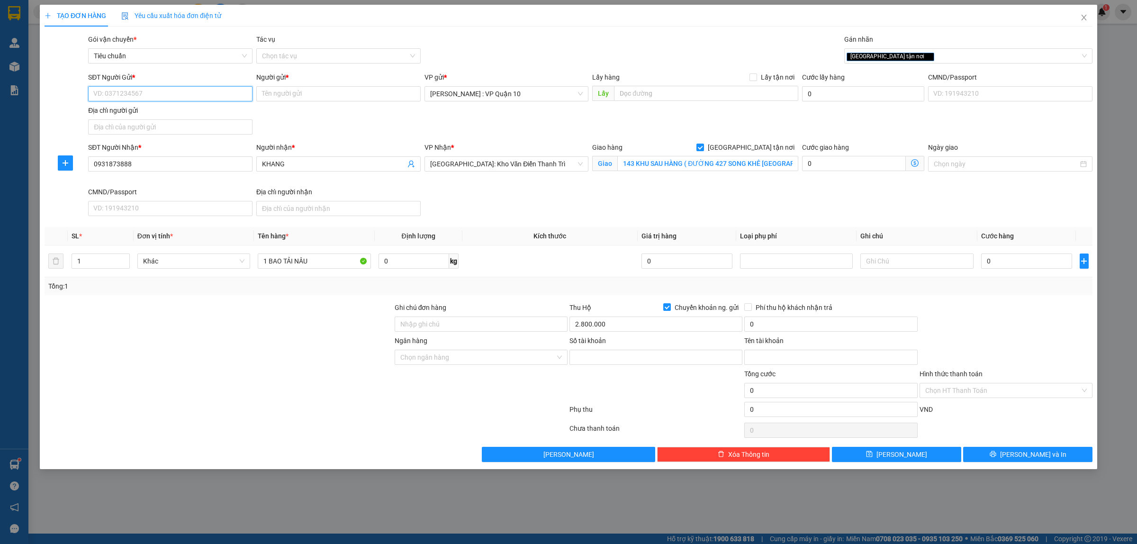
click at [175, 96] on input "SĐT Người Gửi *" at bounding box center [170, 93] width 164 height 15
type input "0903993826"
drag, startPoint x: 108, startPoint y: 112, endPoint x: 115, endPoint y: 118, distance: 9.4
click at [108, 112] on div "0903993826 - hữu" at bounding box center [170, 113] width 153 height 10
type input "hữu"
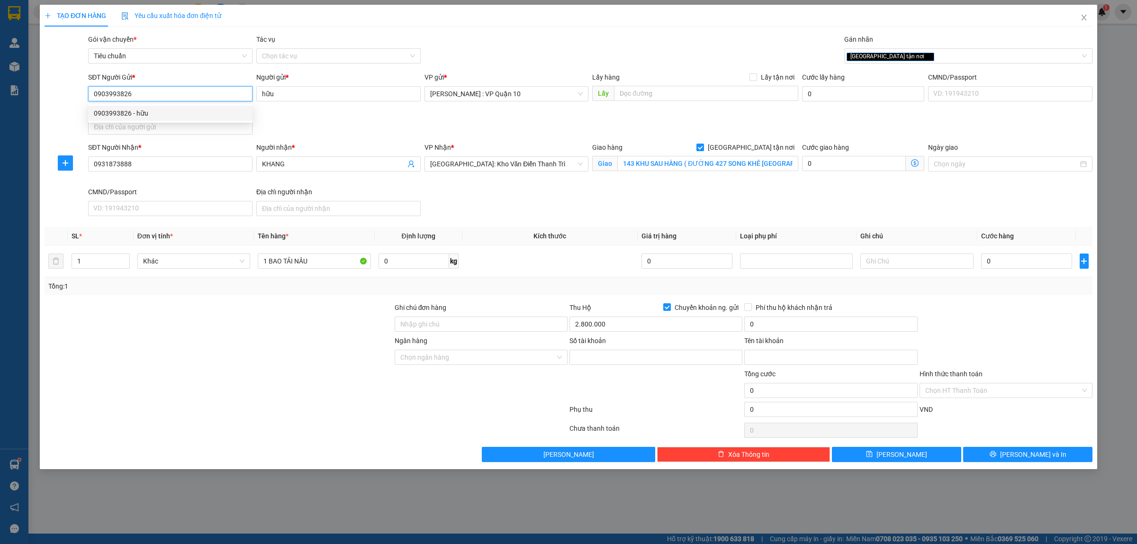
type input "993826"
type input "lý cắm giẩu"
type input "0903993826"
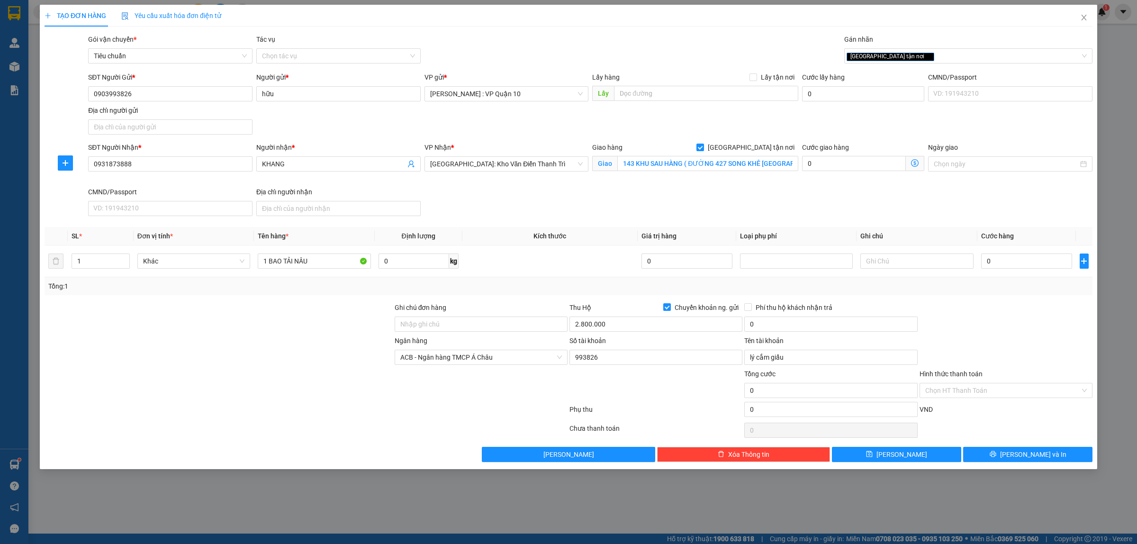
click at [249, 370] on div at bounding box center [219, 385] width 350 height 33
type input "20.000"
click at [988, 297] on div "Transit Pickup Surcharge Ids Transit Deliver Surcharge Ids Transit Deliver Surc…" at bounding box center [569, 248] width 1048 height 428
click at [1020, 263] on input "0" at bounding box center [1026, 260] width 91 height 15
type input "20"
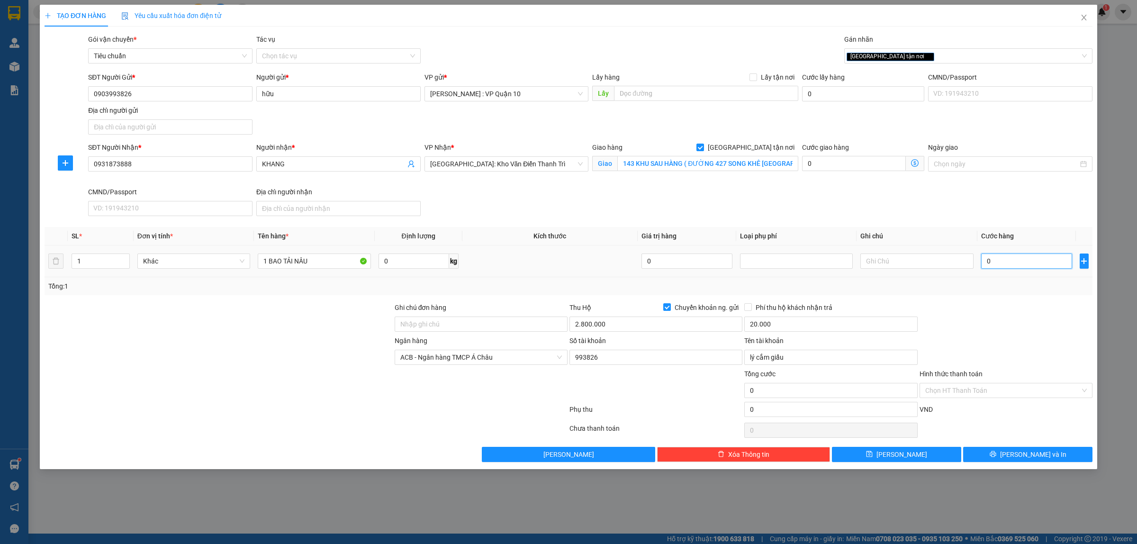
type input "20"
type input "280"
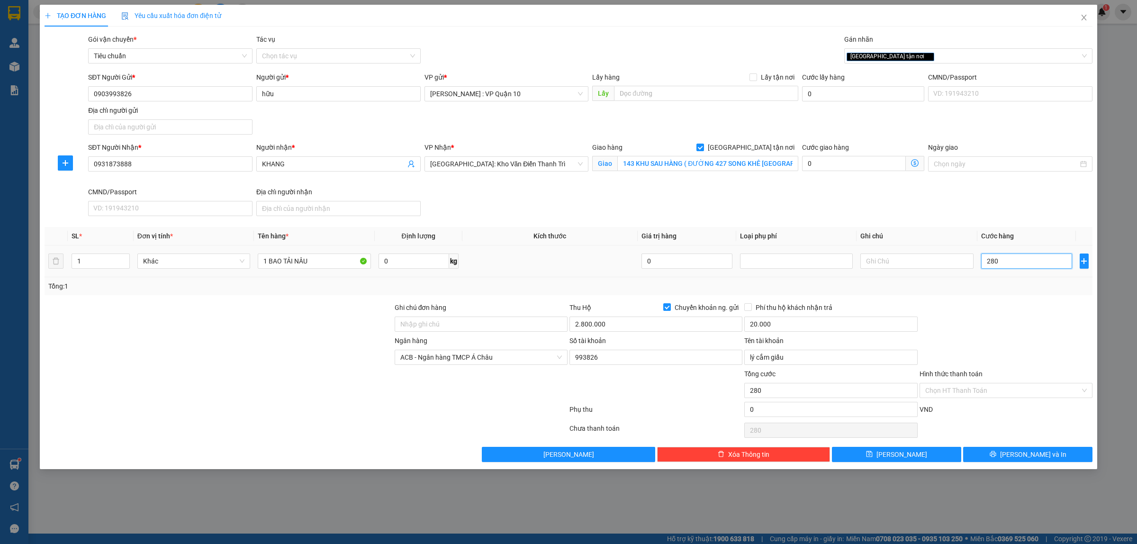
type input "2.800"
type input "28.000"
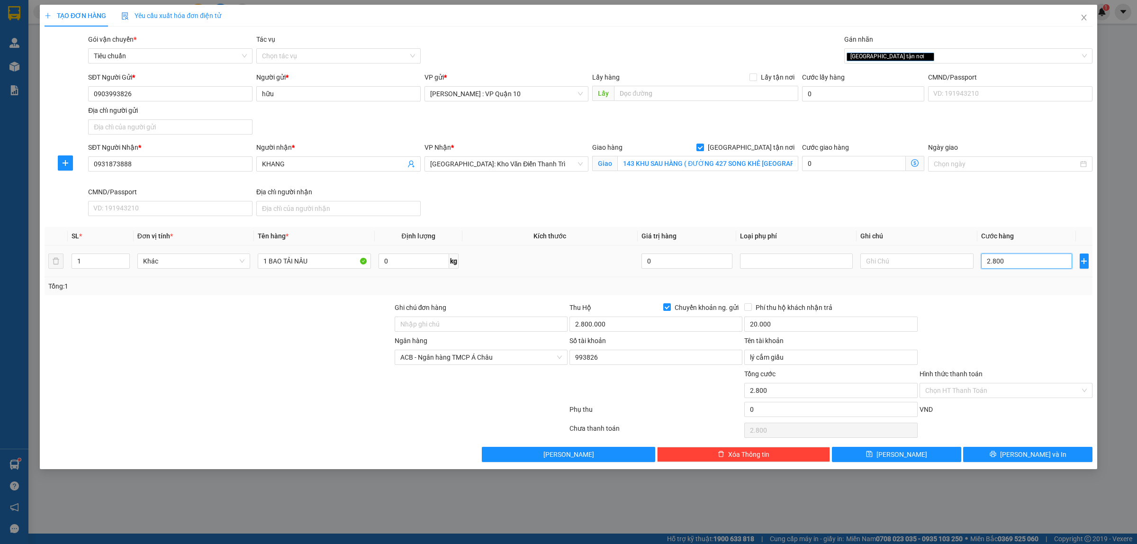
type input "28.000"
type input "280.000"
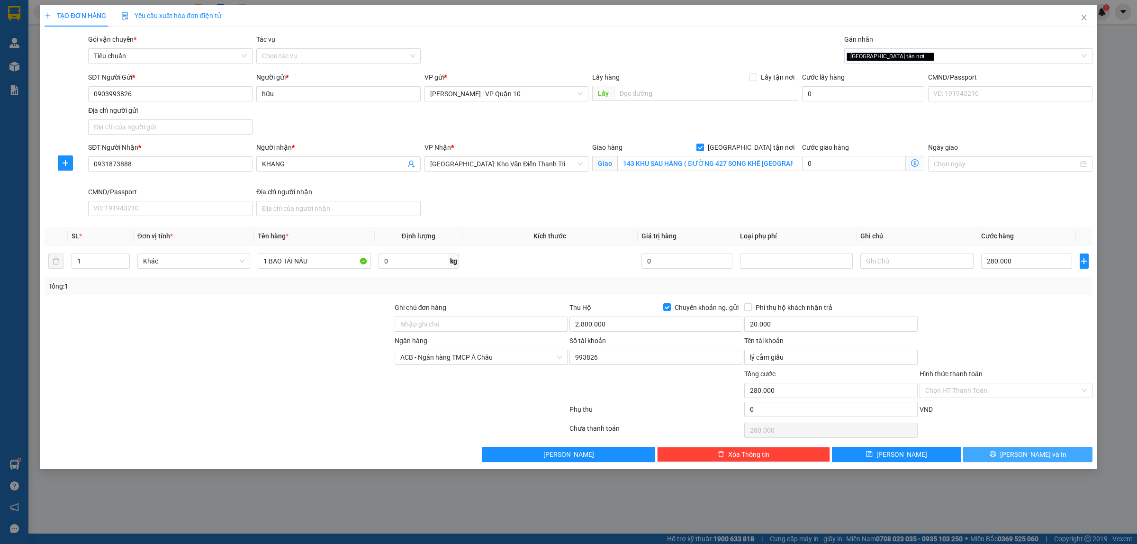
click at [1022, 458] on span "[PERSON_NAME] và In" at bounding box center [1033, 454] width 66 height 10
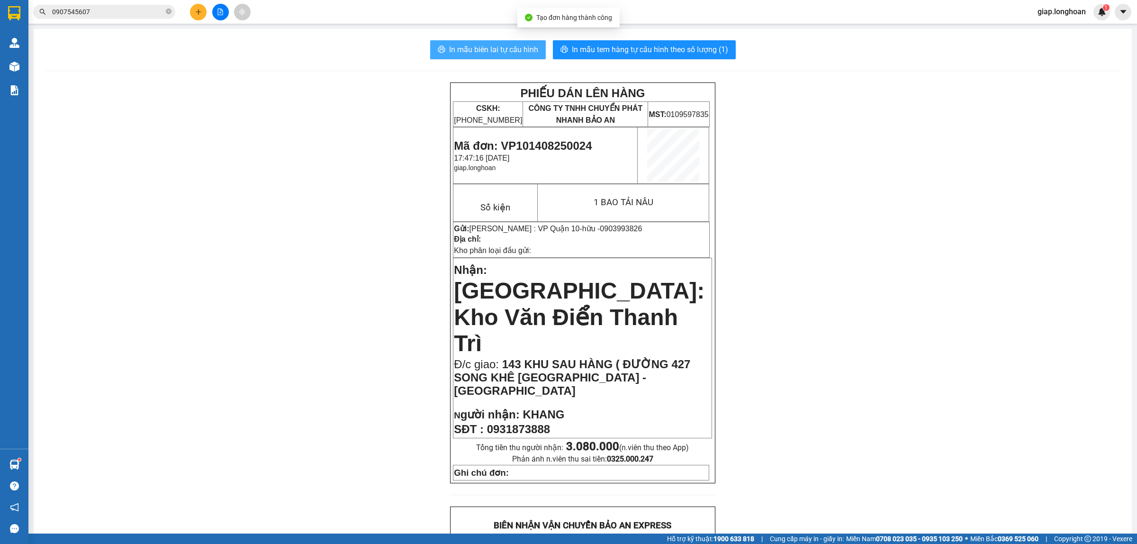
click at [457, 44] on span "In mẫu biên lai tự cấu hình" at bounding box center [493, 50] width 89 height 12
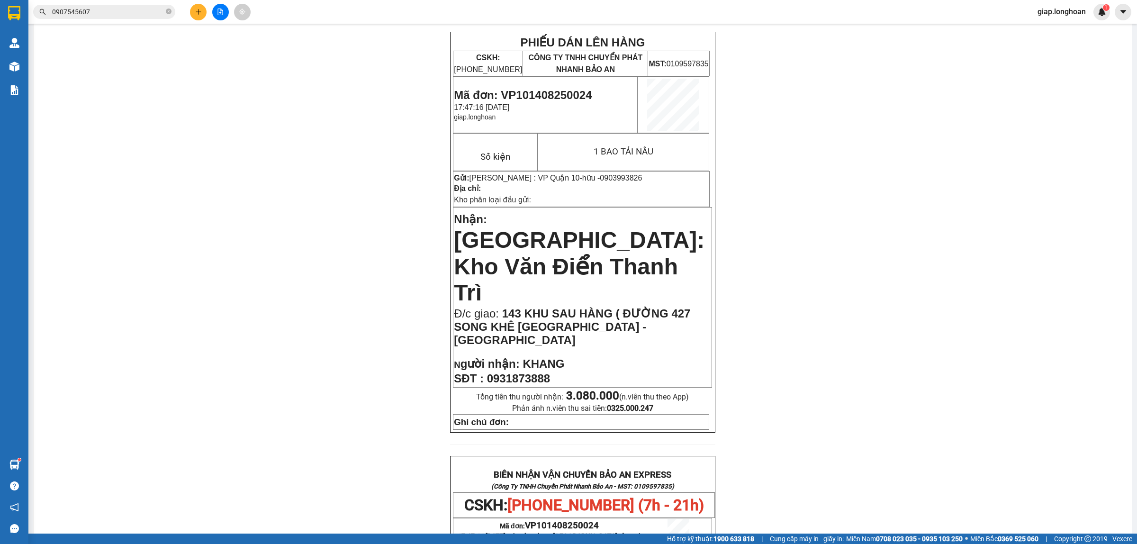
scroll to position [118, 0]
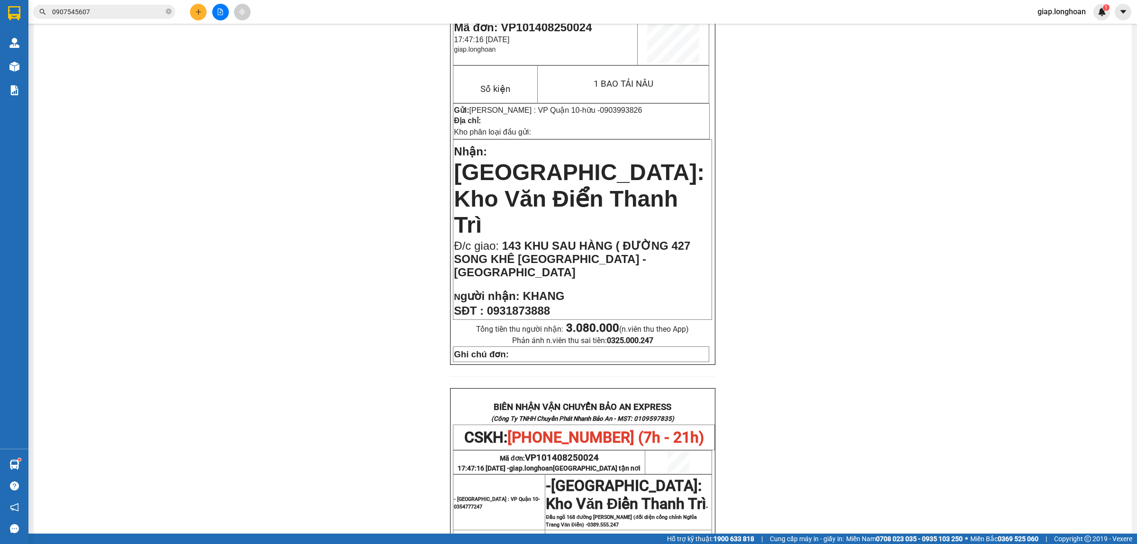
click at [846, 262] on div "PHIẾU DÁN LÊN HÀNG CSKH: [PHONE_NUMBER] CÔNG TY TNHH CHUYỂN PHÁT NHANH BẢO AN M…" at bounding box center [582, 420] width 1075 height 912
click at [921, 312] on div "PHIẾU DÁN LÊN HÀNG CSKH: [PHONE_NUMBER] CÔNG TY TNHH CHUYỂN PHÁT NHANH BẢO AN M…" at bounding box center [582, 420] width 1075 height 912
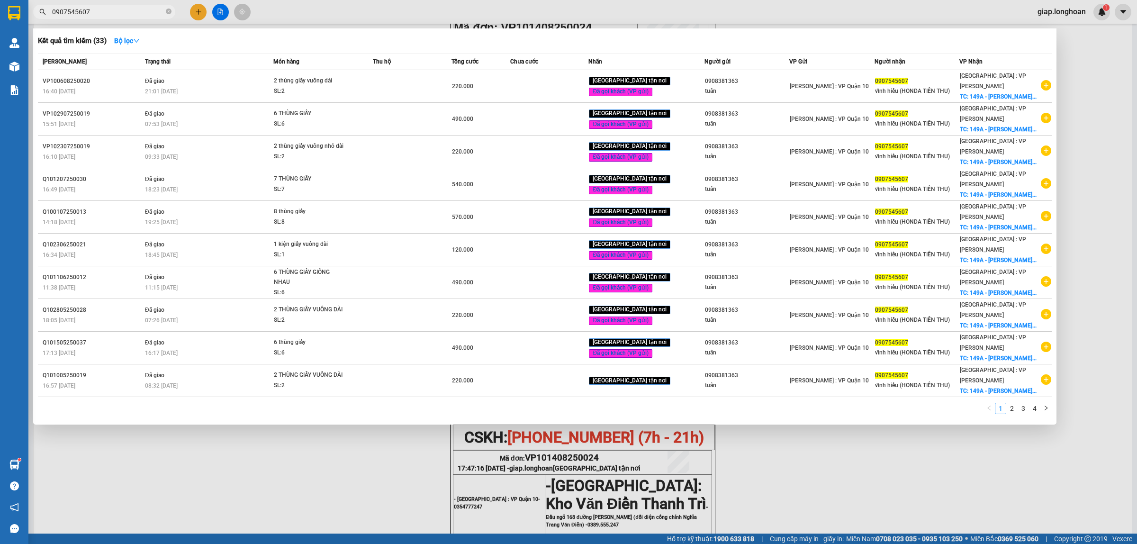
drag, startPoint x: 168, startPoint y: 11, endPoint x: 127, endPoint y: 14, distance: 41.4
click at [165, 11] on span "0907545607" at bounding box center [104, 12] width 142 height 14
click at [169, 12] on icon "close-circle" at bounding box center [169, 12] width 6 height 6
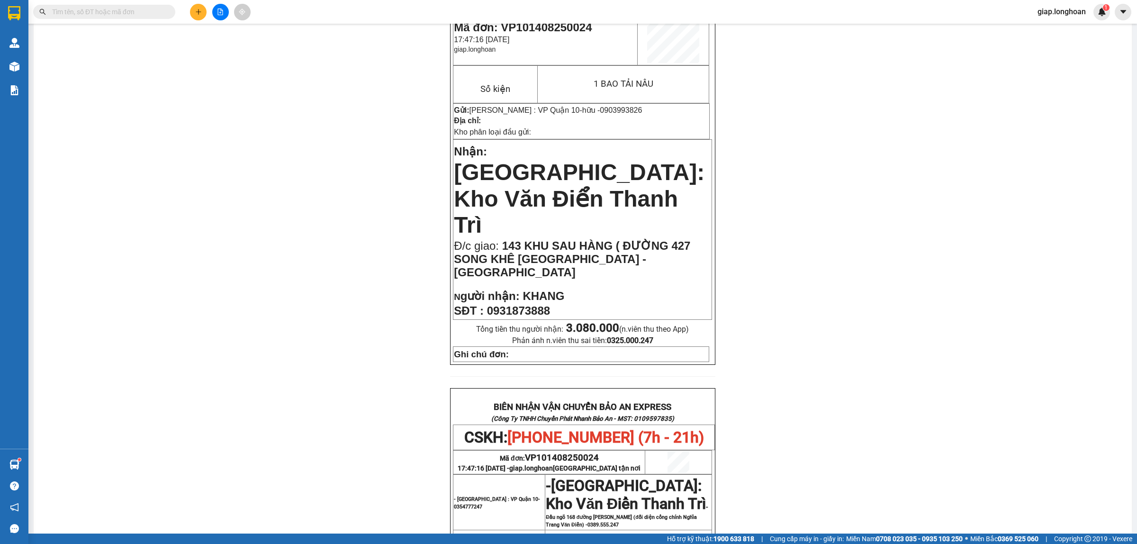
click at [124, 11] on input "text" at bounding box center [108, 12] width 112 height 10
paste input "VP101408250012"
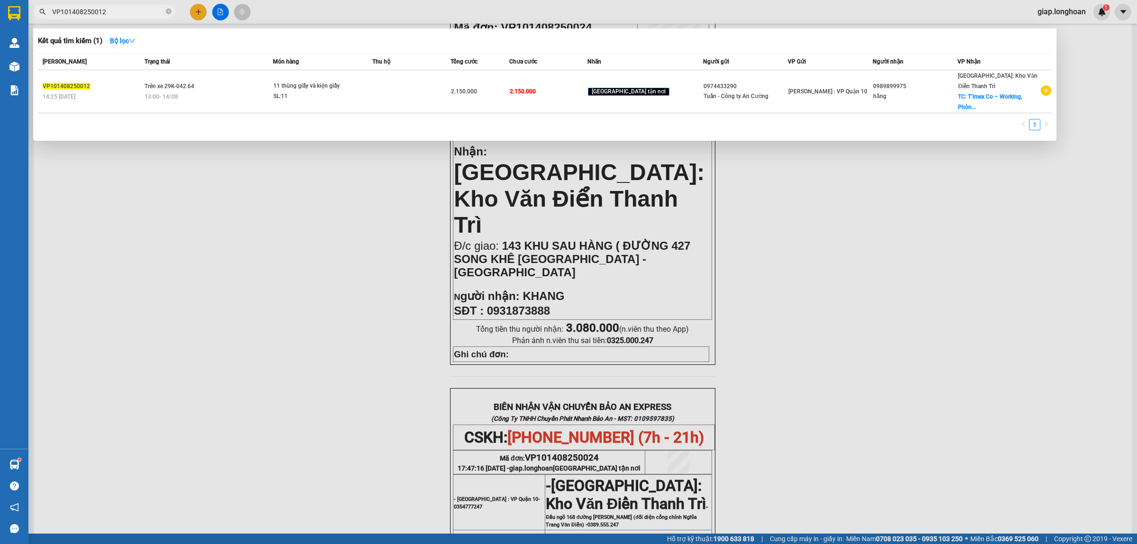
type input "VP101408250012"
drag, startPoint x: 333, startPoint y: 240, endPoint x: 344, endPoint y: 238, distance: 12.0
click at [344, 238] on div at bounding box center [568, 272] width 1137 height 544
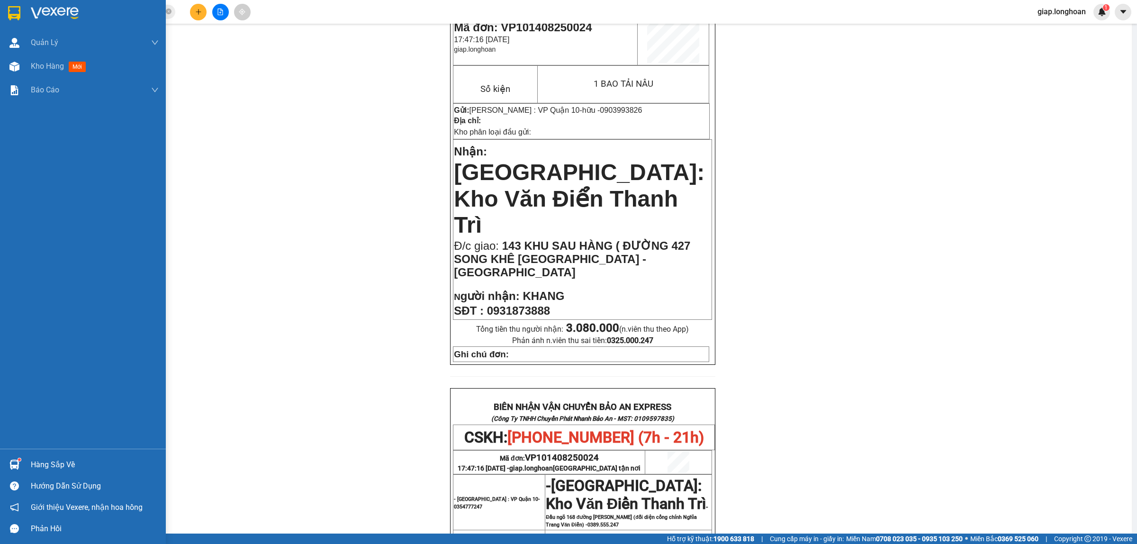
click at [55, 11] on img at bounding box center [55, 13] width 48 height 14
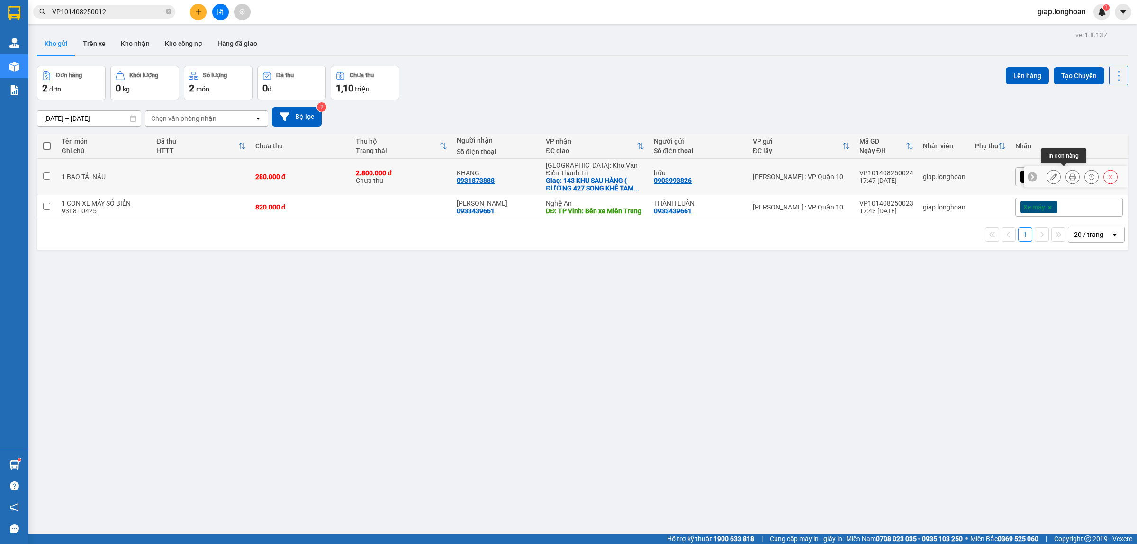
click at [1069, 173] on icon at bounding box center [1072, 176] width 7 height 7
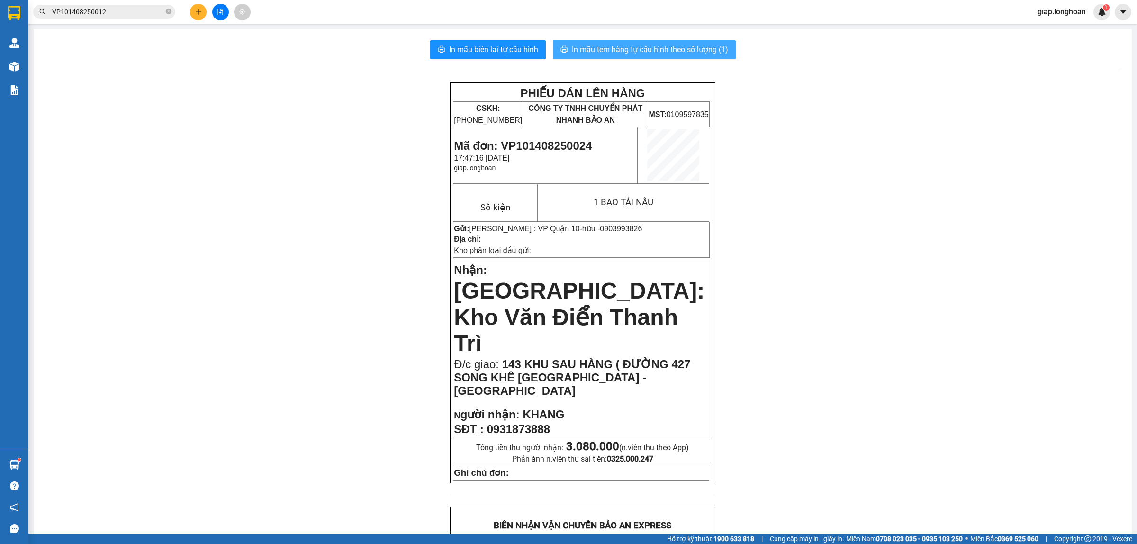
click at [609, 48] on span "In mẫu tem hàng tự cấu hình theo số lượng (1)" at bounding box center [650, 50] width 156 height 12
click at [313, 403] on div "PHIẾU DÁN LÊN HÀNG CSKH: [PHONE_NUMBER] CÔNG TY TNHH CHUYỂN PHÁT NHANH BẢO AN M…" at bounding box center [582, 538] width 1075 height 912
click at [202, 15] on button at bounding box center [198, 12] width 17 height 17
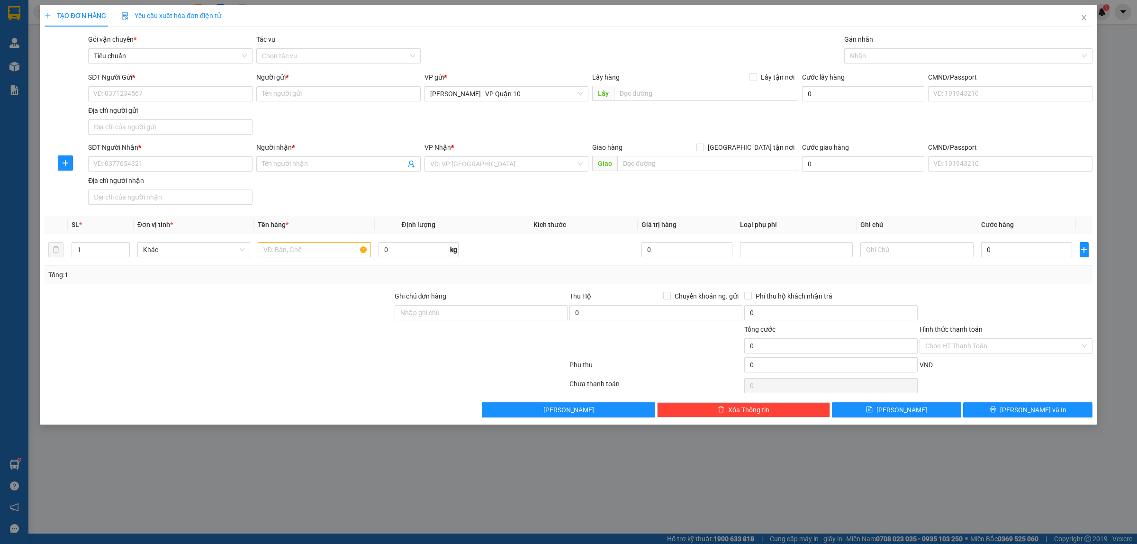
click at [491, 155] on div "VP Nhận *" at bounding box center [506, 149] width 164 height 14
click at [470, 160] on input "search" at bounding box center [503, 164] width 146 height 14
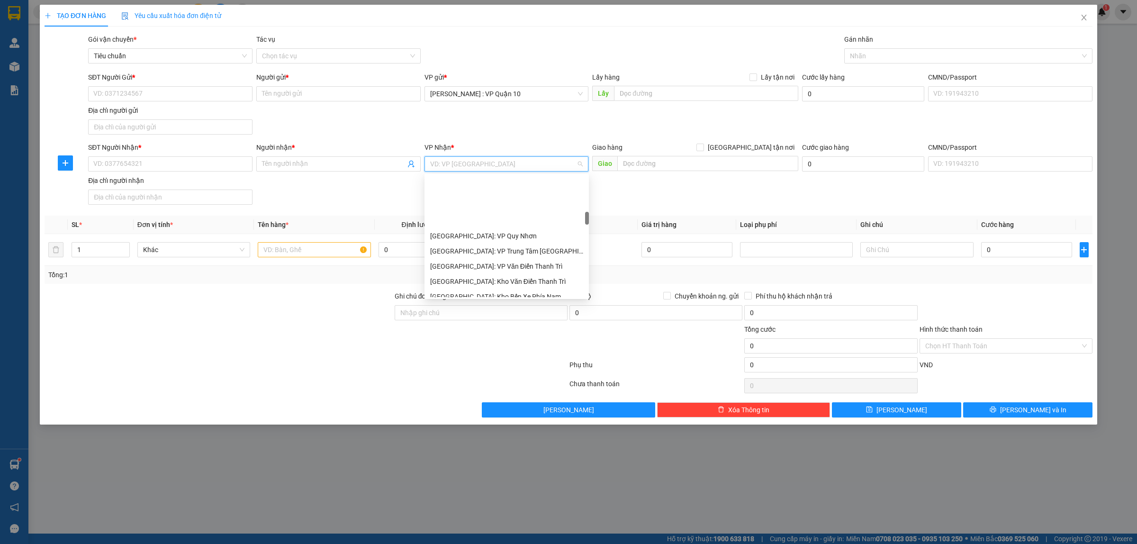
scroll to position [355, 0]
click at [493, 217] on div "[GEOGRAPHIC_DATA]: Kho Văn Điển Thanh Trì" at bounding box center [506, 222] width 153 height 10
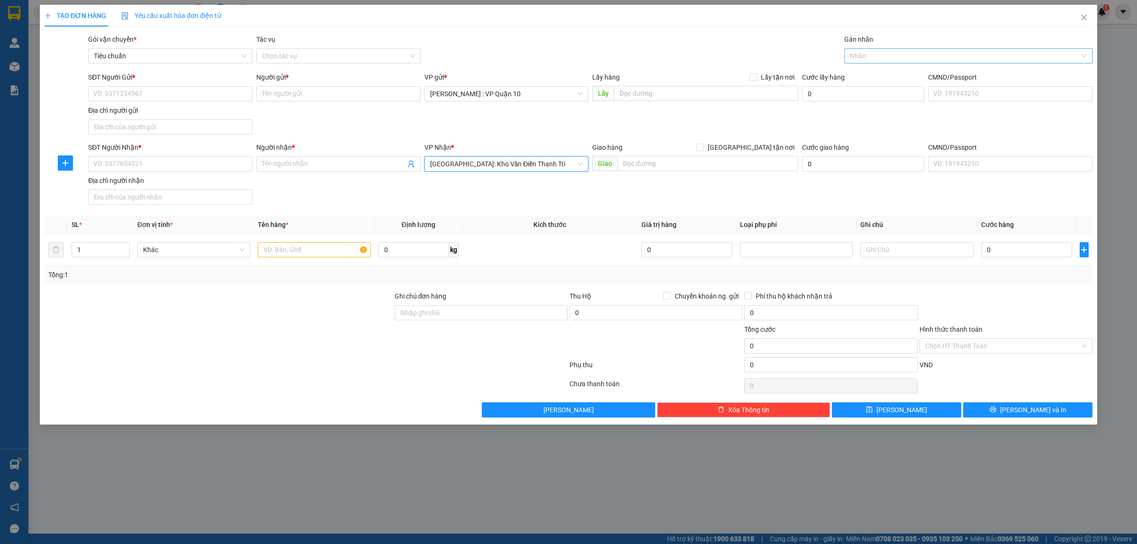
click at [877, 51] on div at bounding box center [964, 55] width 234 height 11
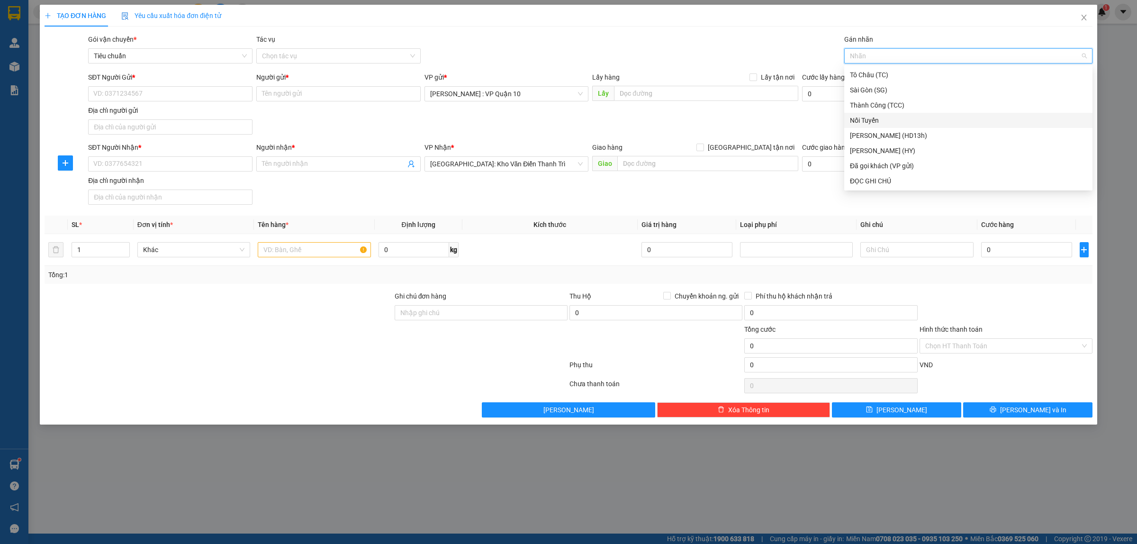
click at [871, 118] on div "Nối Tuyến" at bounding box center [968, 120] width 237 height 10
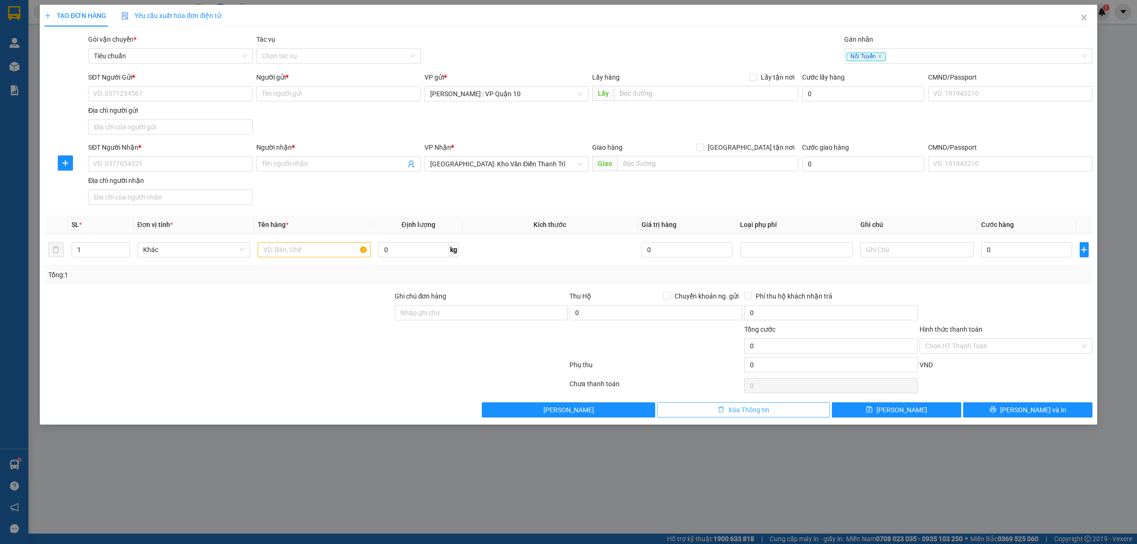
click at [783, 415] on button "Xóa Thông tin" at bounding box center [743, 409] width 173 height 15
click at [872, 56] on div at bounding box center [964, 55] width 234 height 11
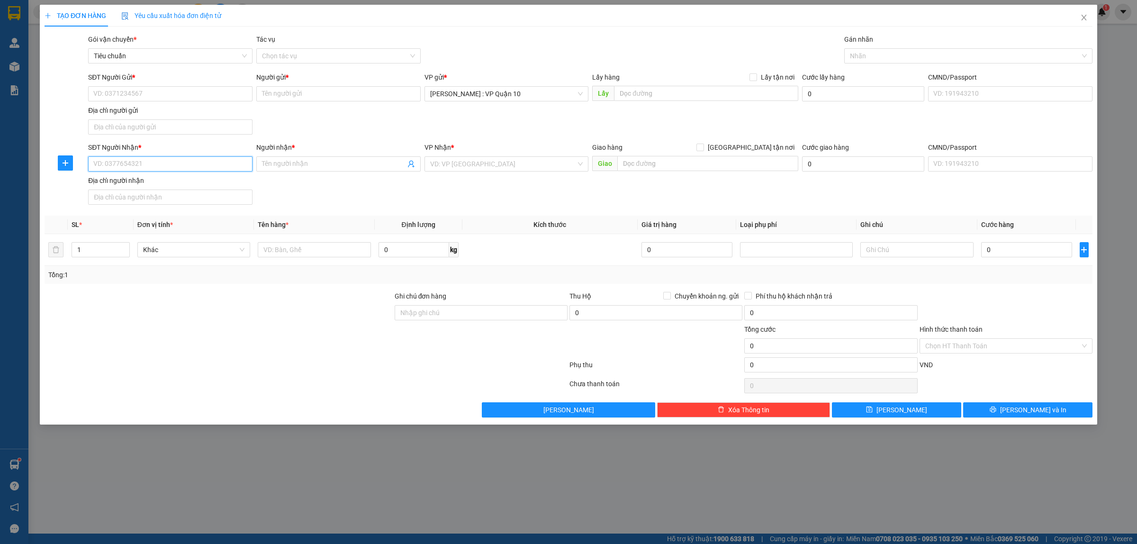
click at [148, 162] on input "SĐT Người Nhận *" at bounding box center [170, 163] width 164 height 15
type input "0585682987"
click at [282, 166] on input "Người nhận *" at bounding box center [334, 164] width 144 height 10
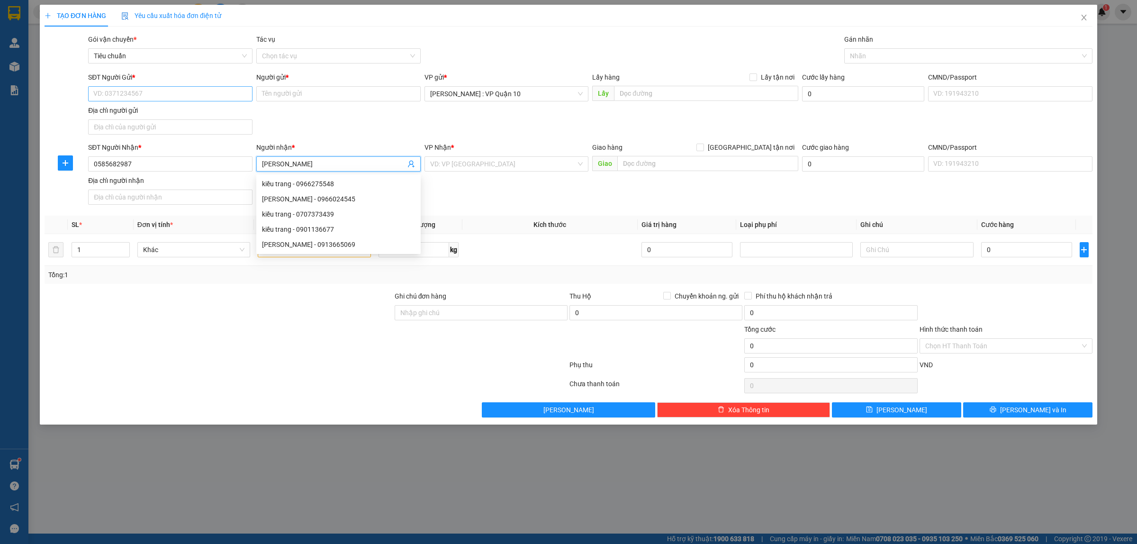
type input "[PERSON_NAME]"
click at [154, 92] on input "SĐT Người Gửi *" at bounding box center [170, 93] width 164 height 15
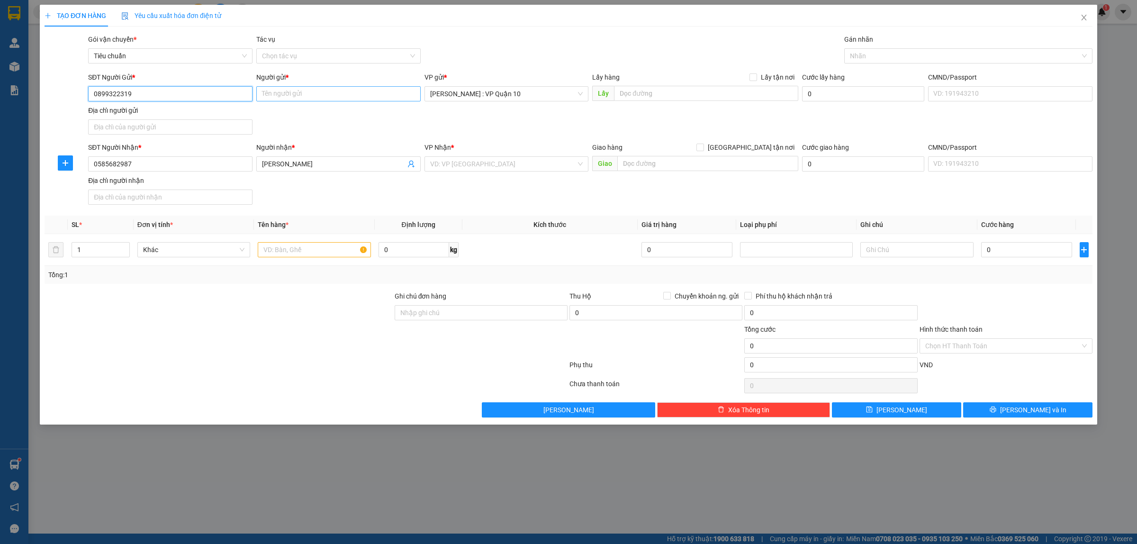
type input "0899322319"
click at [276, 91] on input "Người gửi *" at bounding box center [338, 93] width 164 height 15
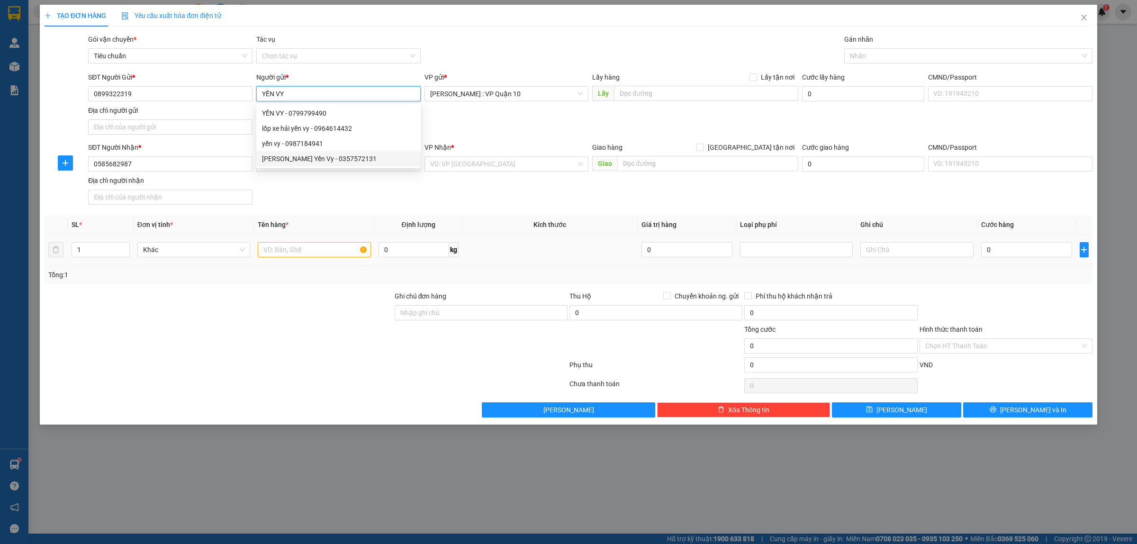
type input "YẾN VY"
click at [266, 252] on input "text" at bounding box center [314, 249] width 113 height 15
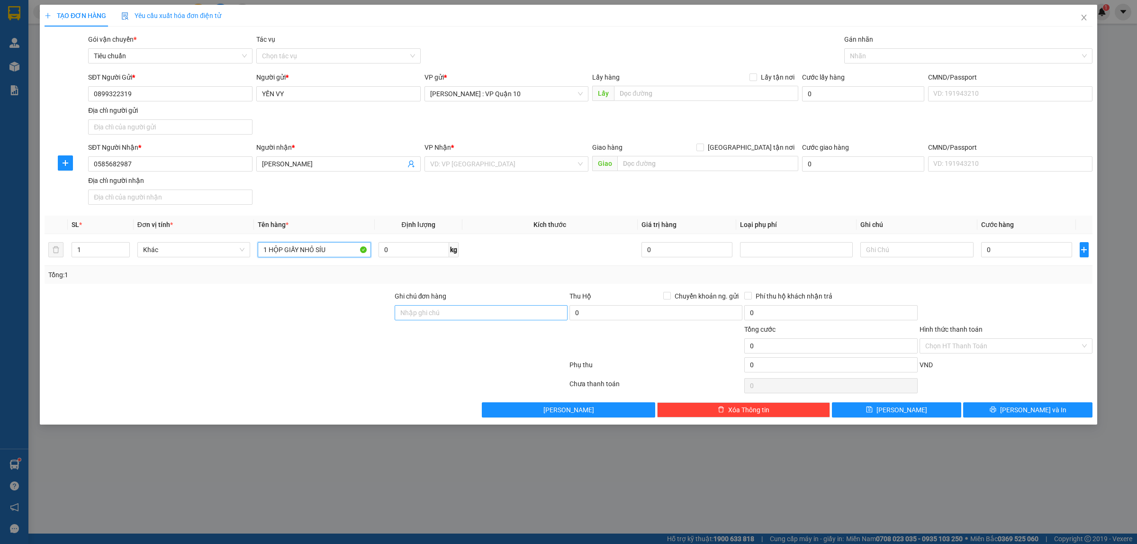
type input "1 HỘP GIẤY NHỎ SÍU"
click at [434, 317] on input "Ghi chú đơn hàng" at bounding box center [481, 312] width 173 height 15
type input "hàng k bao bể vỡ hư hỏng"
click at [515, 162] on input "search" at bounding box center [503, 164] width 146 height 14
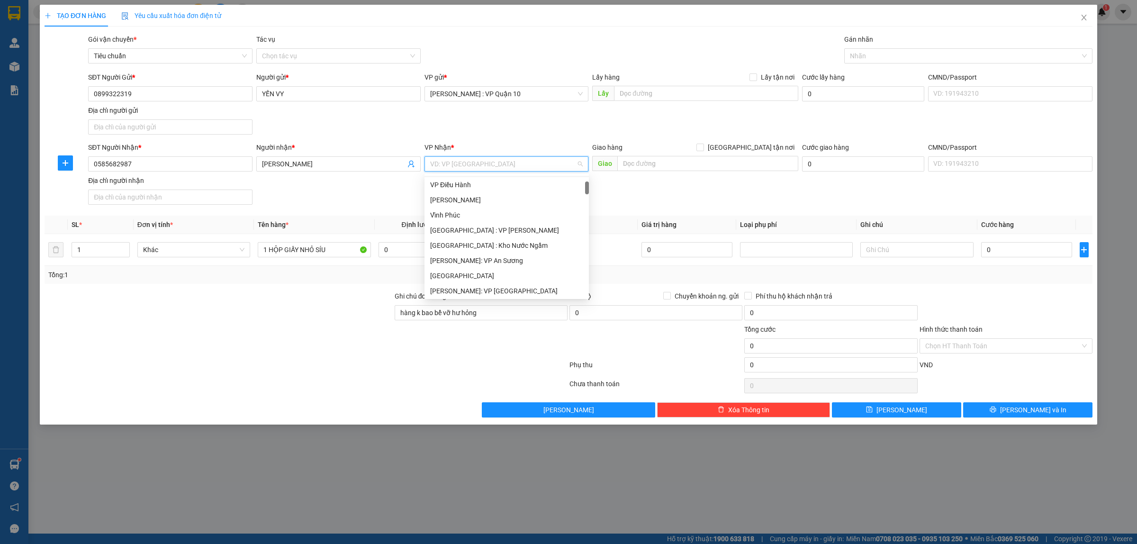
scroll to position [118, 0]
drag, startPoint x: 512, startPoint y: 282, endPoint x: 513, endPoint y: 276, distance: 6.8
click at [512, 280] on div "[GEOGRAPHIC_DATA]: Văn phòng Bến xe [GEOGRAPHIC_DATA]" at bounding box center [506, 277] width 164 height 15
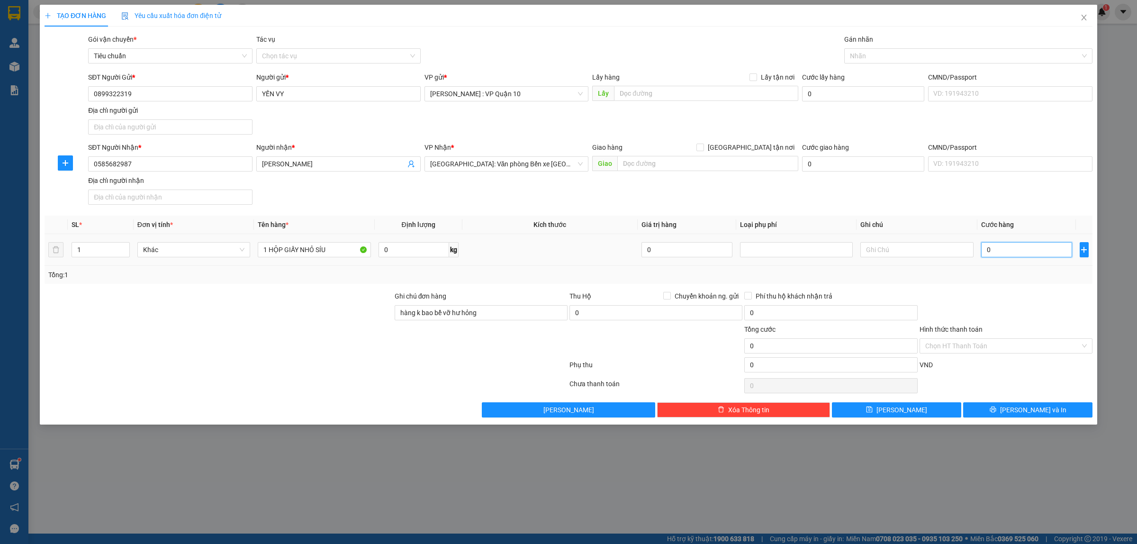
click at [1003, 250] on input "0" at bounding box center [1026, 249] width 91 height 15
type input "10"
type input "100"
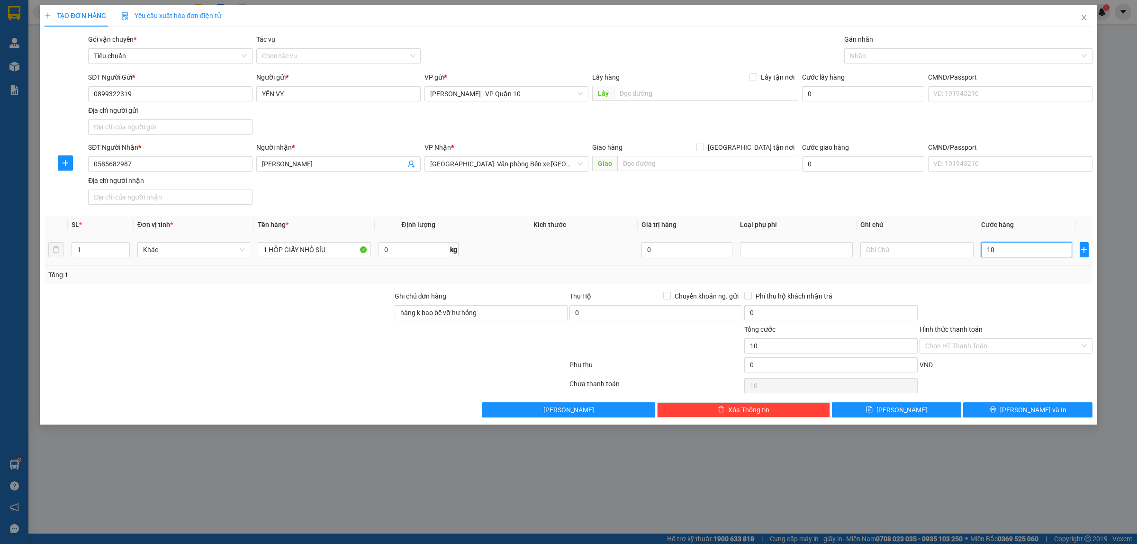
type input "100"
type input "1.000"
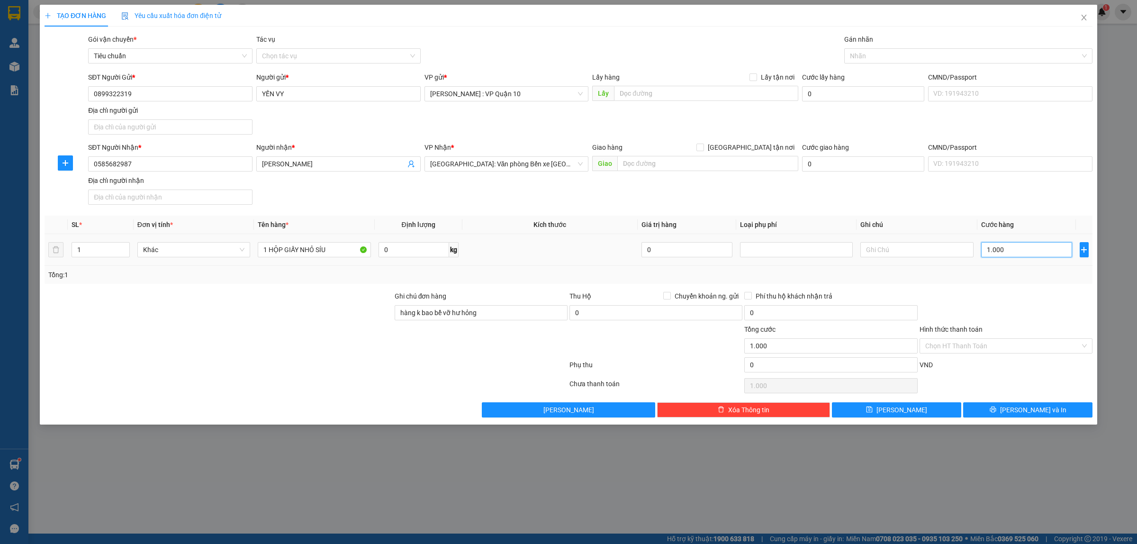
type input "10.000"
type input "100.000"
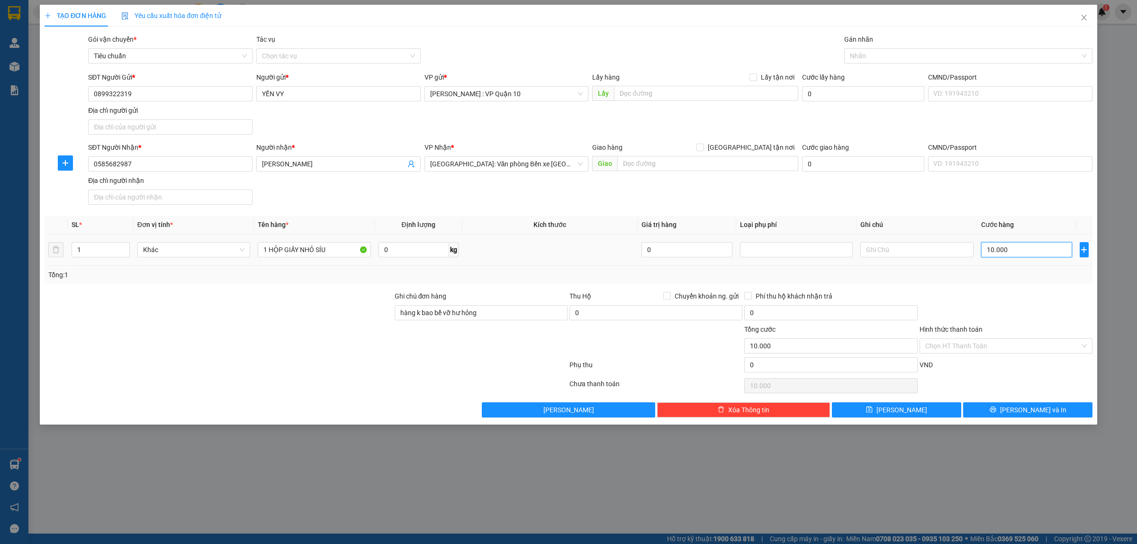
type input "100.000"
click at [1019, 408] on button "[PERSON_NAME] và In" at bounding box center [1027, 409] width 129 height 15
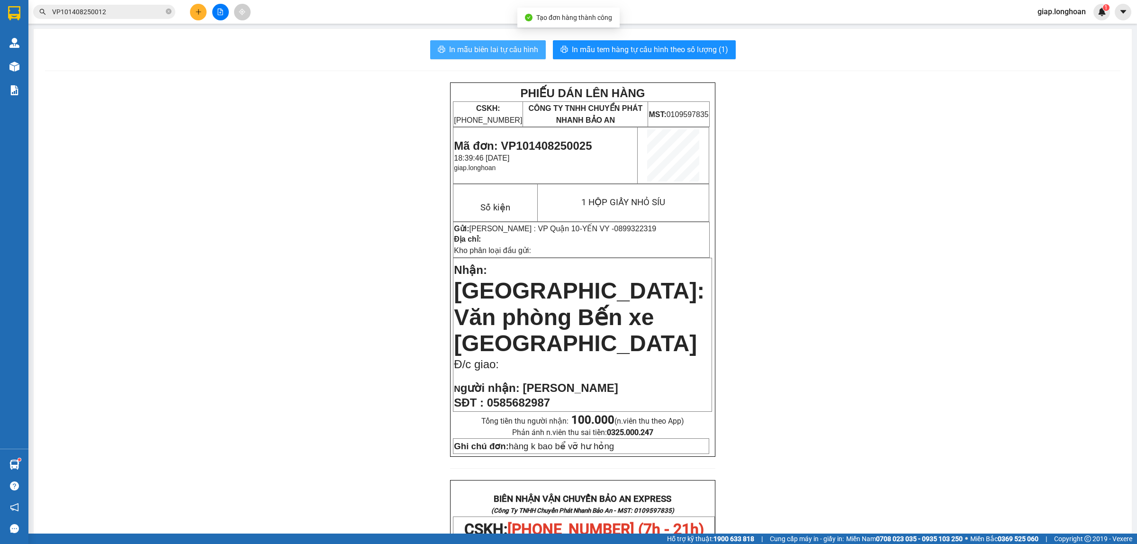
click at [488, 53] on span "In mẫu biên lai tự cấu hình" at bounding box center [493, 50] width 89 height 12
click at [659, 50] on span "In mẫu tem hàng tự cấu hình theo số lượng (1)" at bounding box center [650, 50] width 156 height 12
click at [191, 12] on button at bounding box center [198, 12] width 17 height 17
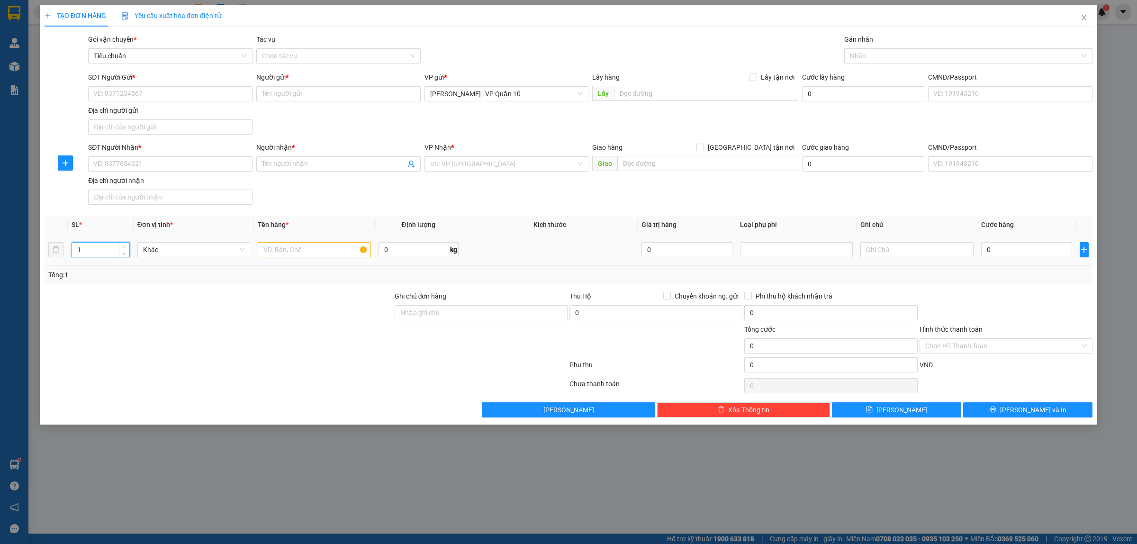
click at [79, 252] on input "1" at bounding box center [100, 250] width 57 height 14
click at [81, 252] on input "1" at bounding box center [100, 250] width 57 height 14
type input "2"
click at [298, 251] on input "text" at bounding box center [314, 249] width 113 height 15
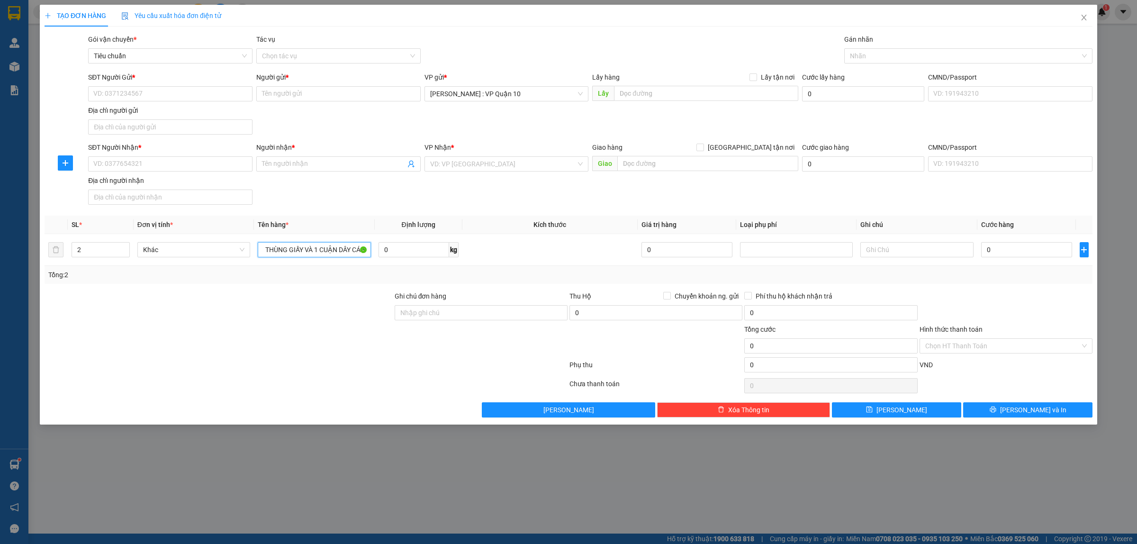
type input "1 THÙNG GIẤY VÀ 1 CUẬN DÂY CÁP"
drag, startPoint x: 289, startPoint y: 316, endPoint x: 484, endPoint y: 323, distance: 194.9
click at [295, 318] on div at bounding box center [219, 307] width 350 height 33
click at [470, 318] on input "Ghi chú đơn hàng" at bounding box center [481, 312] width 173 height 15
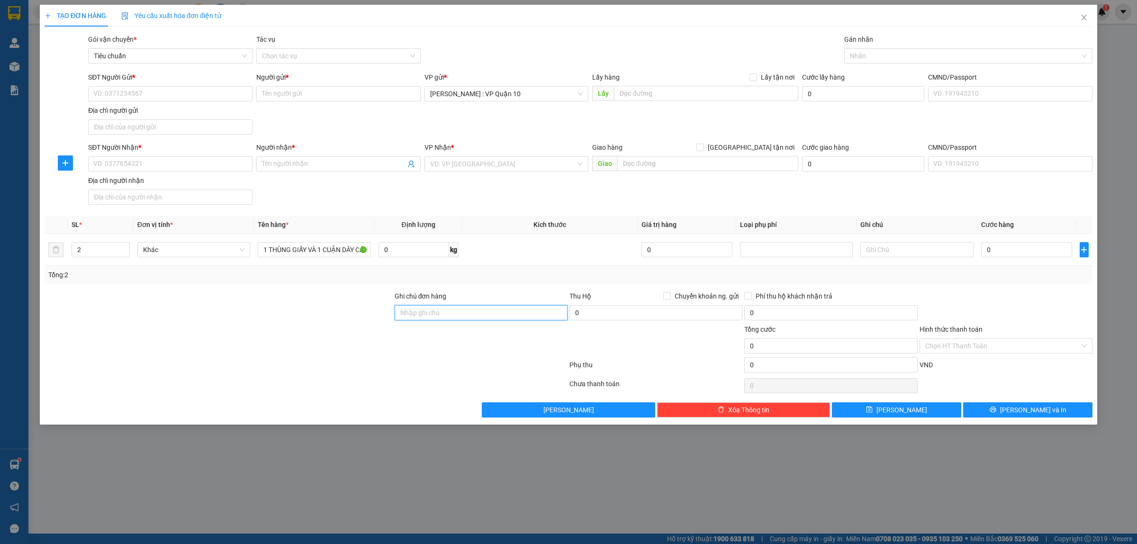
type input "hàng k bao bể vỡ hư hỏng"
click at [366, 345] on div at bounding box center [219, 340] width 350 height 33
click at [115, 166] on input "SĐT Người Nhận *" at bounding box center [170, 163] width 164 height 15
type input "0848971267"
click at [297, 165] on input "Người nhận *" at bounding box center [334, 164] width 144 height 10
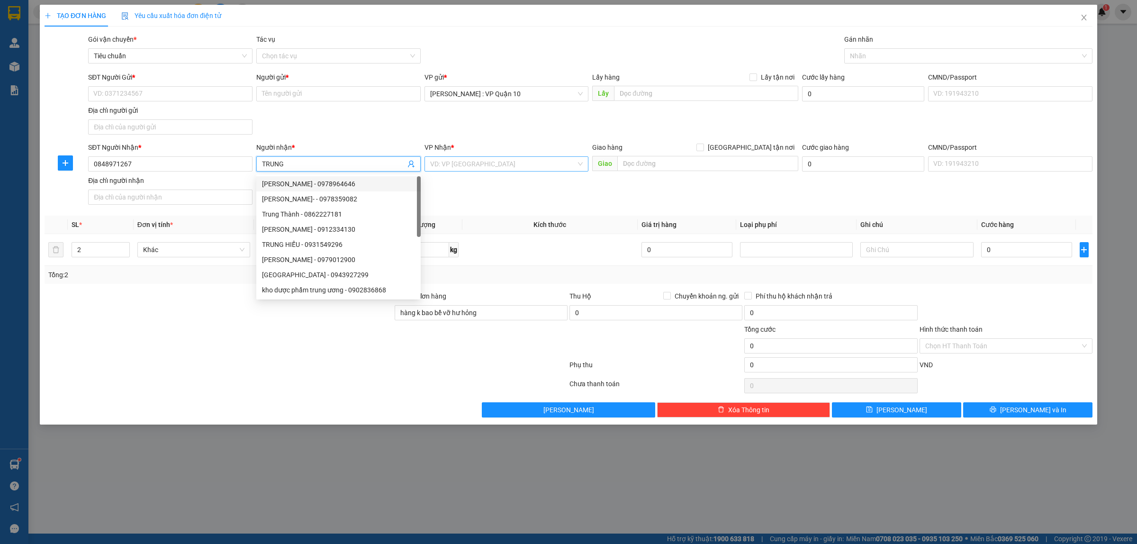
type input "TRUNG"
click at [487, 166] on input "search" at bounding box center [503, 164] width 146 height 14
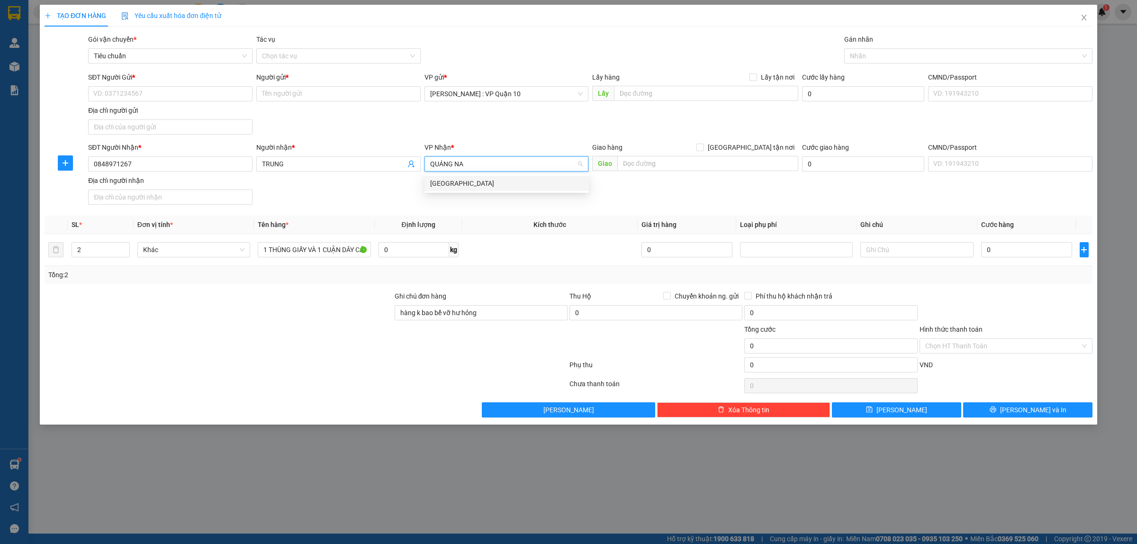
type input "[GEOGRAPHIC_DATA]"
click at [450, 184] on div "[GEOGRAPHIC_DATA]" at bounding box center [506, 183] width 153 height 10
click at [143, 96] on input "SĐT Người Gửi *" at bounding box center [170, 93] width 164 height 15
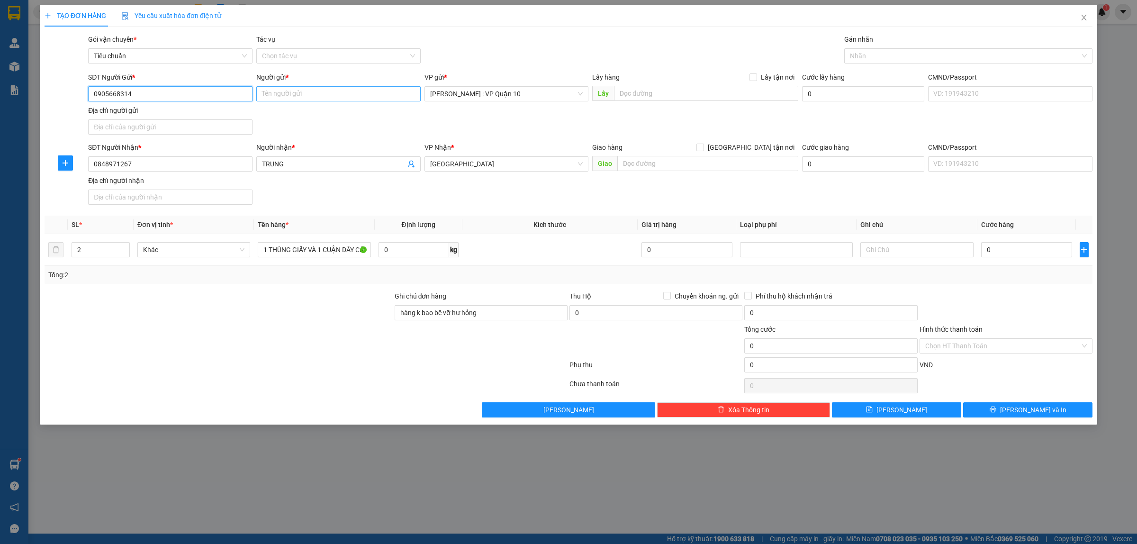
type input "0905668314"
click at [290, 97] on input "Người gửi *" at bounding box center [338, 93] width 164 height 15
type input "CTY MẠG THÀH CÔG"
click at [262, 359] on div at bounding box center [306, 366] width 525 height 19
click at [633, 162] on input "text" at bounding box center [707, 163] width 181 height 15
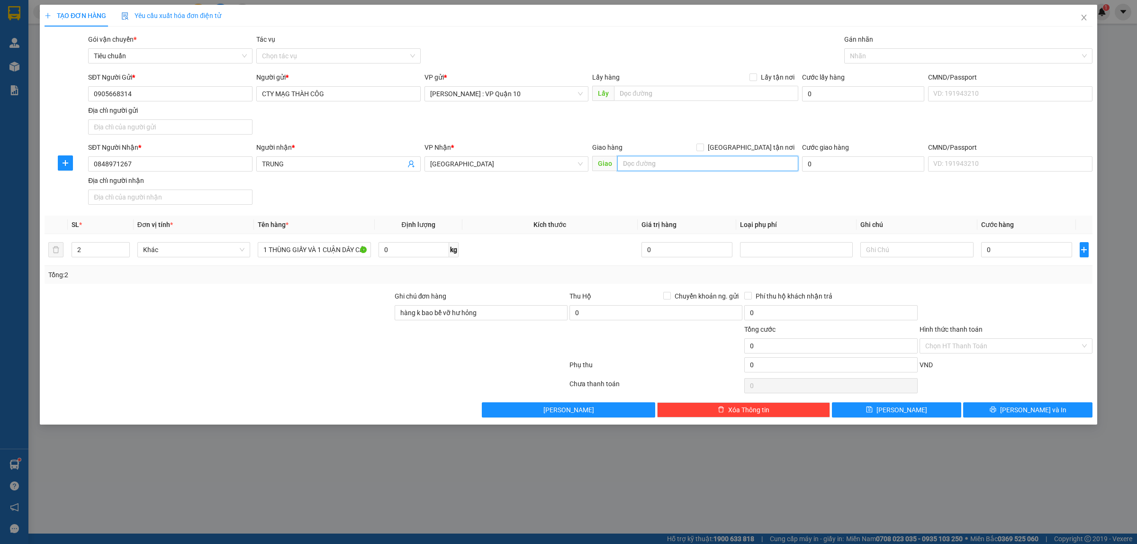
paste input "Núi Thành giao dọc QL 1A"
type input "Núi Thành giao dọc QL 1A"
click at [292, 340] on div at bounding box center [219, 340] width 350 height 33
click at [353, 391] on div at bounding box center [306, 385] width 525 height 19
click at [1018, 257] on div "0" at bounding box center [1026, 249] width 91 height 19
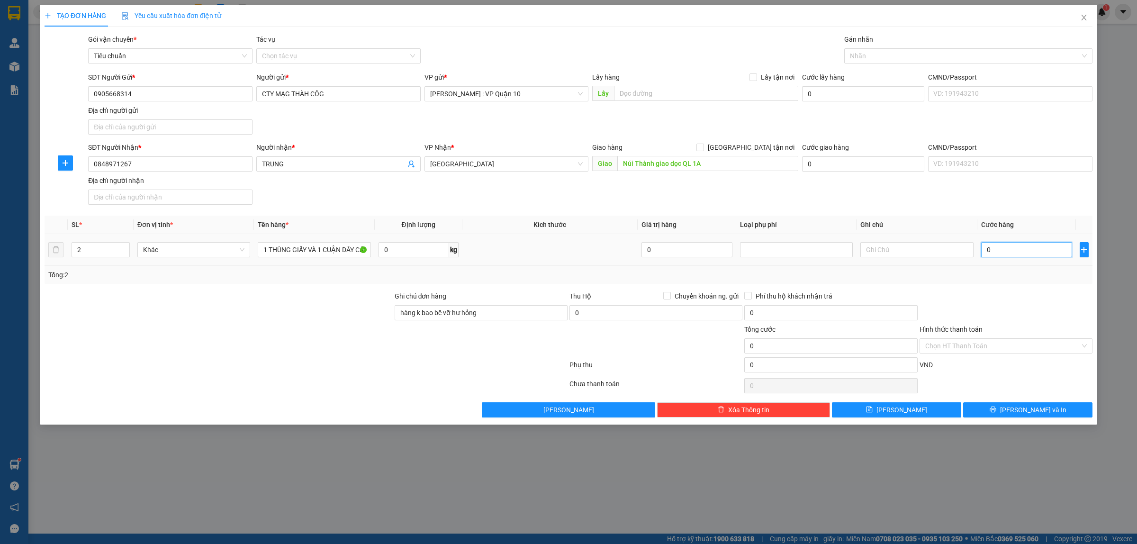
click at [1016, 257] on input "0" at bounding box center [1026, 249] width 91 height 15
type input "20"
type input "260"
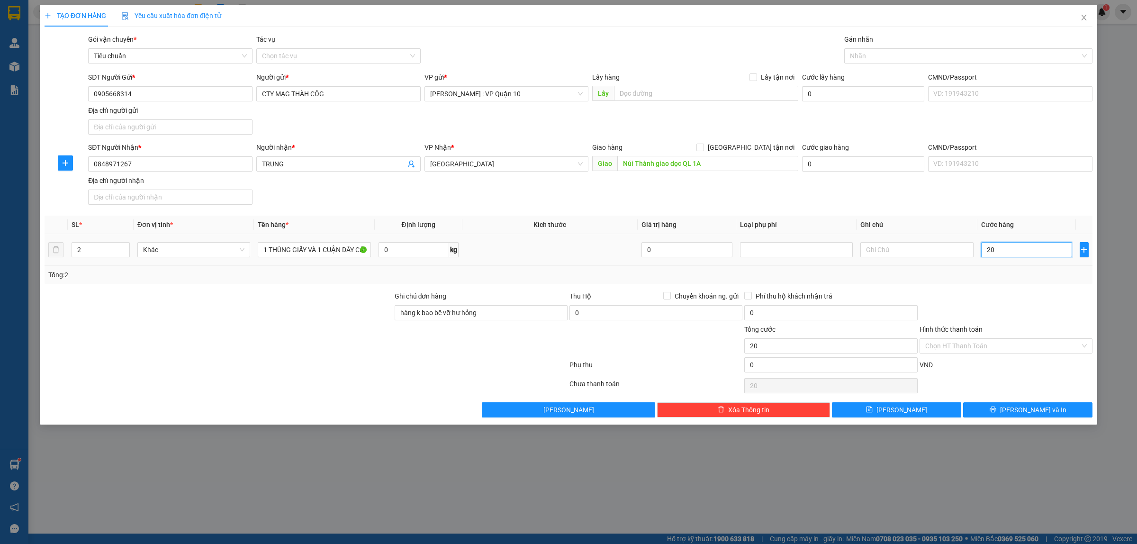
type input "260"
type input "2.600"
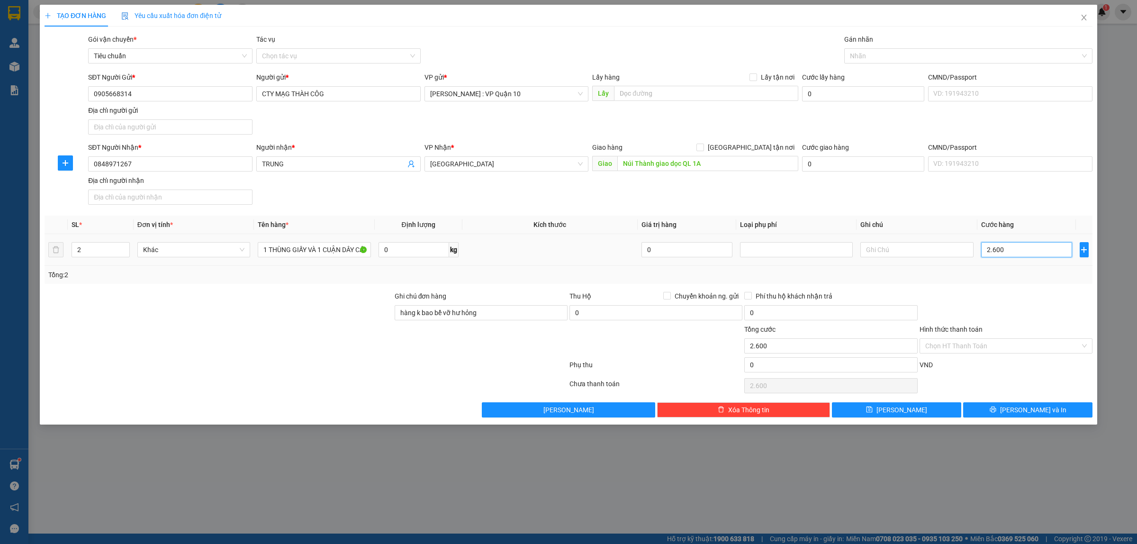
type input "26.000"
type input "260.000"
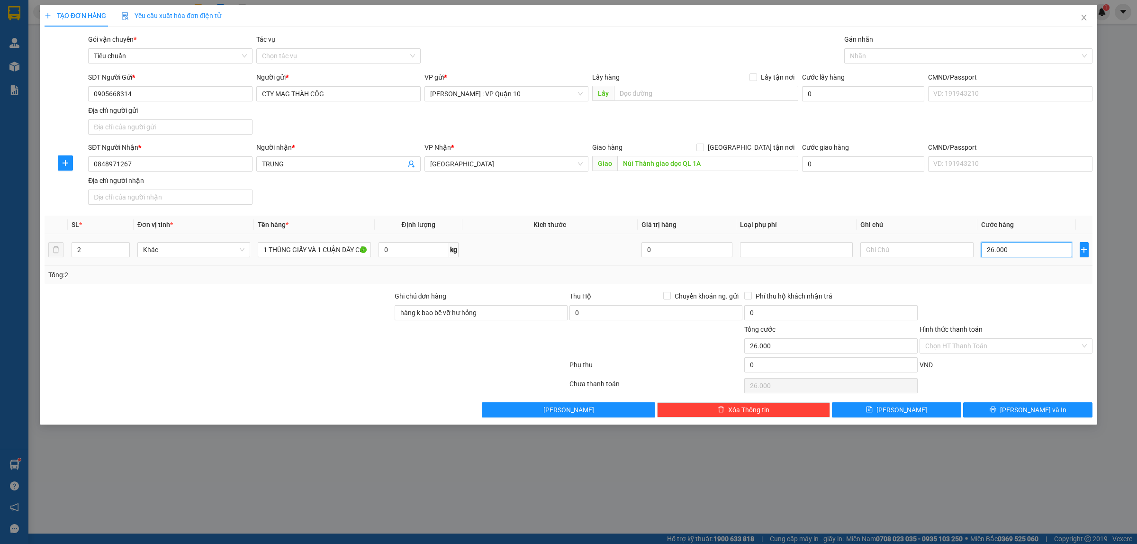
type input "260.000"
click at [996, 411] on button "[PERSON_NAME] và In" at bounding box center [1027, 409] width 129 height 15
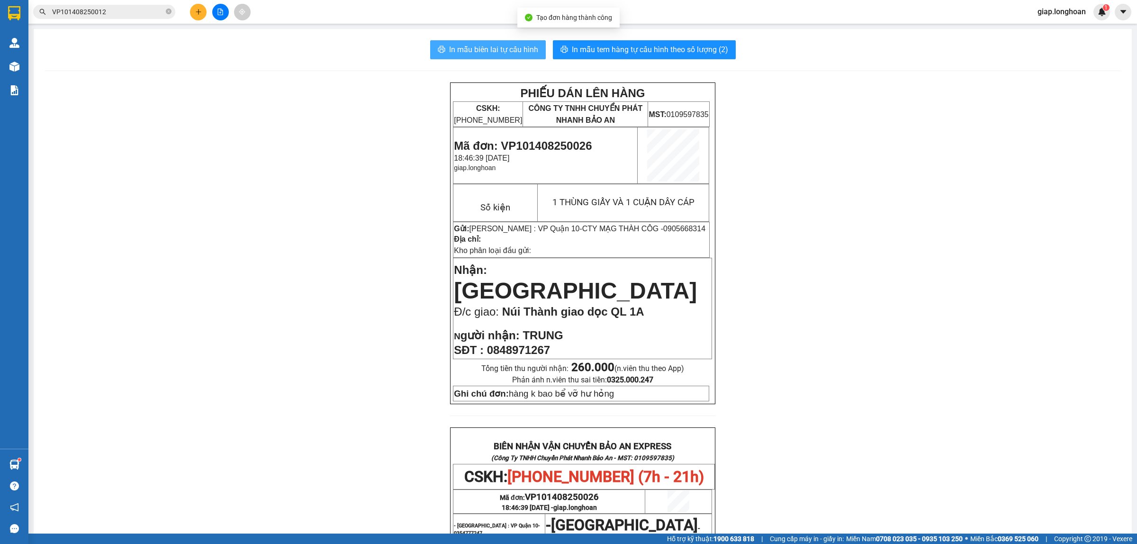
click at [493, 47] on span "In mẫu biên lai tự cấu hình" at bounding box center [493, 50] width 89 height 12
drag, startPoint x: 915, startPoint y: 329, endPoint x: 703, endPoint y: 198, distance: 250.2
click at [914, 327] on div "PHIẾU DÁN LÊN HÀNG CSKH: [PHONE_NUMBER] CÔNG TY TNHH CHUYỂN PHÁT NHANH BẢO AN M…" at bounding box center [582, 475] width 1075 height 786
click at [603, 46] on span "In mẫu tem hàng tự cấu hình theo số lượng (2)" at bounding box center [650, 50] width 156 height 12
